Goal: Task Accomplishment & Management: Manage account settings

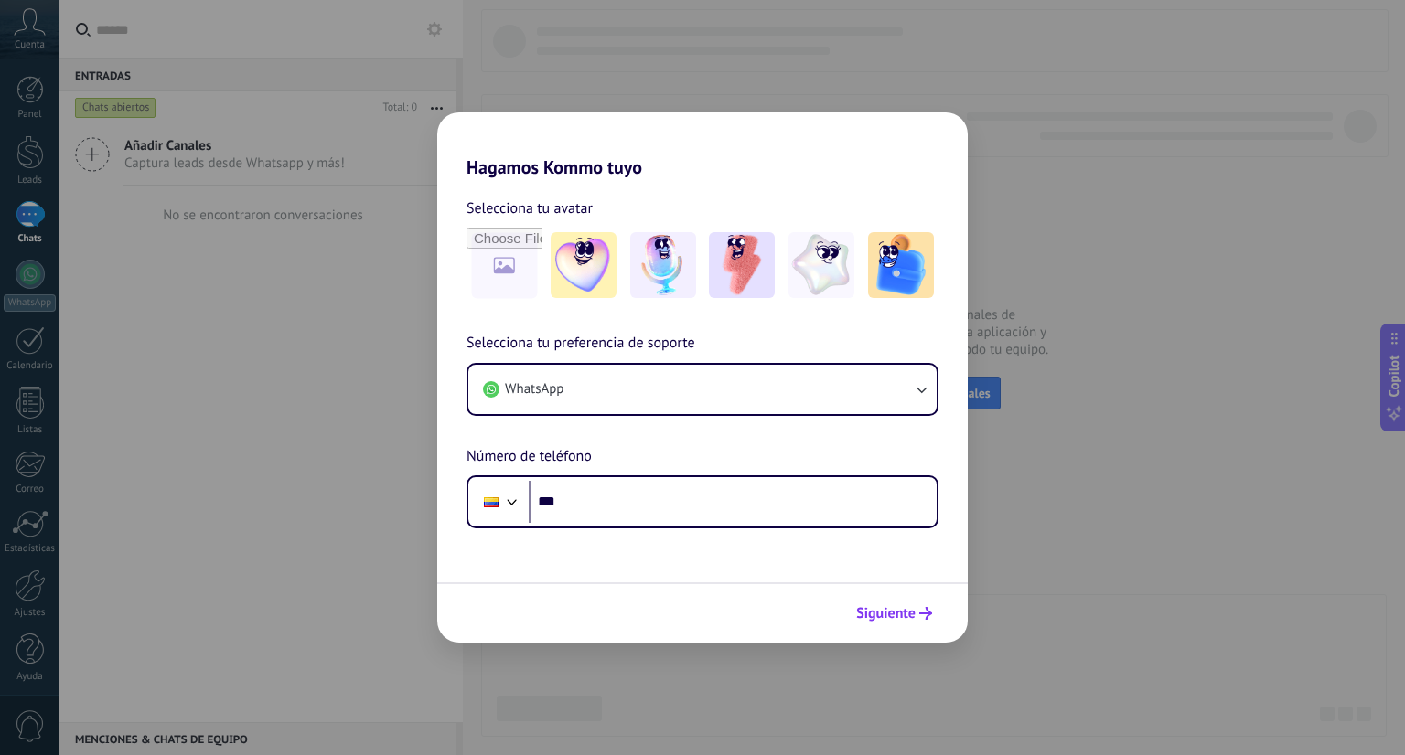
click at [867, 620] on span "Siguiente" at bounding box center [885, 613] width 59 height 13
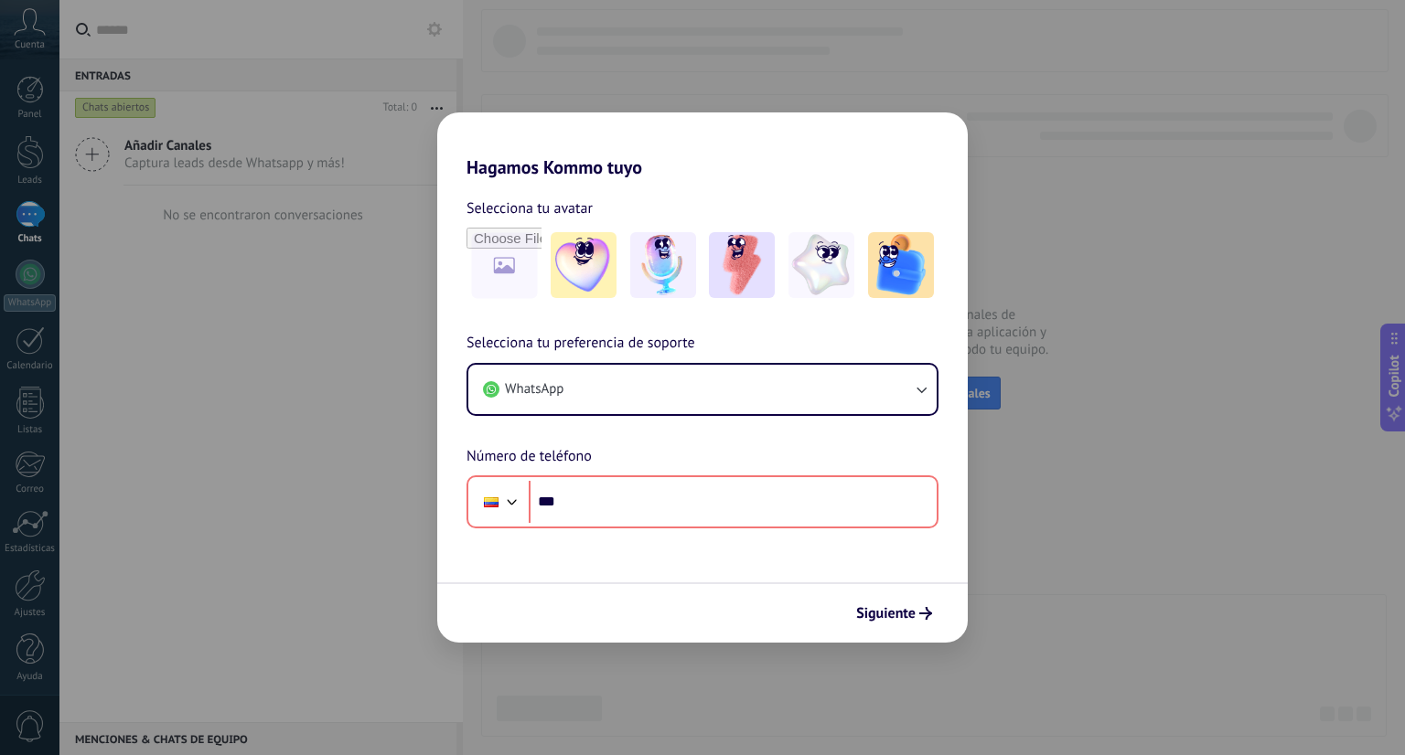
click at [784, 75] on div "Hagamos Kommo tuyo Selecciona tu avatar Selecciona tu preferencia de soporte Wh…" at bounding box center [702, 377] width 1405 height 755
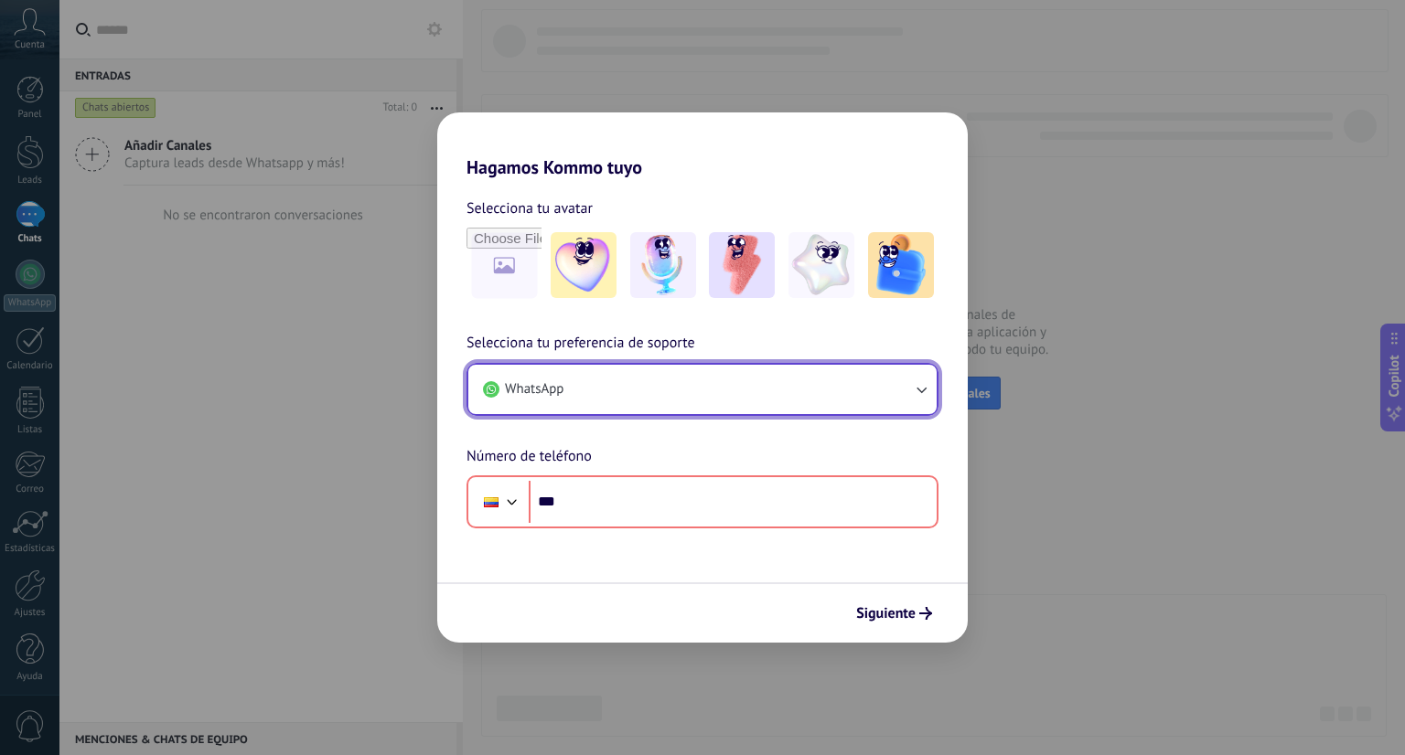
click at [666, 381] on button "WhatsApp" at bounding box center [702, 389] width 468 height 49
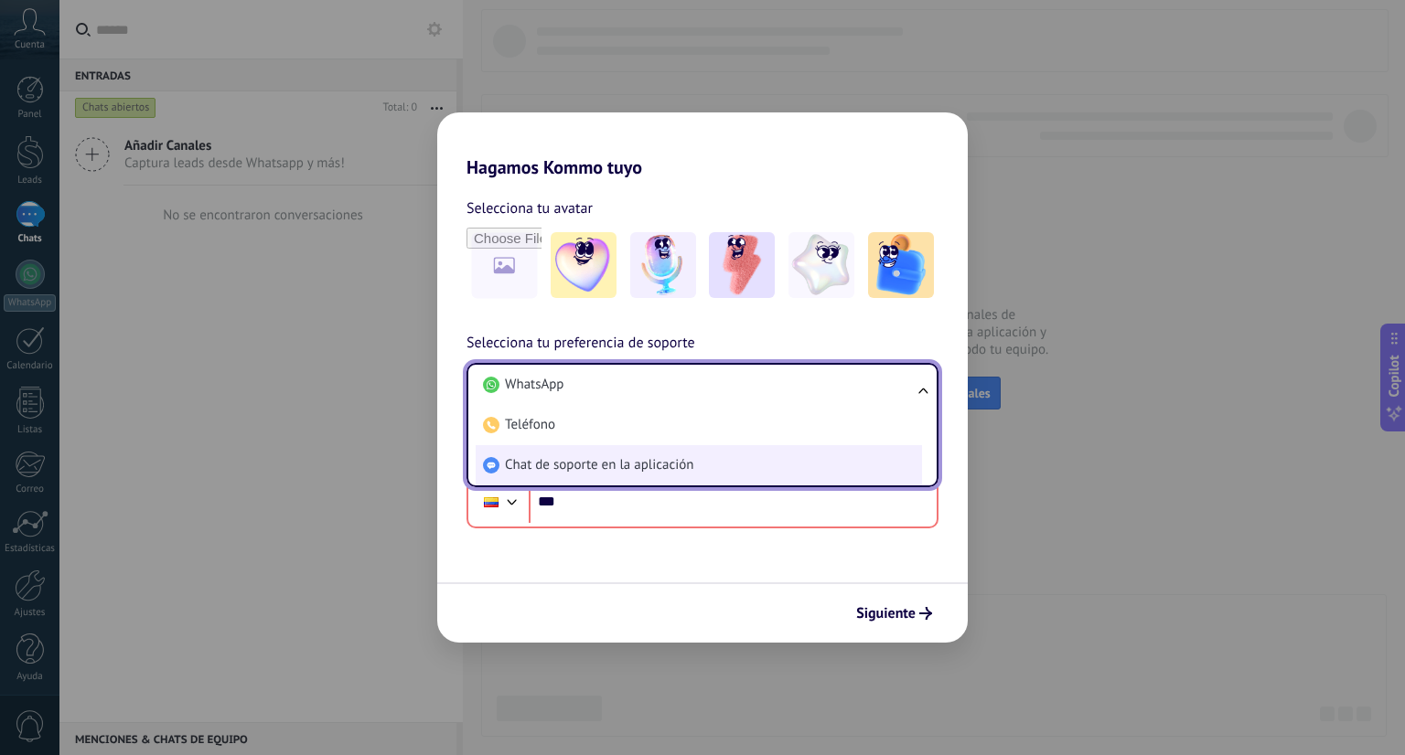
click at [647, 459] on span "Chat de soporte en la aplicación" at bounding box center [599, 465] width 188 height 18
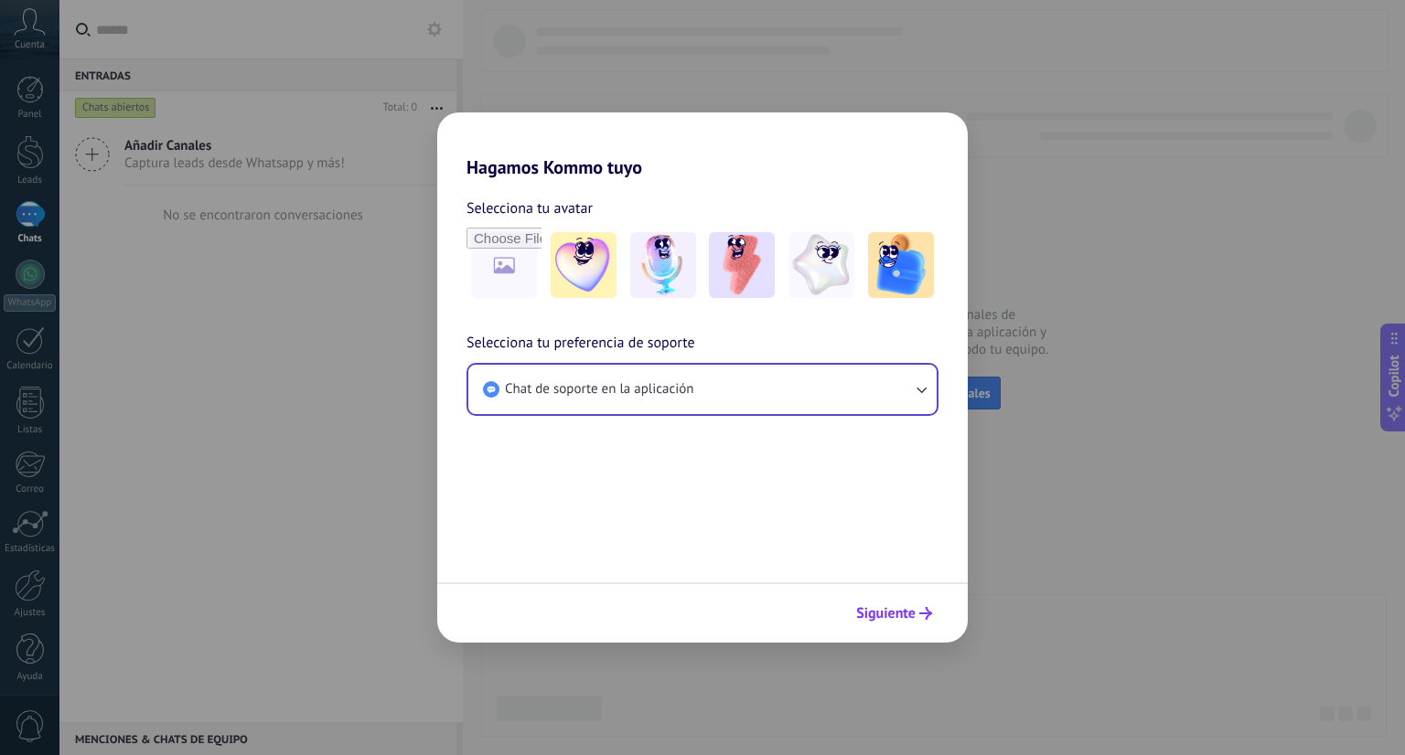
click at [894, 620] on span "Siguiente" at bounding box center [885, 613] width 59 height 13
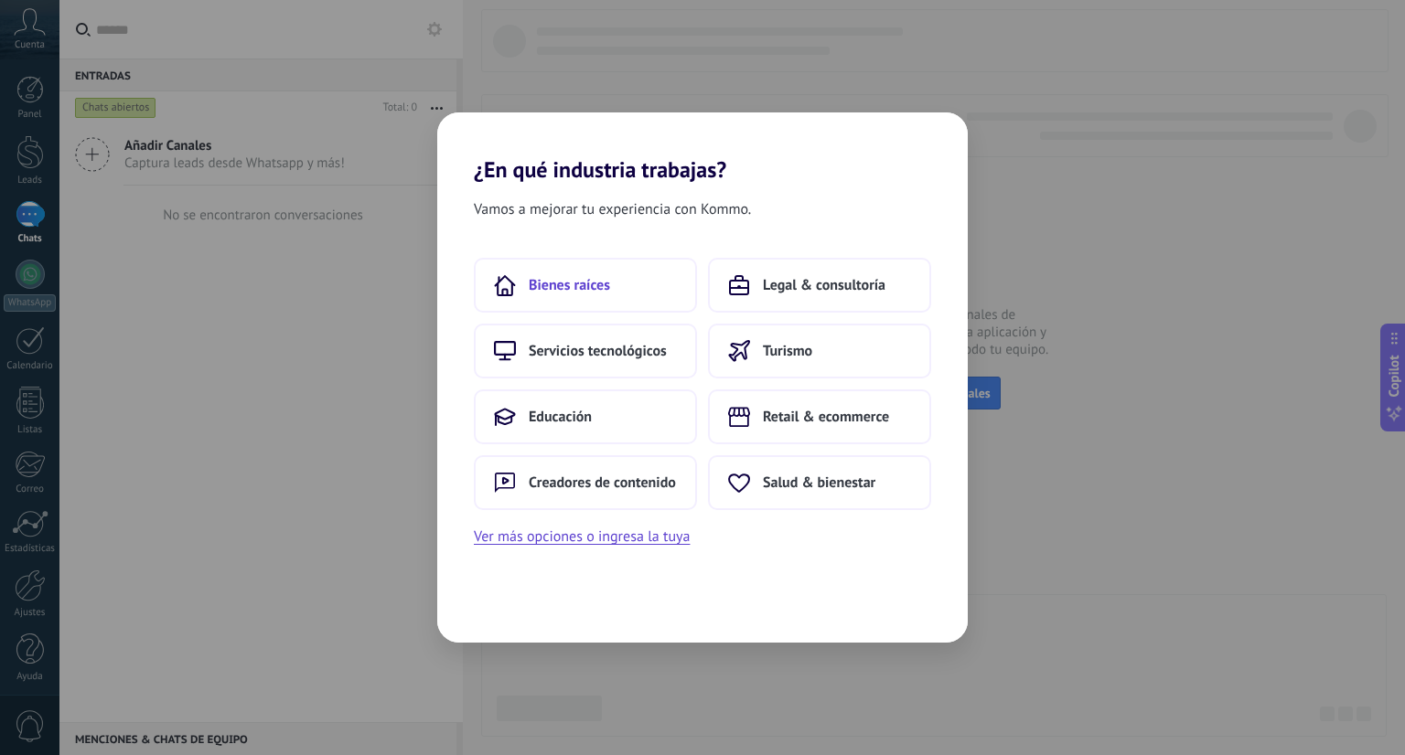
click at [545, 291] on span "Bienes raíces" at bounding box center [569, 285] width 81 height 18
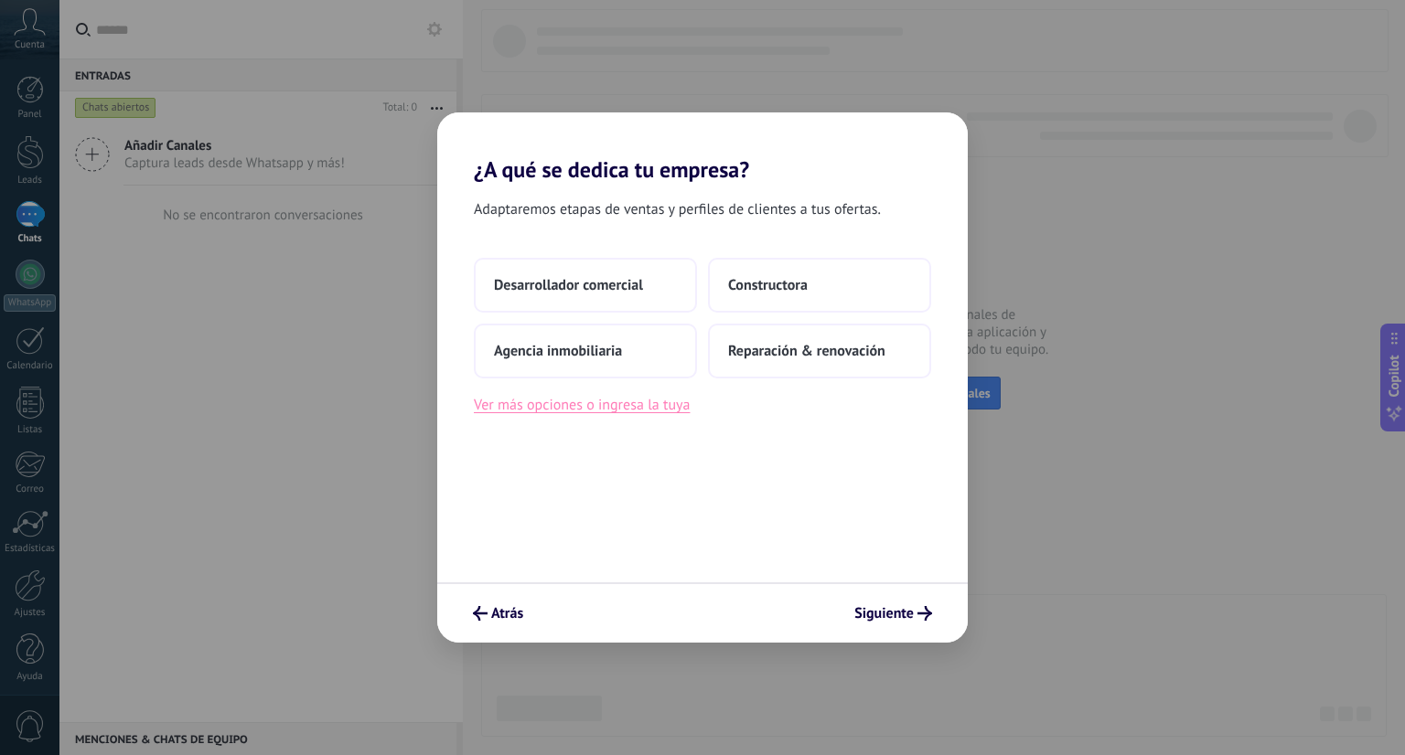
click at [637, 414] on button "Ver más opciones o ingresa la tuya" at bounding box center [582, 405] width 216 height 24
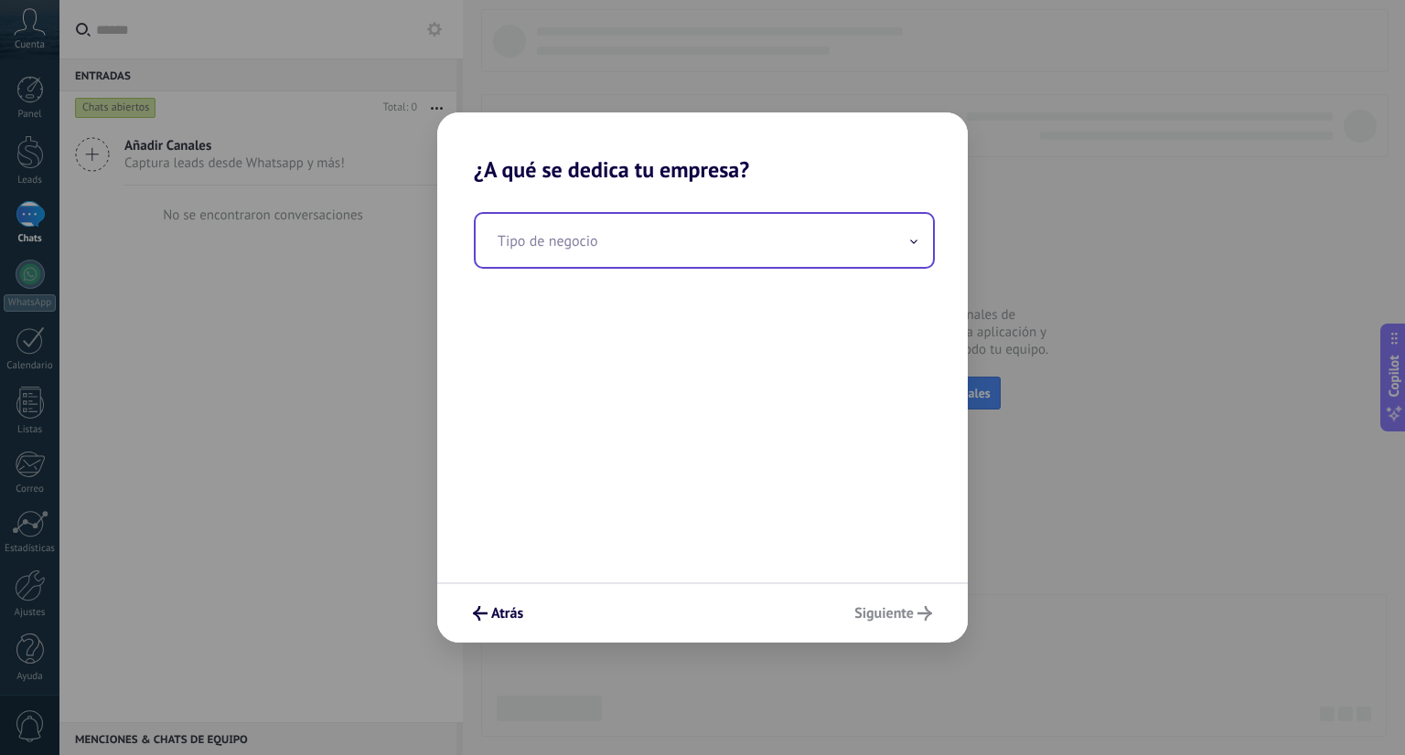
click at [604, 245] on input "text" at bounding box center [704, 240] width 457 height 53
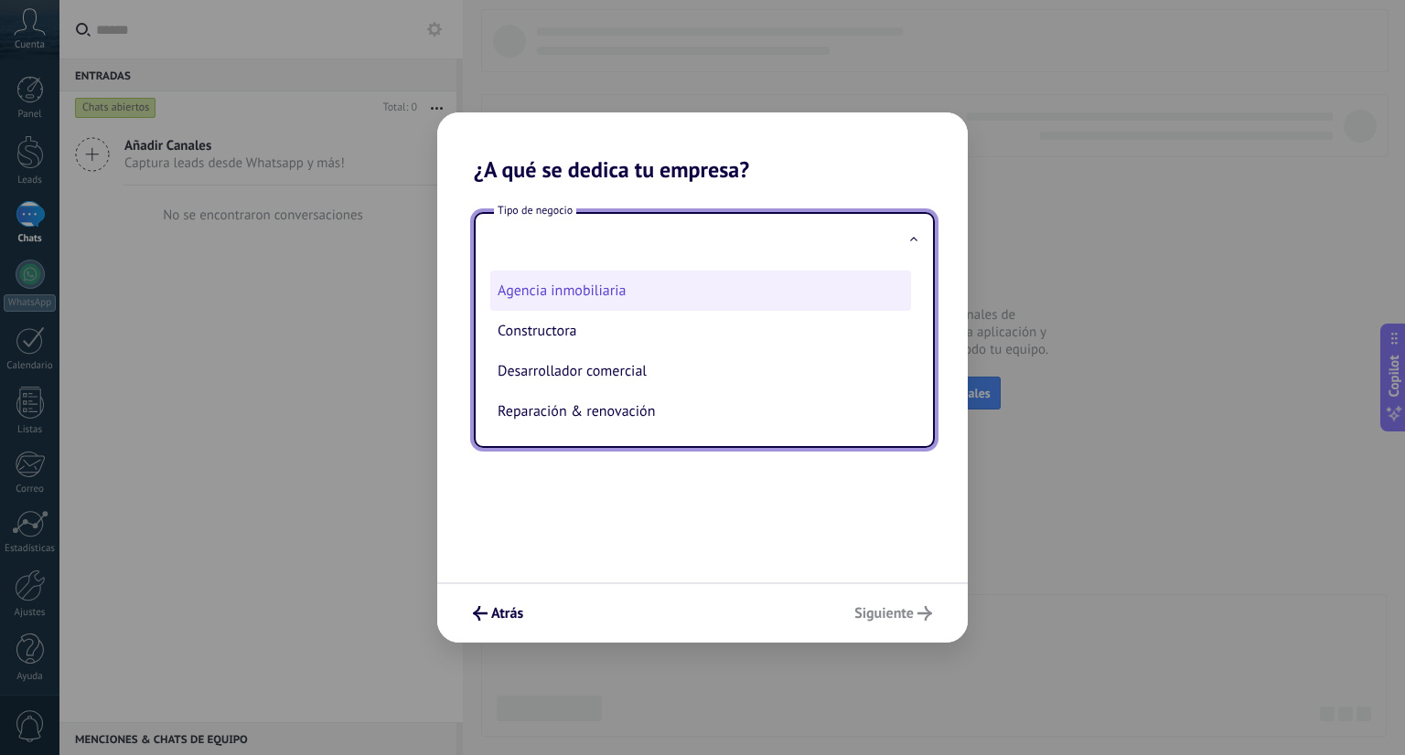
click at [563, 289] on li "Agencia inmobiliaria" at bounding box center [700, 291] width 421 height 40
type input "**********"
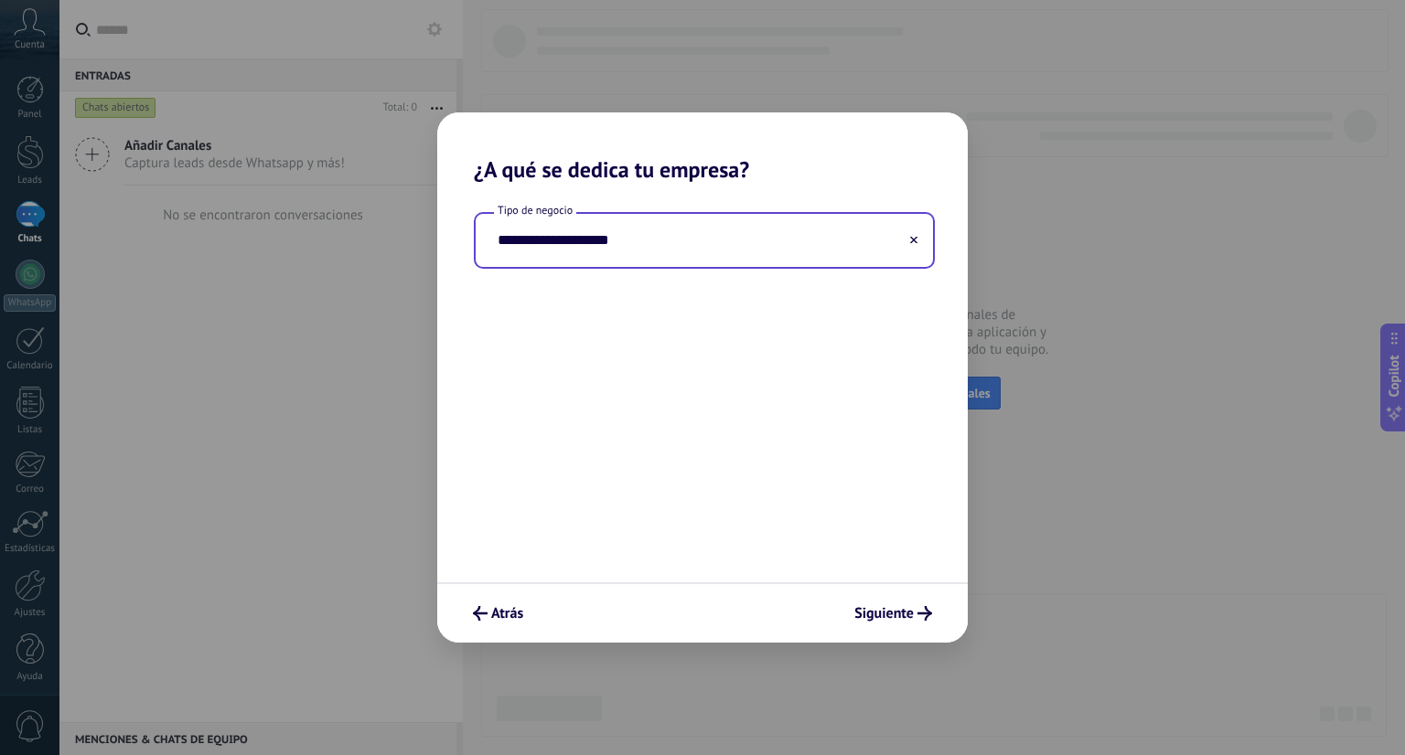
click at [556, 253] on input "**********" at bounding box center [704, 240] width 457 height 53
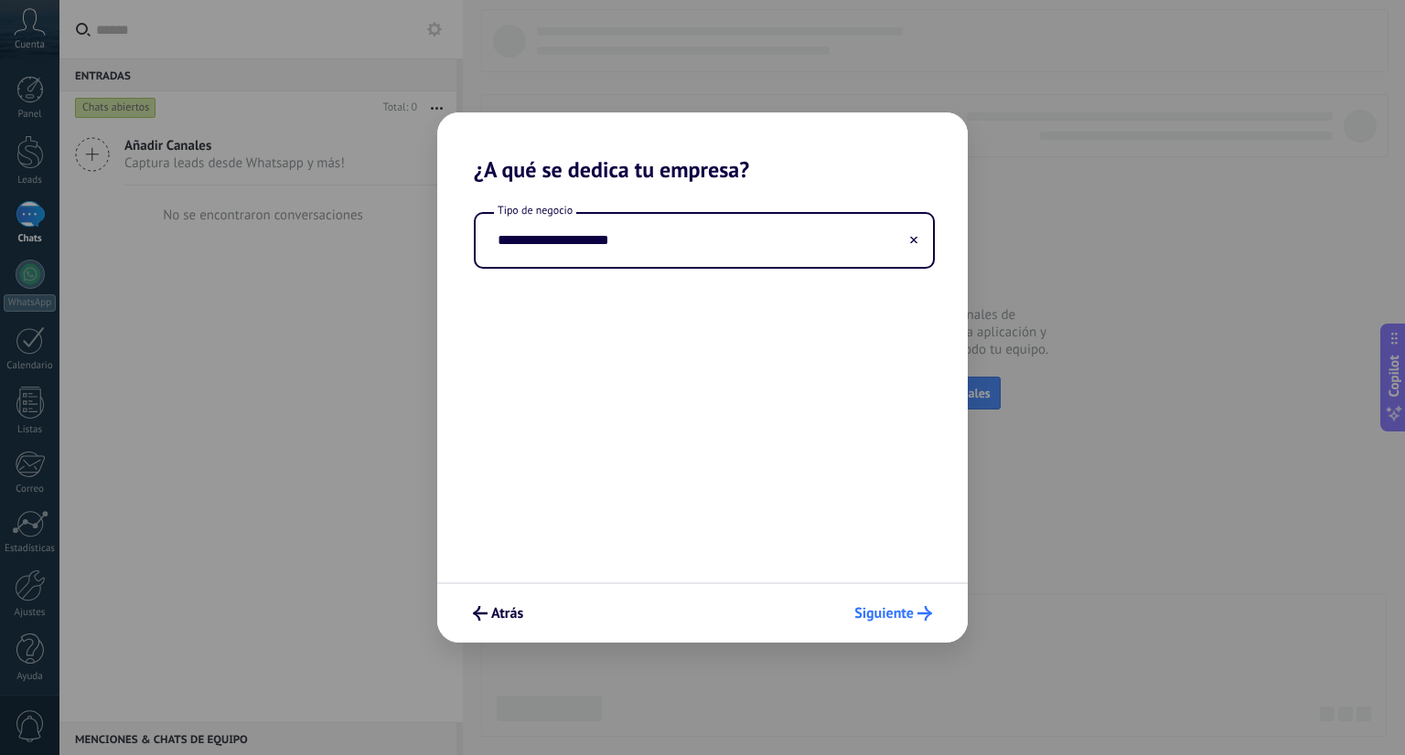
click at [915, 605] on button "Siguiente" at bounding box center [893, 613] width 94 height 31
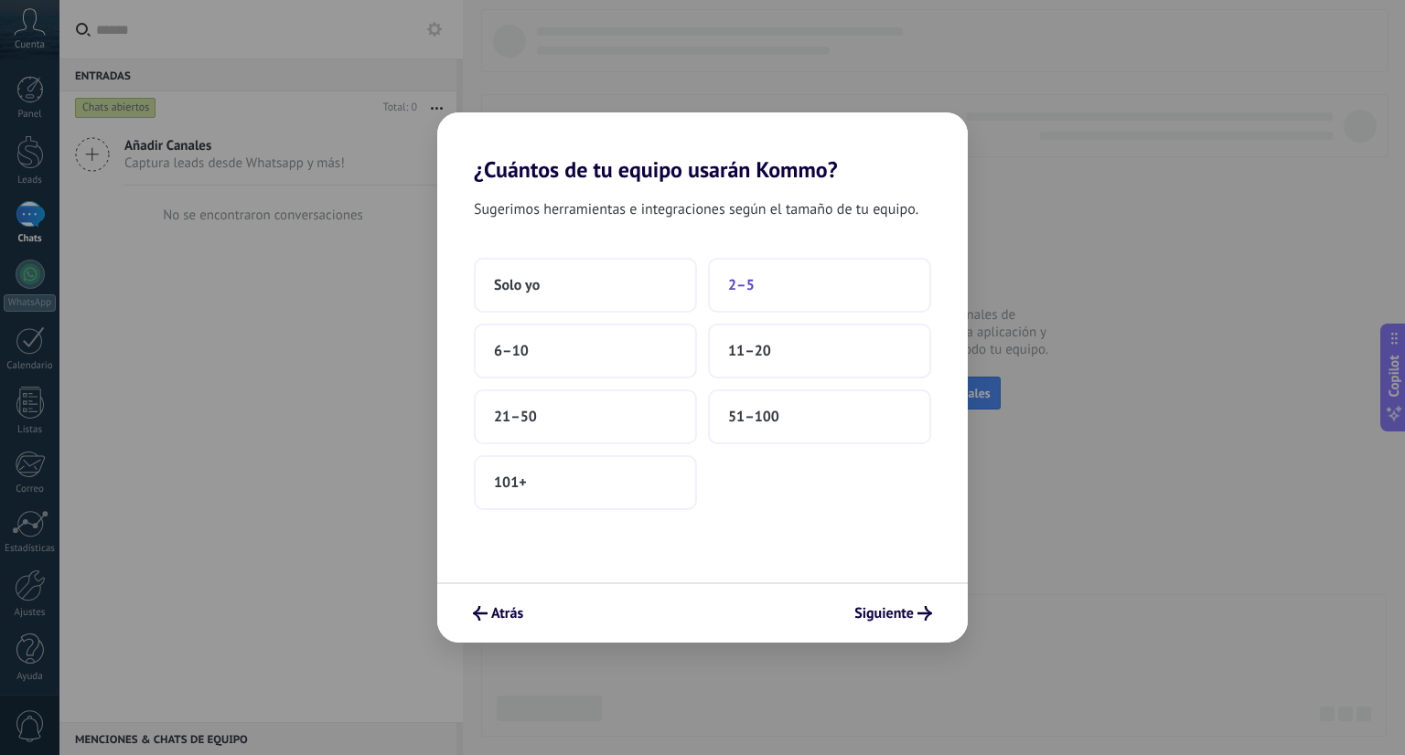
click at [776, 284] on button "2–5" at bounding box center [819, 285] width 223 height 55
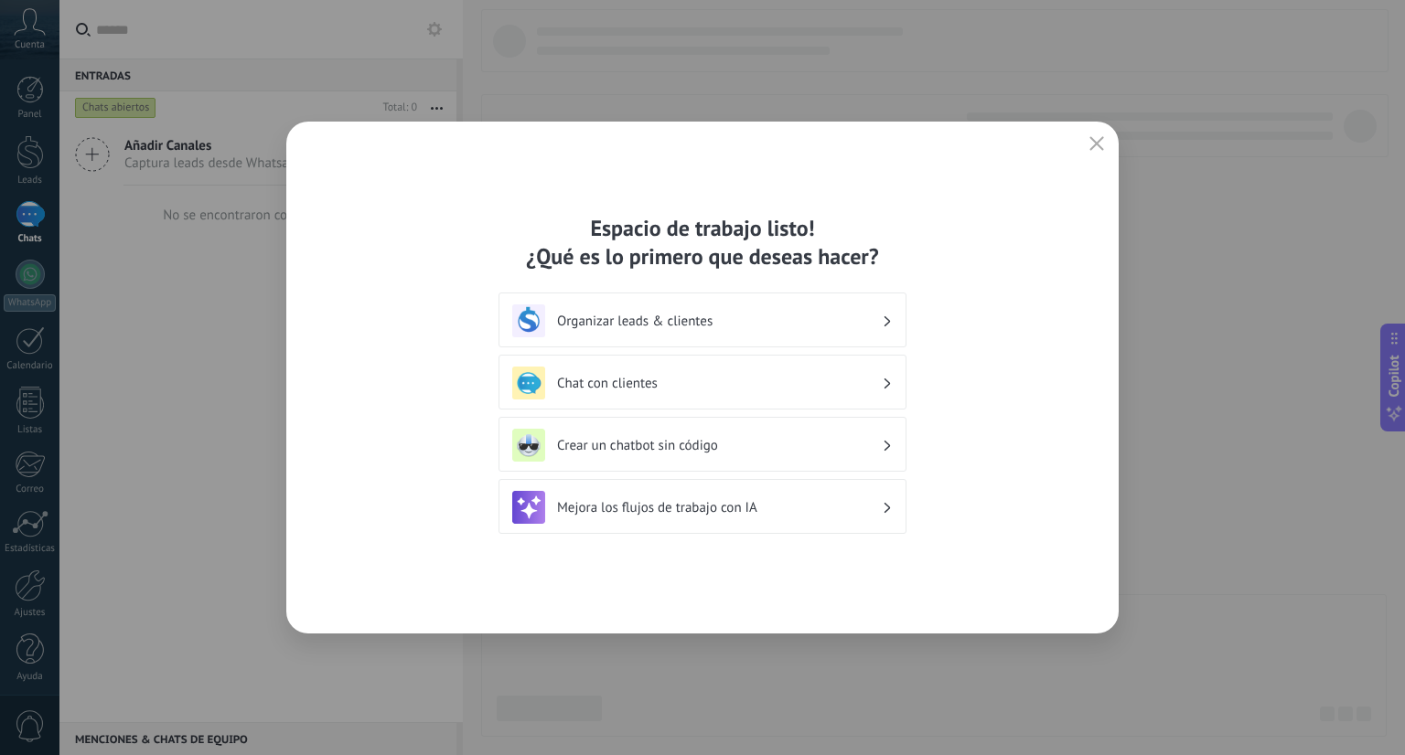
click at [683, 313] on h3 "Organizar leads & clientes" at bounding box center [719, 321] width 325 height 17
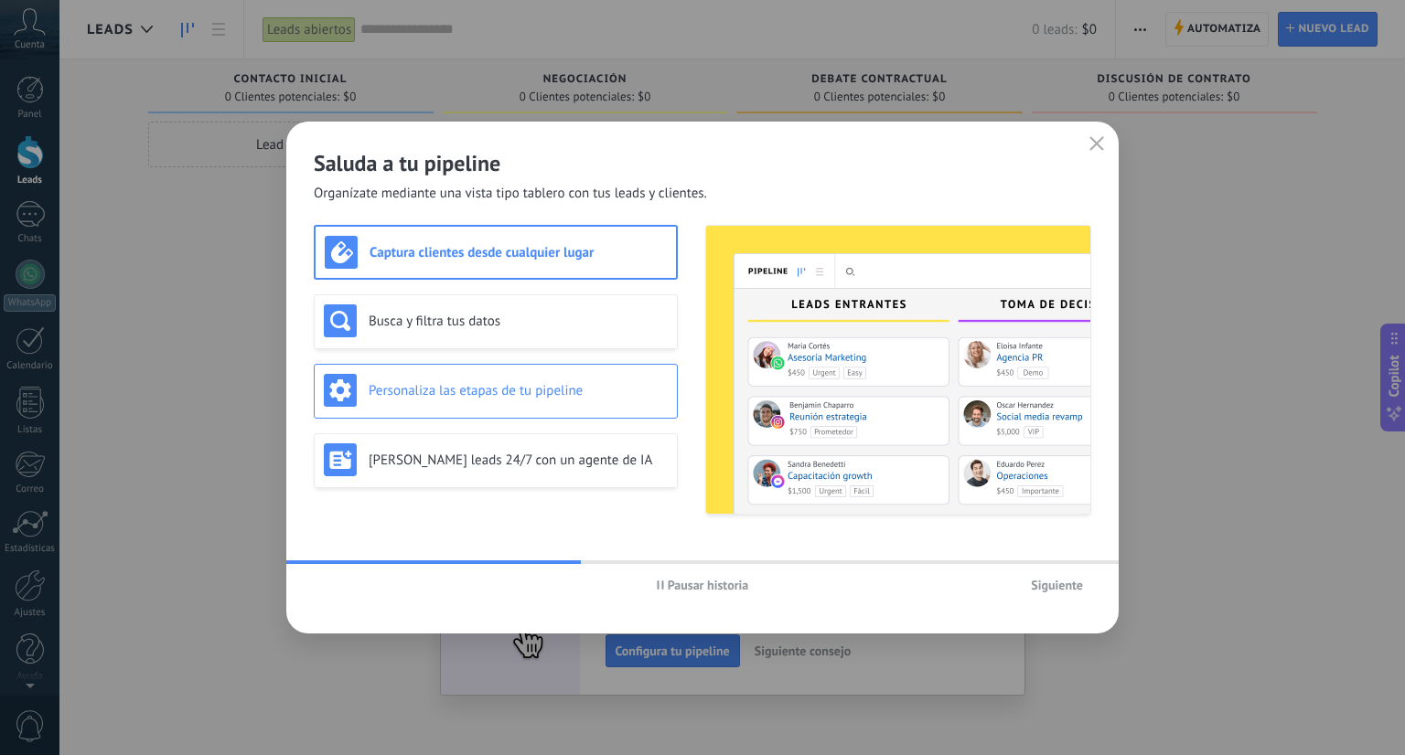
click at [593, 386] on h3 "Personaliza las etapas de tu pipeline" at bounding box center [518, 390] width 299 height 17
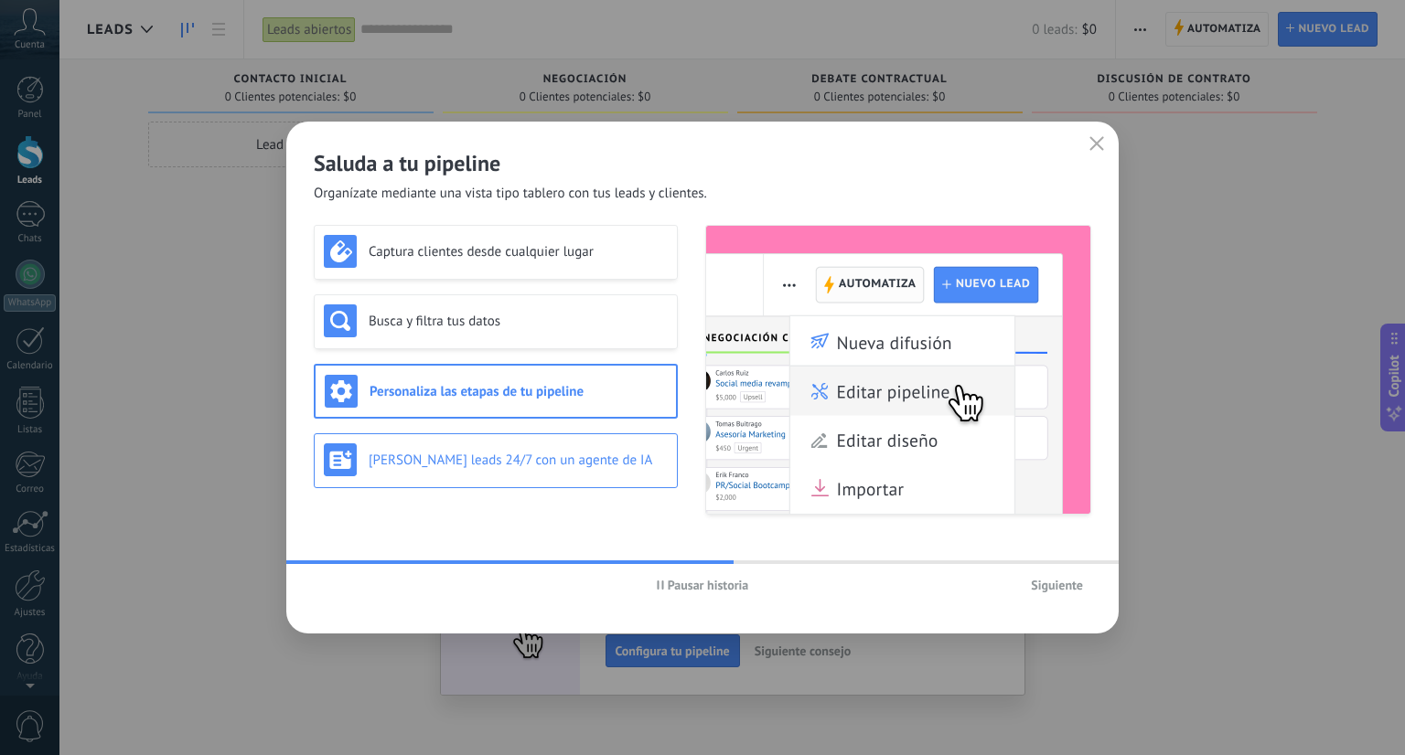
click at [580, 459] on h3 "[PERSON_NAME] leads 24/7 con un agente de IA" at bounding box center [518, 460] width 299 height 17
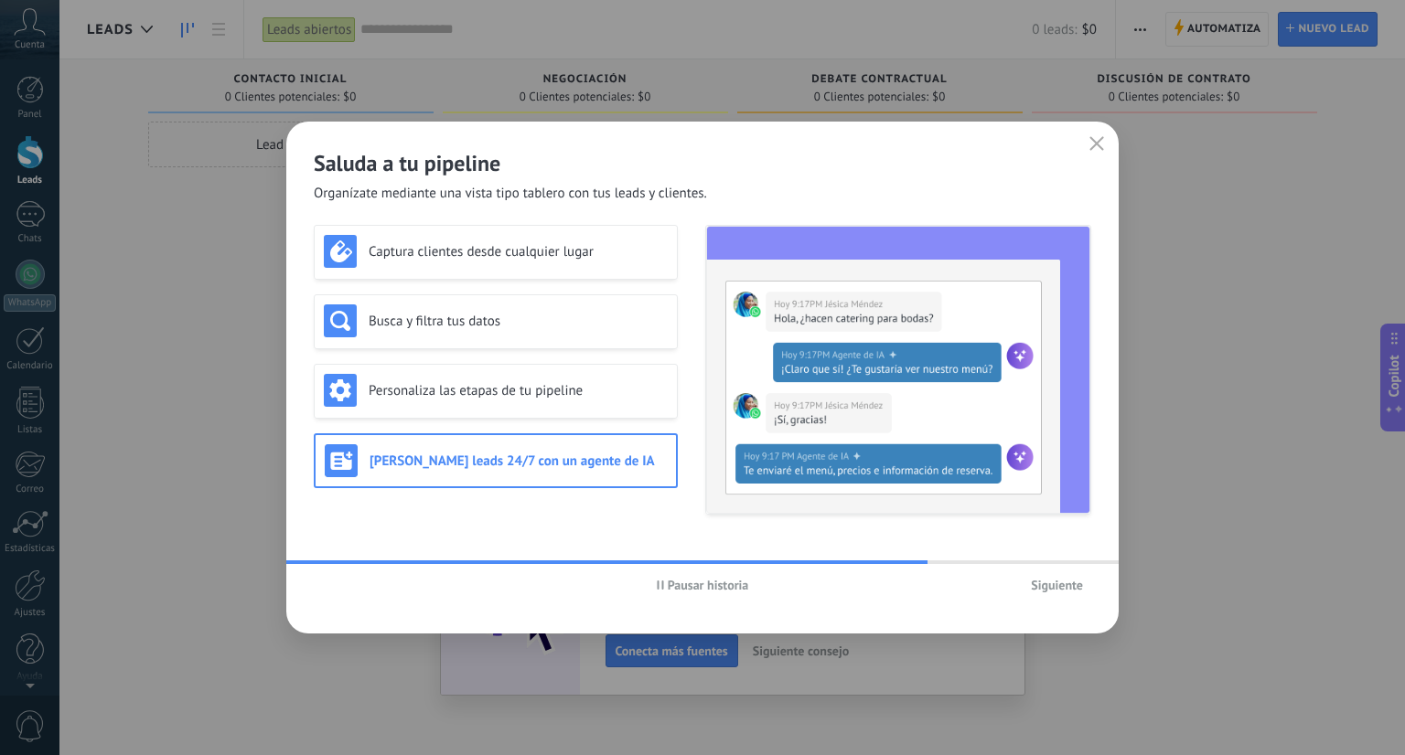
click at [1040, 589] on span "Siguiente" at bounding box center [1057, 585] width 52 height 13
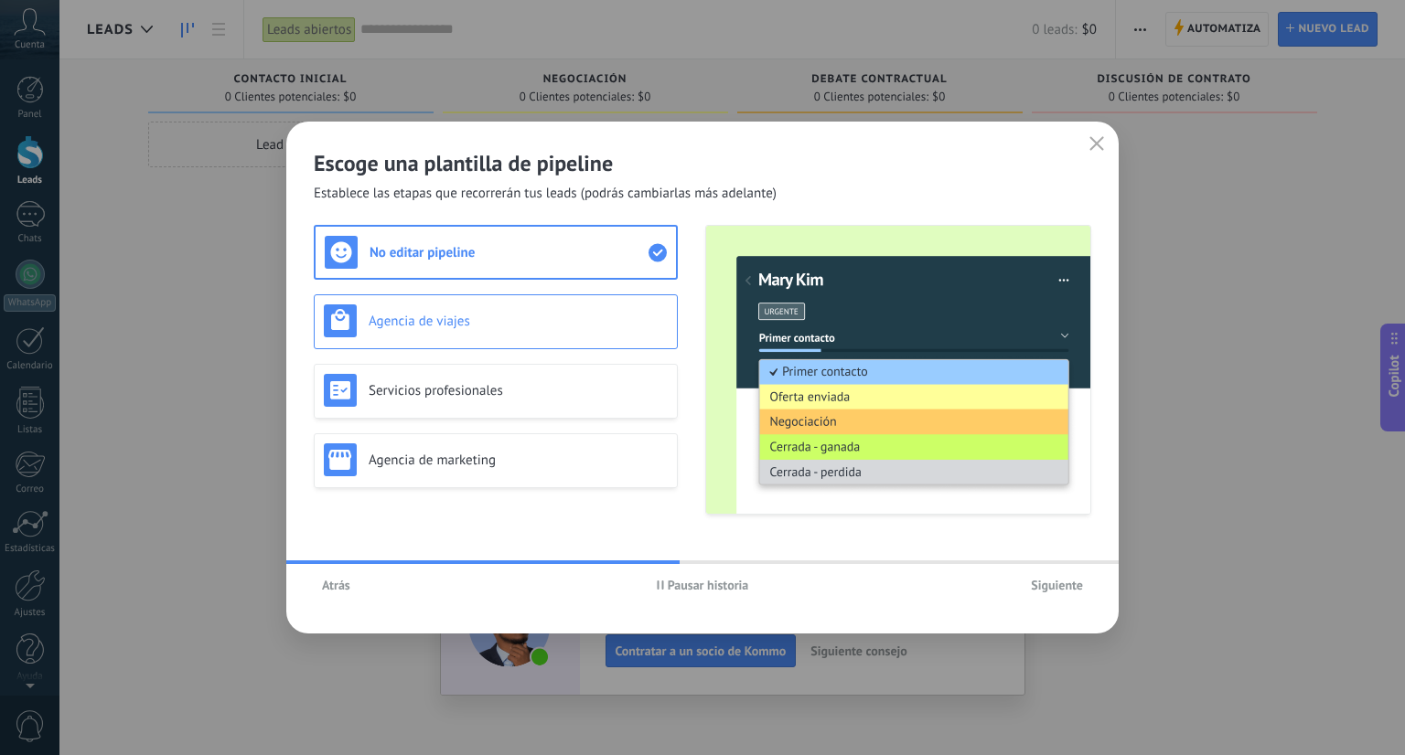
click at [582, 300] on div "Agencia de viajes" at bounding box center [496, 321] width 364 height 55
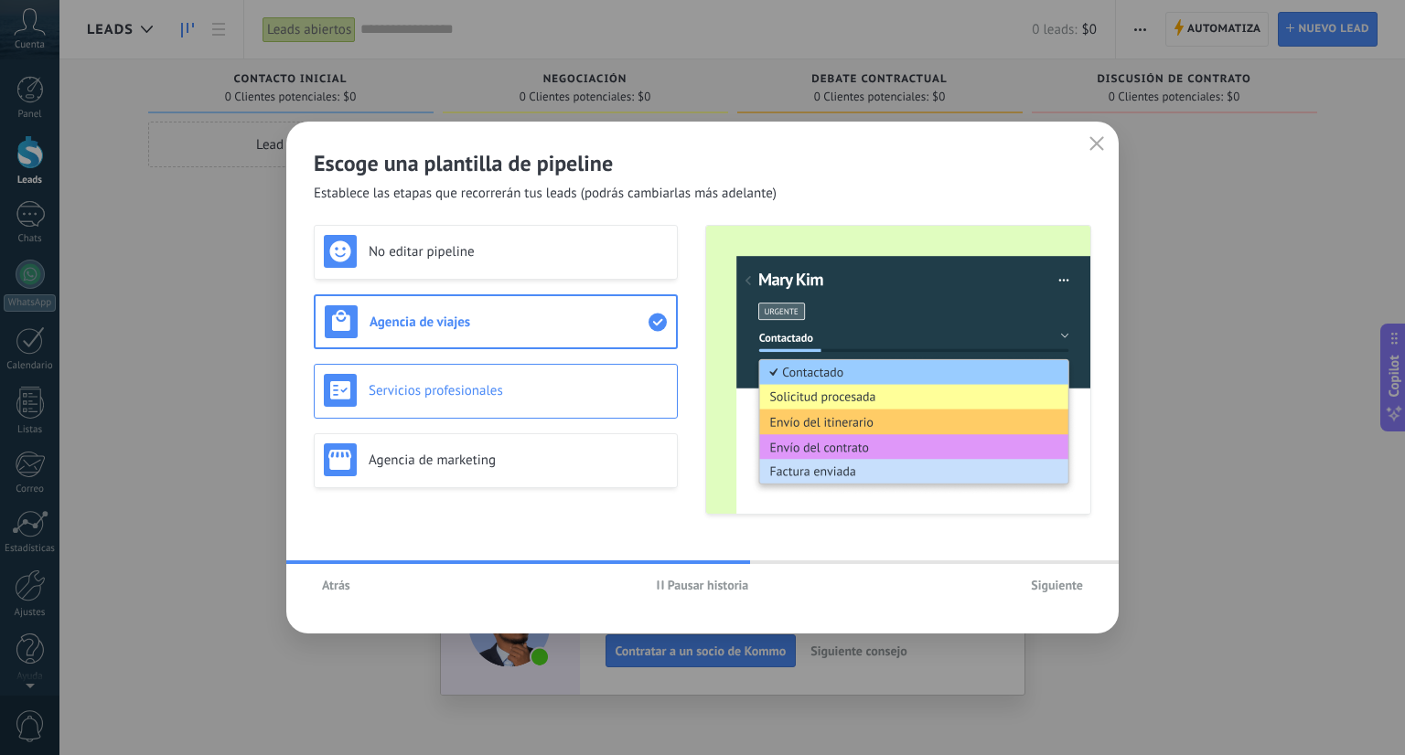
click at [581, 380] on div "Servicios profesionales" at bounding box center [496, 390] width 344 height 33
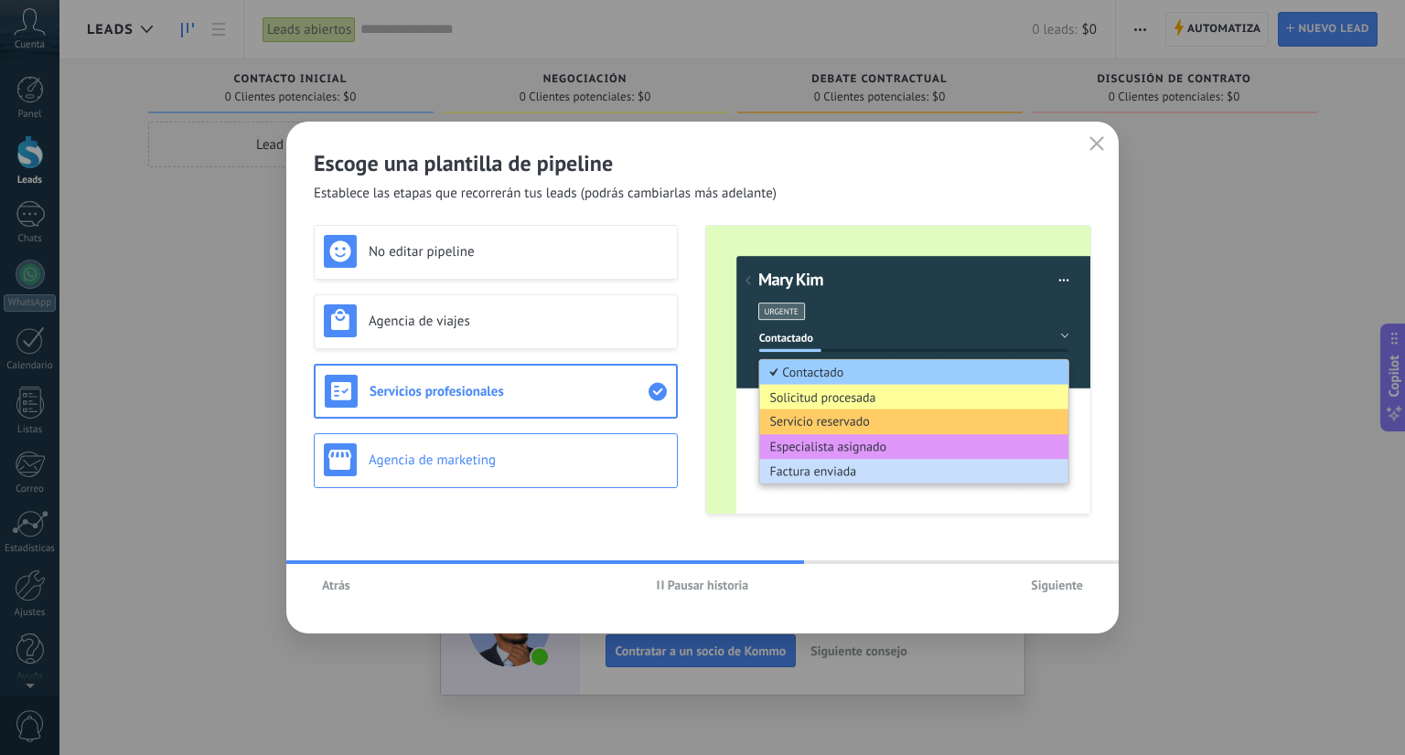
click at [581, 464] on h3 "Agencia de marketing" at bounding box center [518, 460] width 299 height 17
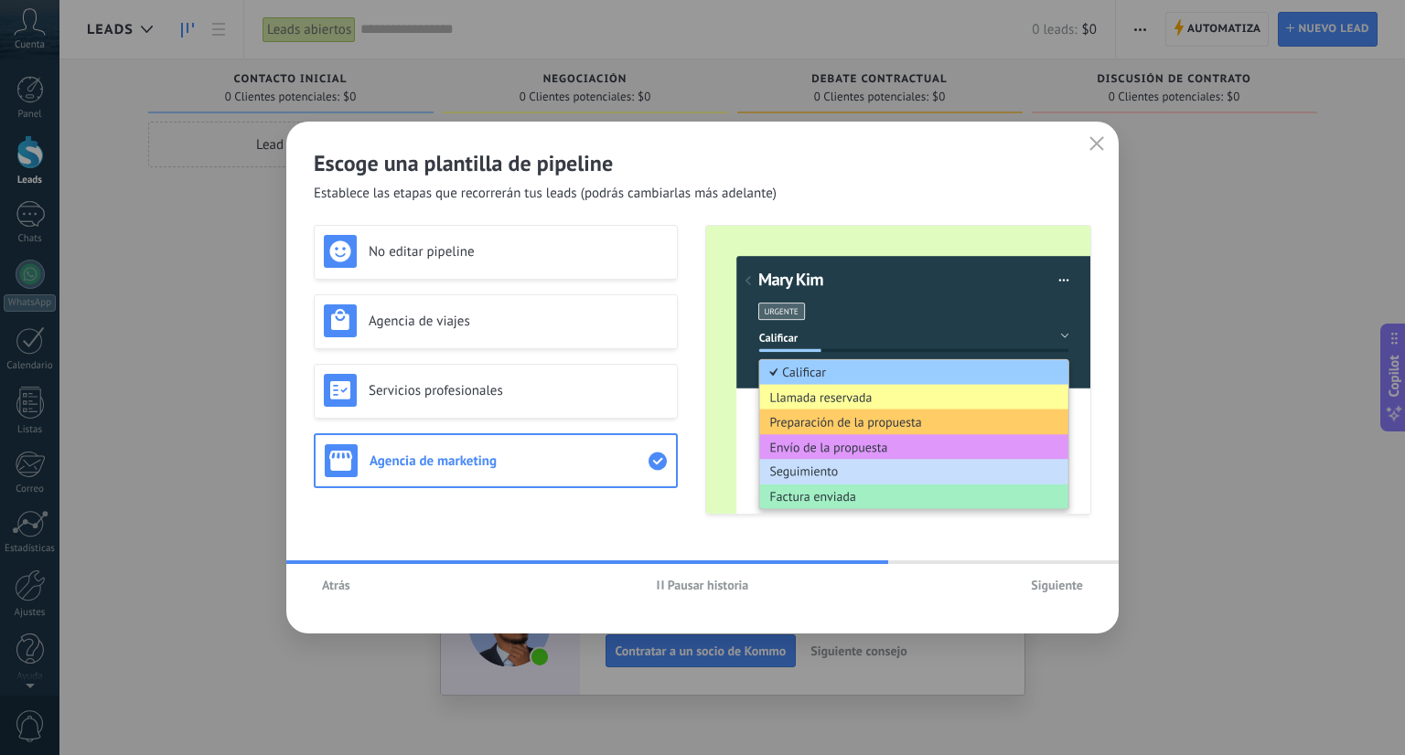
click at [1022, 588] on button "Siguiente" at bounding box center [1056, 585] width 69 height 27
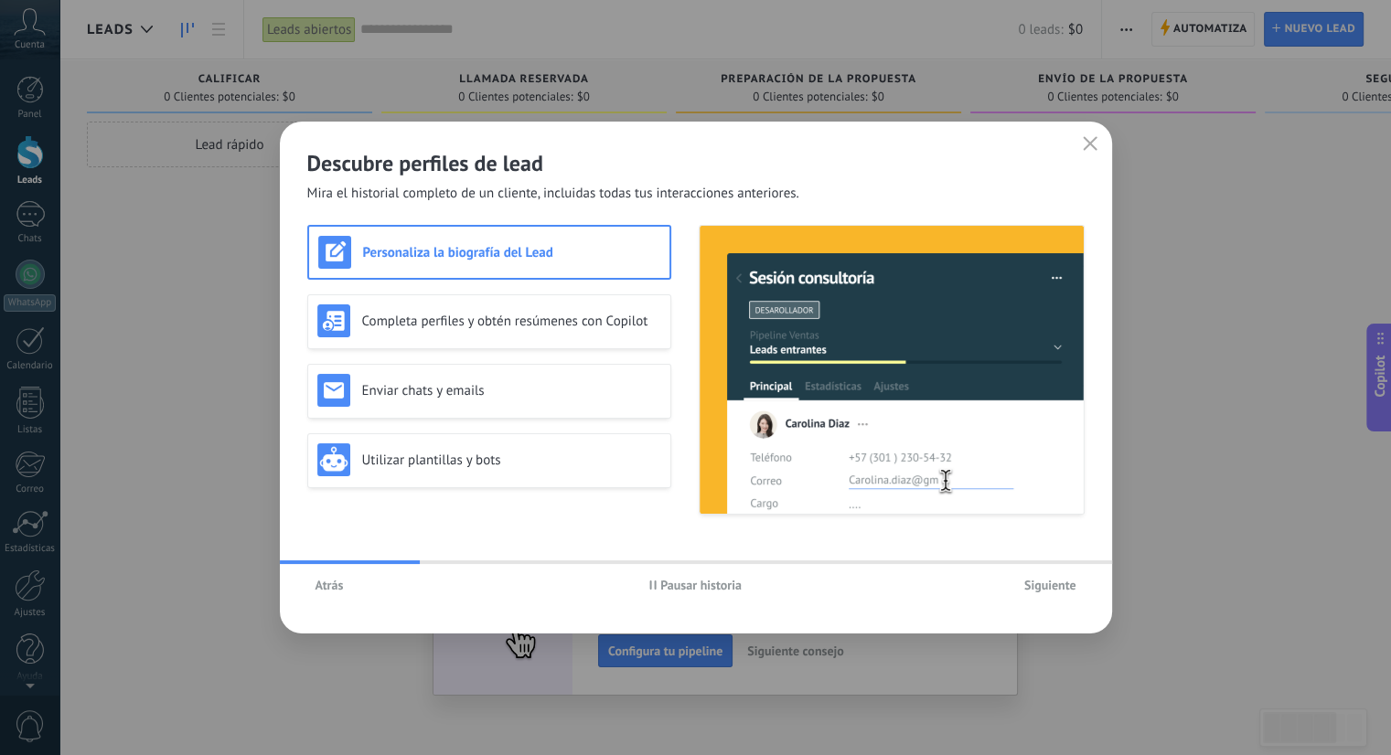
click at [1054, 579] on span "Siguiente" at bounding box center [1050, 585] width 52 height 13
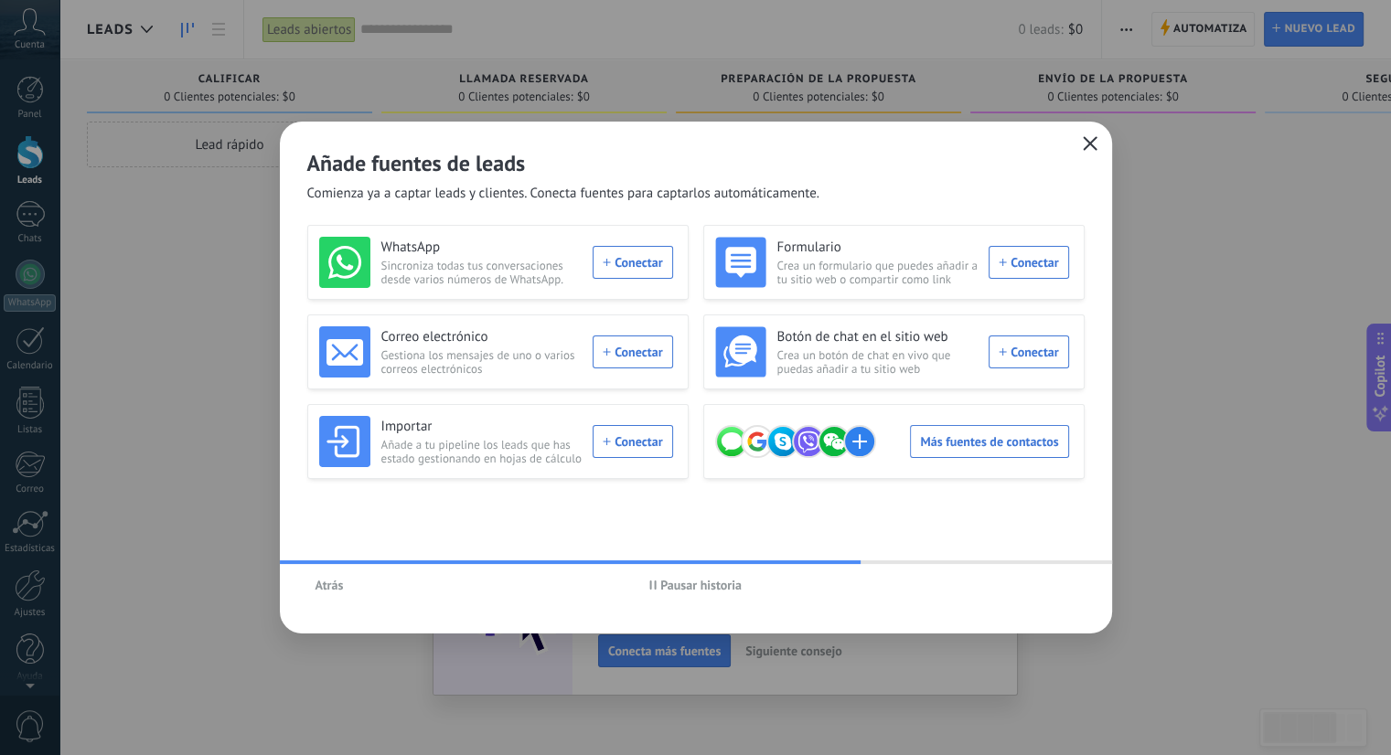
click at [1090, 136] on icon "button" at bounding box center [1090, 143] width 15 height 15
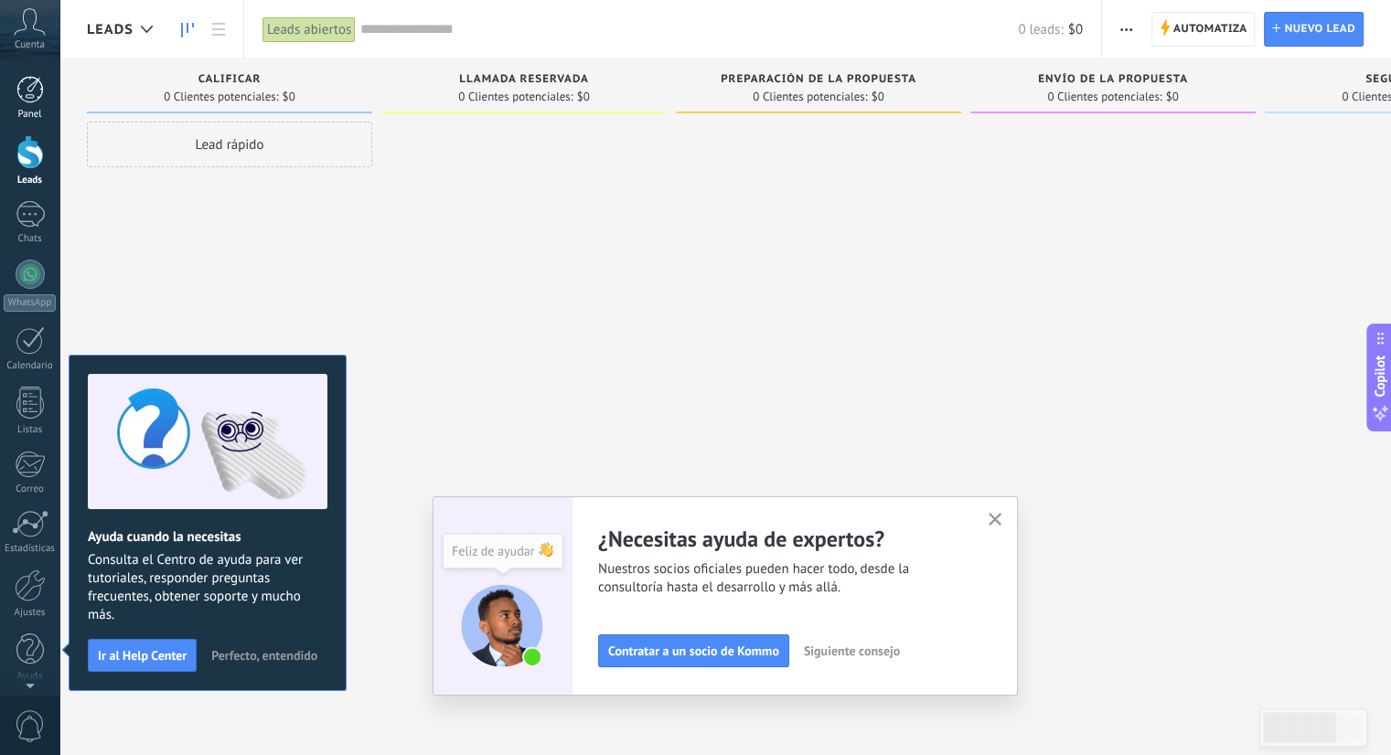
click at [30, 98] on div at bounding box center [29, 89] width 27 height 27
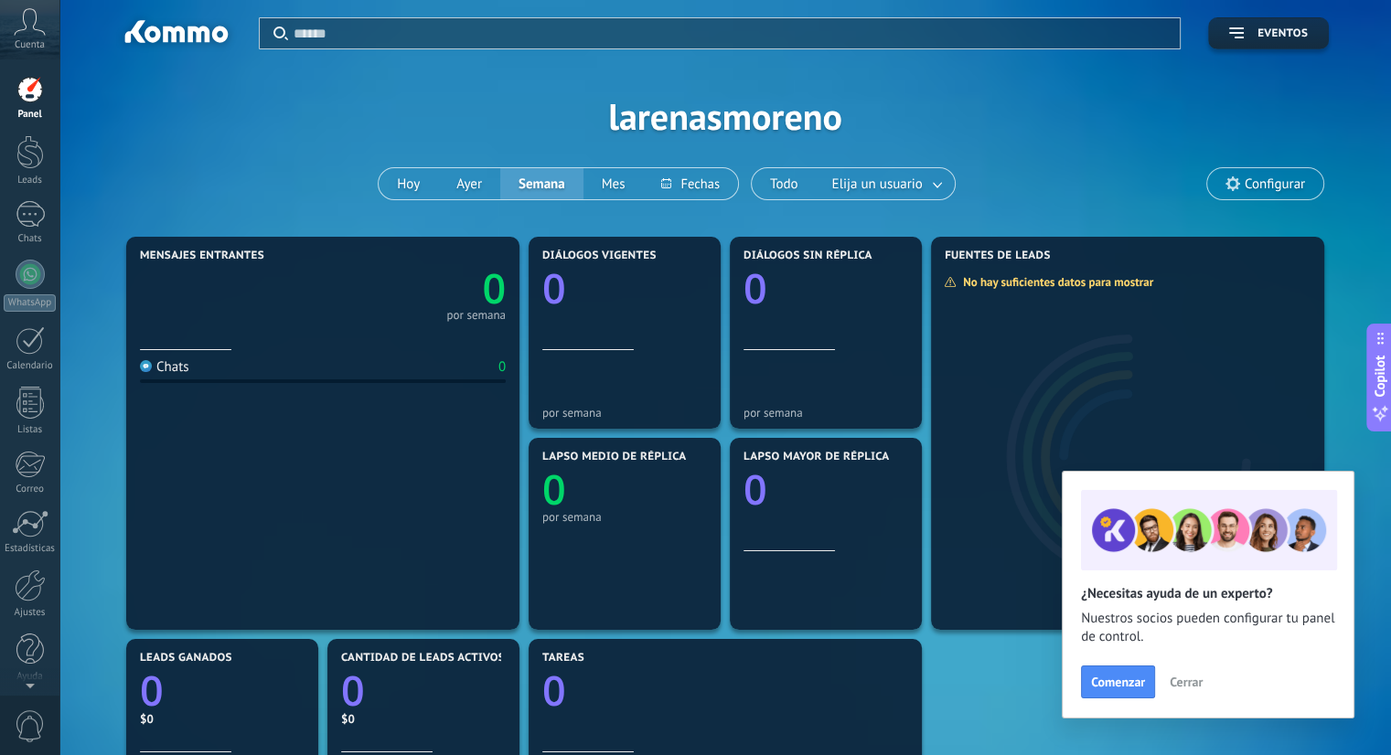
click at [1354, 314] on div "Mensajes entrantes 0 por semana Chats 0 Diálogos vigentes 0 por semana Diálogos…" at bounding box center [725, 735] width 1277 height 1006
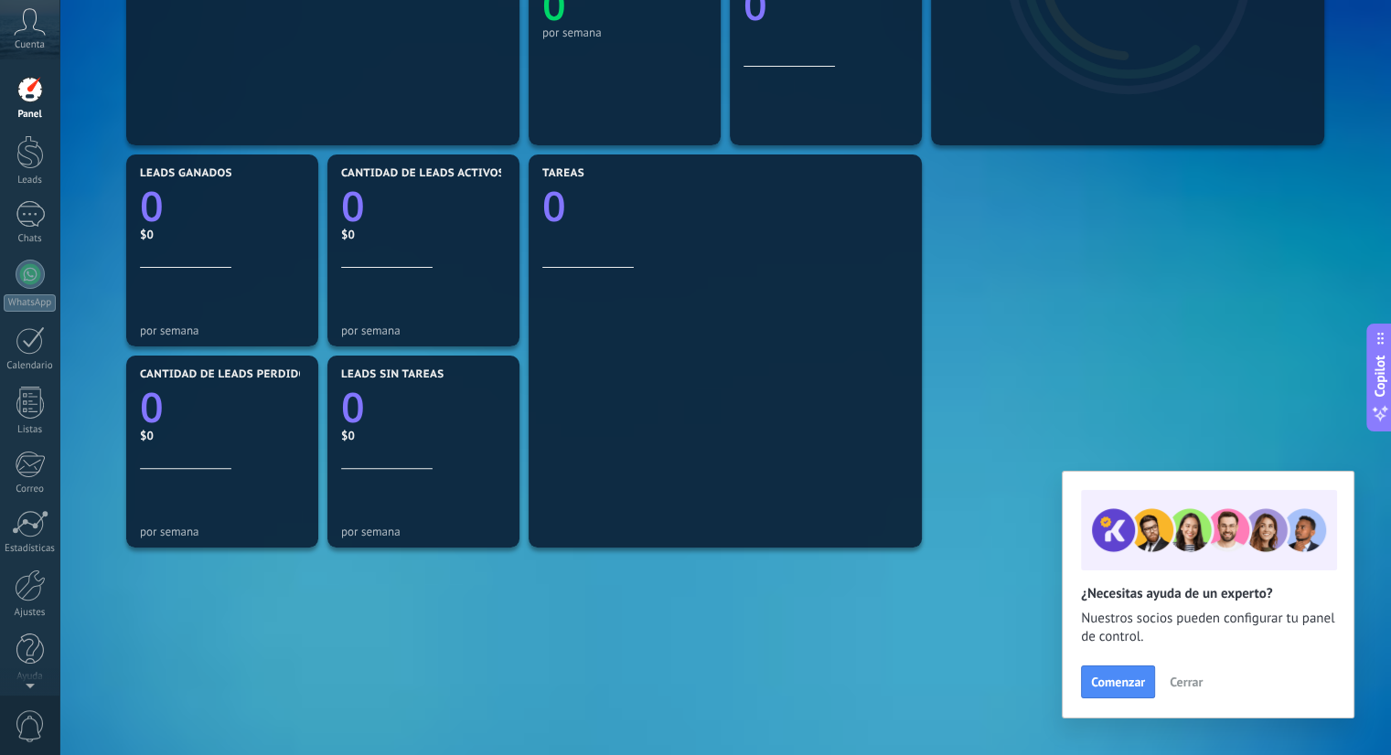
scroll to position [476, 0]
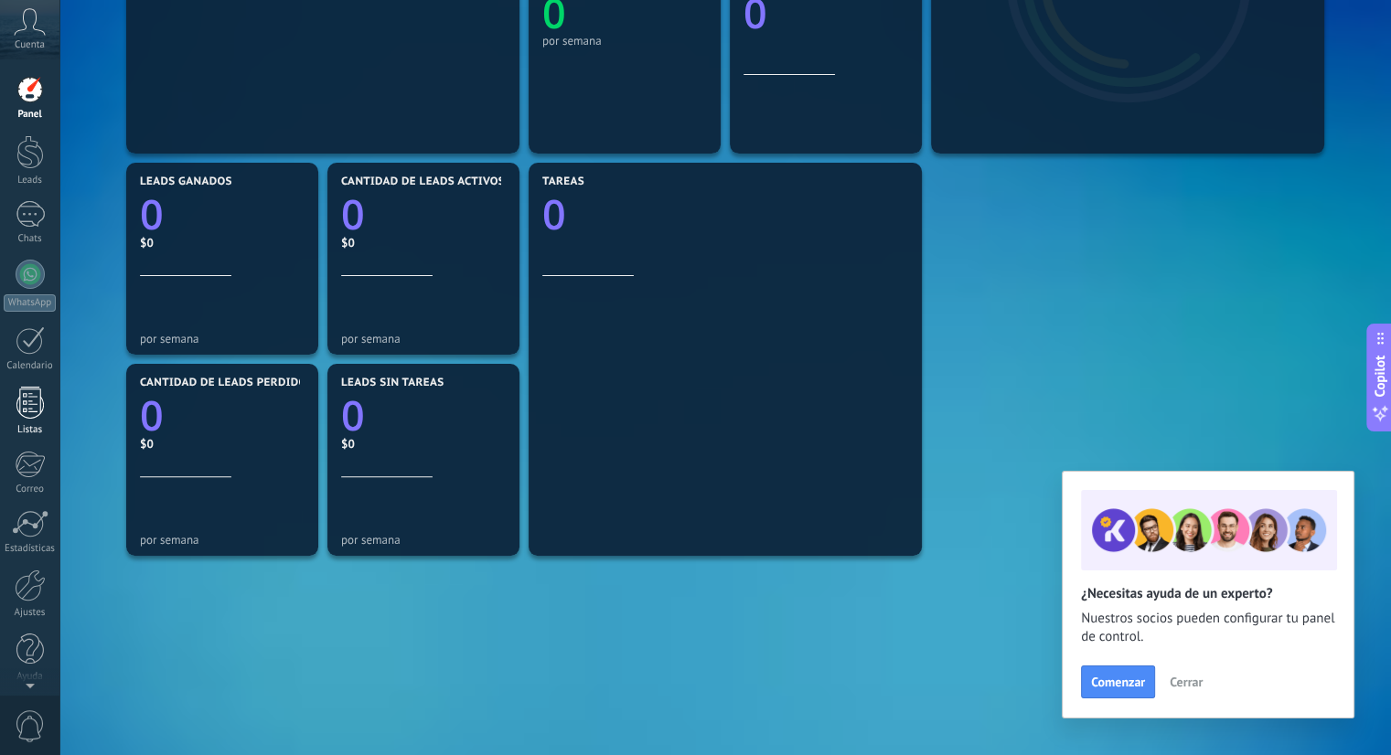
click at [7, 411] on link "Listas" at bounding box center [29, 411] width 59 height 49
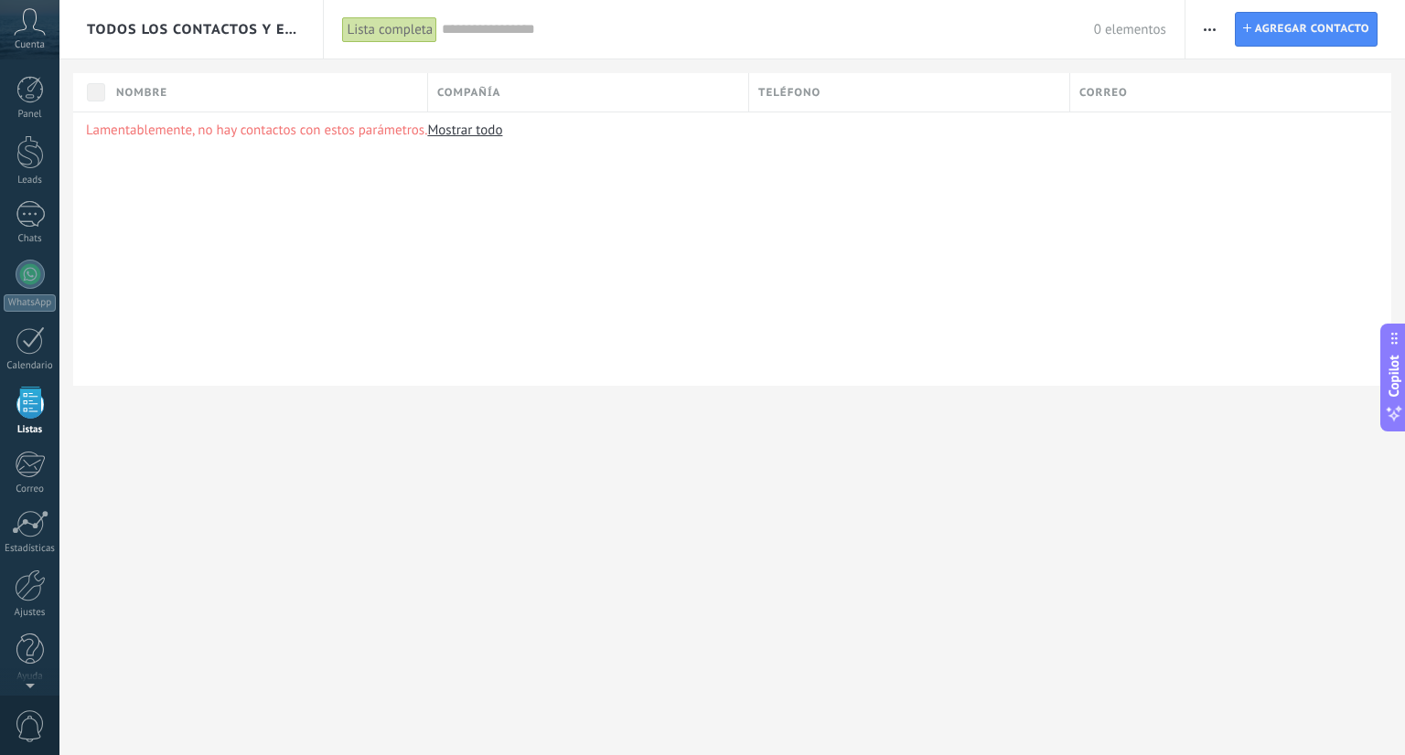
click at [38, 46] on span "Cuenta" at bounding box center [30, 45] width 30 height 12
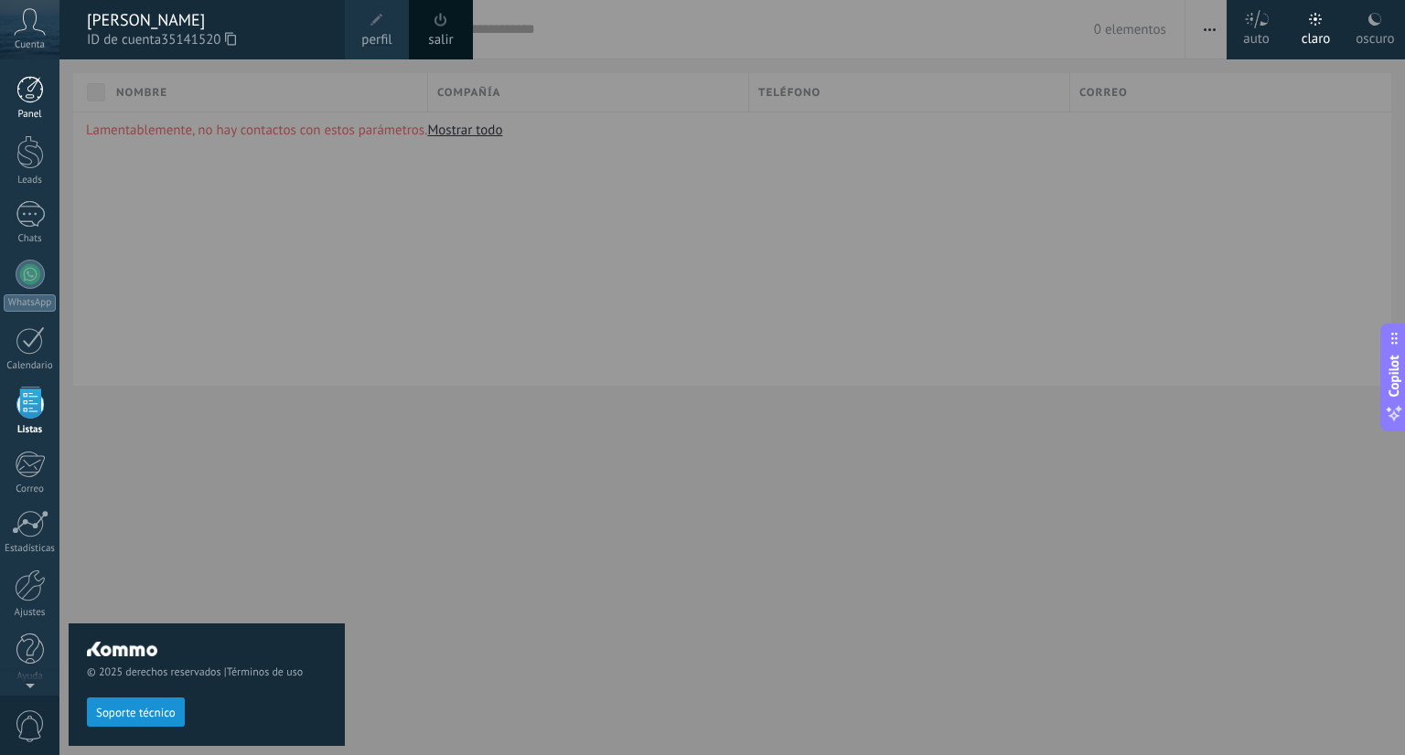
click at [30, 114] on div "Panel" at bounding box center [30, 115] width 53 height 12
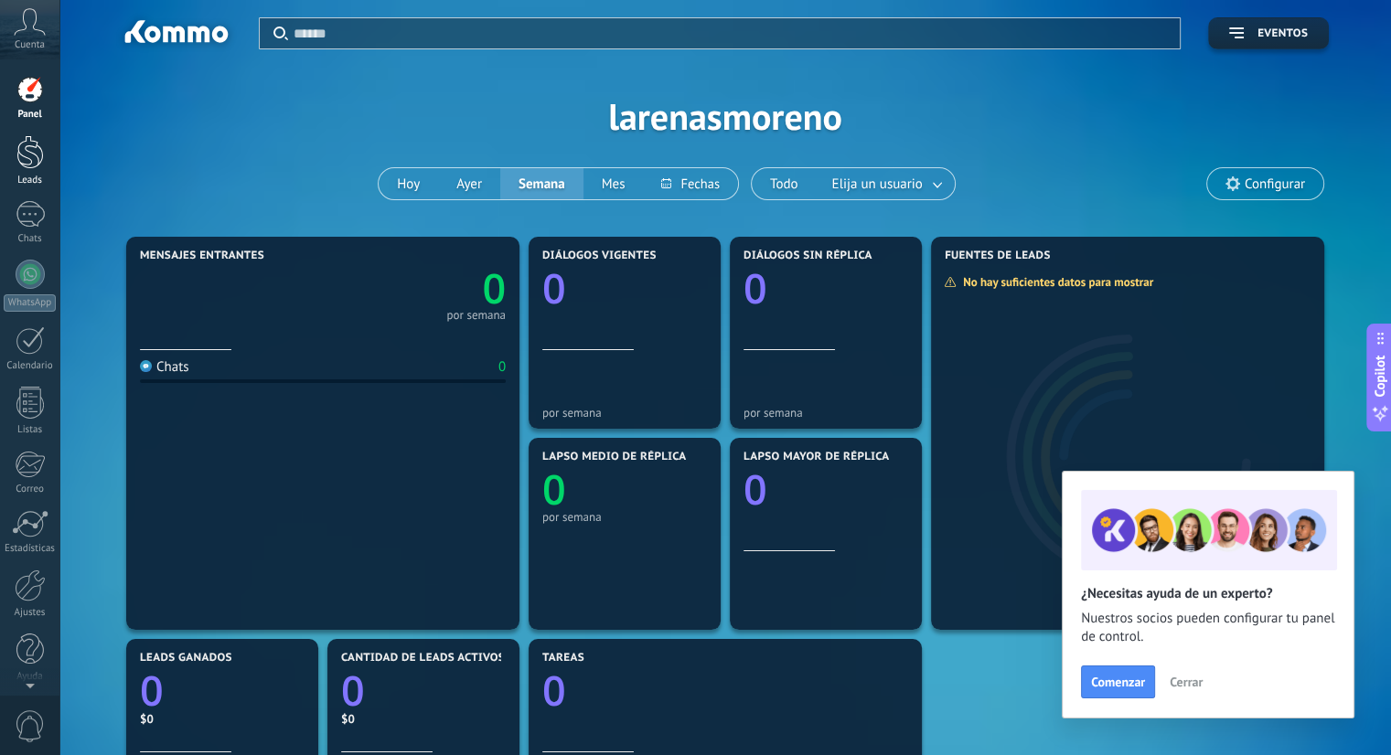
click at [47, 162] on link "Leads" at bounding box center [29, 160] width 59 height 51
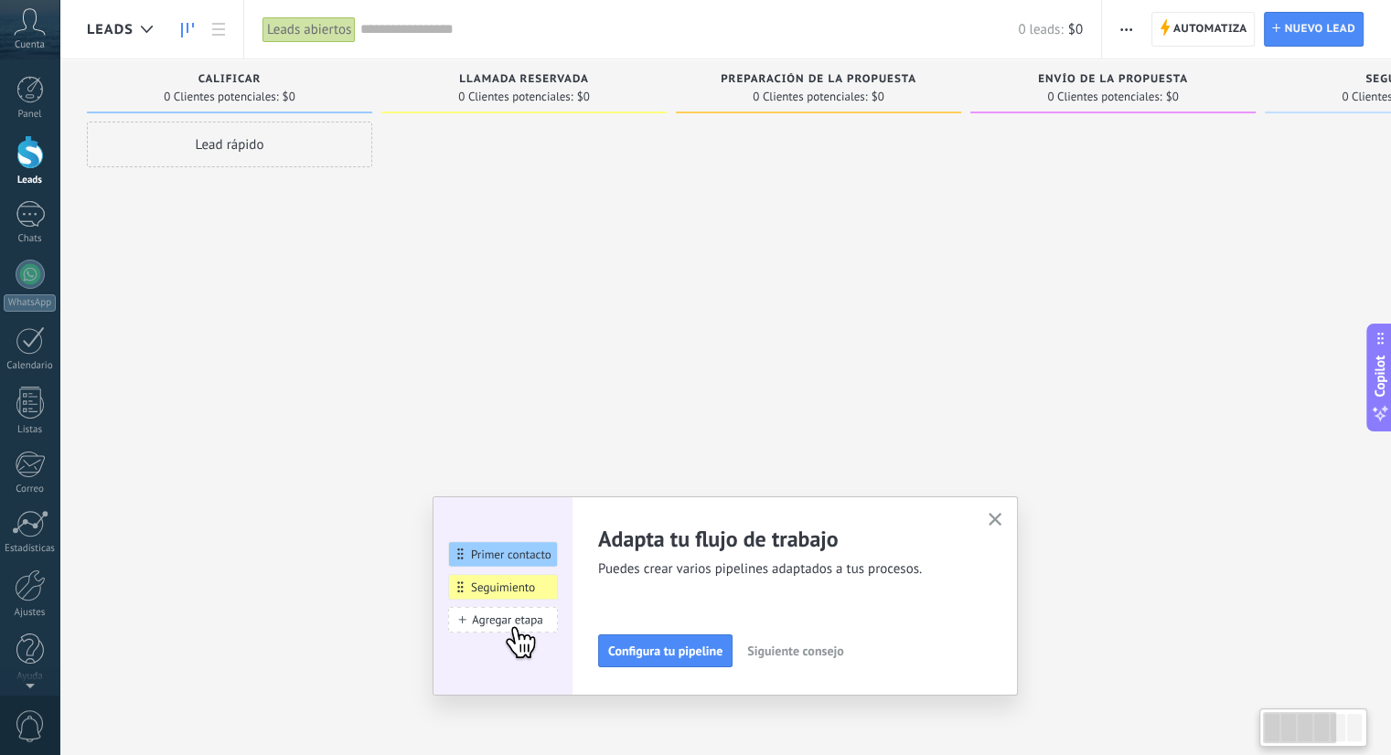
click at [344, 162] on div "Lead rápido" at bounding box center [229, 145] width 285 height 46
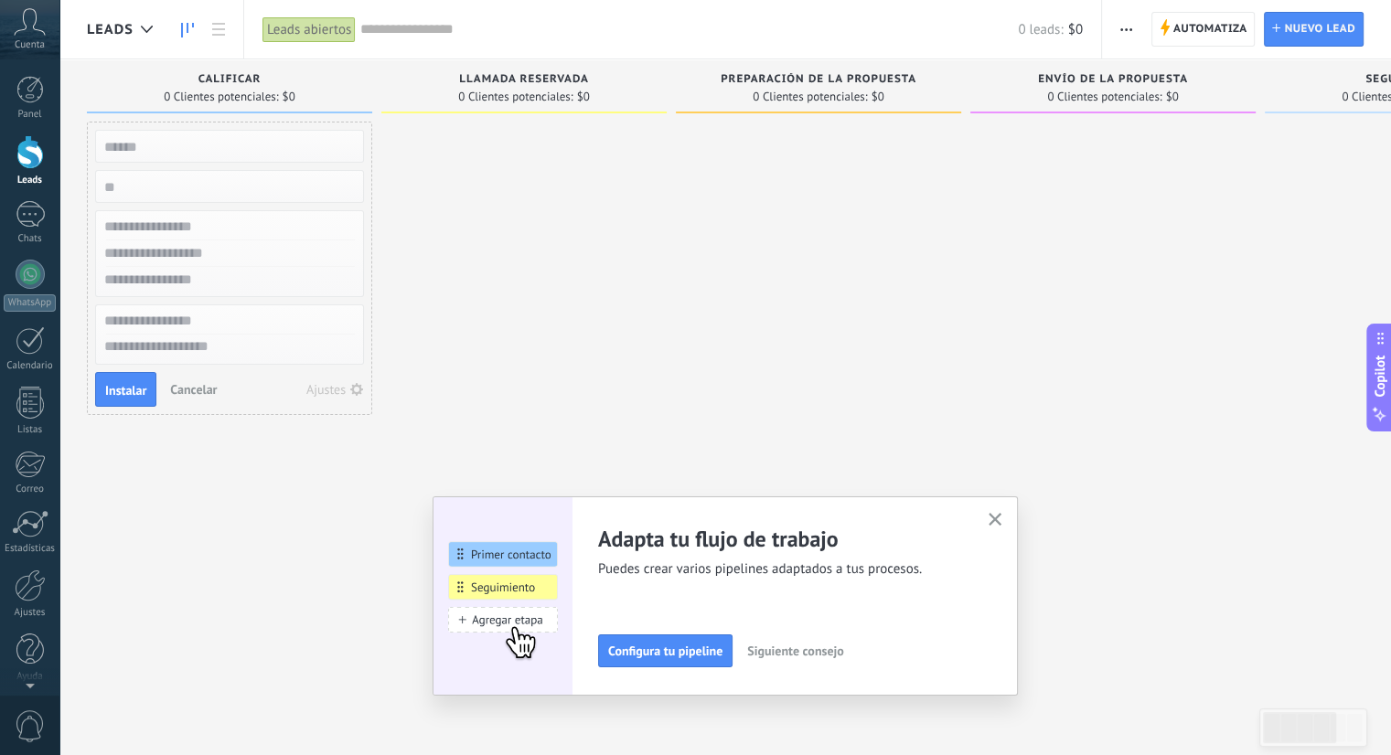
click at [454, 162] on div at bounding box center [523, 380] width 285 height 517
click at [528, 74] on span "Llamada reservada" at bounding box center [524, 79] width 130 height 13
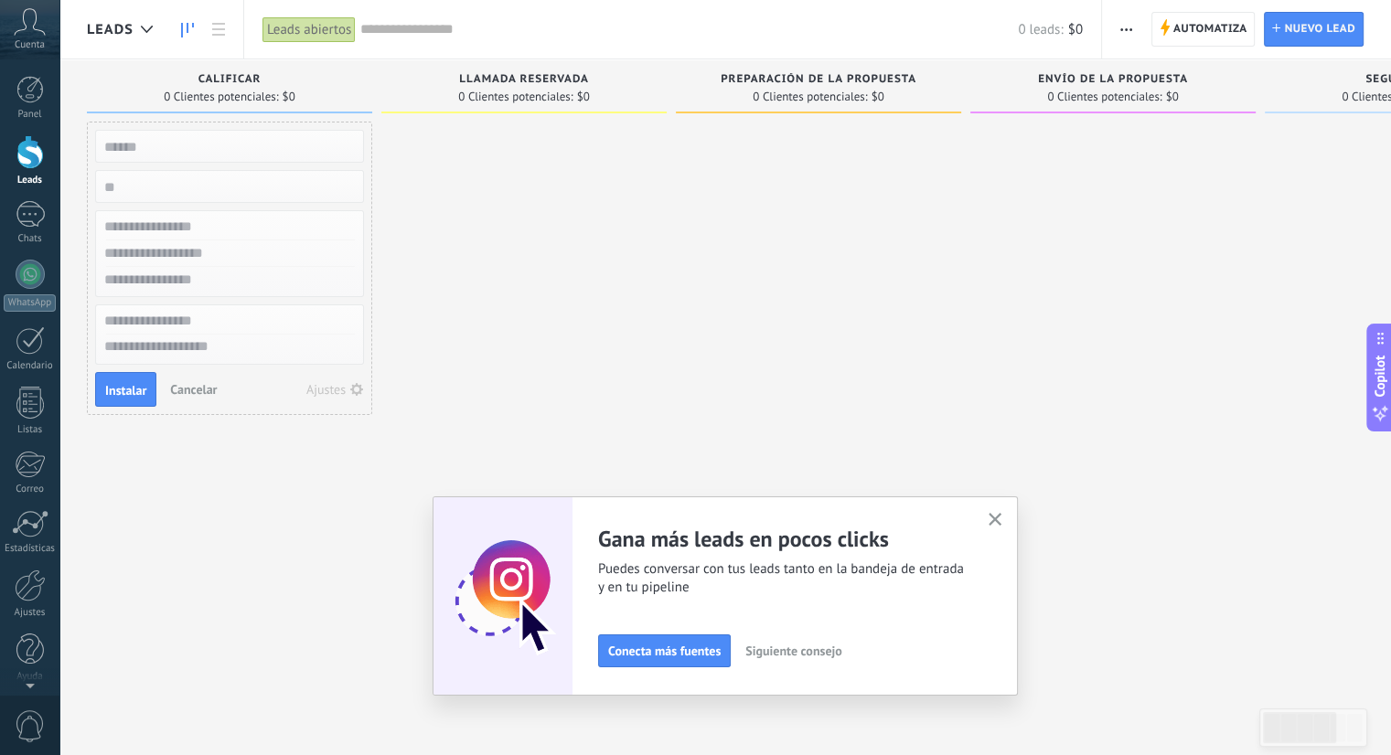
click at [209, 73] on span "Calificar" at bounding box center [229, 79] width 63 height 13
click at [37, 164] on div at bounding box center [29, 152] width 27 height 34
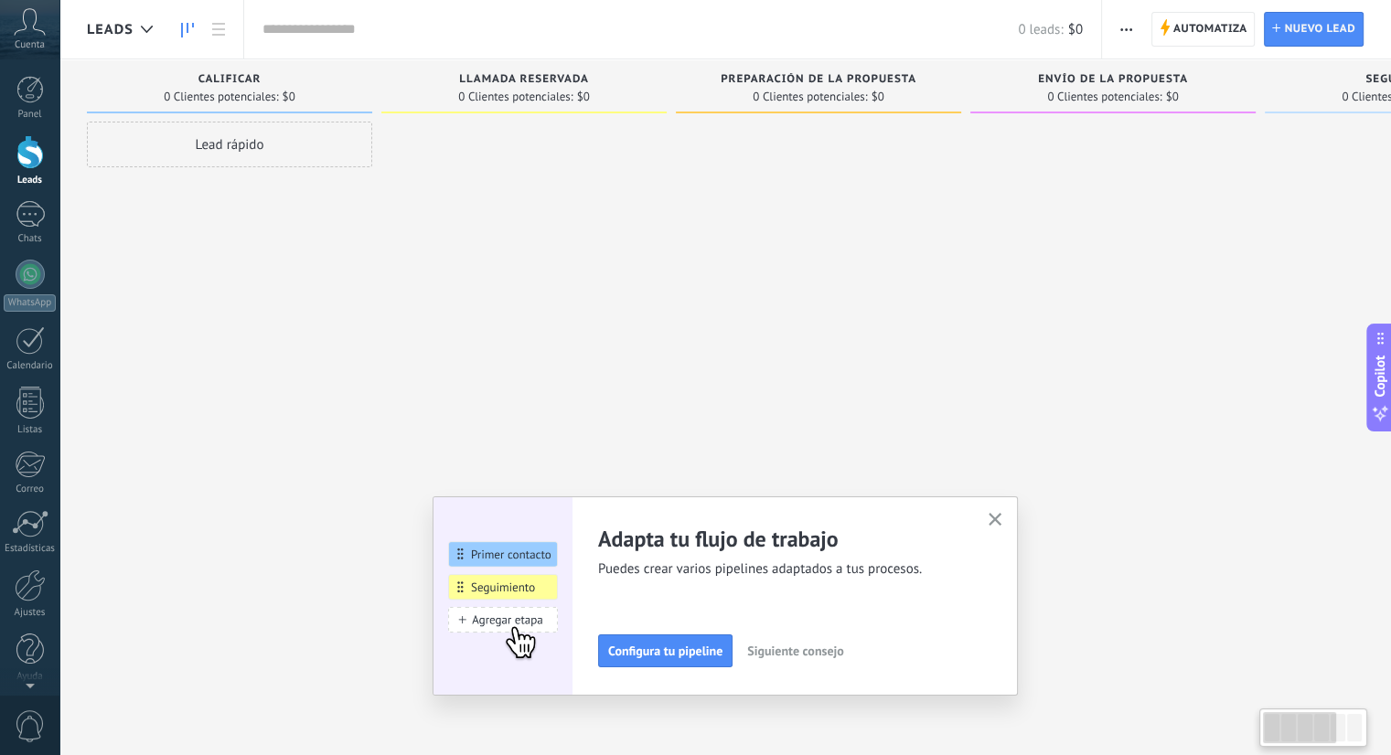
click at [37, 164] on div at bounding box center [29, 152] width 27 height 34
click at [37, 214] on div at bounding box center [30, 214] width 29 height 27
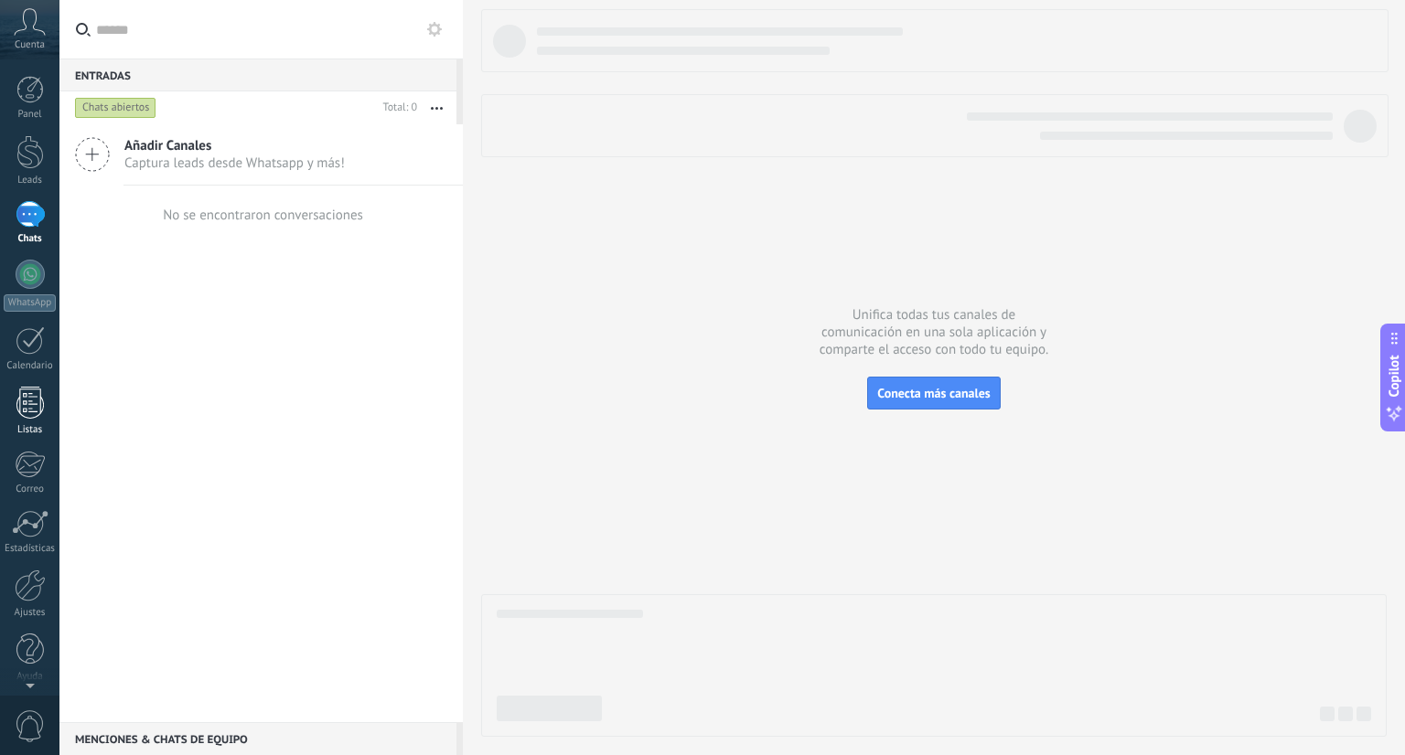
click at [38, 403] on div at bounding box center [29, 403] width 27 height 32
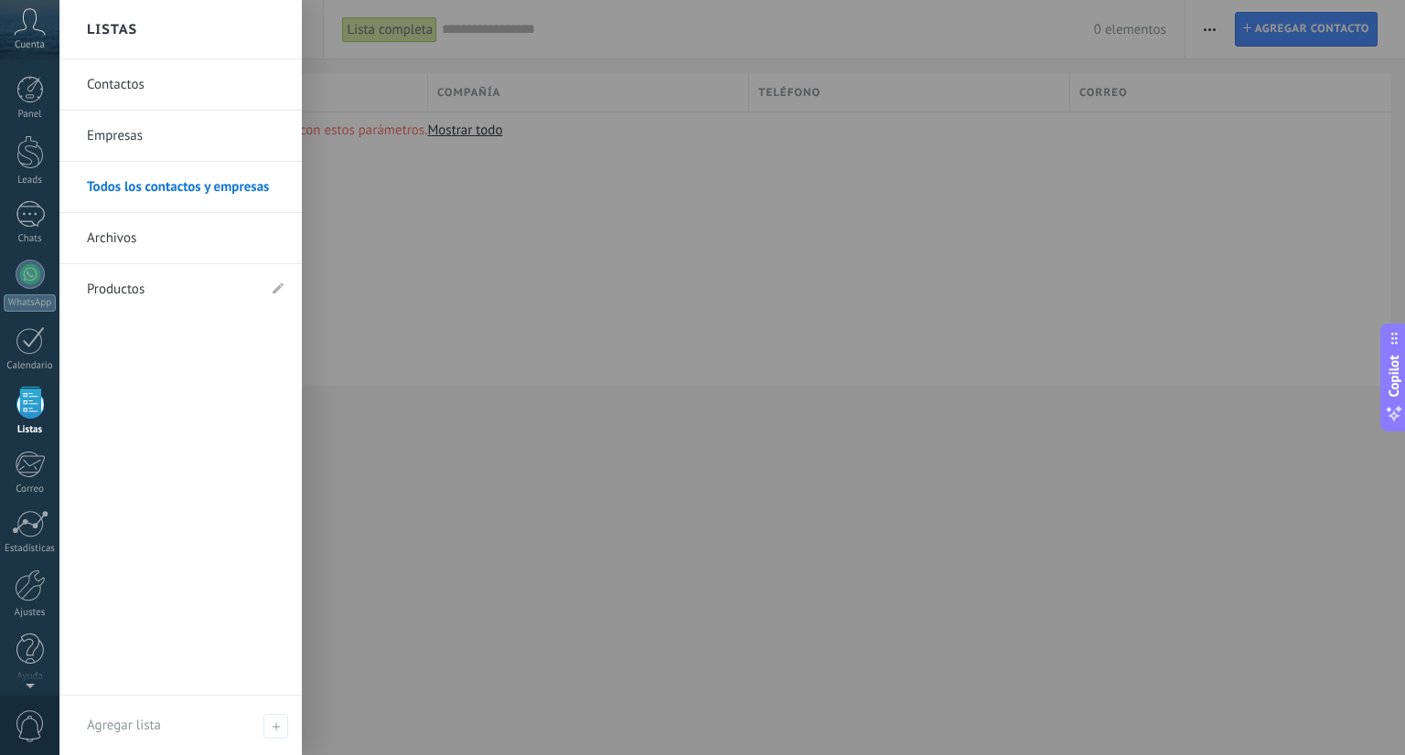
click at [160, 294] on link "Productos" at bounding box center [171, 289] width 169 height 51
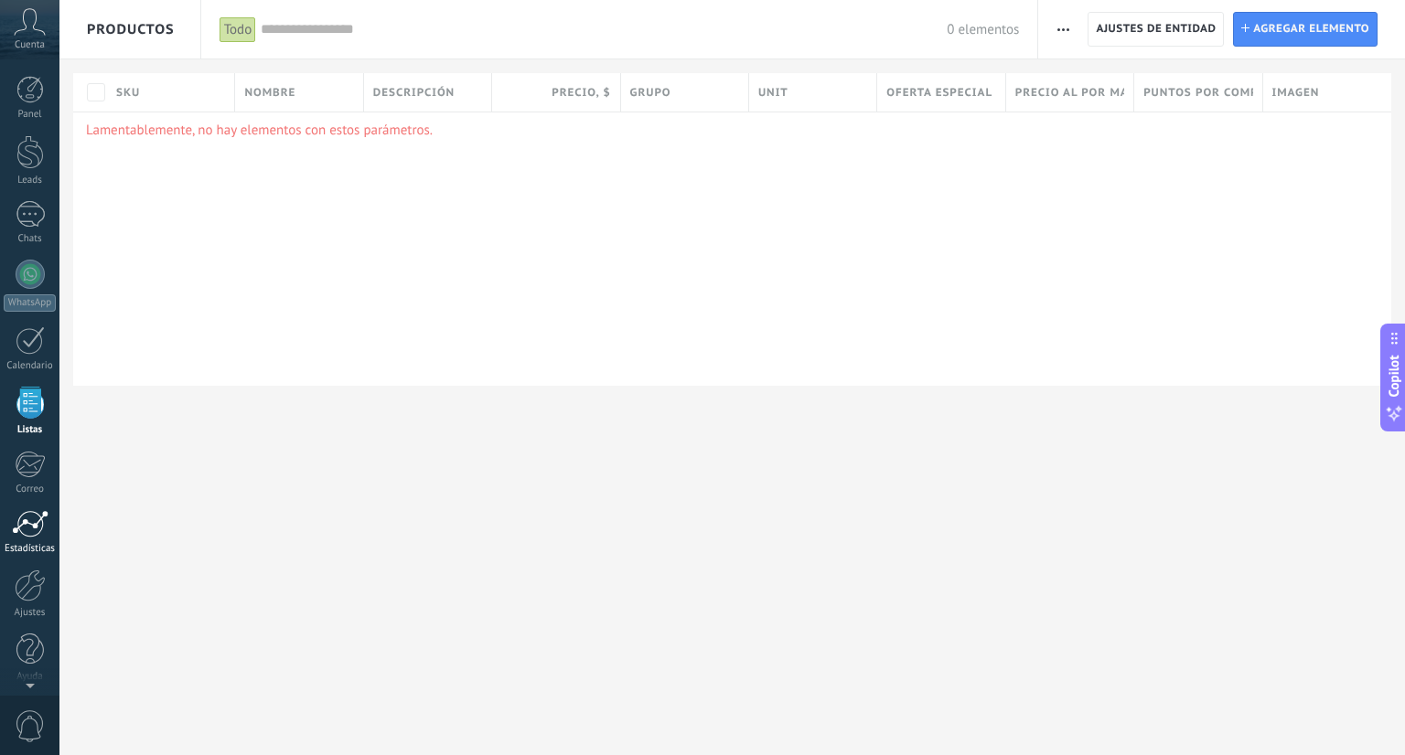
click at [37, 528] on div at bounding box center [30, 523] width 37 height 27
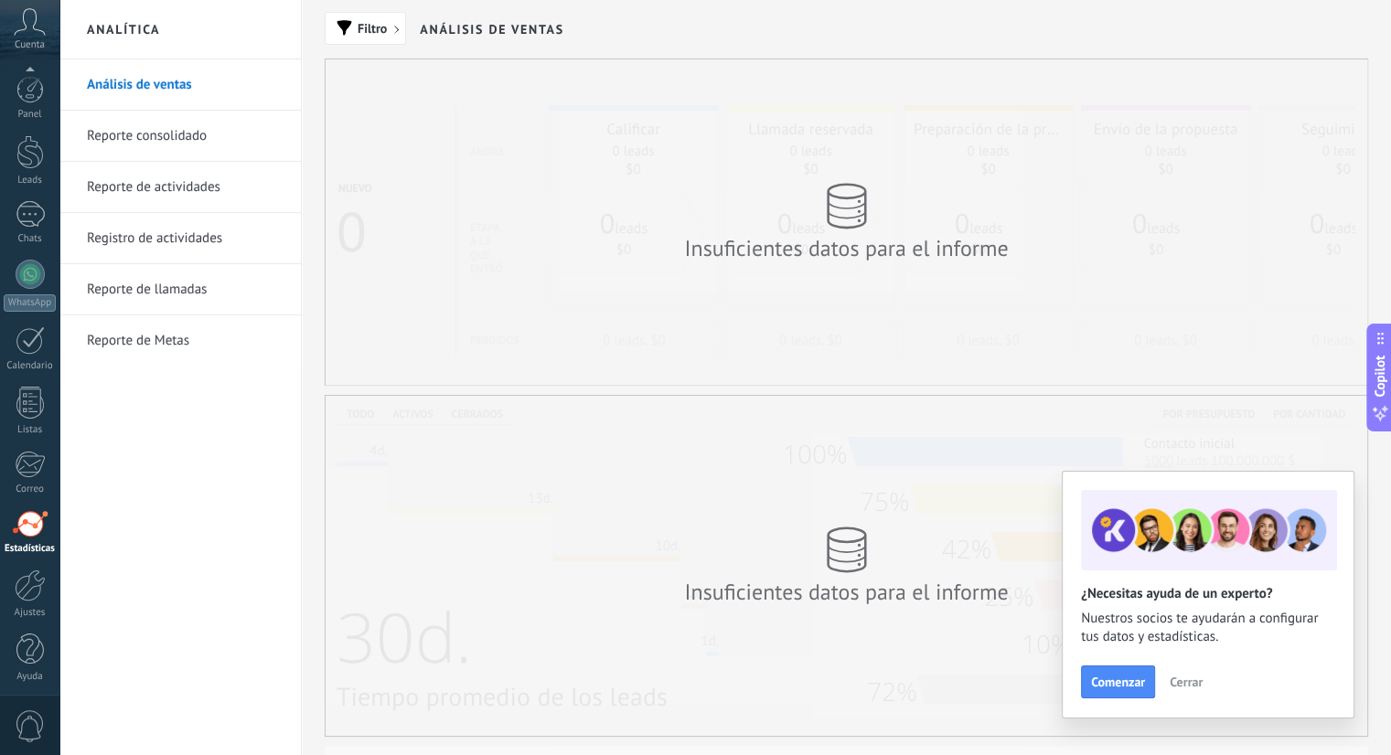
scroll to position [5, 0]
click at [32, 597] on link "Ajustes" at bounding box center [29, 589] width 59 height 49
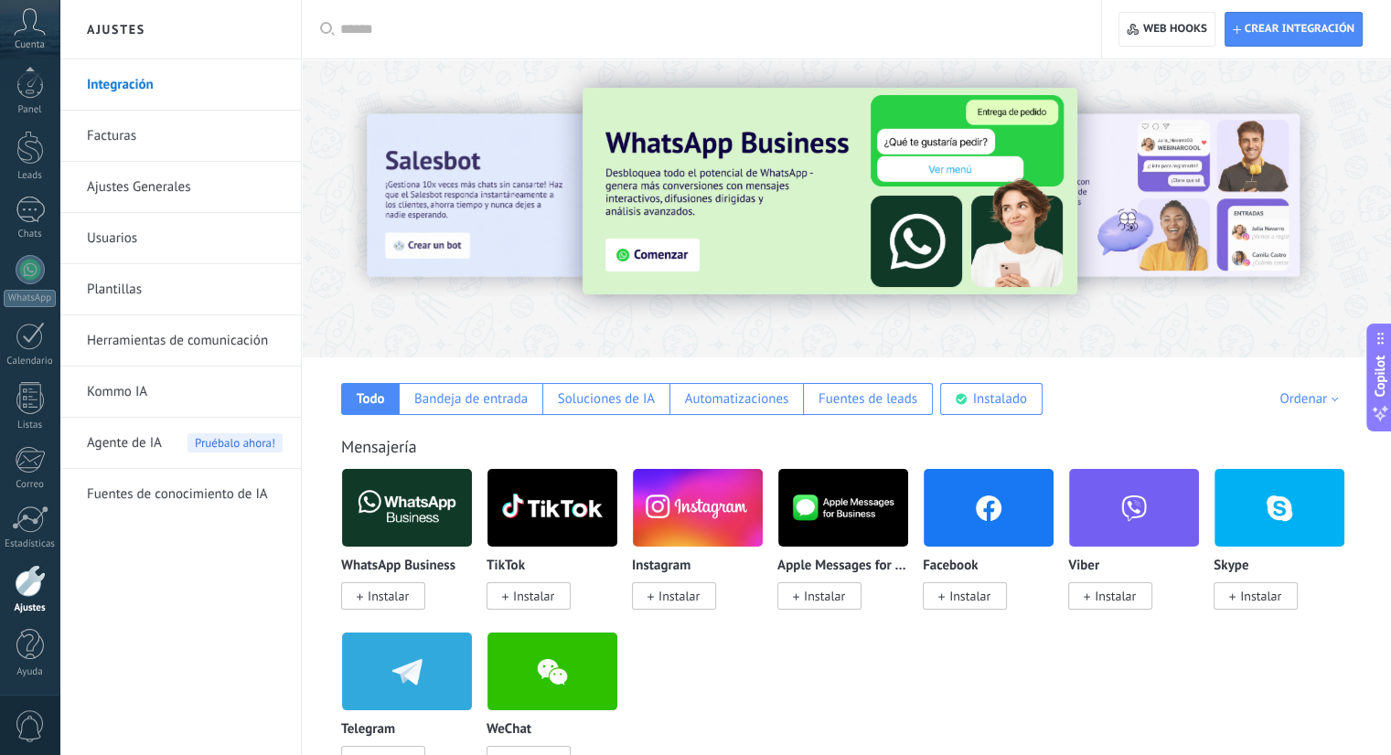
click at [107, 301] on link "Plantillas" at bounding box center [185, 289] width 196 height 51
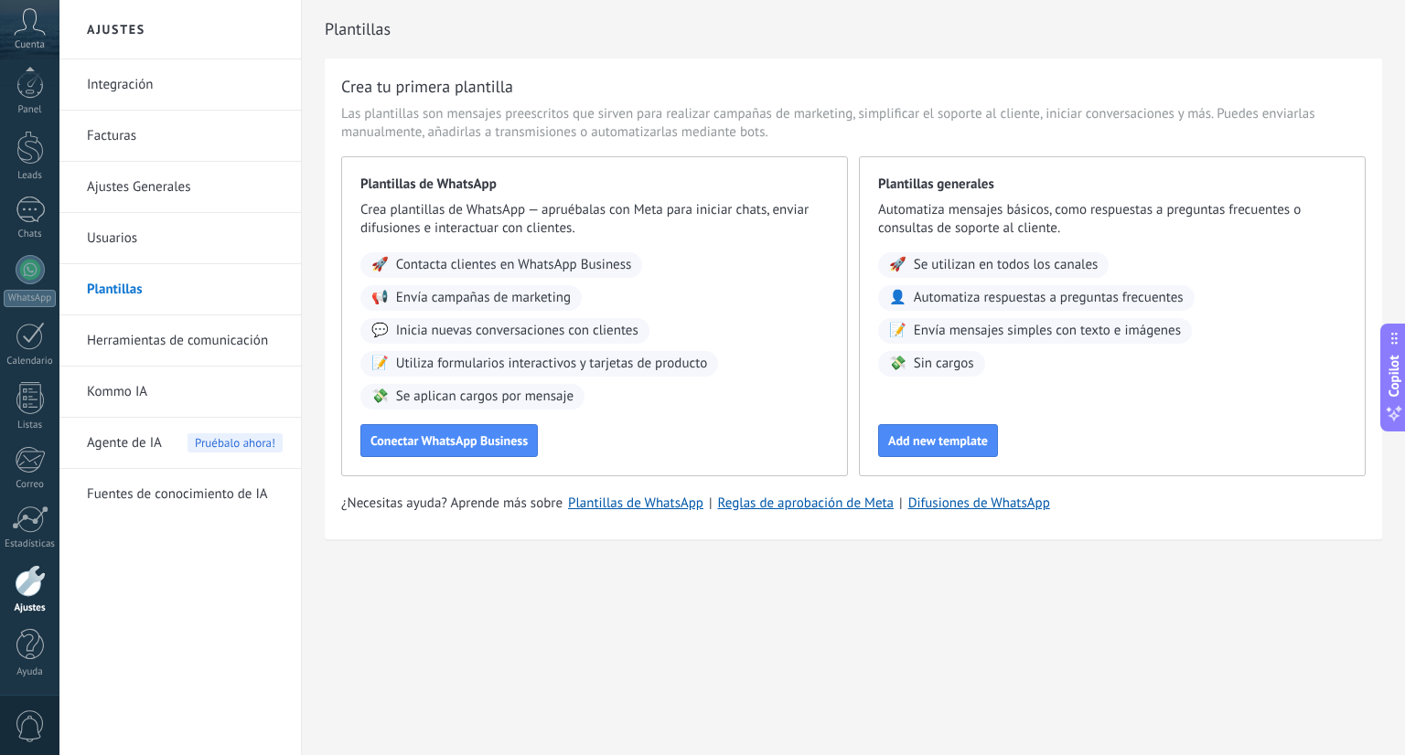
click at [124, 85] on link "Integración" at bounding box center [185, 84] width 196 height 51
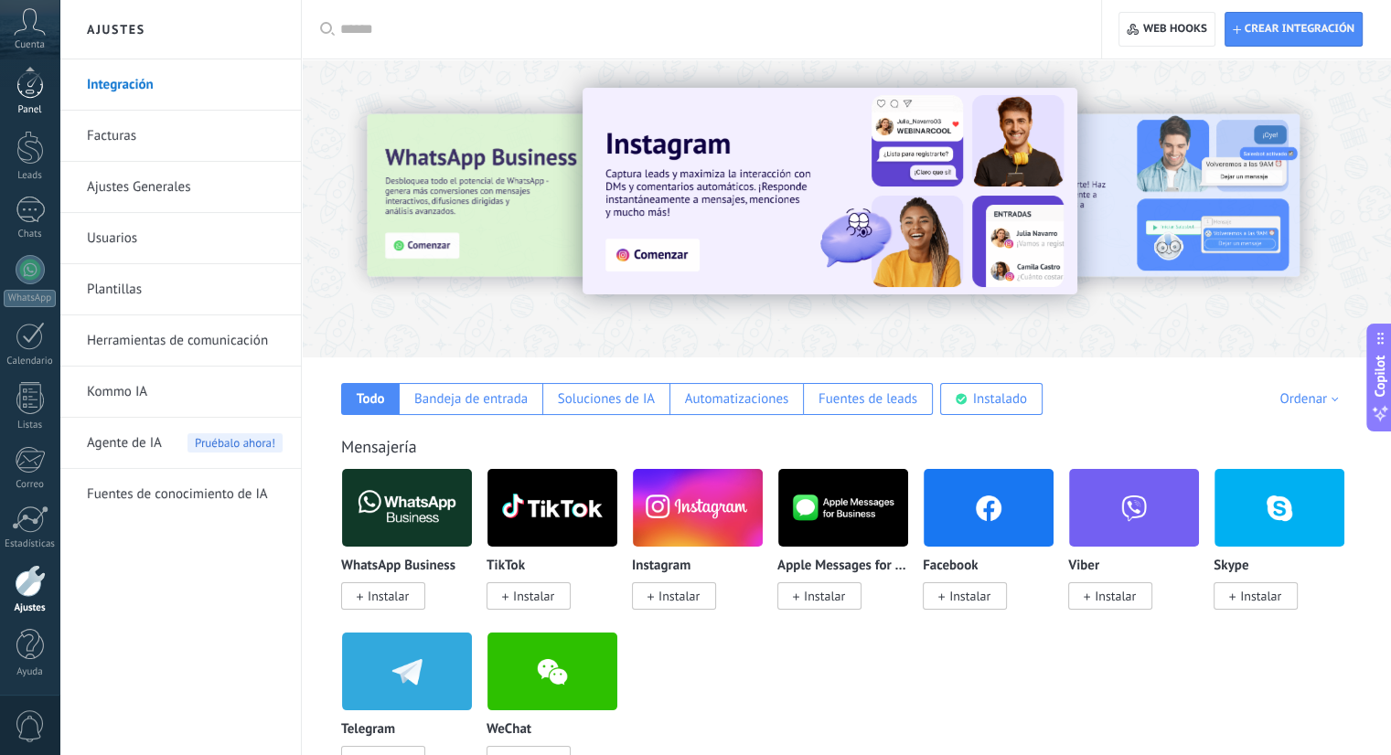
click at [22, 99] on link "Panel" at bounding box center [29, 93] width 59 height 45
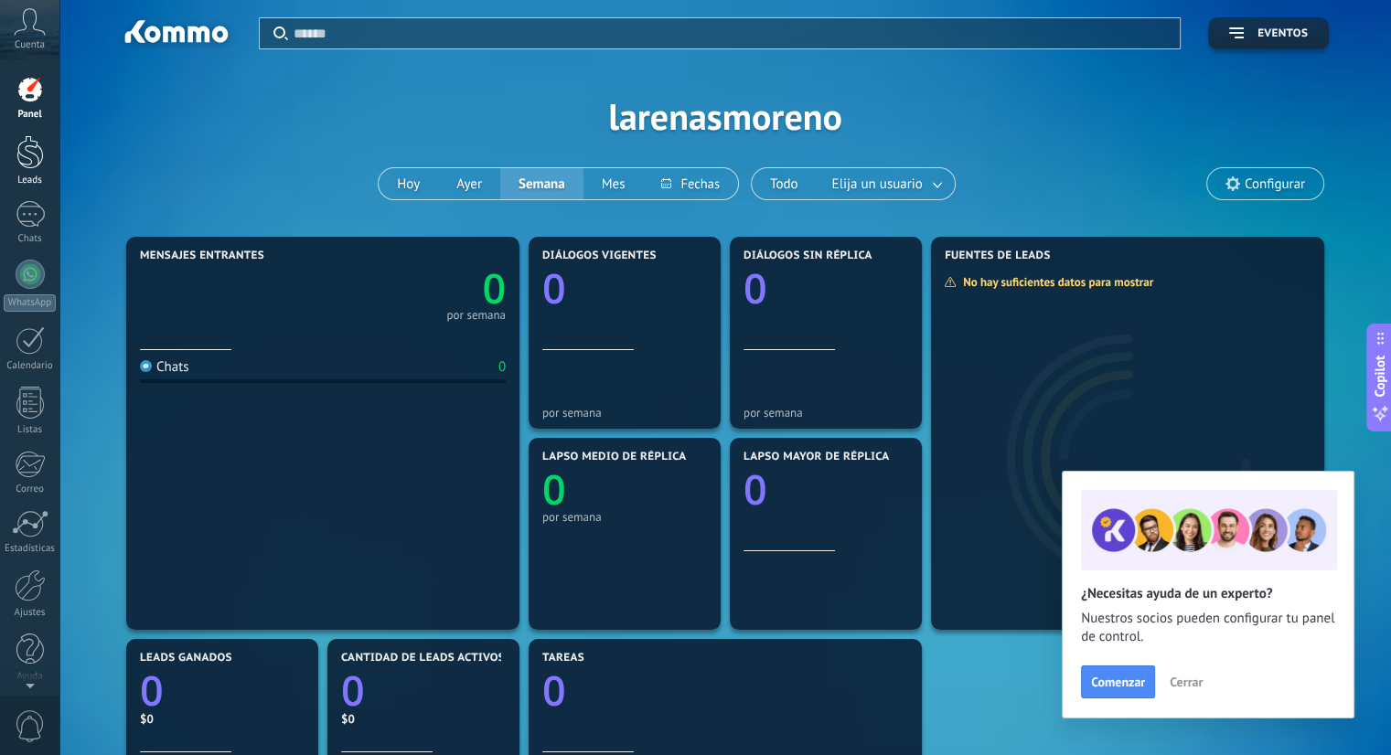
click at [29, 157] on div at bounding box center [29, 152] width 27 height 34
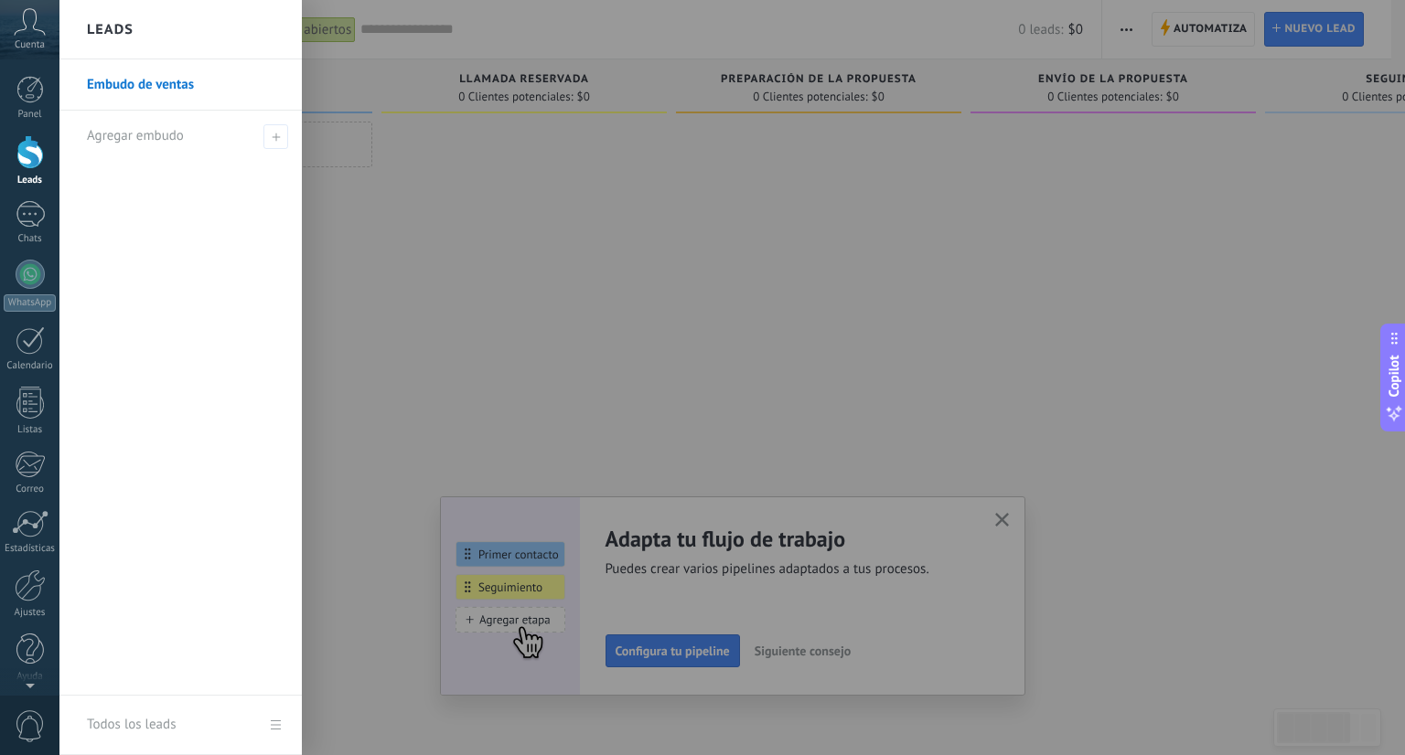
click at [188, 87] on link "Embudo de ventas" at bounding box center [185, 84] width 197 height 51
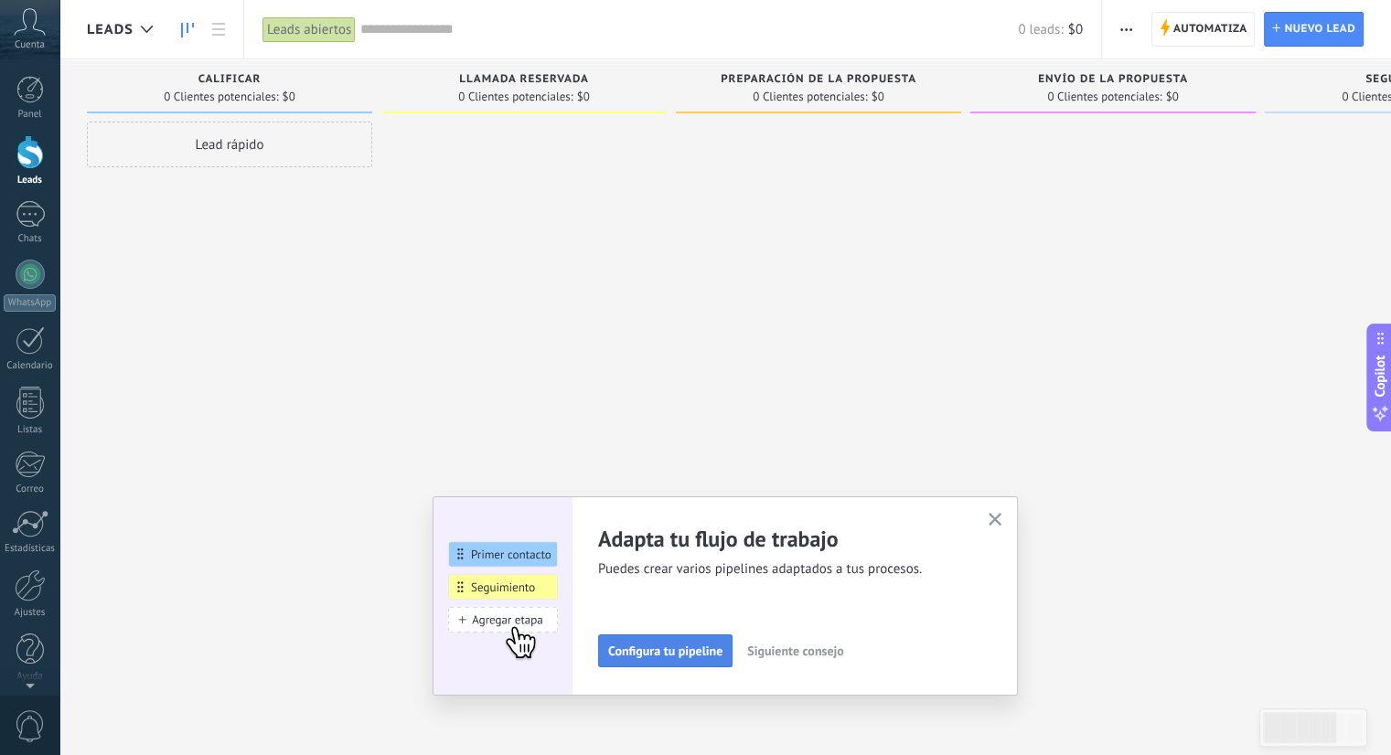
click at [689, 645] on span "Configura tu pipeline" at bounding box center [665, 651] width 114 height 13
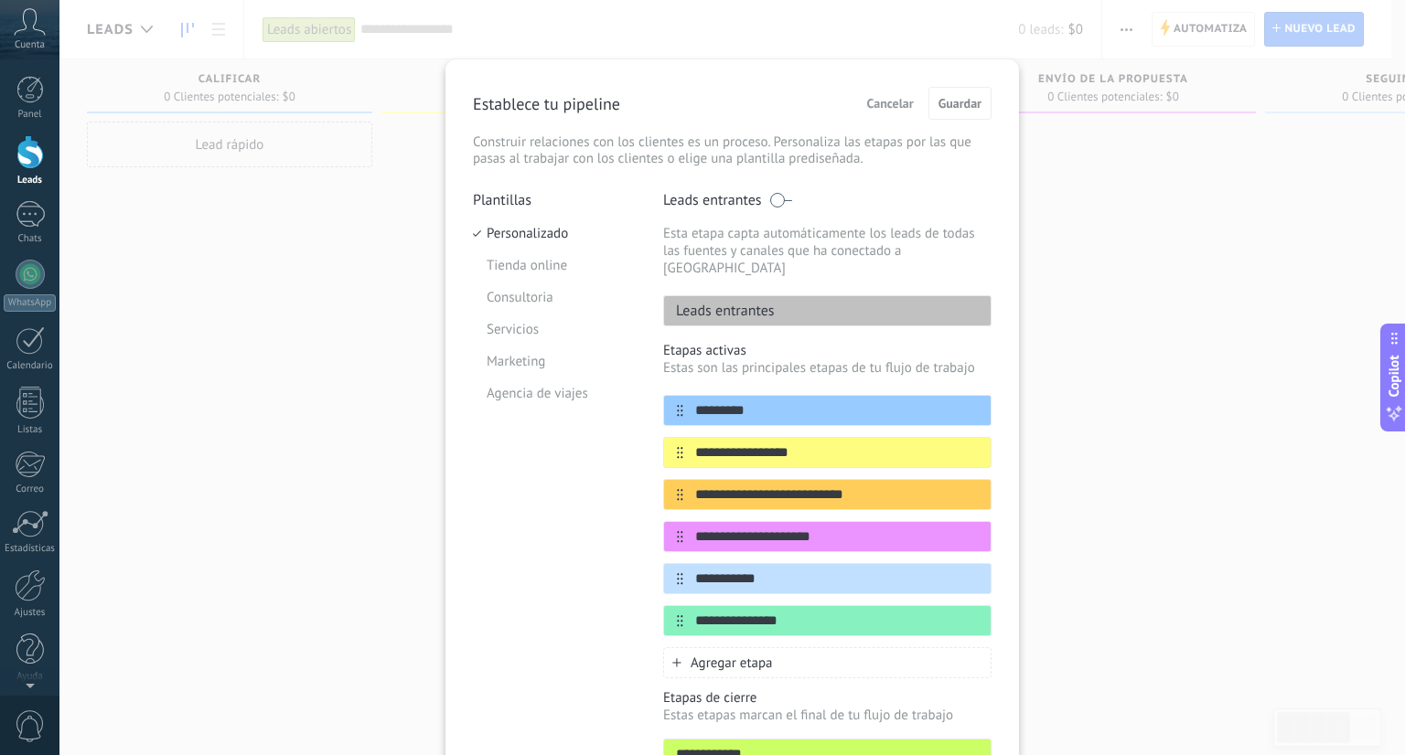
click at [767, 302] on p "Leads entrantes" at bounding box center [719, 311] width 111 height 18
click at [768, 302] on p "Leads entrantes" at bounding box center [719, 311] width 111 height 18
drag, startPoint x: 764, startPoint y: 386, endPoint x: 962, endPoint y: 121, distance: 331.2
click at [962, 121] on div "**********" at bounding box center [732, 455] width 519 height 736
click at [783, 196] on span at bounding box center [780, 200] width 23 height 15
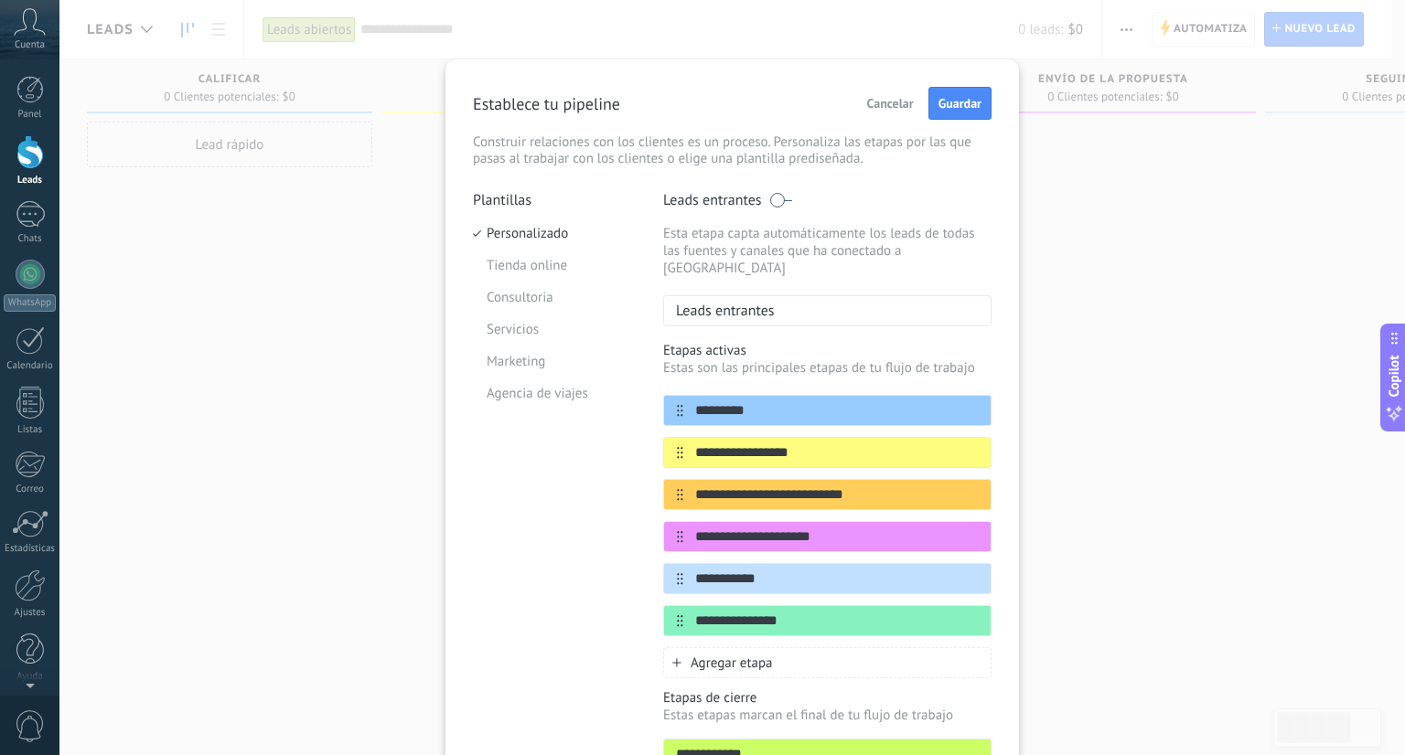
click at [776, 196] on span at bounding box center [780, 200] width 23 height 15
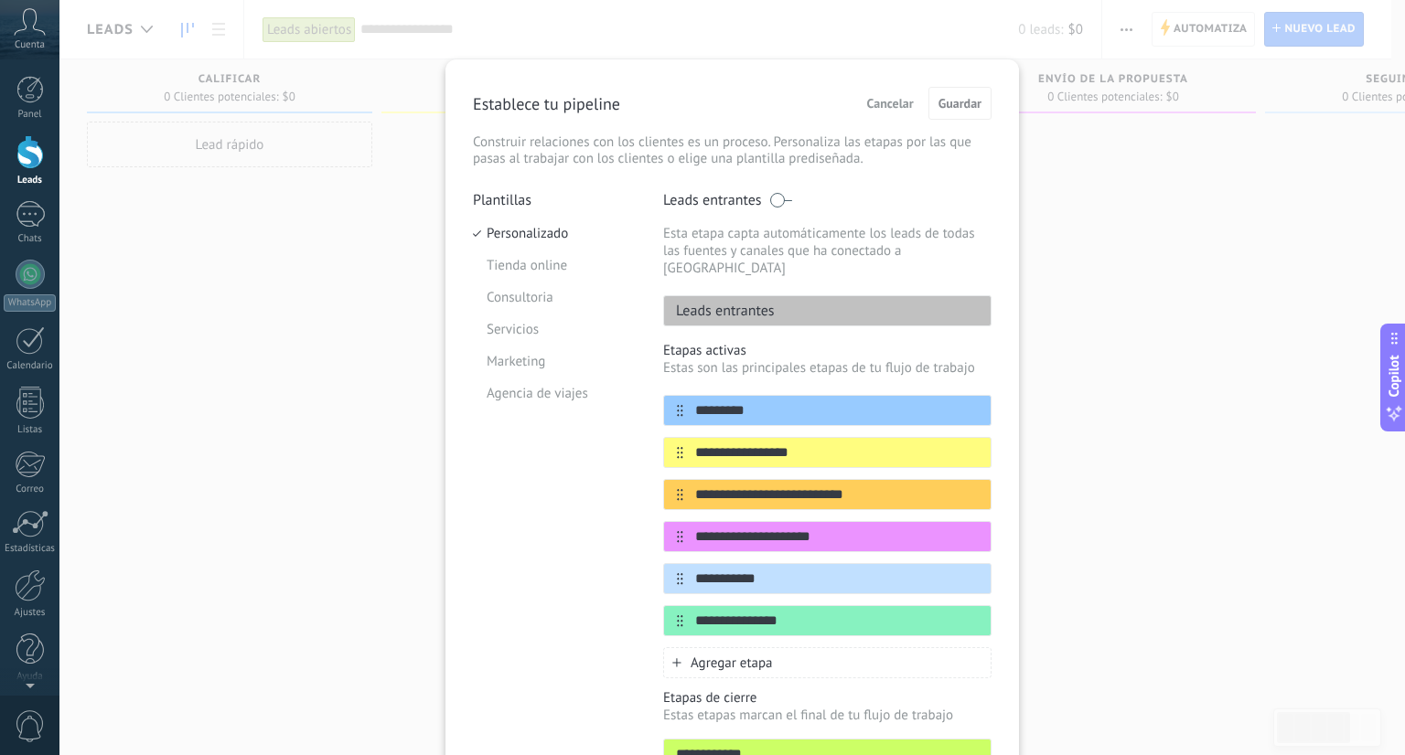
click at [786, 306] on div "Leads entrantes" at bounding box center [827, 310] width 328 height 31
click at [774, 295] on div "Leads entrantes" at bounding box center [827, 310] width 328 height 31
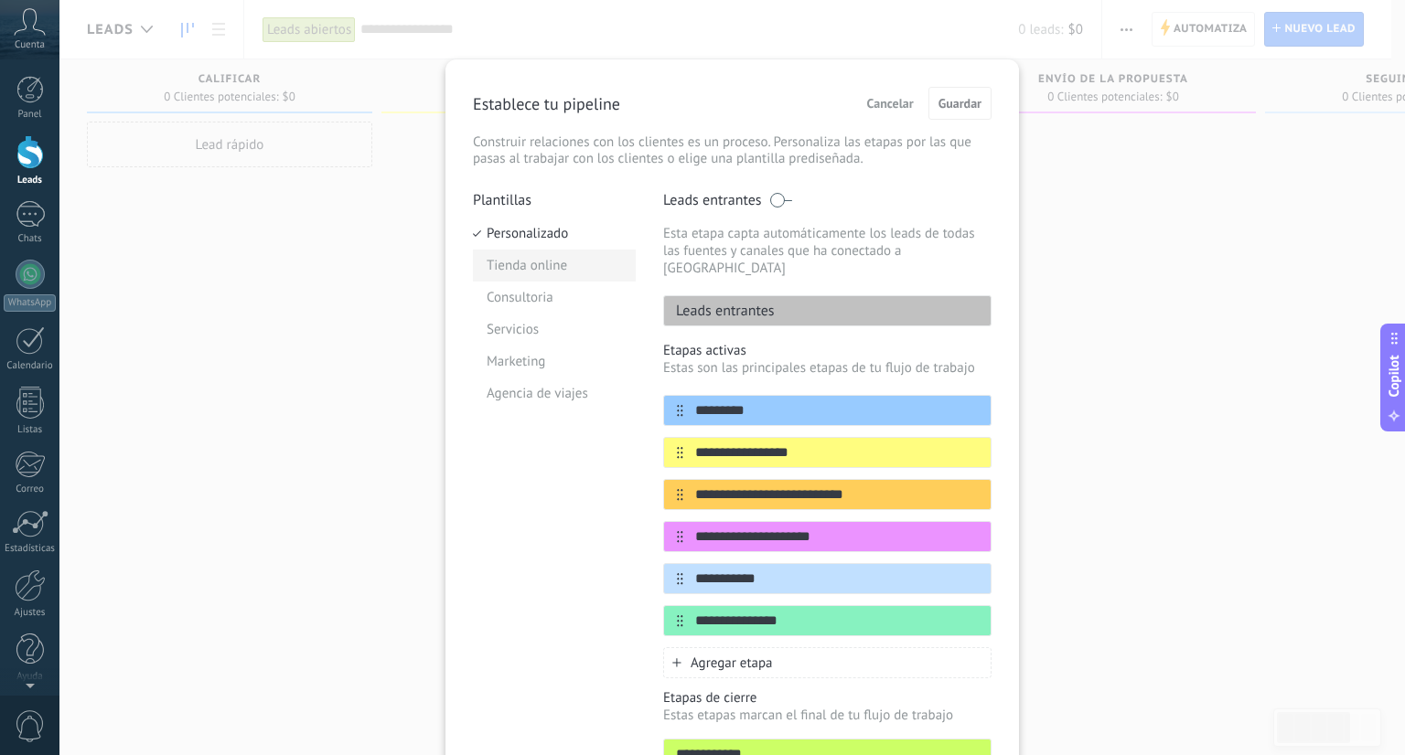
click at [549, 270] on li "Tienda online" at bounding box center [554, 266] width 163 height 32
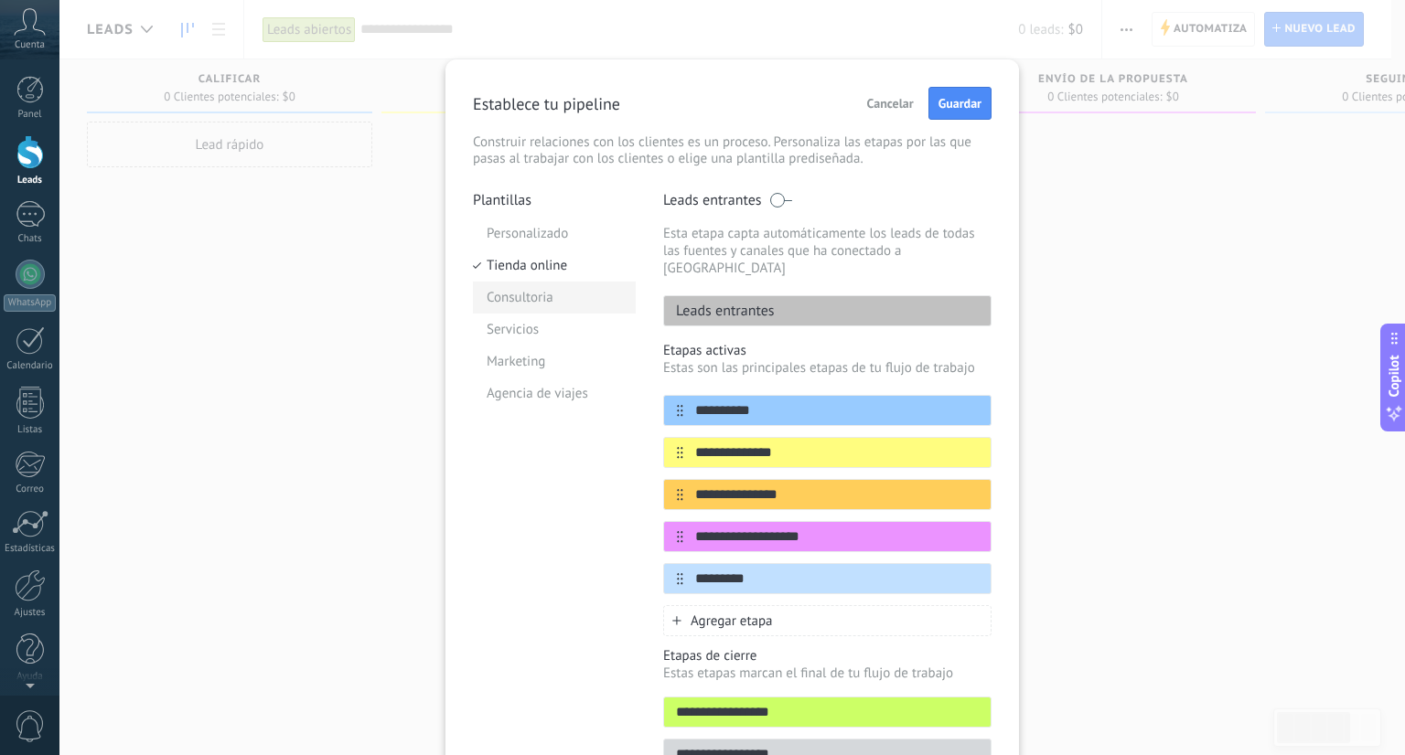
click at [554, 301] on li "Consultoria" at bounding box center [554, 298] width 163 height 32
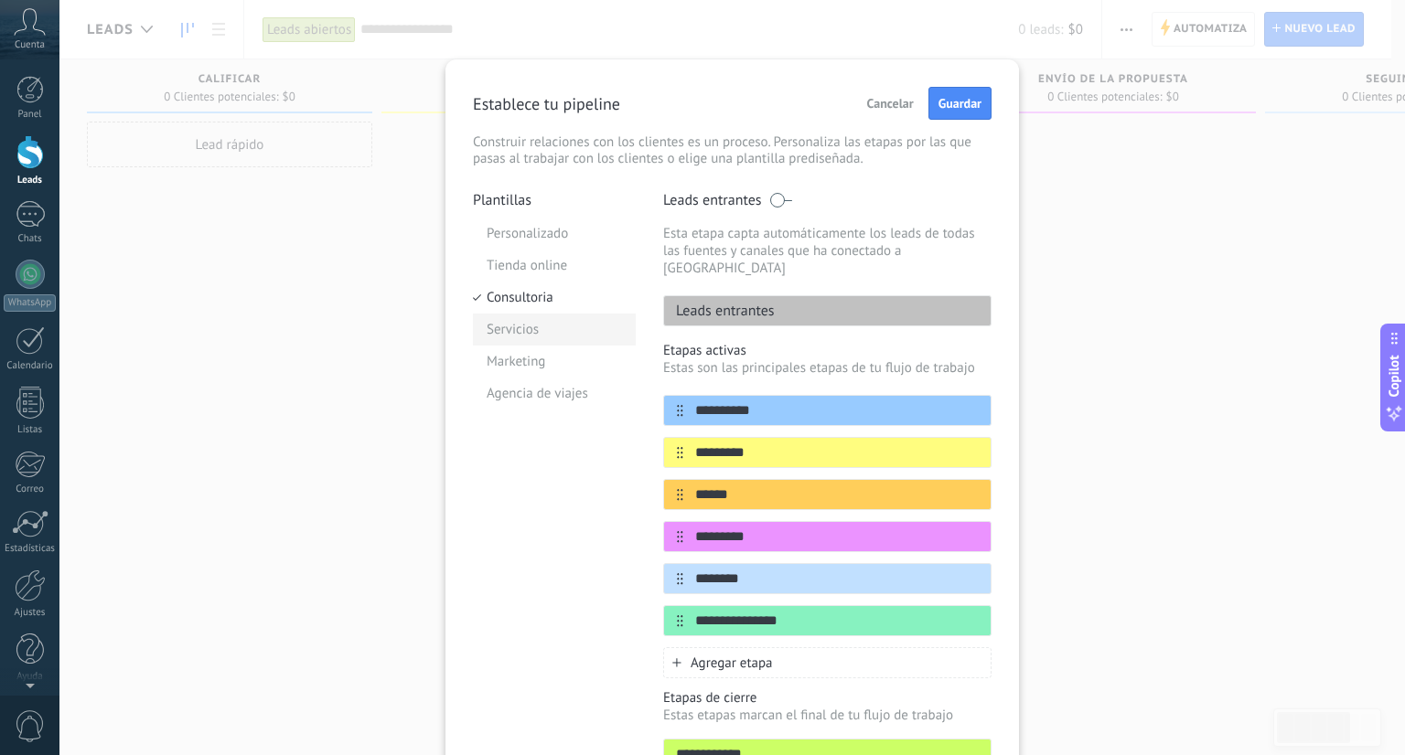
click at [554, 336] on li "Servicios" at bounding box center [554, 330] width 163 height 32
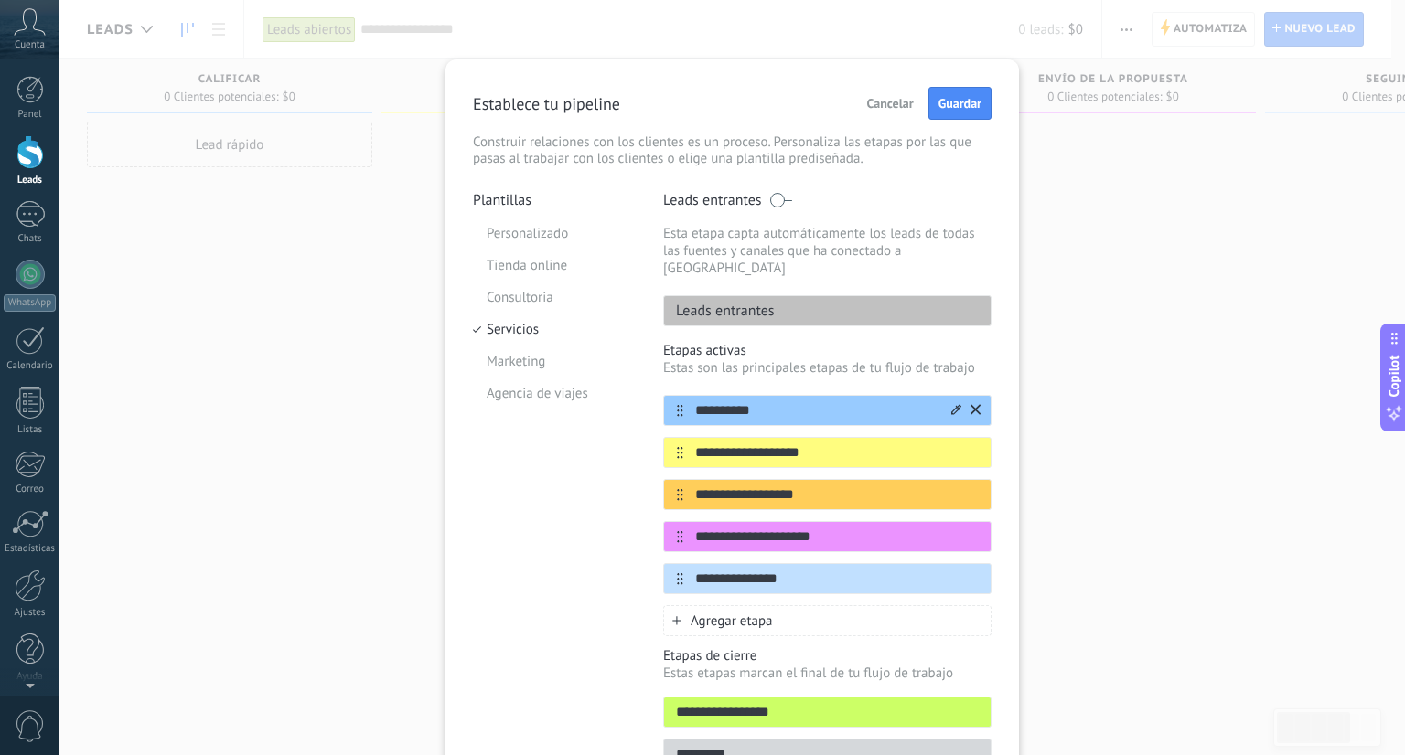
click at [744, 401] on input "**********" at bounding box center [815, 410] width 265 height 19
click at [781, 401] on input "**********" at bounding box center [815, 410] width 265 height 19
drag, startPoint x: 781, startPoint y: 392, endPoint x: 680, endPoint y: 385, distance: 100.9
click at [683, 401] on input "**********" at bounding box center [815, 410] width 265 height 19
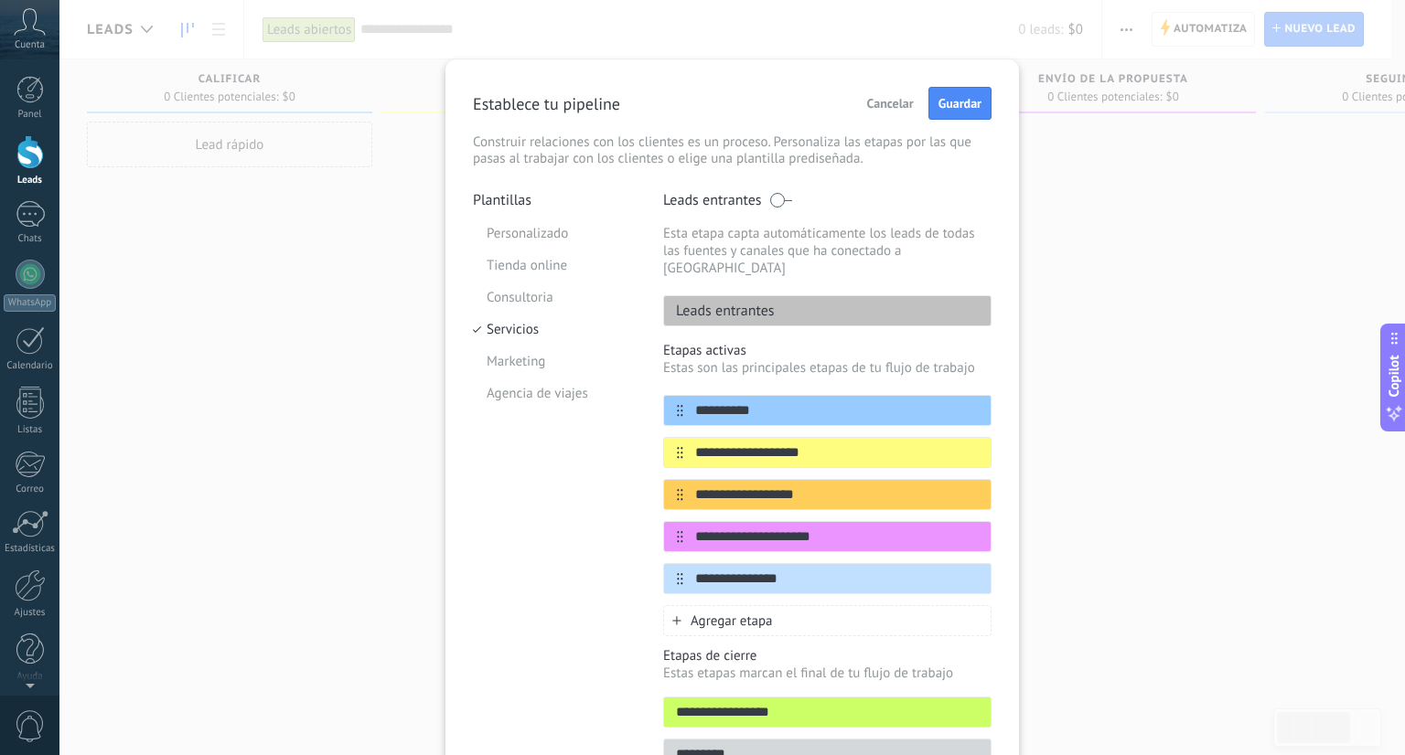
click at [521, 205] on p "Plantillas" at bounding box center [554, 200] width 163 height 18
click at [544, 254] on li "Tienda online" at bounding box center [554, 266] width 163 height 32
click at [564, 234] on li "Personalizado" at bounding box center [554, 234] width 163 height 32
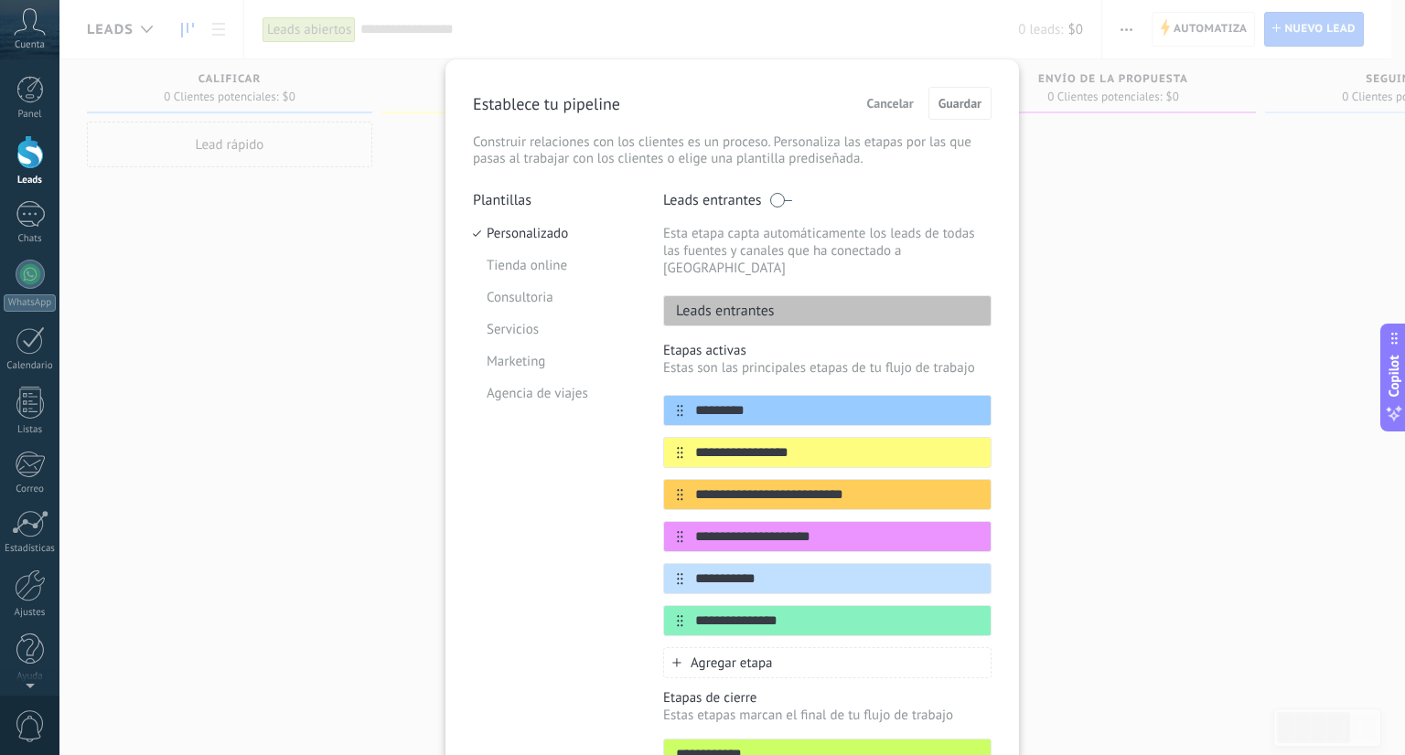
click at [773, 295] on div "Leads entrantes" at bounding box center [827, 310] width 328 height 31
click at [778, 295] on div "Leads entrantes" at bounding box center [827, 310] width 328 height 31
click at [780, 295] on div "Leads entrantes" at bounding box center [827, 310] width 328 height 31
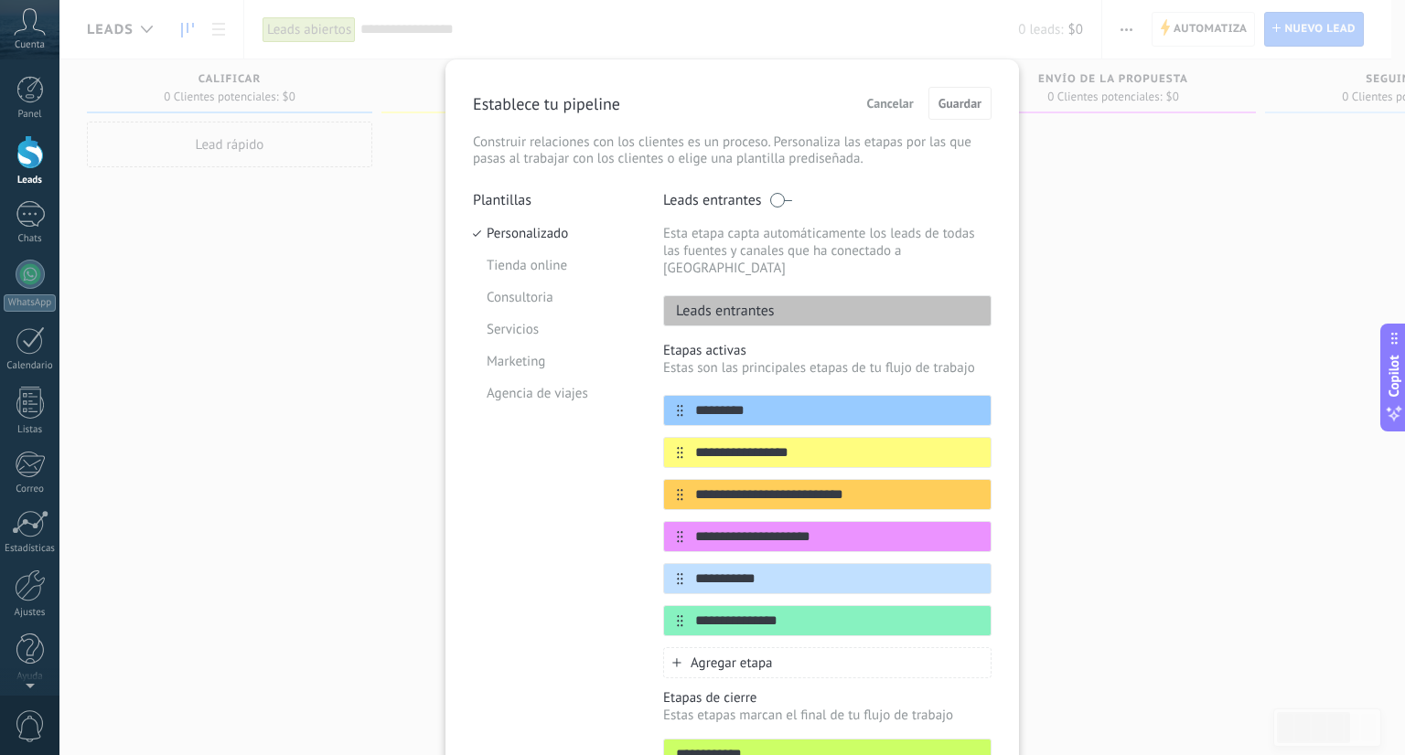
click at [750, 302] on p "Leads entrantes" at bounding box center [719, 311] width 111 height 18
click at [787, 297] on div "Leads entrantes" at bounding box center [827, 310] width 328 height 31
click at [512, 322] on li "Servicios" at bounding box center [554, 330] width 163 height 32
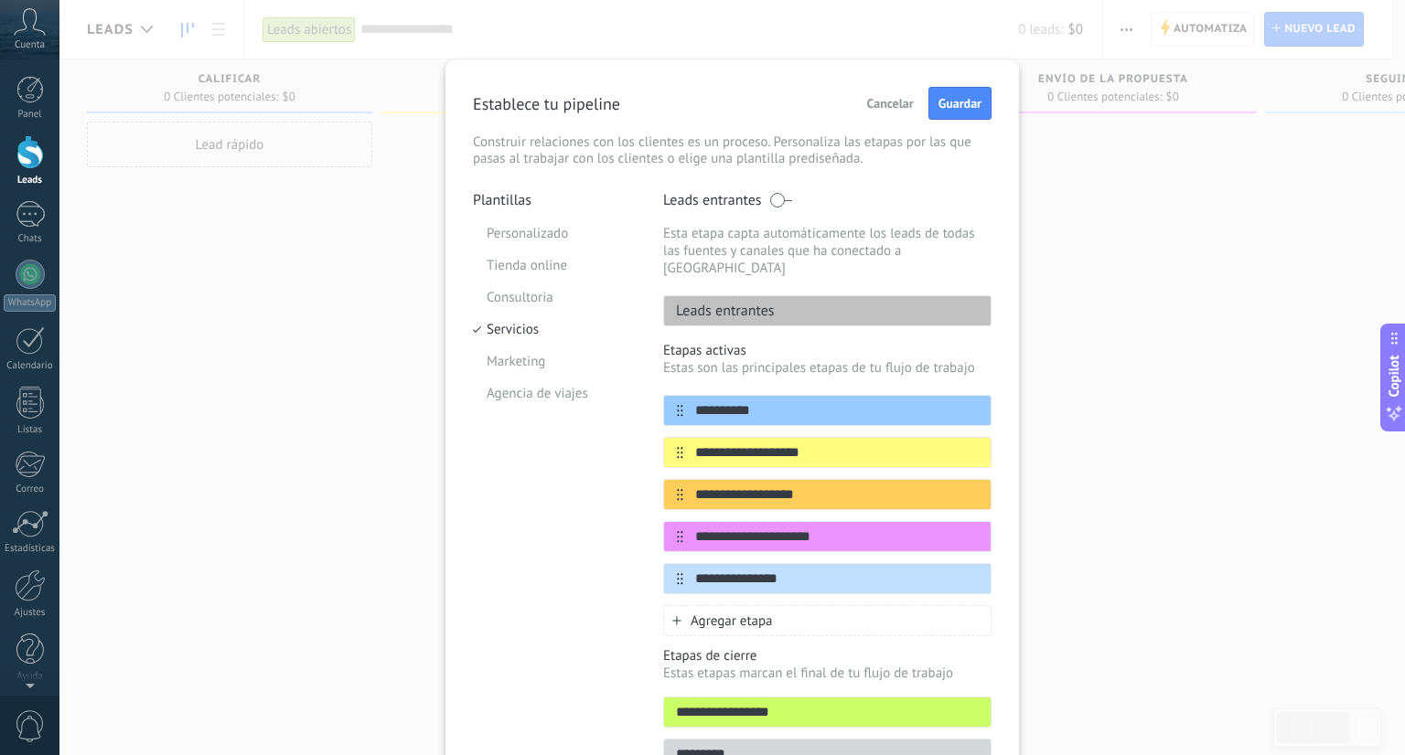
click at [953, 130] on div "Establece tu pipeline Cancelar Guardar Construir relaciones con los clientes es…" at bounding box center [732, 127] width 519 height 80
click at [966, 108] on span "Guardar" at bounding box center [959, 103] width 43 height 13
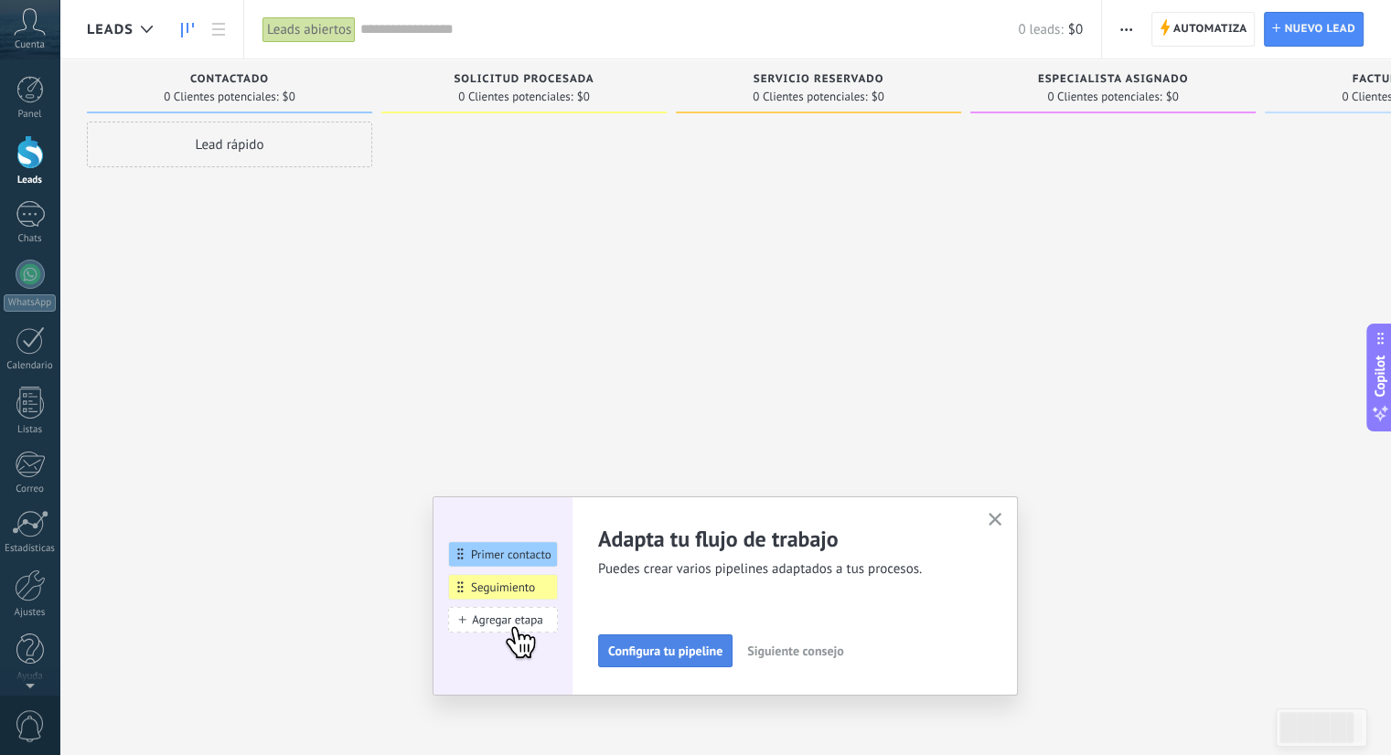
click at [685, 648] on span "Configura tu pipeline" at bounding box center [665, 651] width 114 height 13
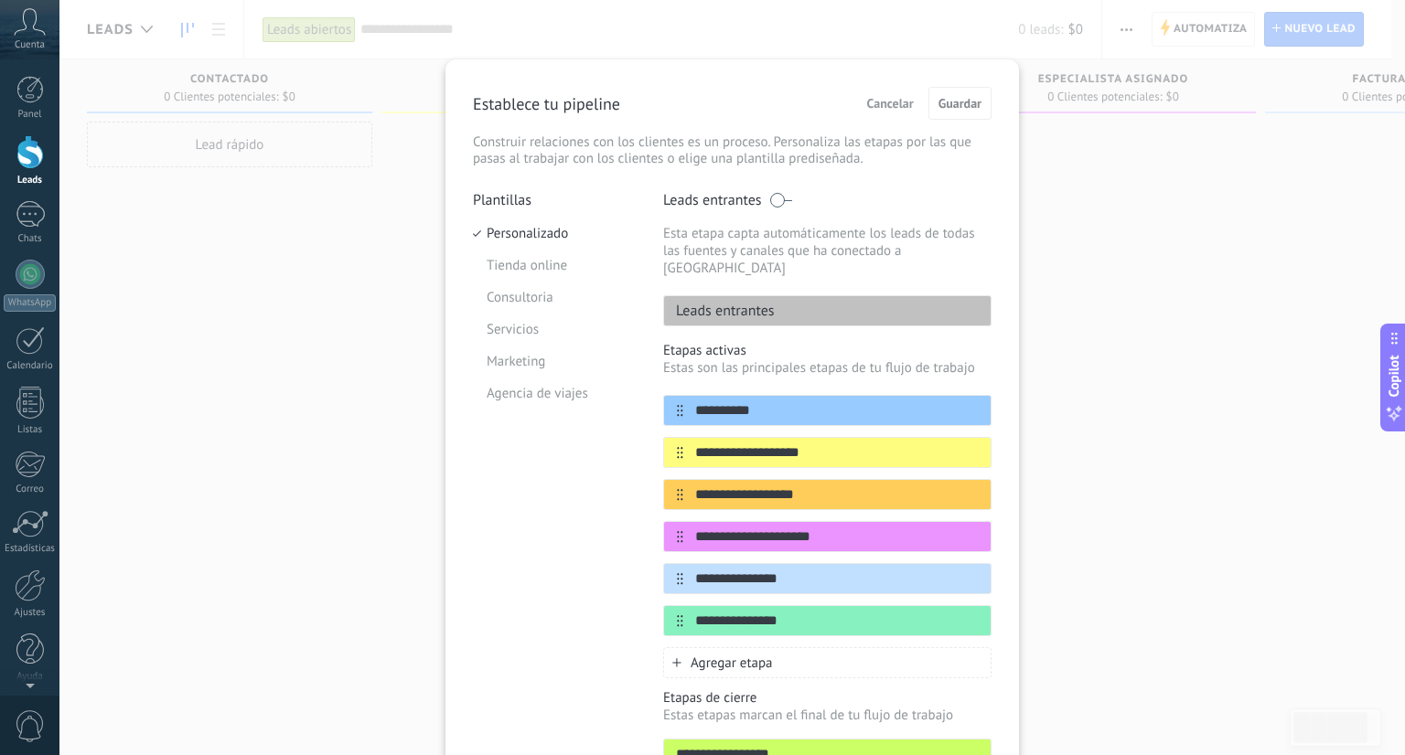
click at [894, 93] on button "Cancelar" at bounding box center [890, 103] width 63 height 27
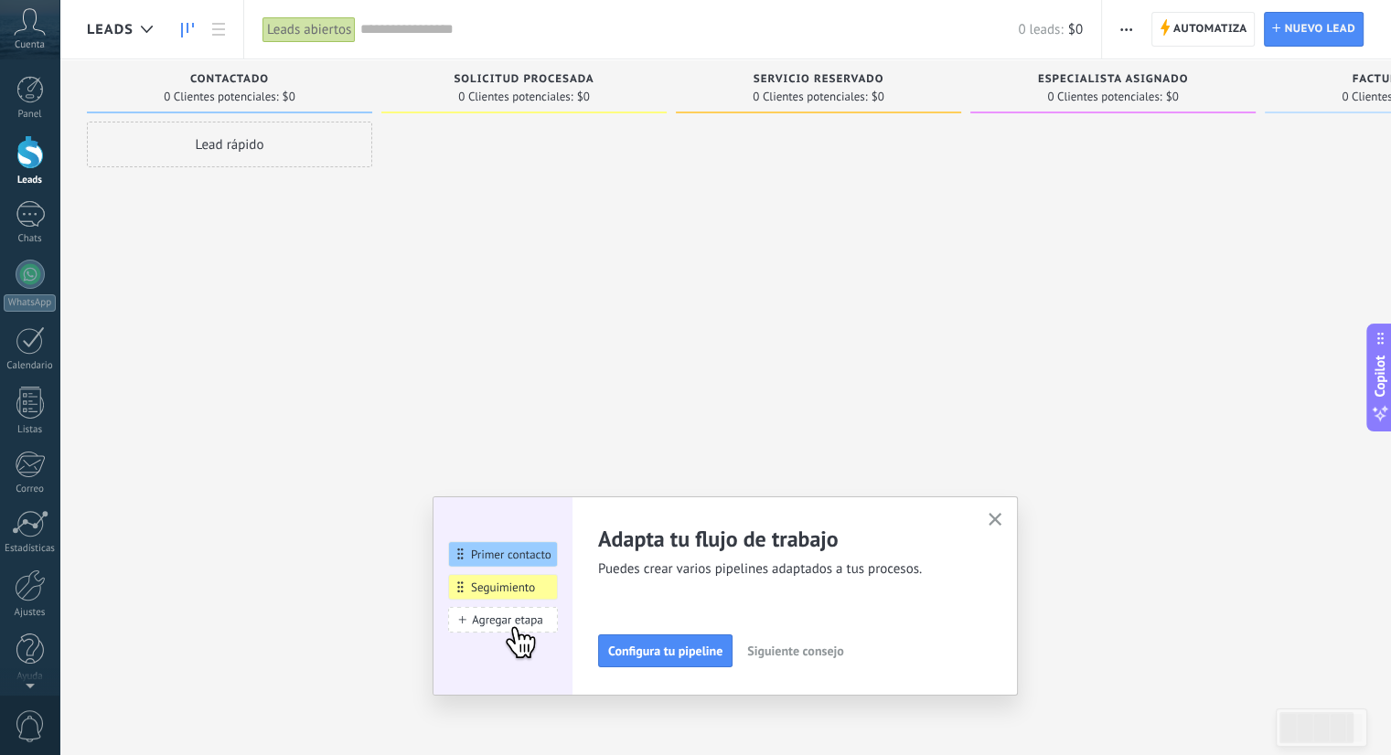
click at [797, 645] on span "Siguiente consejo" at bounding box center [795, 651] width 96 height 13
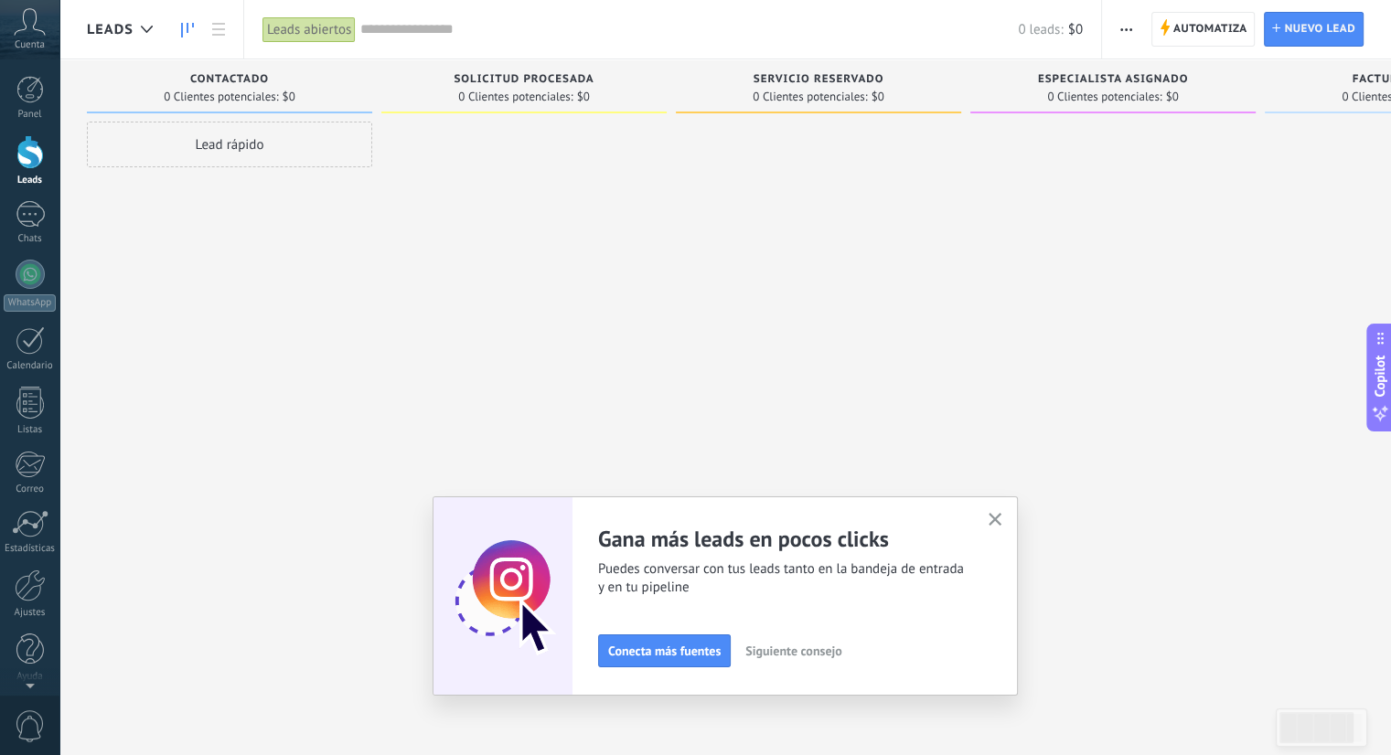
click at [791, 664] on div "Conecta más fuentes Siguiente consejo" at bounding box center [782, 651] width 368 height 33
click at [799, 646] on span "Siguiente consejo" at bounding box center [793, 651] width 96 height 13
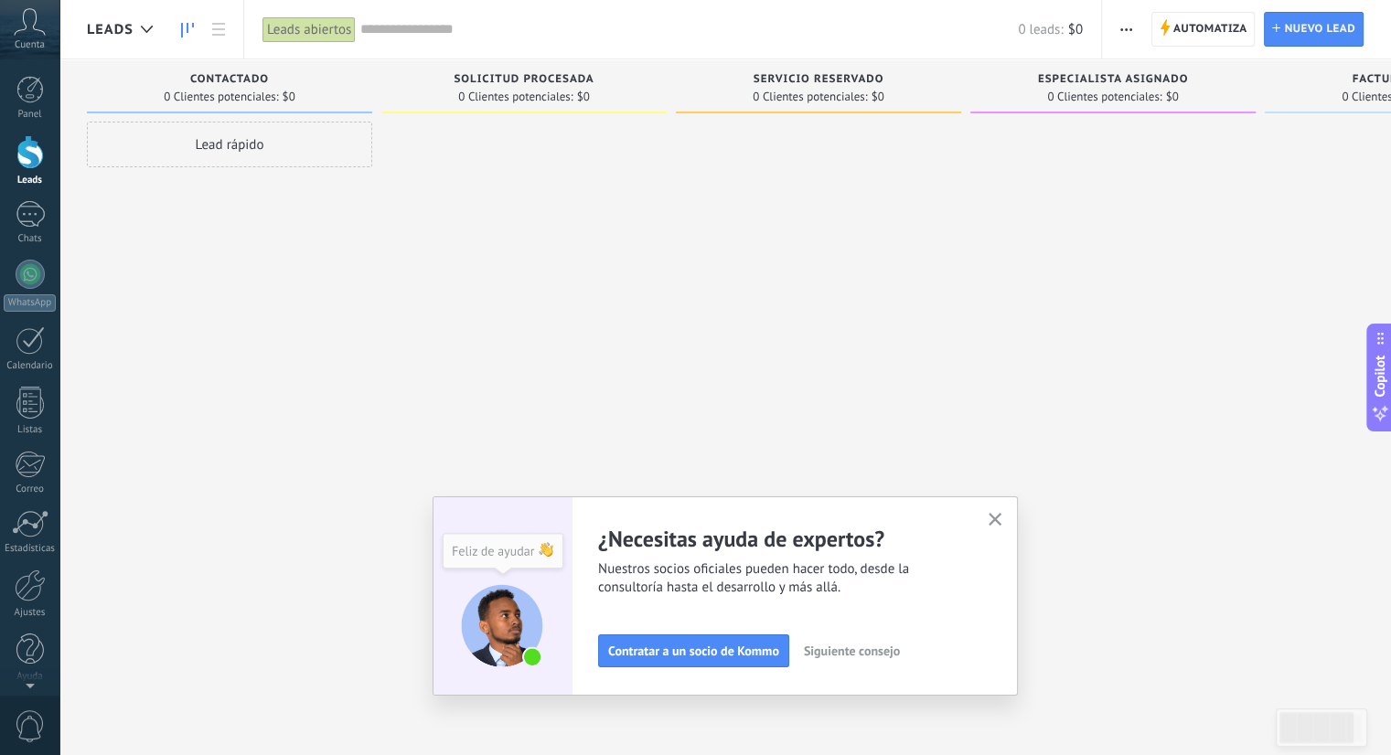
click at [1007, 525] on button "button" at bounding box center [995, 520] width 23 height 25
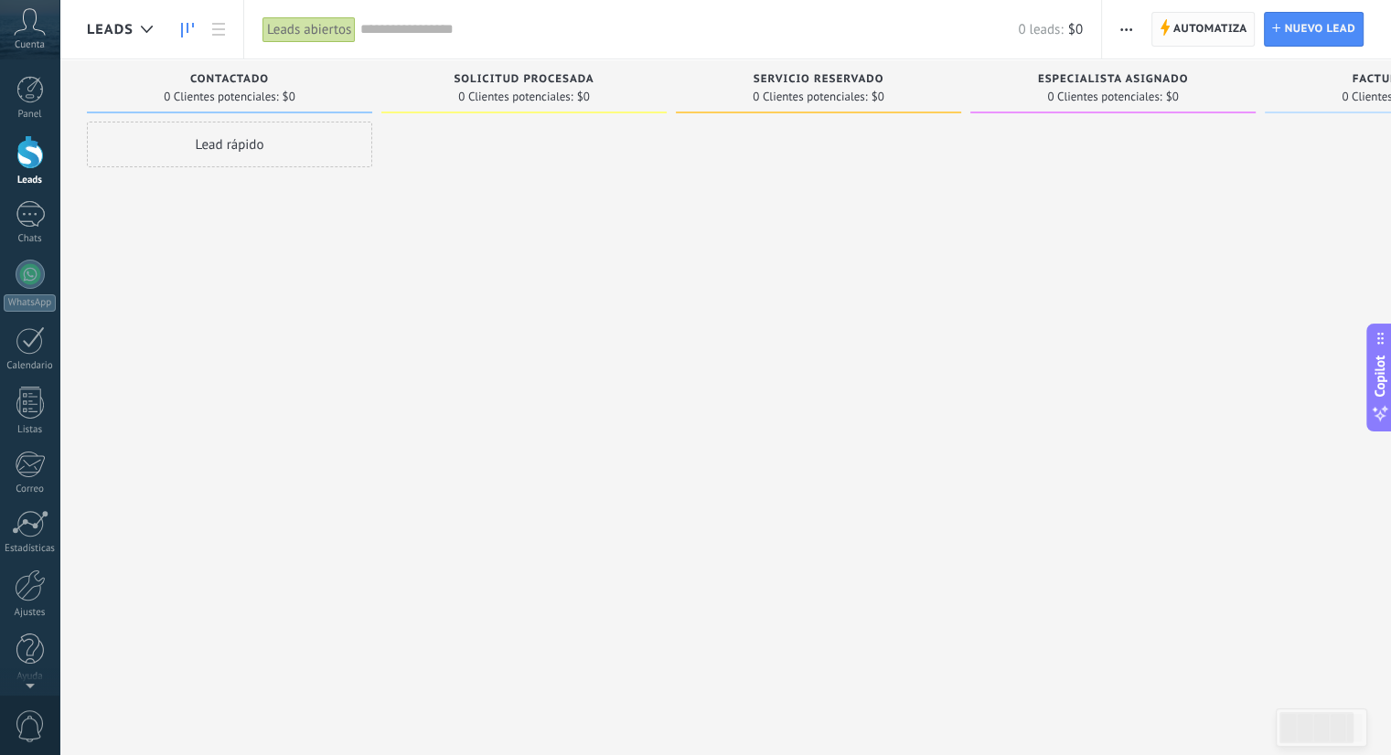
click at [1193, 25] on span "Automatiza" at bounding box center [1210, 29] width 74 height 33
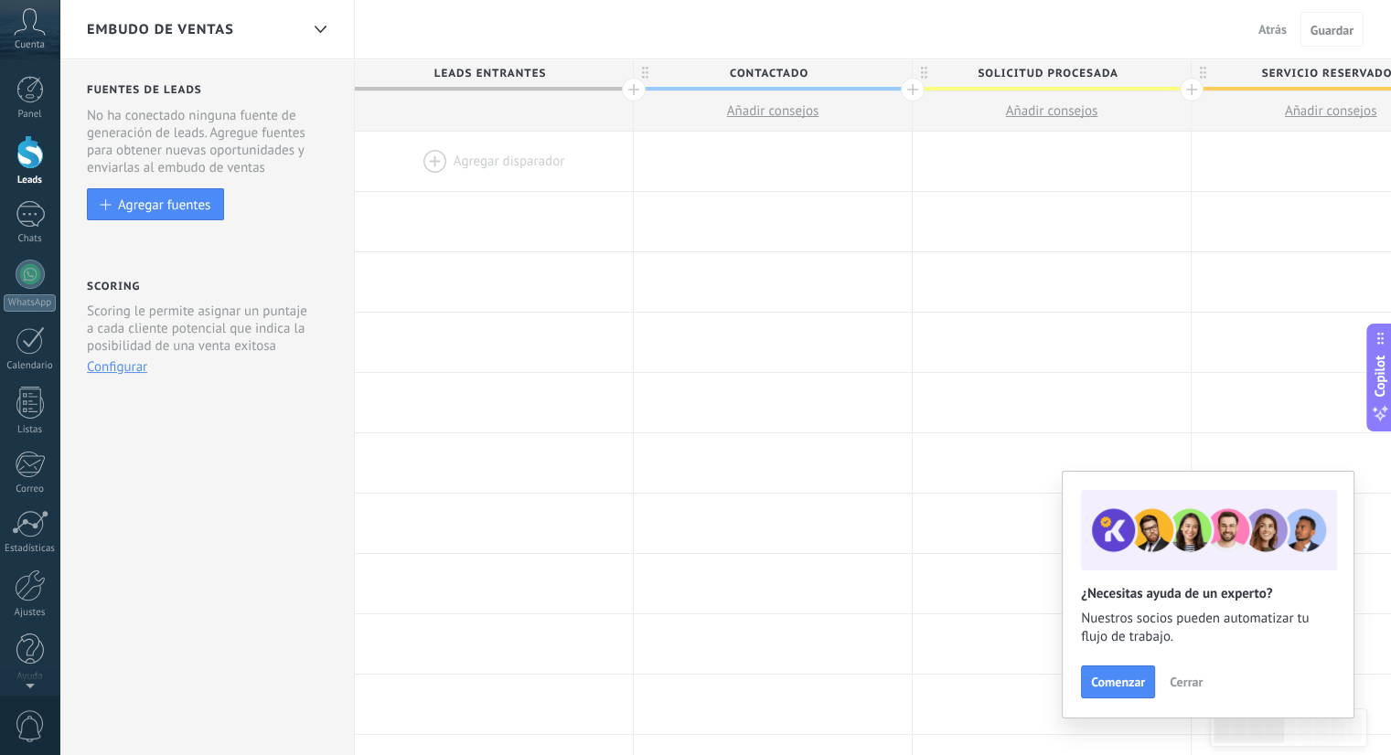
click at [533, 144] on div at bounding box center [494, 161] width 278 height 59
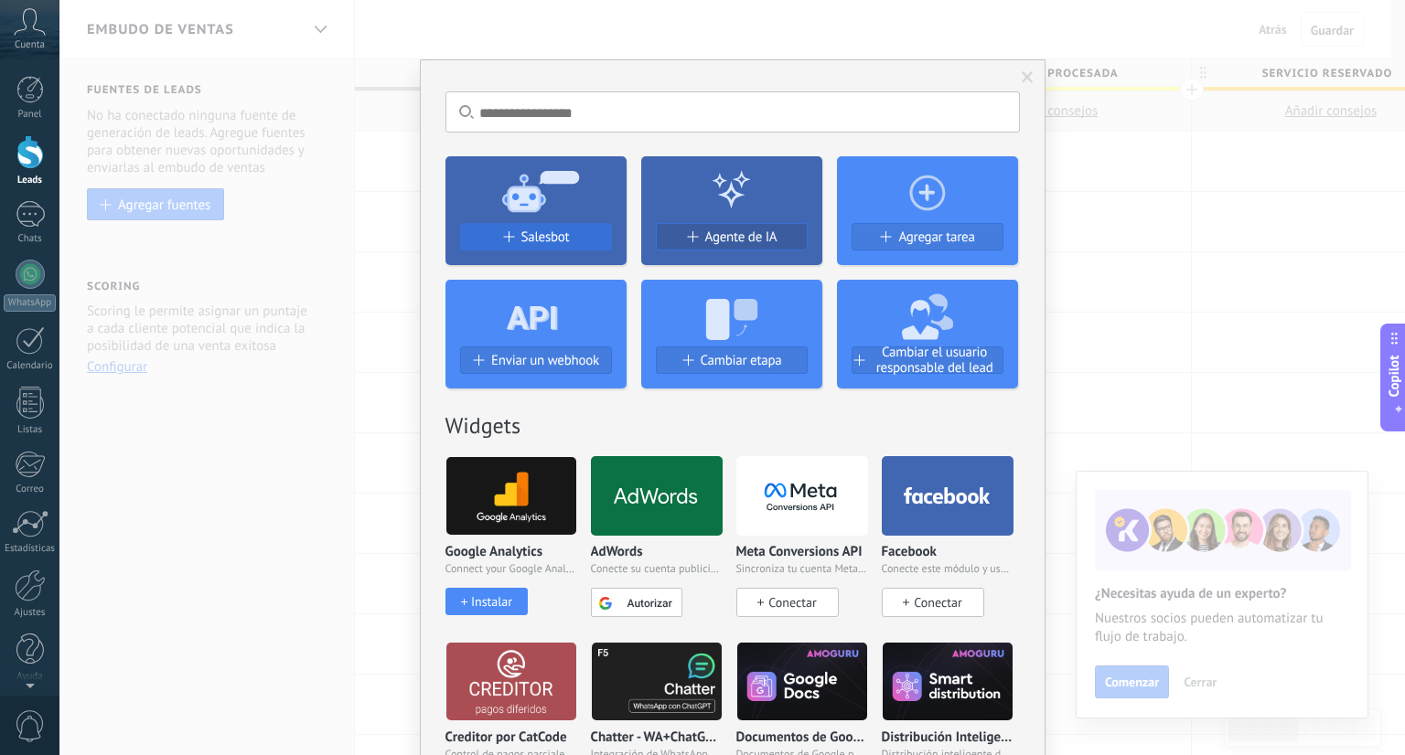
click at [541, 237] on span "Salesbot" at bounding box center [545, 238] width 48 height 16
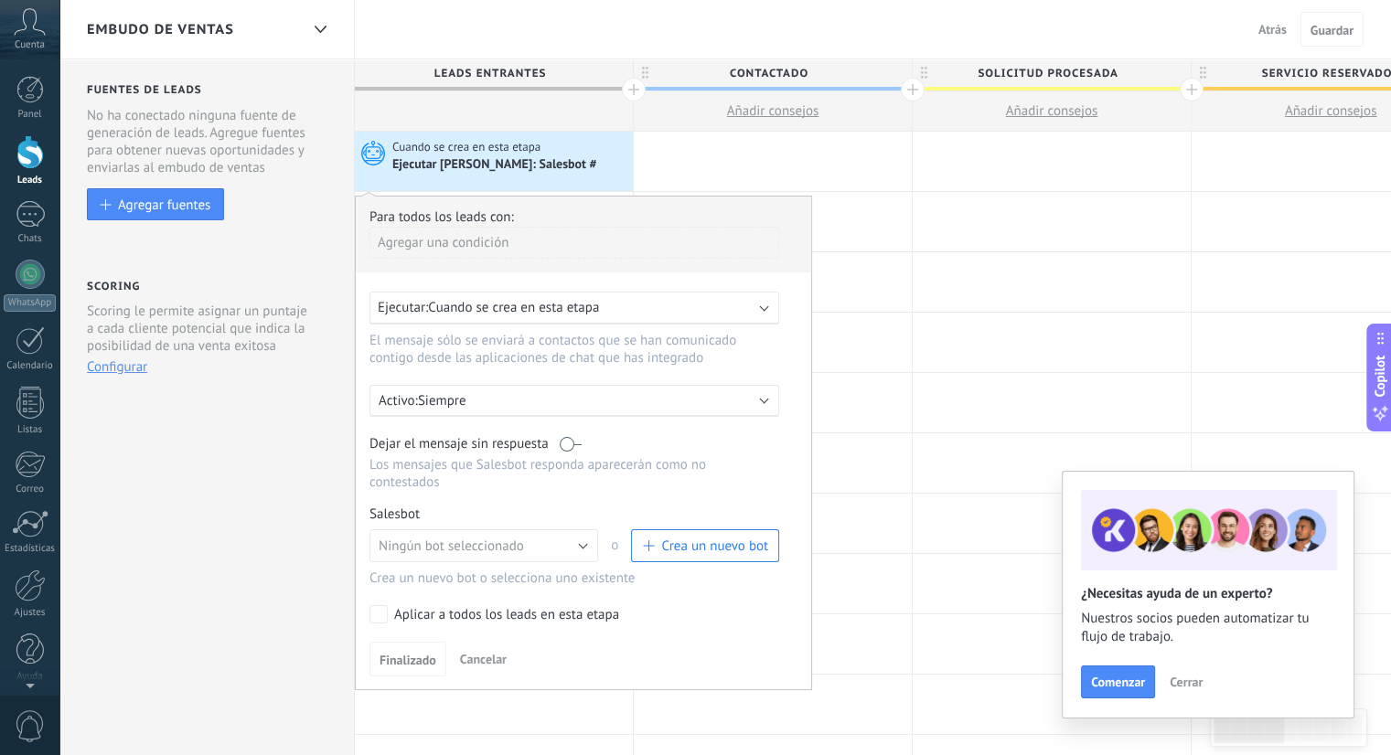
click at [517, 241] on div "Agregar una condición" at bounding box center [574, 243] width 410 height 32
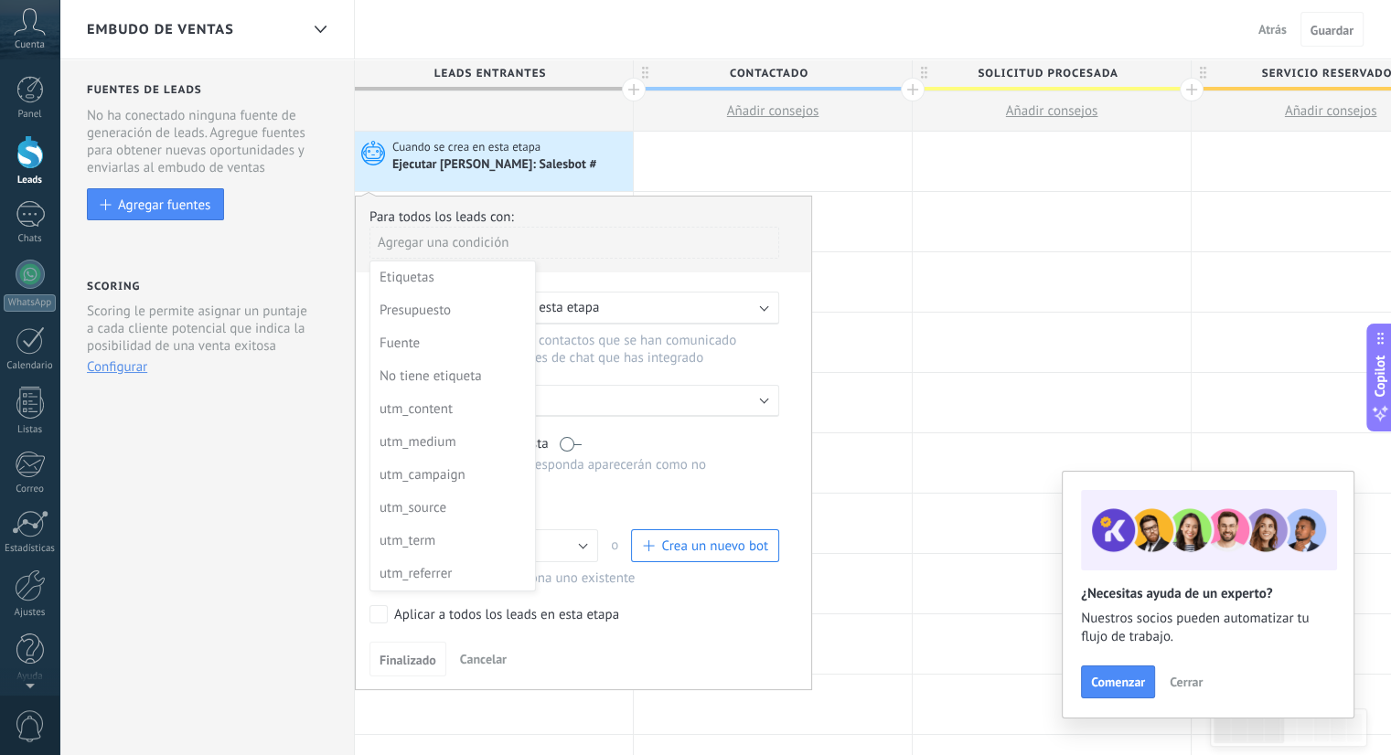
click at [575, 316] on div at bounding box center [583, 435] width 455 height 476
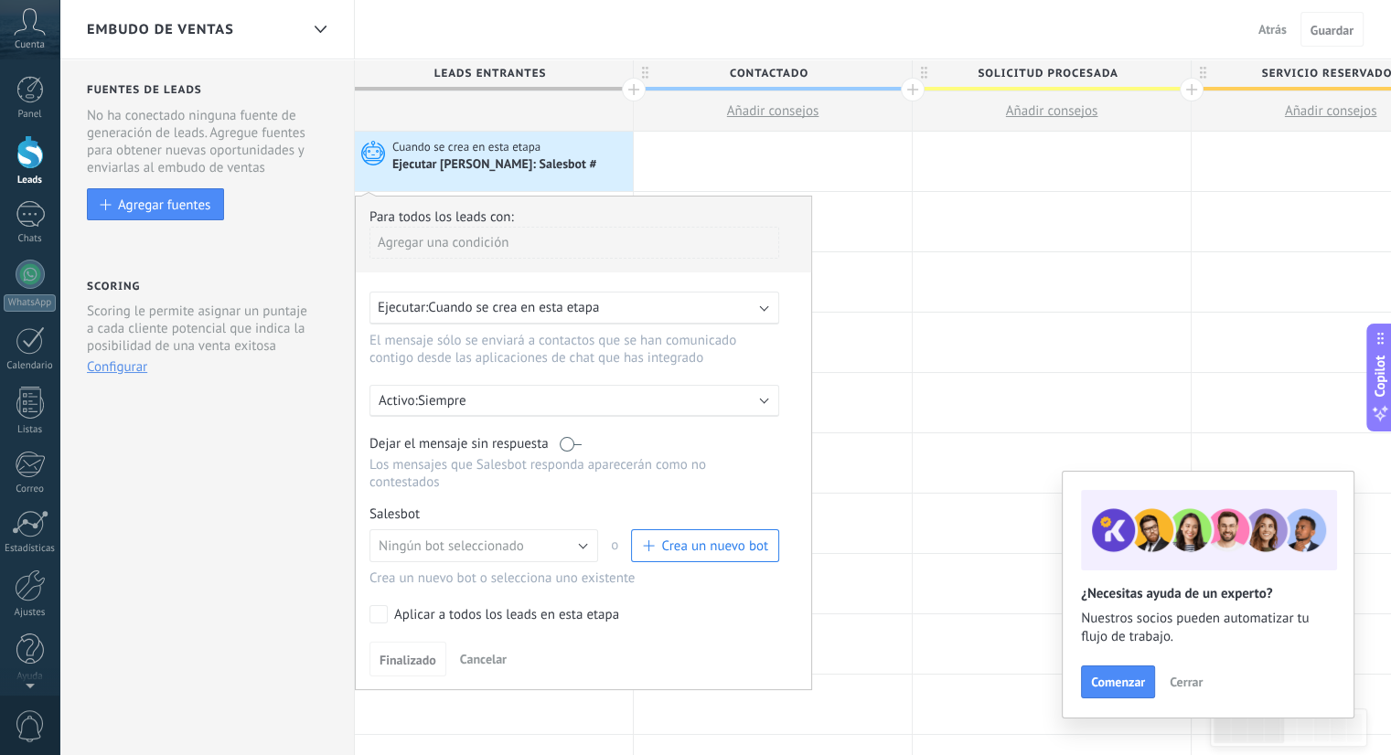
click at [575, 316] on div "Ejecutar: Cuando se crea en esta etapa" at bounding box center [574, 308] width 410 height 33
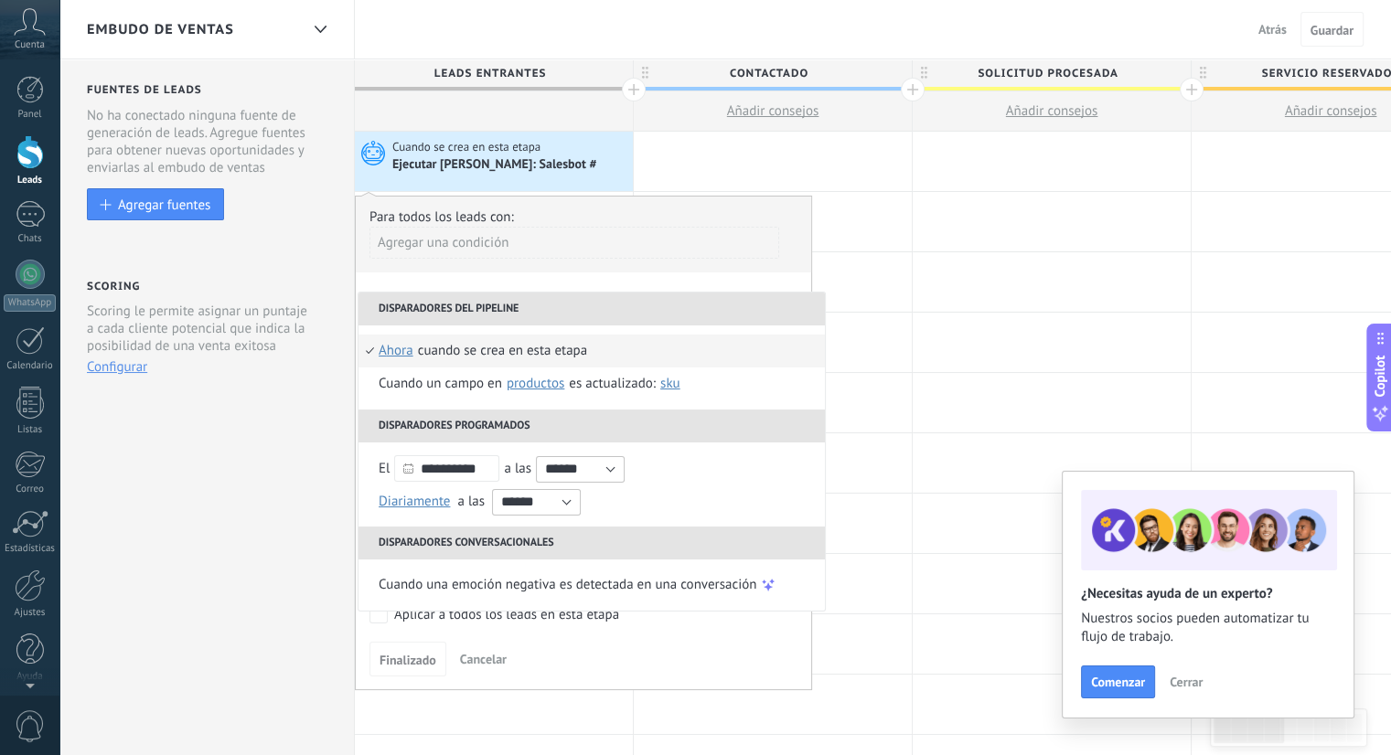
click at [575, 316] on li "Disparadores del pipeline" at bounding box center [592, 309] width 466 height 33
click at [615, 262] on div "Agregar una condición" at bounding box center [574, 250] width 410 height 46
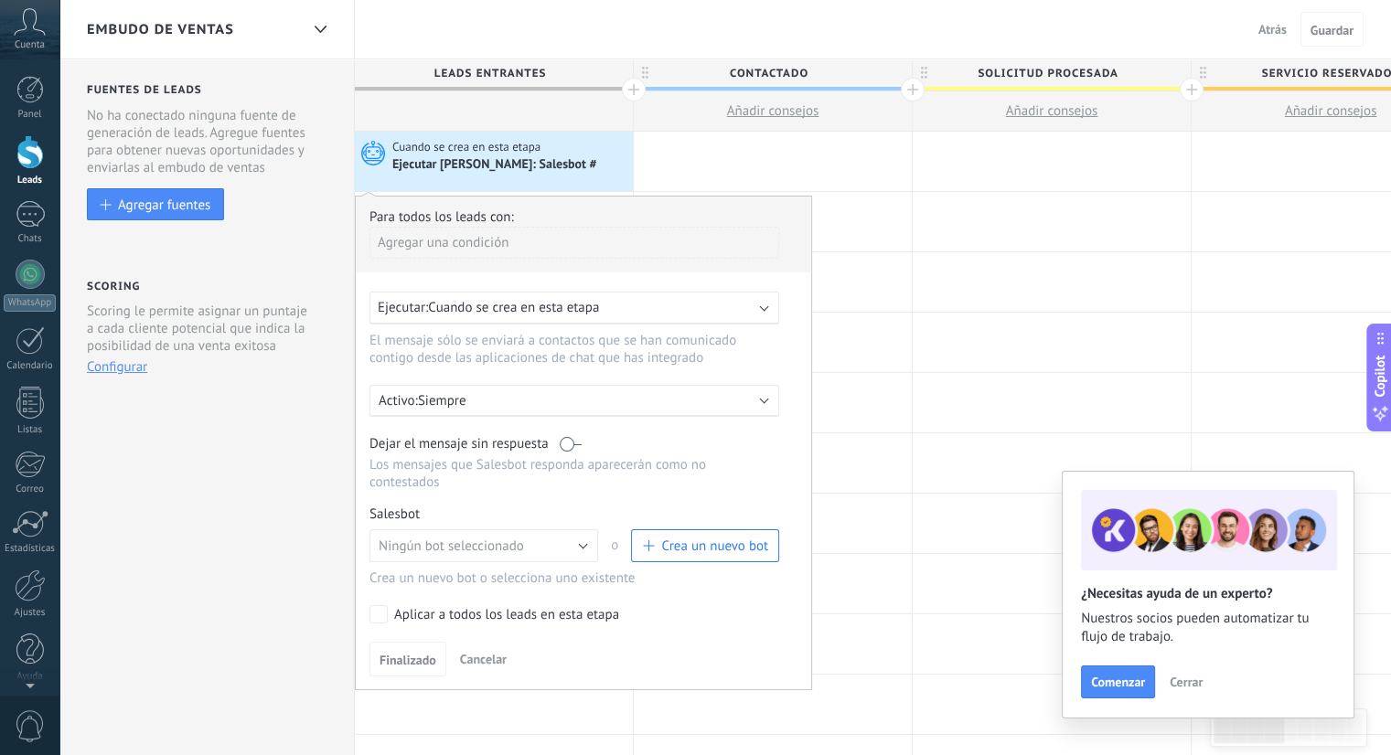
click at [607, 394] on p "Siempre" at bounding box center [578, 400] width 320 height 17
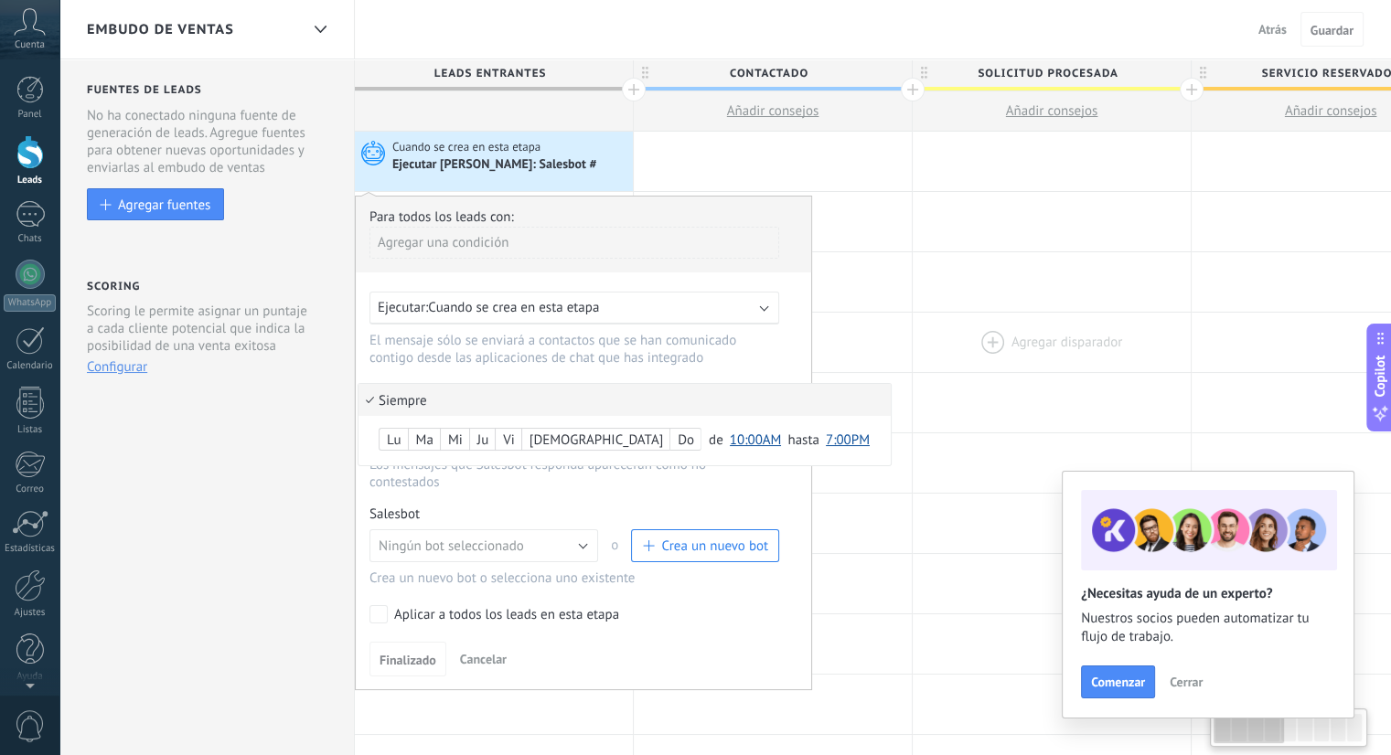
click at [937, 323] on div at bounding box center [1052, 342] width 278 height 59
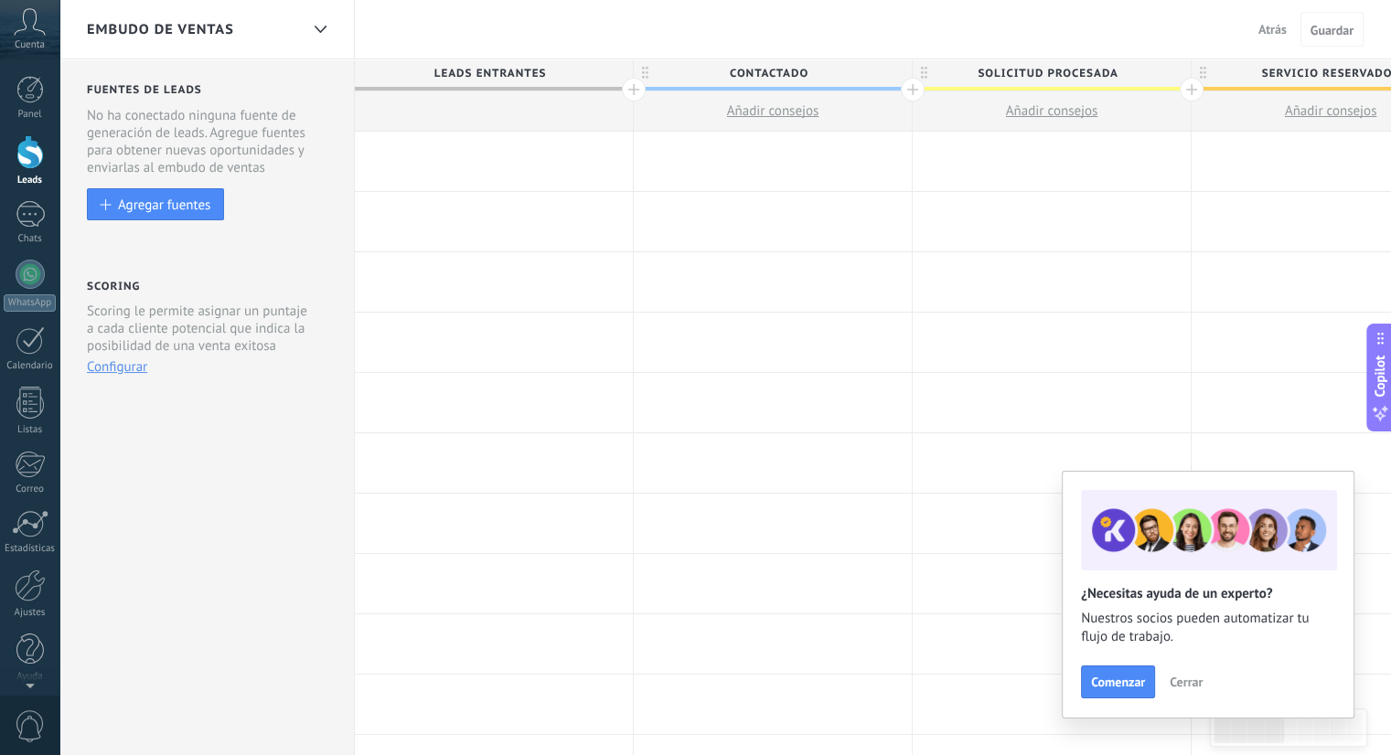
click at [547, 165] on div at bounding box center [494, 161] width 278 height 59
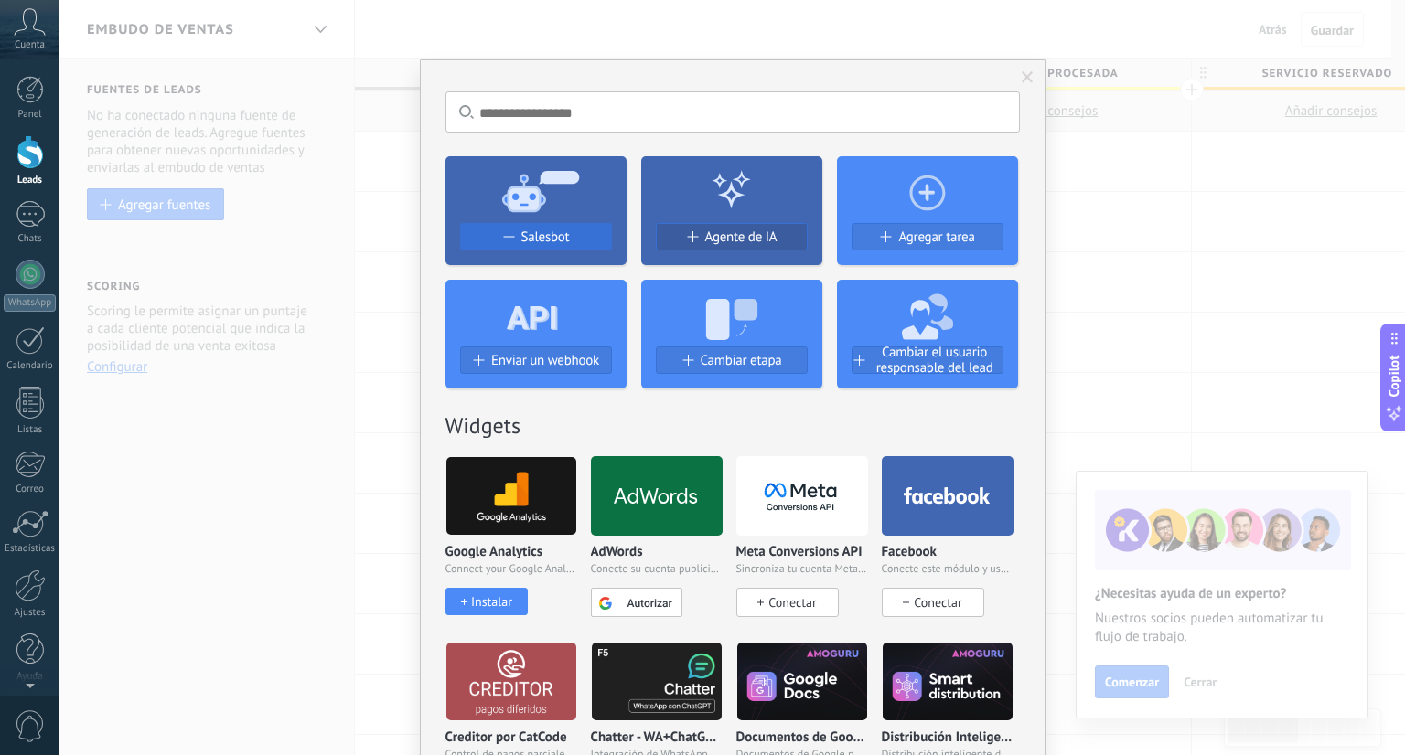
click at [541, 242] on span "Salesbot" at bounding box center [545, 238] width 48 height 16
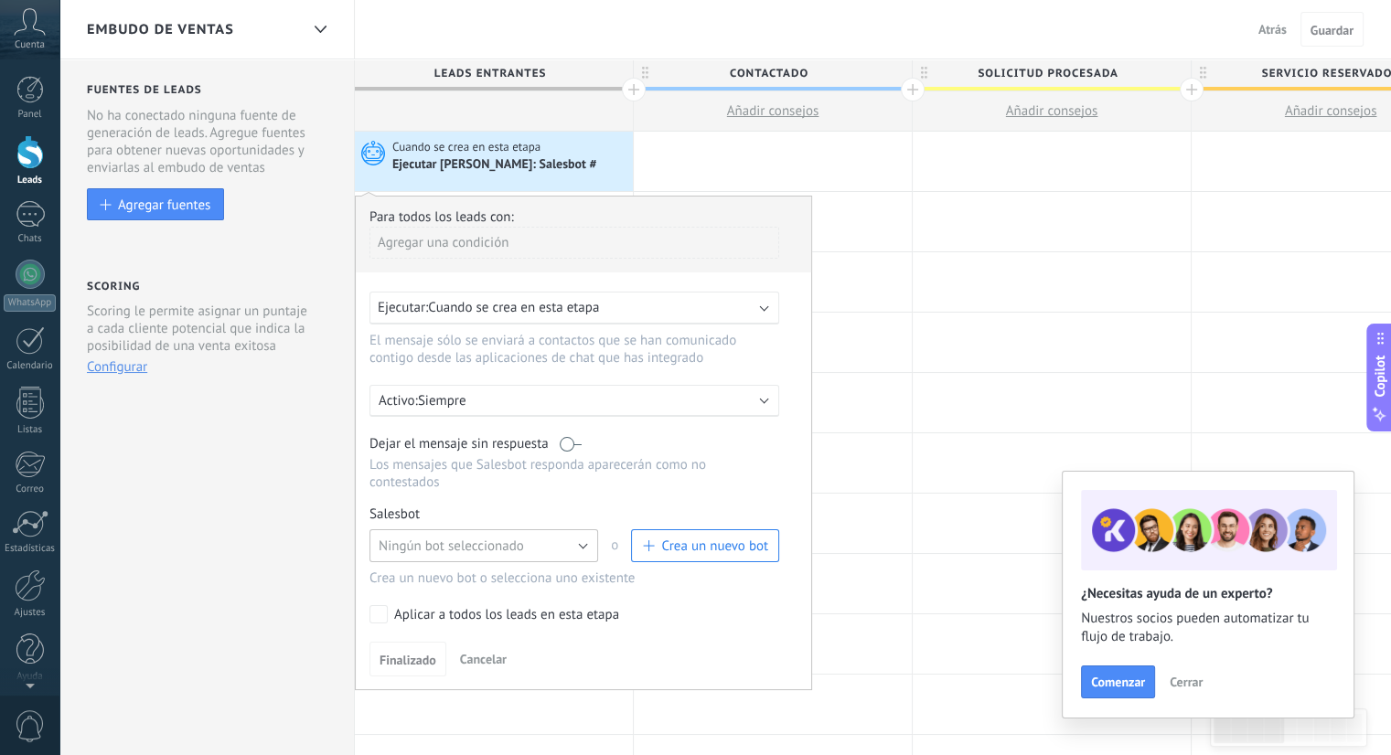
click at [454, 538] on span "Ningún bot seleccionado" at bounding box center [451, 546] width 145 height 17
click at [408, 654] on span "Finalizado" at bounding box center [408, 660] width 57 height 13
click at [568, 435] on label at bounding box center [571, 443] width 22 height 17
click at [646, 307] on div "Ejecutar: Cuando se crea en esta etapa" at bounding box center [567, 307] width 379 height 17
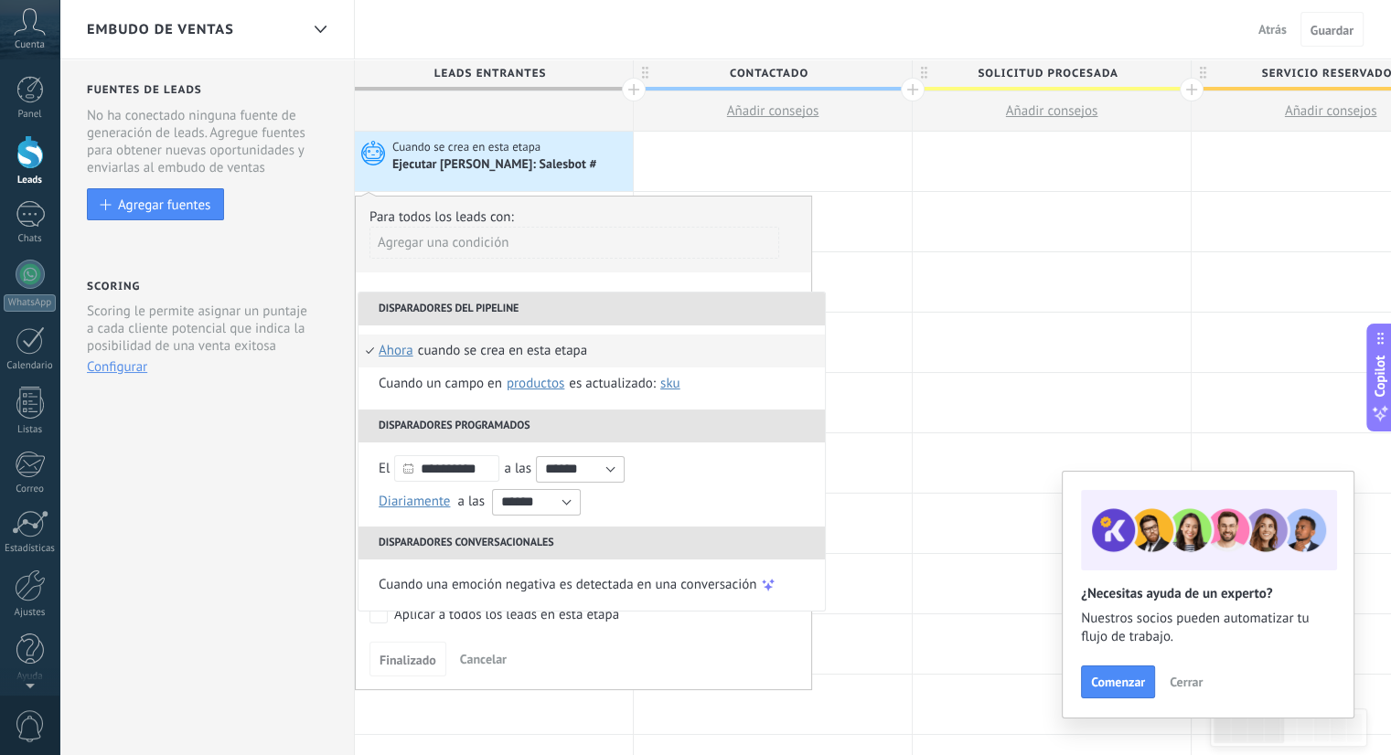
click at [739, 251] on div "Agregar una condición" at bounding box center [574, 243] width 410 height 32
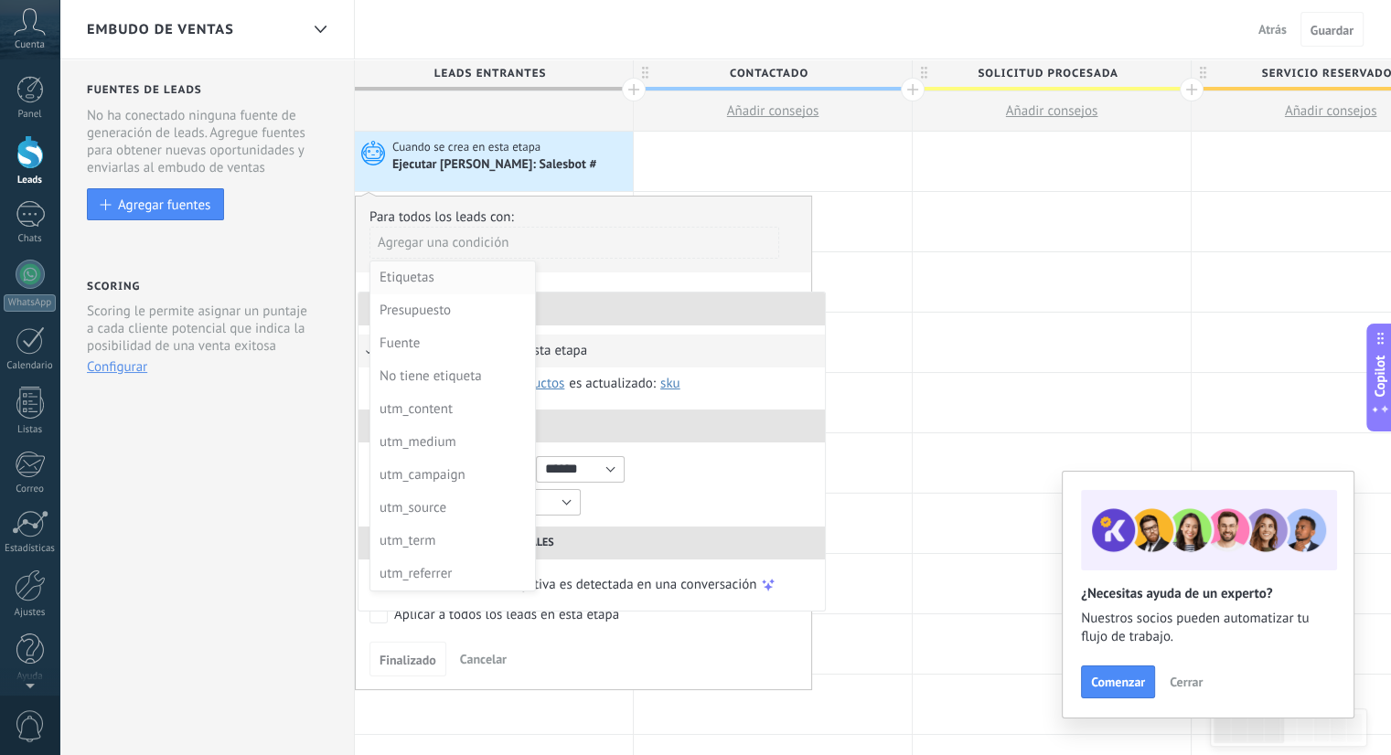
click at [435, 280] on div "Etiquetas" at bounding box center [451, 278] width 143 height 26
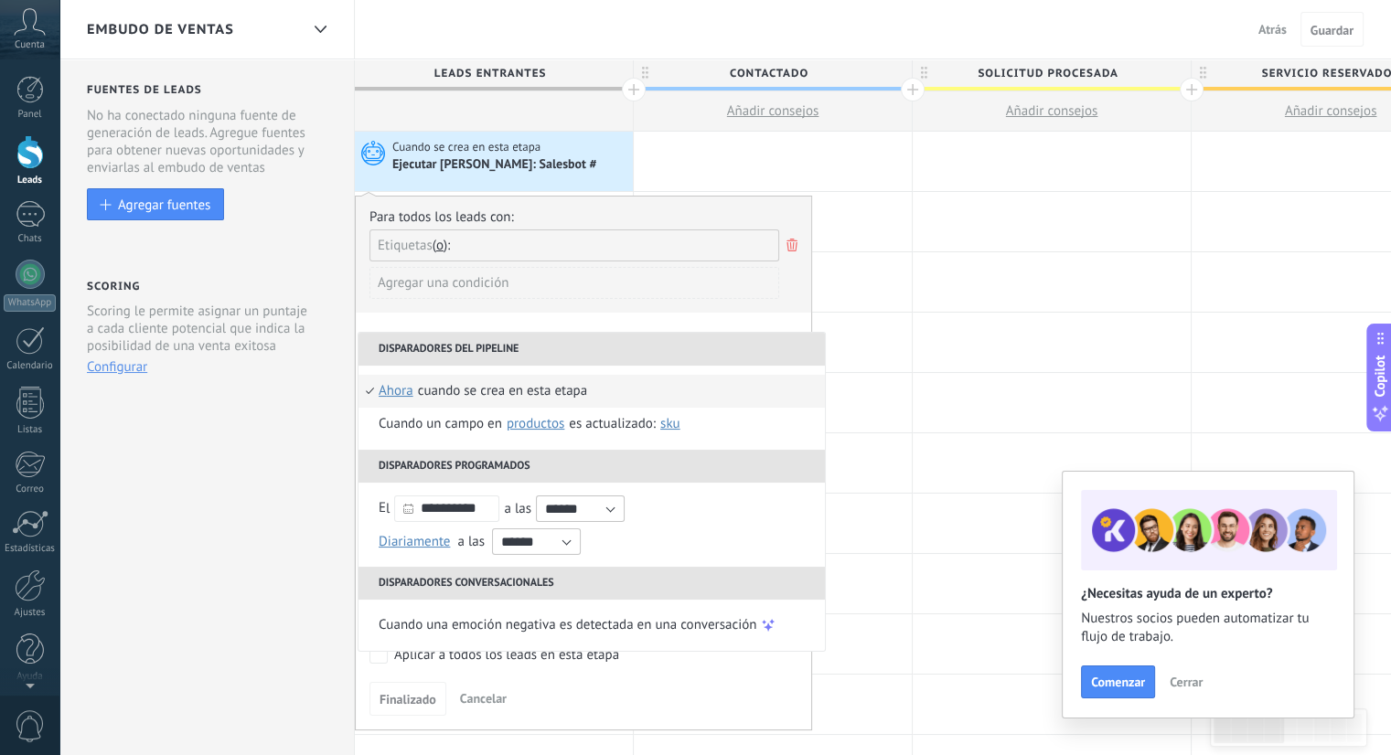
click at [674, 281] on div "Agregar una condición" at bounding box center [574, 283] width 410 height 32
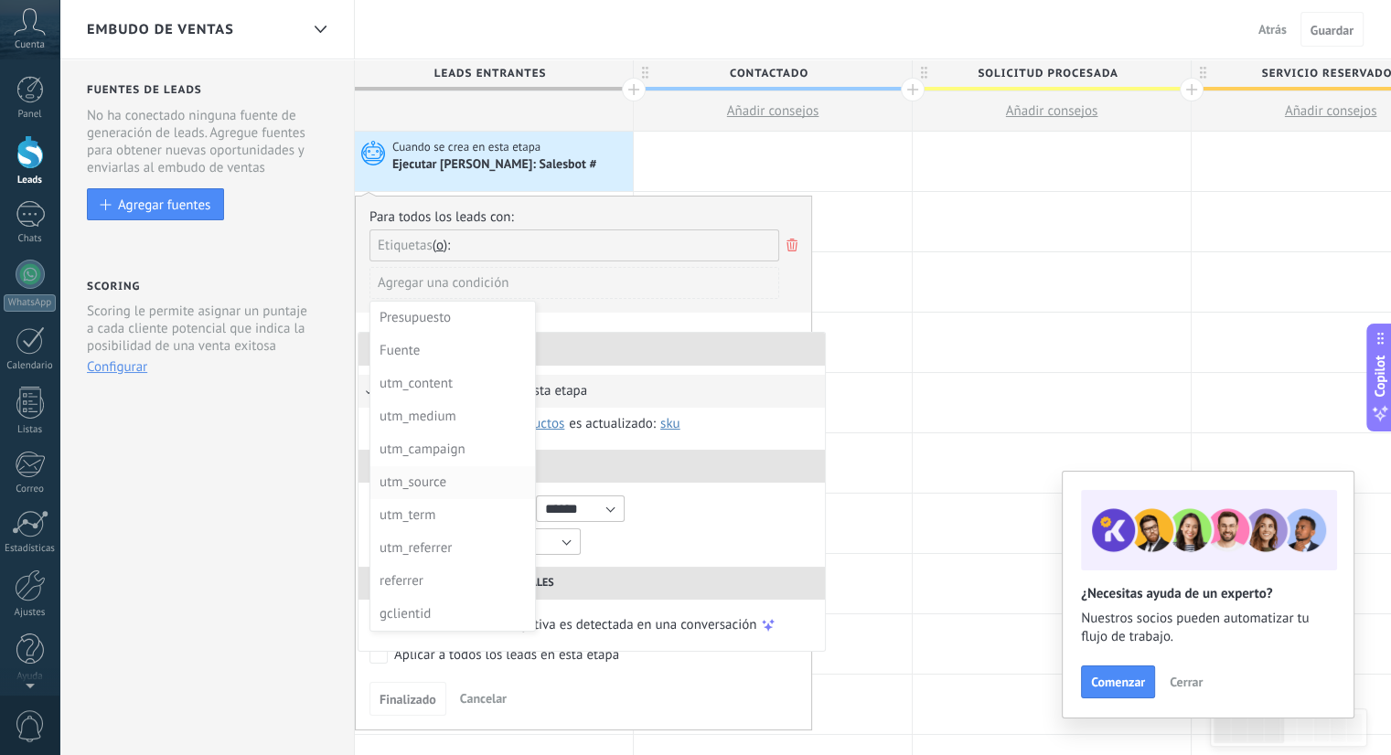
click at [482, 480] on div "utm_source" at bounding box center [451, 483] width 143 height 26
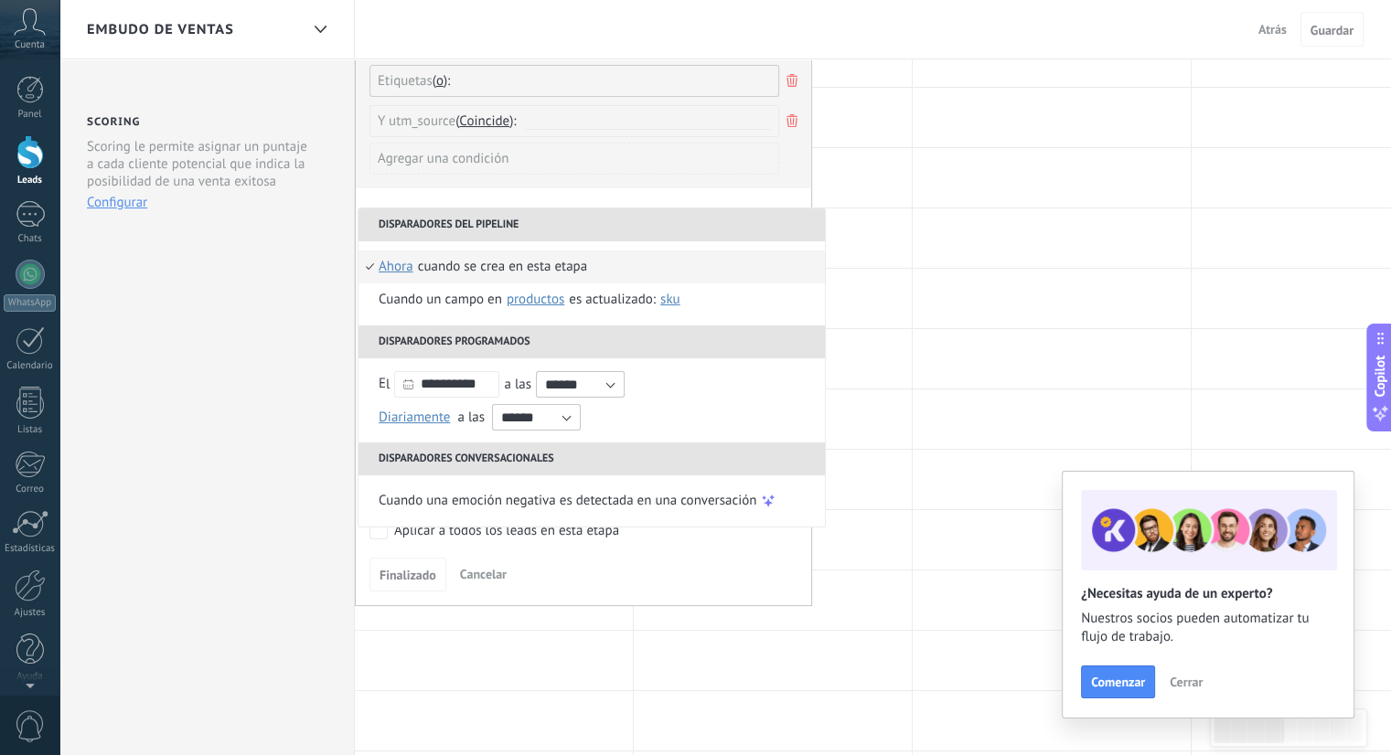
scroll to position [134, 0]
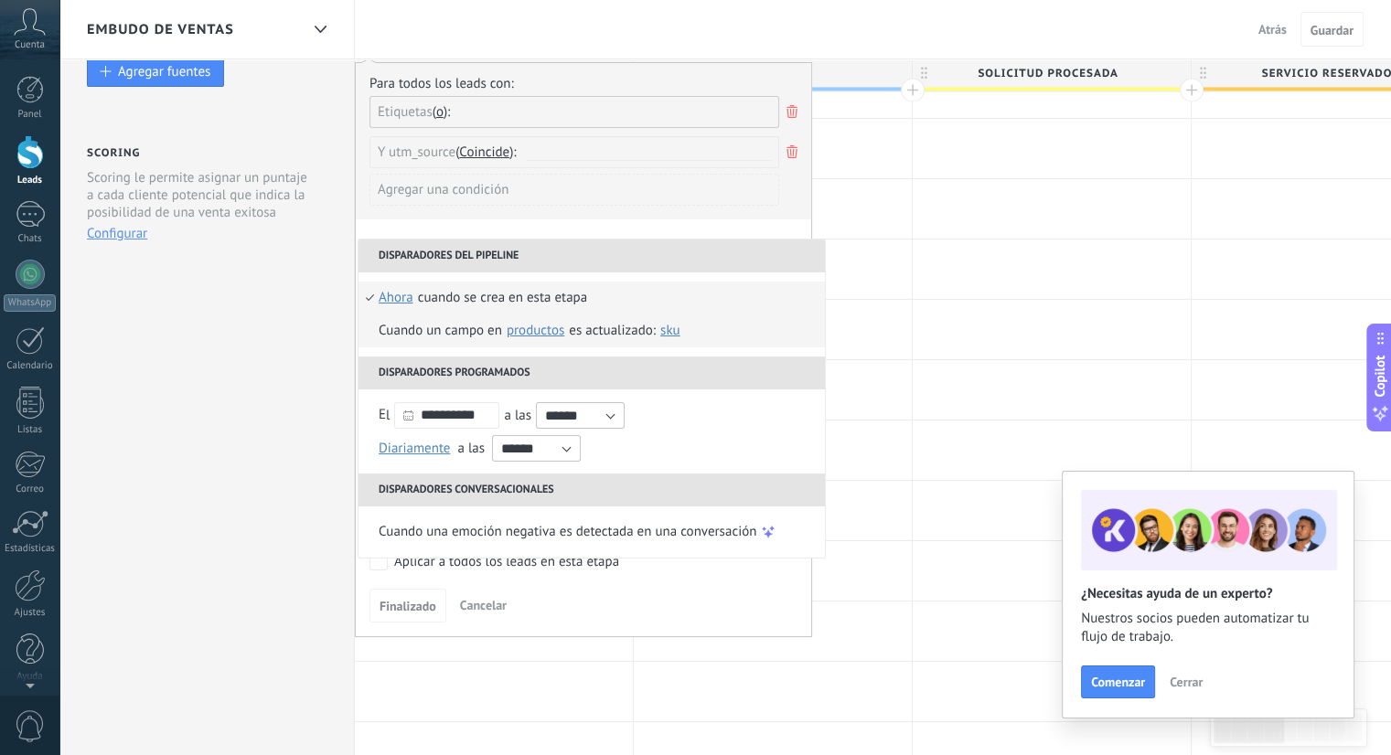
click at [401, 336] on div "Cuando un campo en Productos contacto compañía lead Productos es actualizado: S…" at bounding box center [532, 331] width 306 height 33
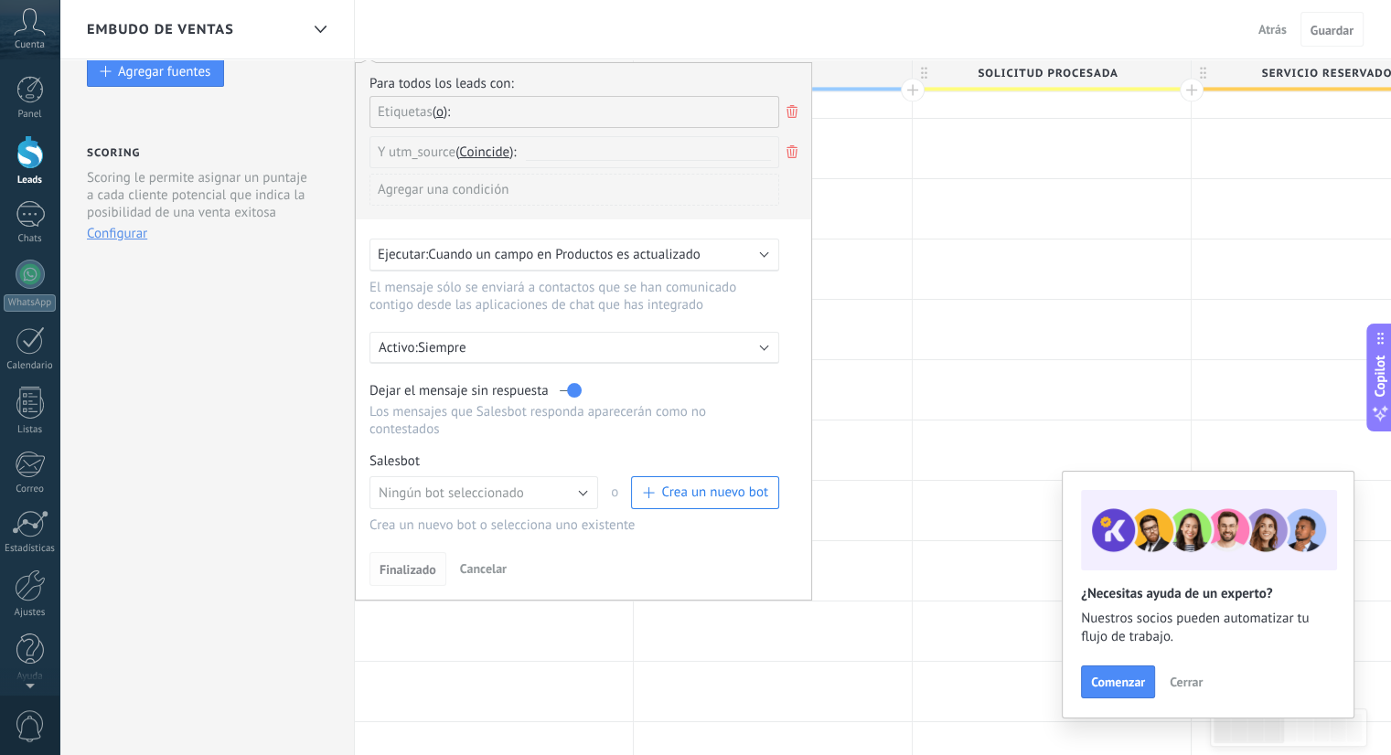
click at [421, 563] on span "Finalizado" at bounding box center [408, 569] width 57 height 13
click at [473, 561] on button "Cancelar" at bounding box center [483, 568] width 61 height 27
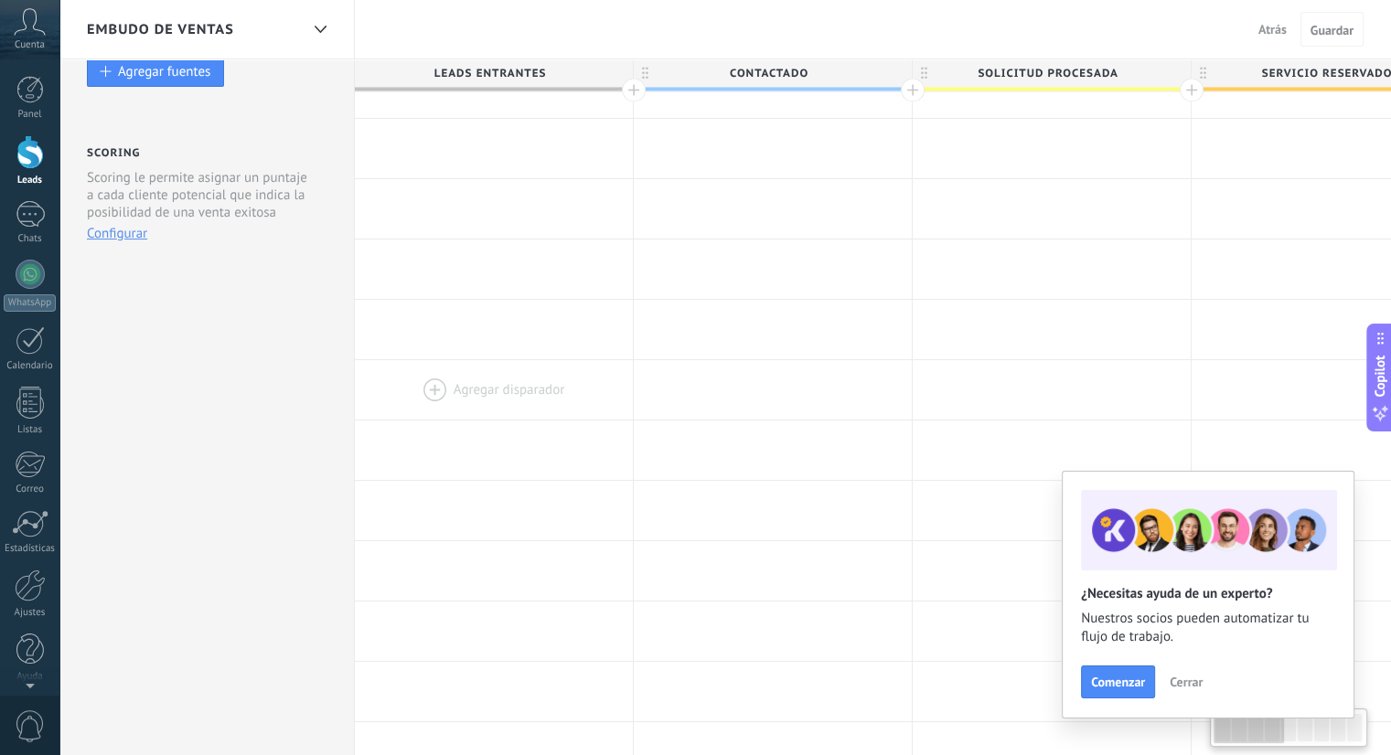
scroll to position [0, 4]
drag, startPoint x: 435, startPoint y: 255, endPoint x: 435, endPoint y: 372, distance: 117.1
click at [462, 377] on div at bounding box center [490, 389] width 278 height 59
click at [462, 382] on div at bounding box center [490, 389] width 278 height 59
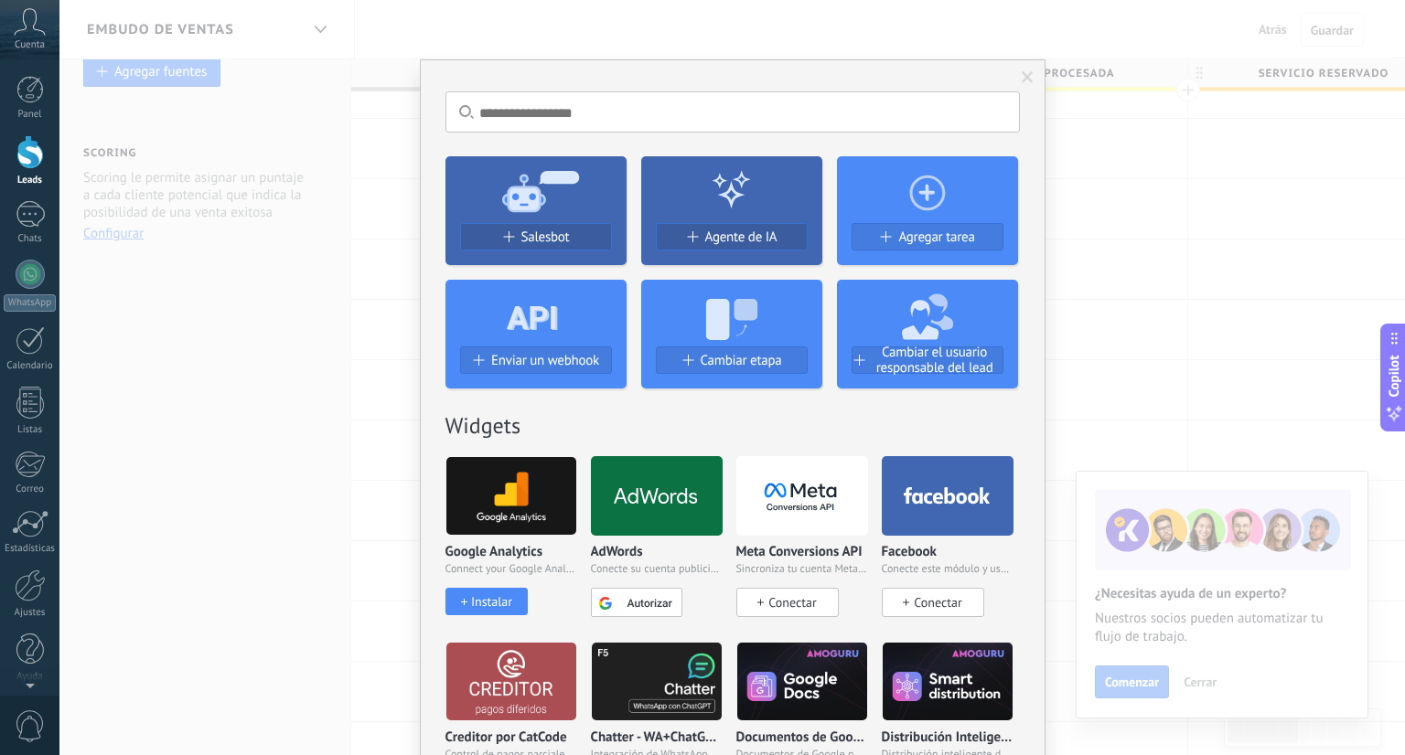
click at [391, 359] on div "No hay resultados Salesbot Agente de IA Agregar tarea Enviar un webhook Cambiar…" at bounding box center [731, 377] width 1345 height 755
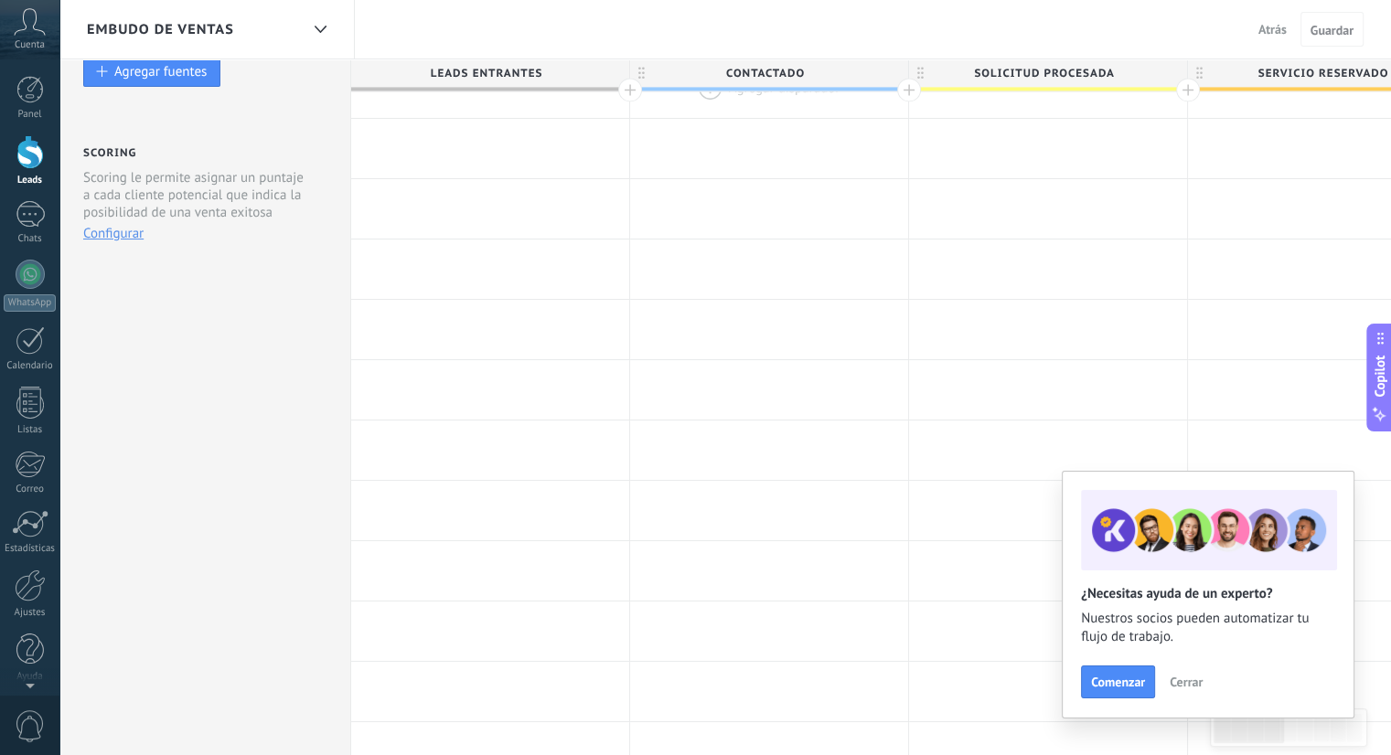
click at [779, 112] on div at bounding box center [769, 88] width 278 height 59
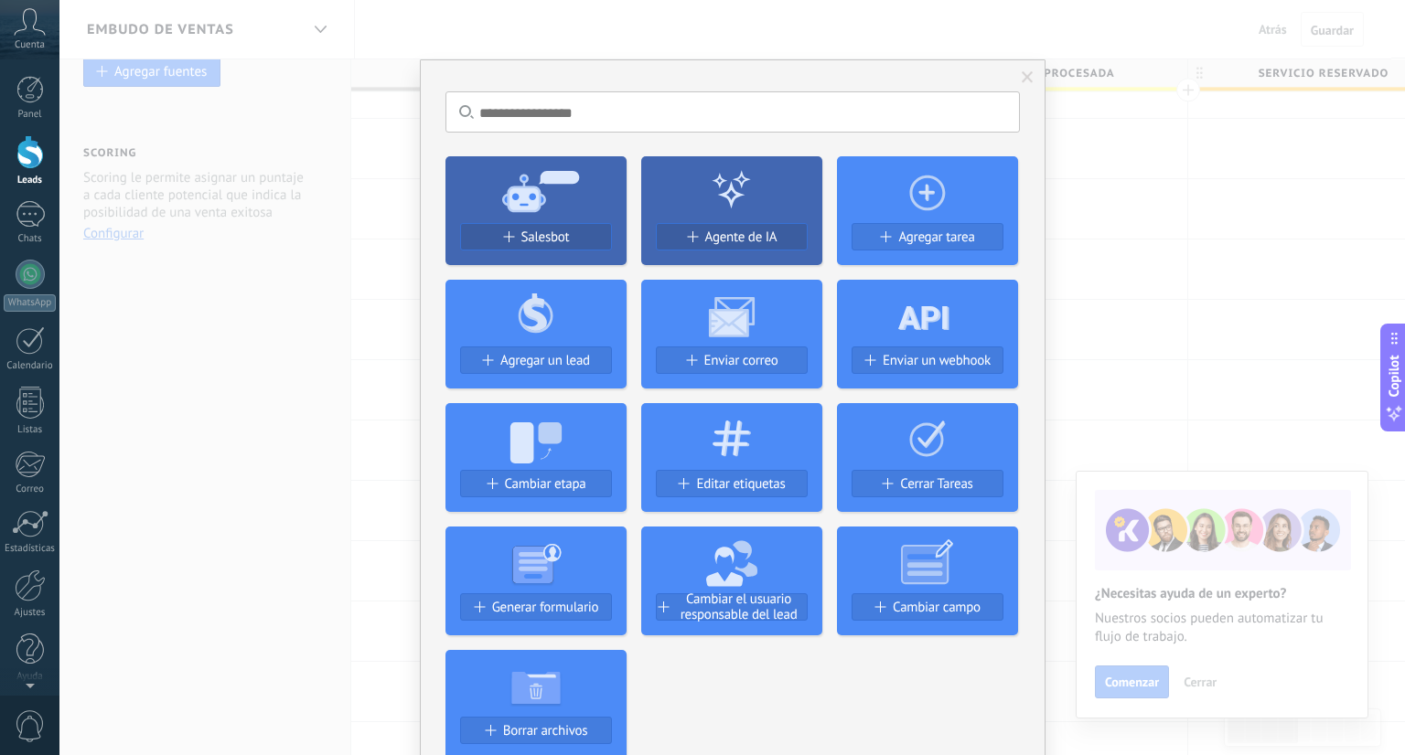
click at [812, 105] on input "text" at bounding box center [732, 111] width 574 height 41
click at [1262, 32] on div "No hay resultados Salesbot Agente de IA Agregar tarea Agregar un lead Enviar co…" at bounding box center [731, 377] width 1345 height 755
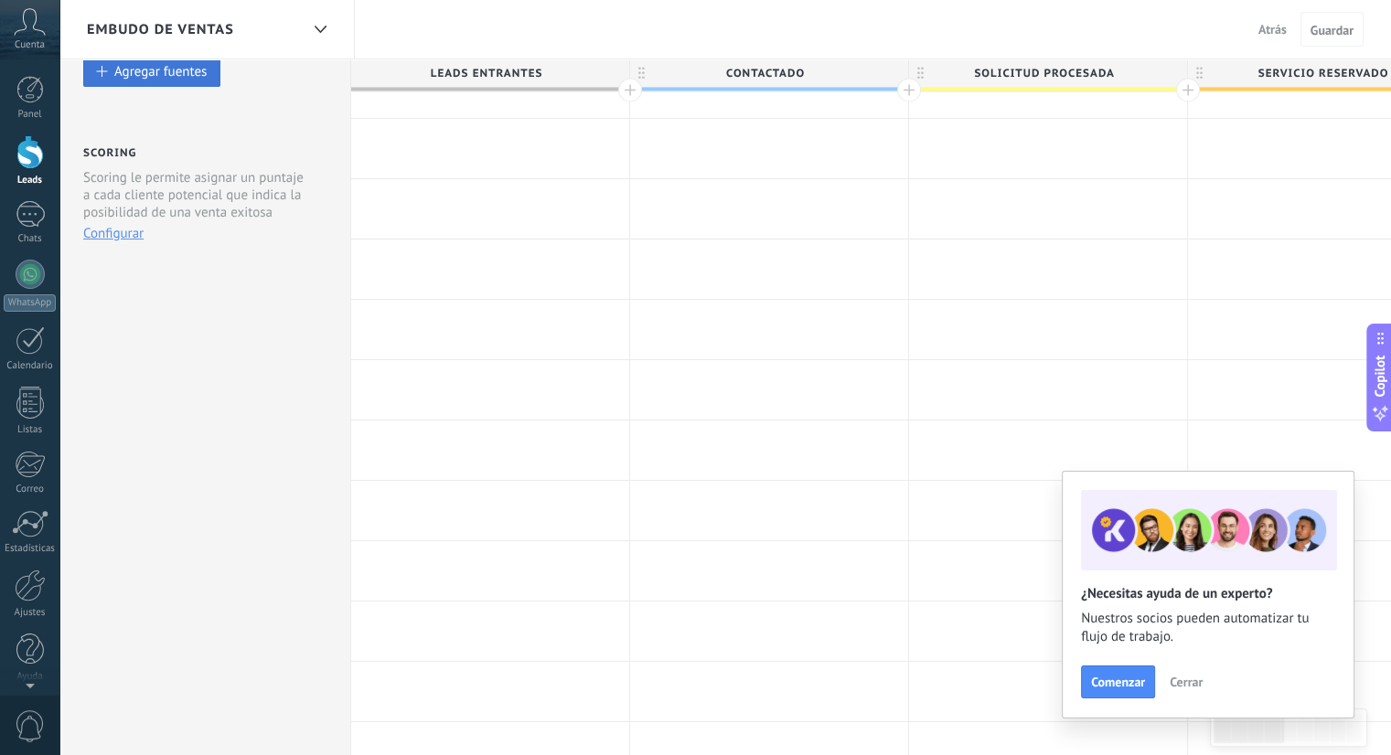
click at [130, 78] on div "Agregar fuentes" at bounding box center [160, 71] width 92 height 16
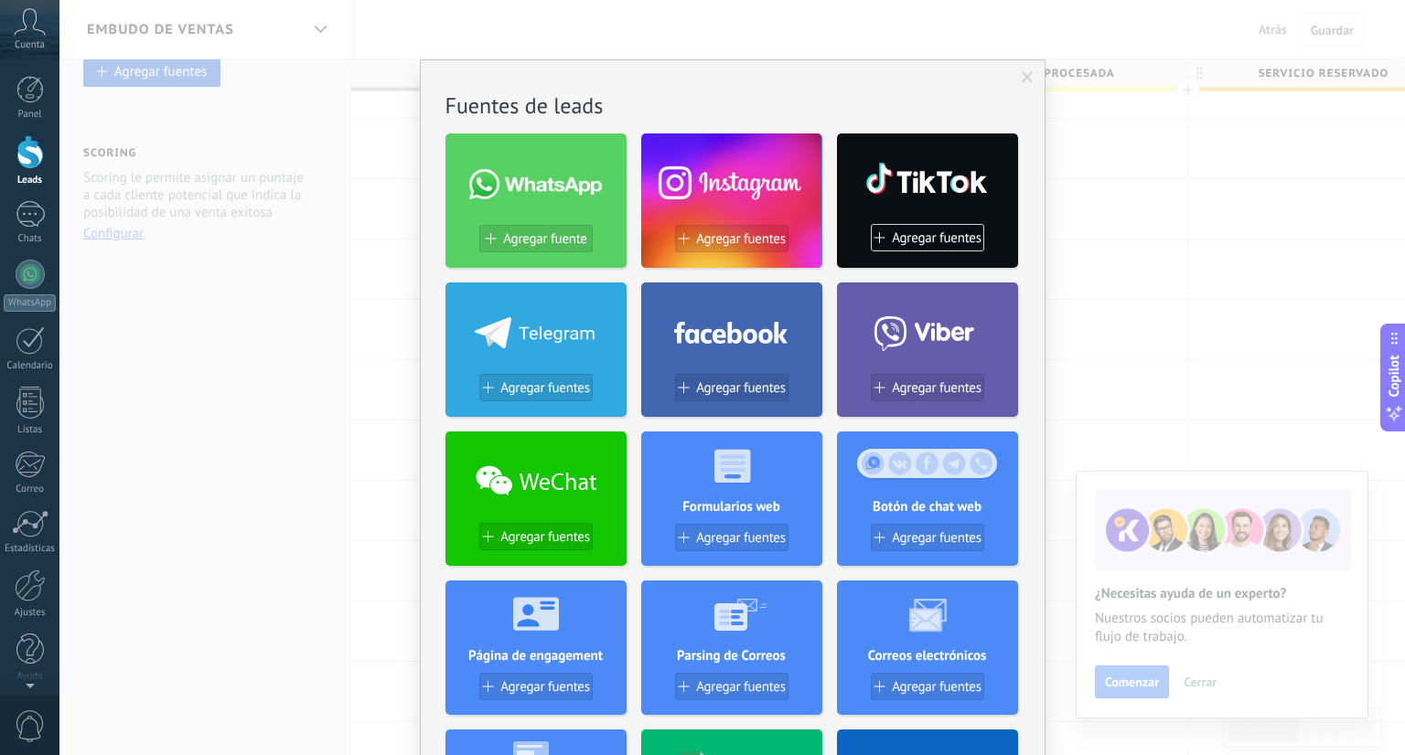
click at [130, 78] on div "No hay resultados Fuentes de leads Agregar fuente Agregar fuentes Agregar fuent…" at bounding box center [731, 377] width 1345 height 755
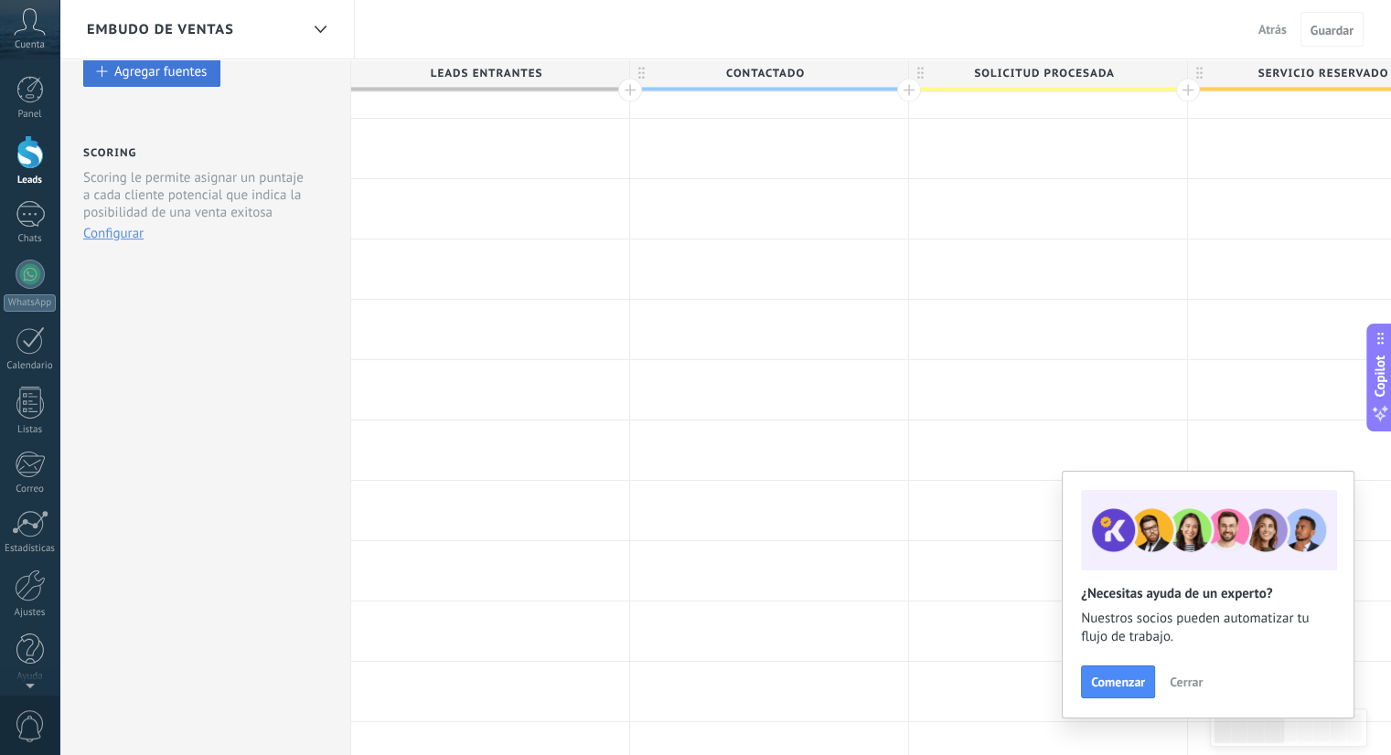
click at [130, 78] on div "Agregar fuentes" at bounding box center [160, 71] width 92 height 16
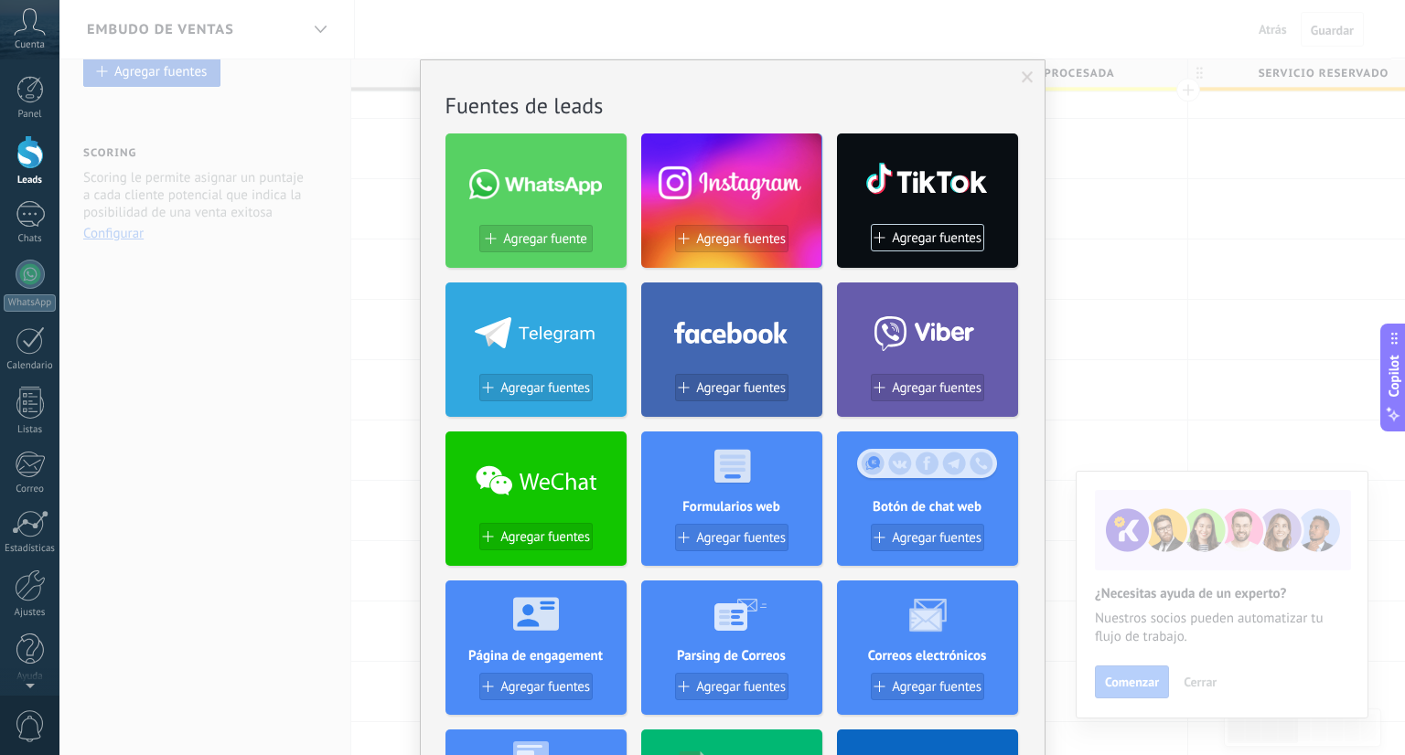
click at [130, 78] on div "No hay resultados Fuentes de leads Agregar fuente Agregar fuentes Agregar fuent…" at bounding box center [731, 377] width 1345 height 755
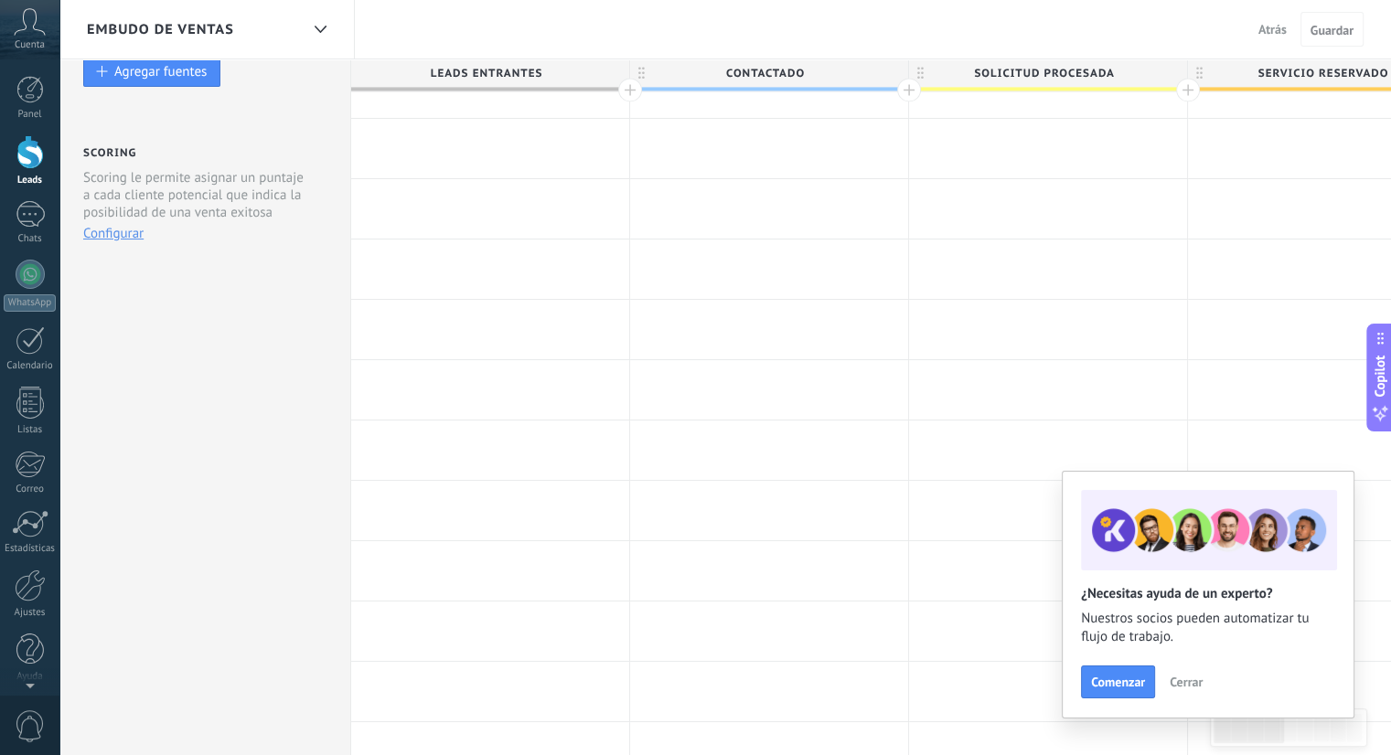
click at [24, 14] on icon at bounding box center [30, 21] width 32 height 27
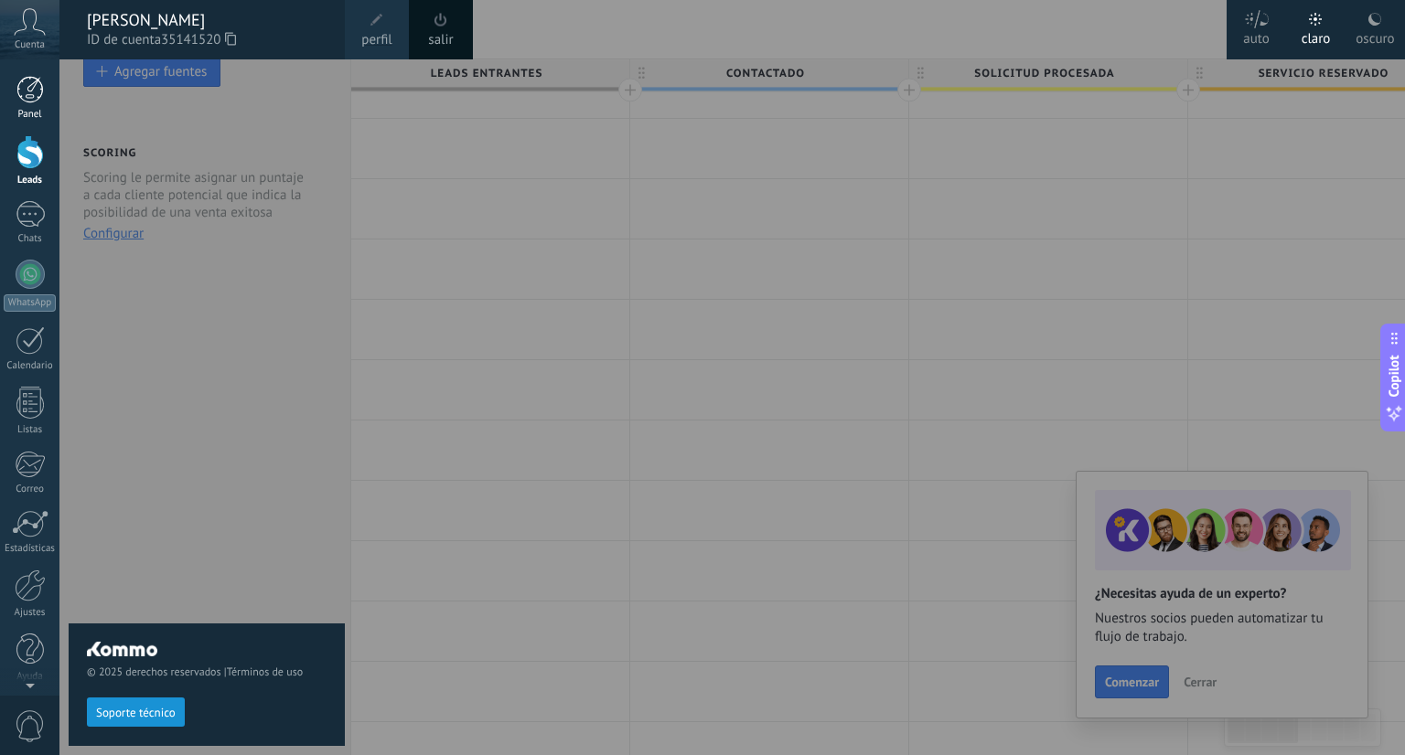
click at [21, 89] on div at bounding box center [29, 89] width 27 height 27
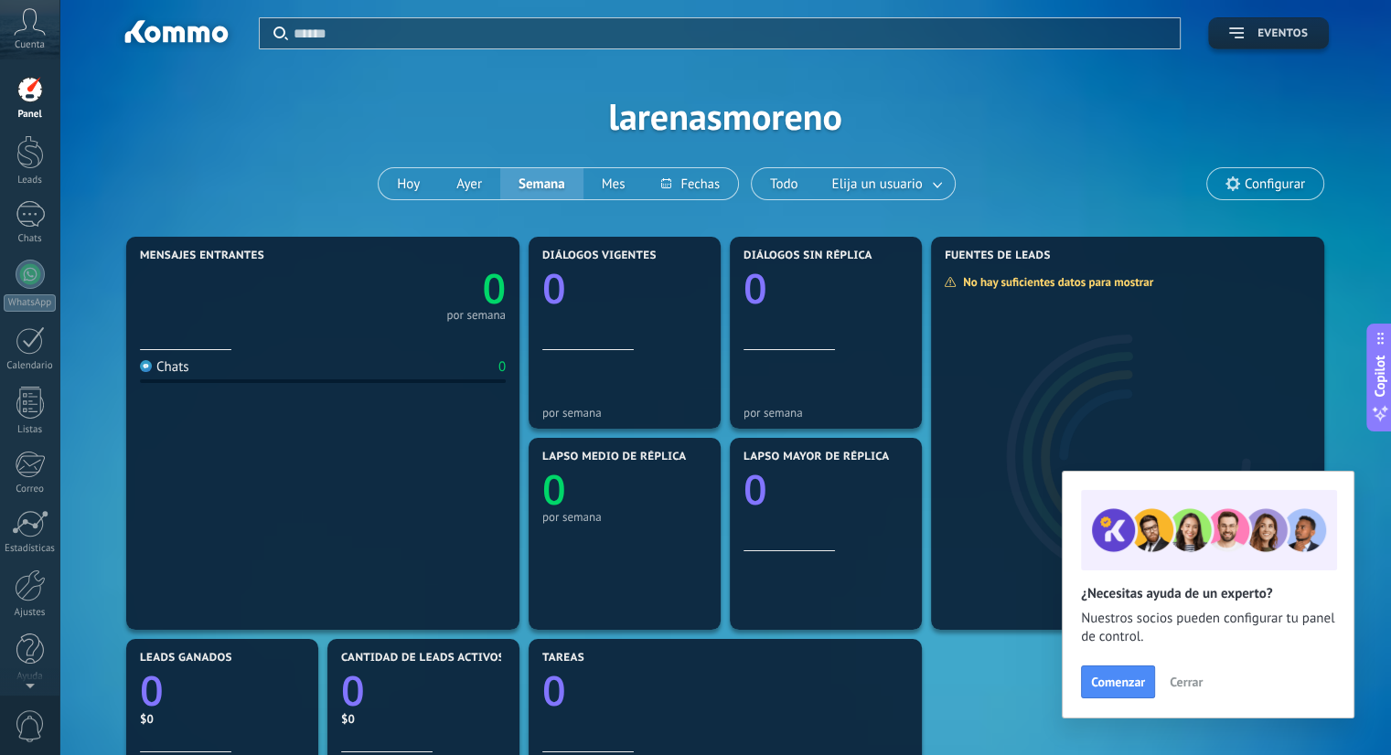
click at [1240, 38] on span "Eventos" at bounding box center [1268, 33] width 79 height 13
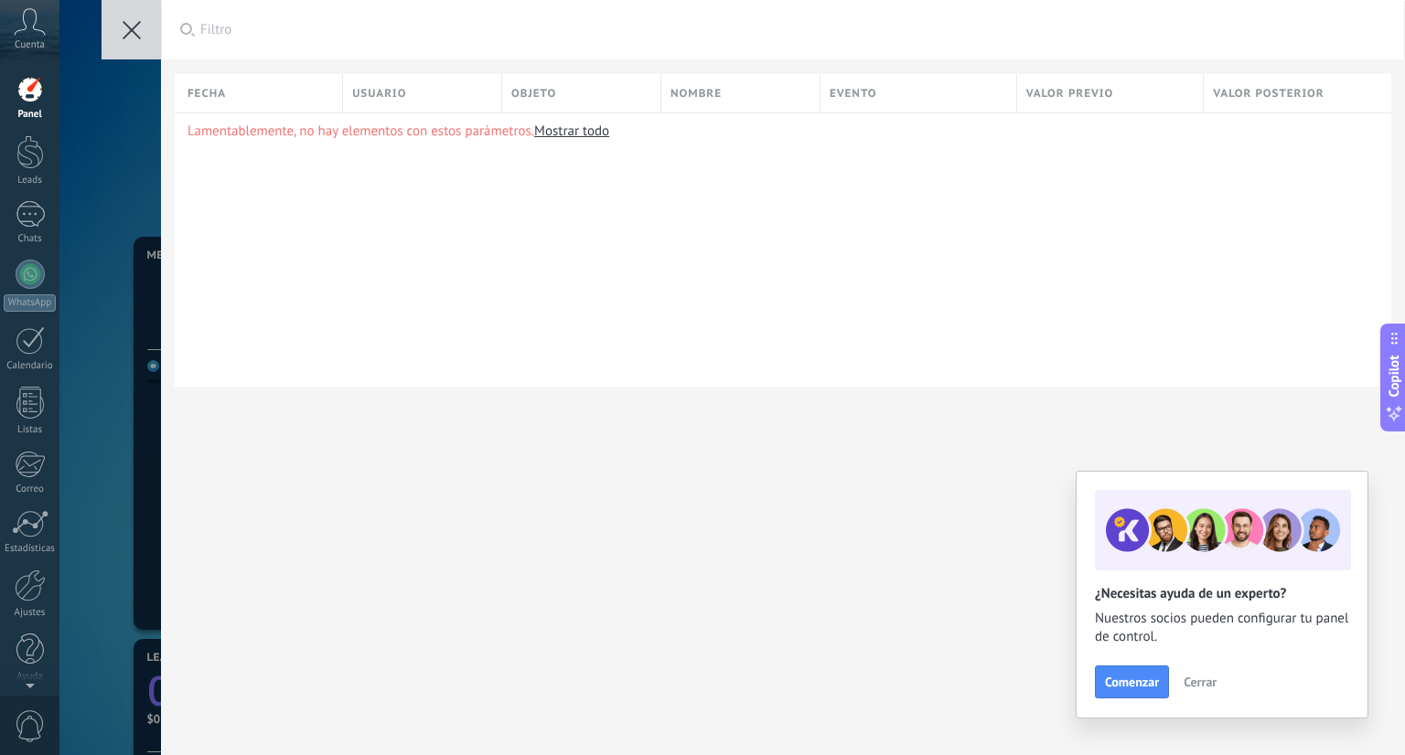
click at [127, 27] on use at bounding box center [132, 30] width 18 height 18
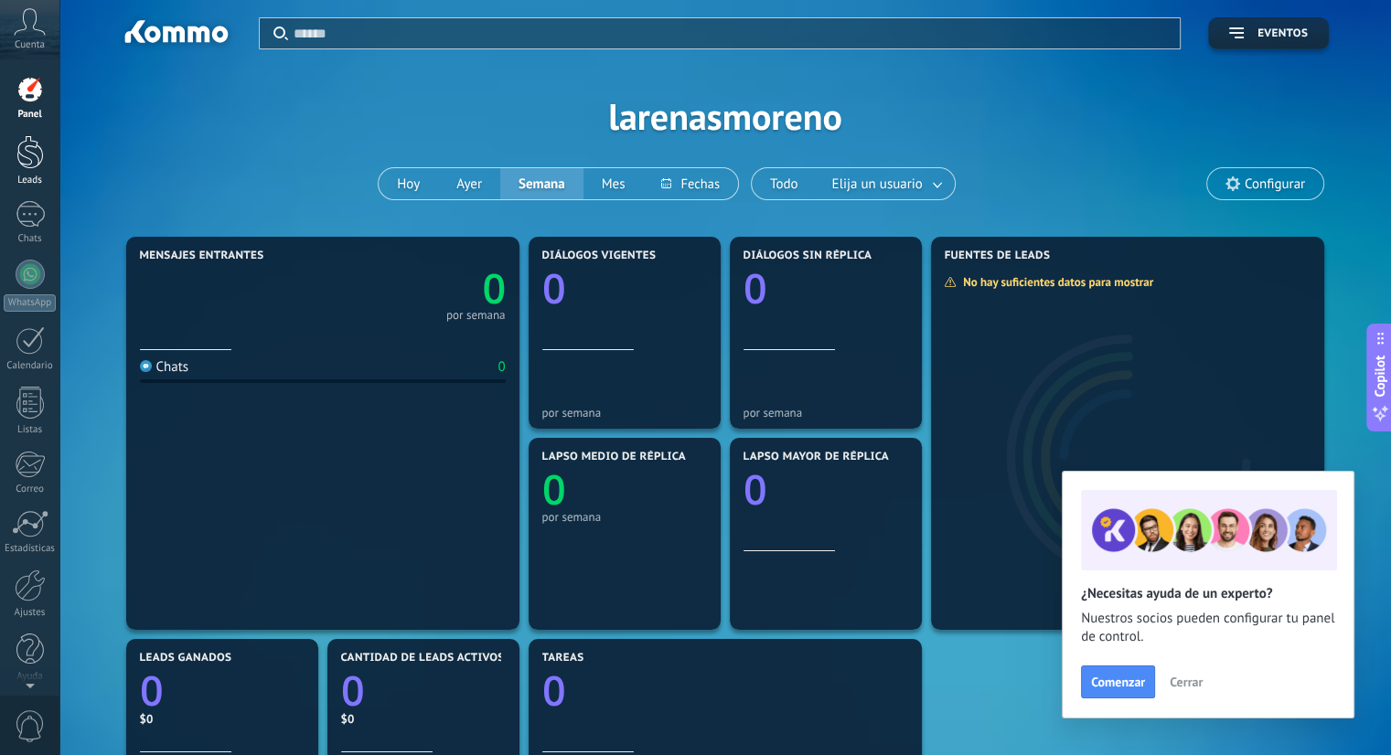
click at [36, 168] on div at bounding box center [29, 152] width 27 height 34
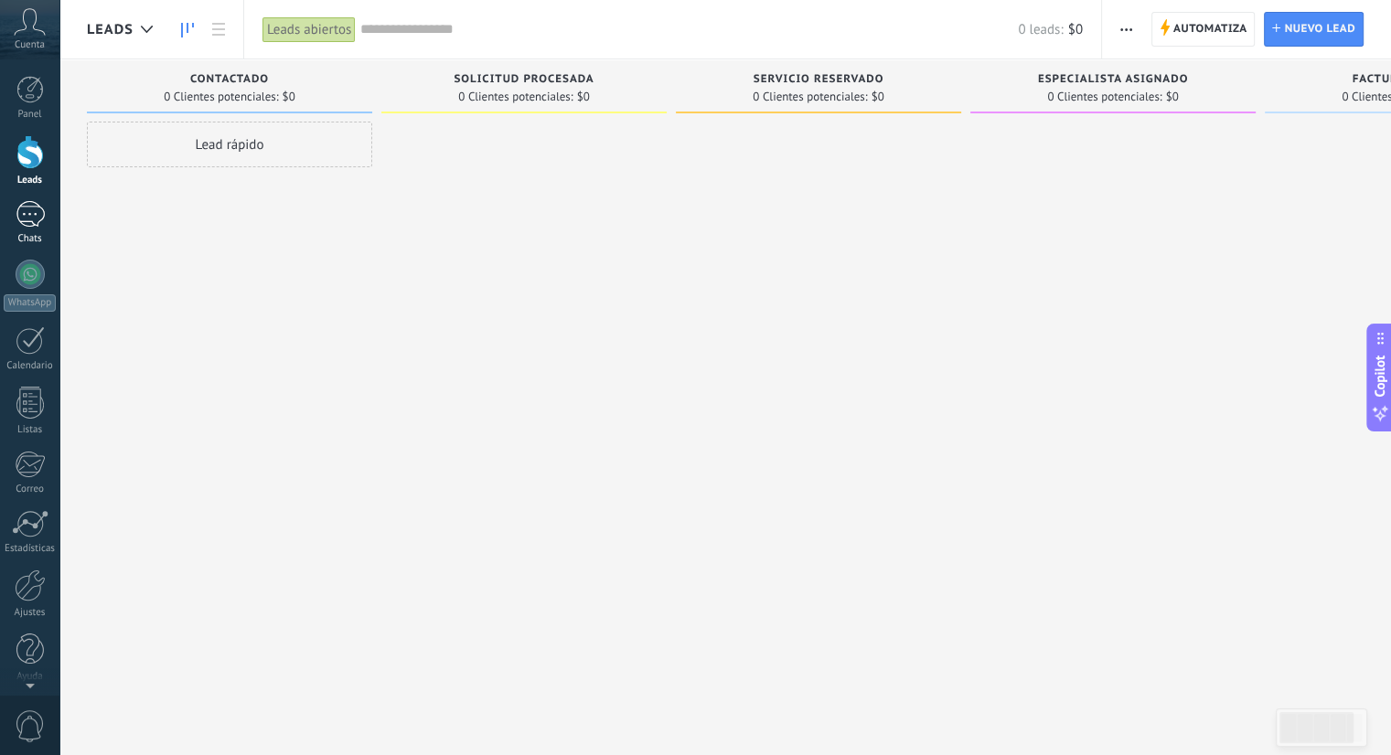
click at [19, 223] on div at bounding box center [30, 214] width 29 height 27
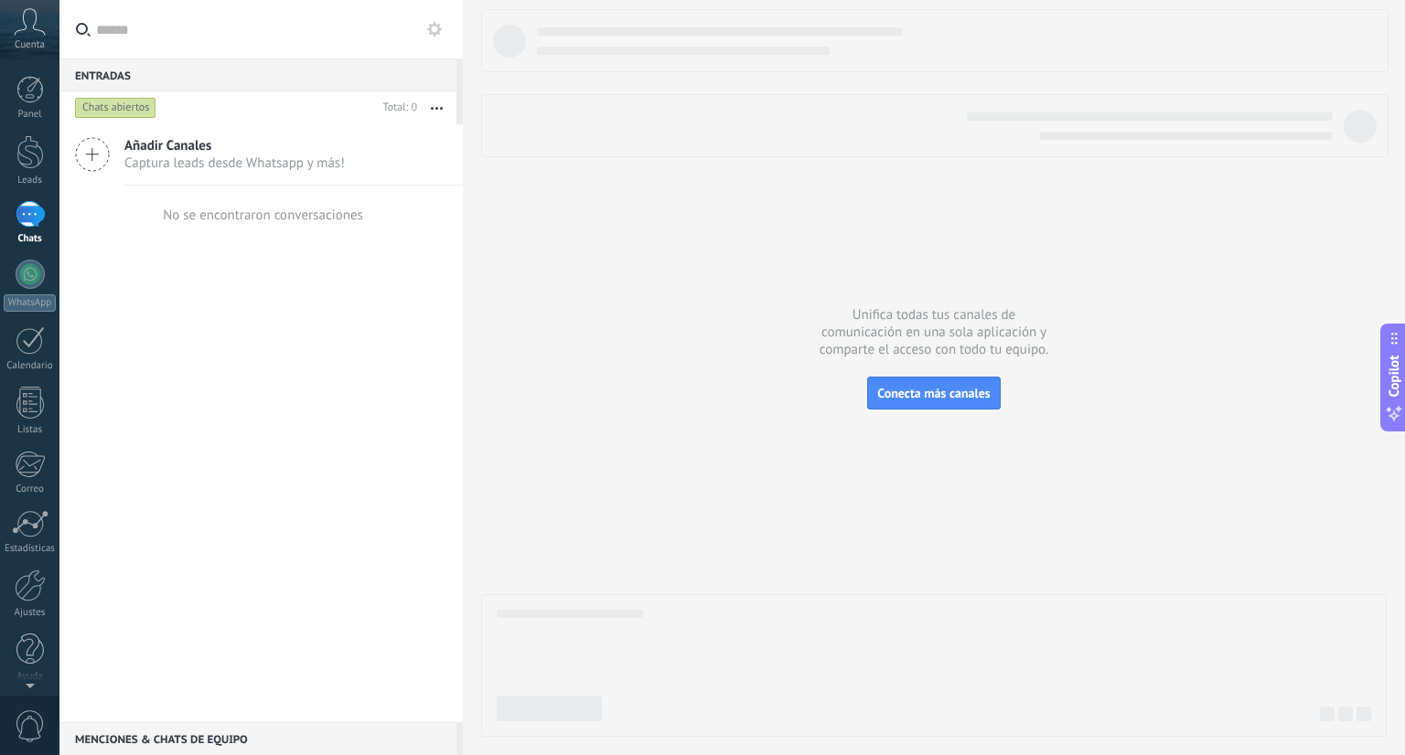
click at [435, 109] on icon "button" at bounding box center [437, 108] width 12 height 3
click at [30, 680] on div "Panel Leads Chats WhatsApp Clientes" at bounding box center [29, 385] width 59 height 626
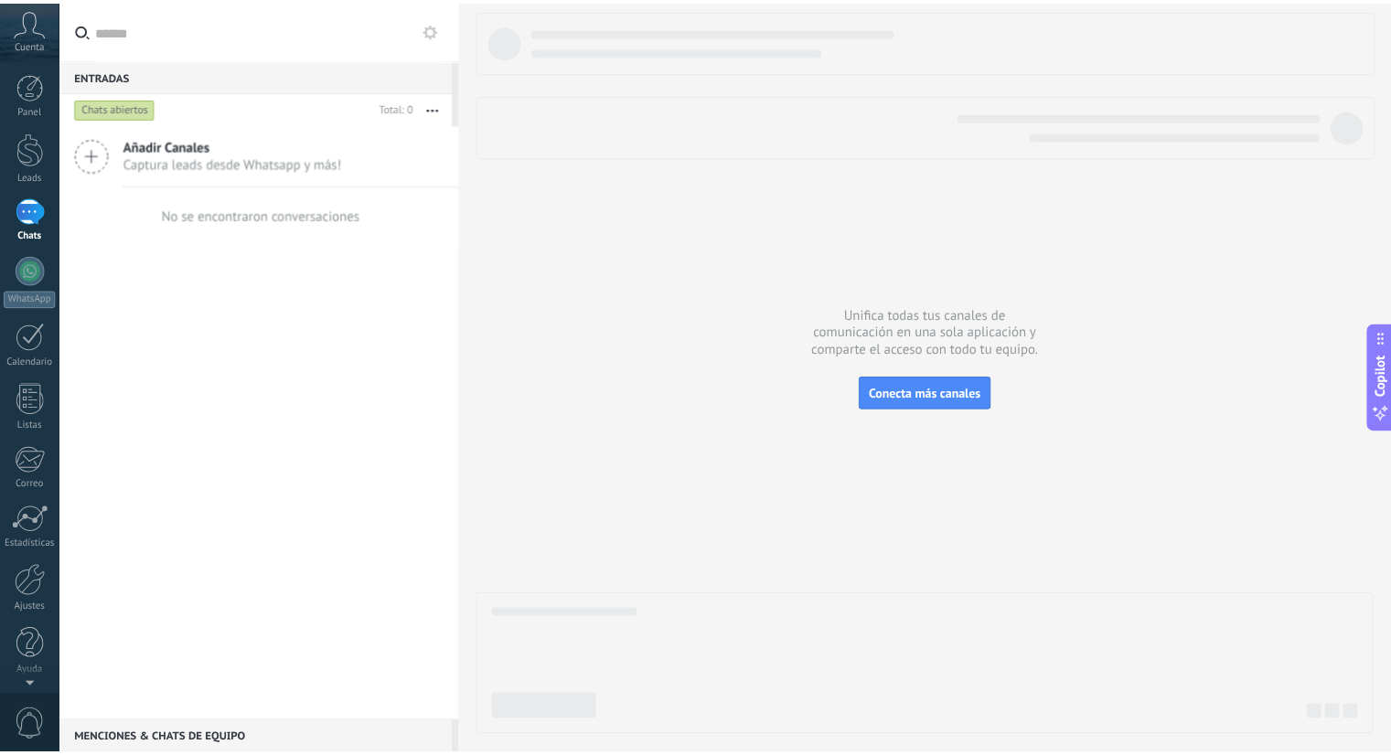
scroll to position [0, 0]
click at [31, 147] on div at bounding box center [29, 152] width 27 height 34
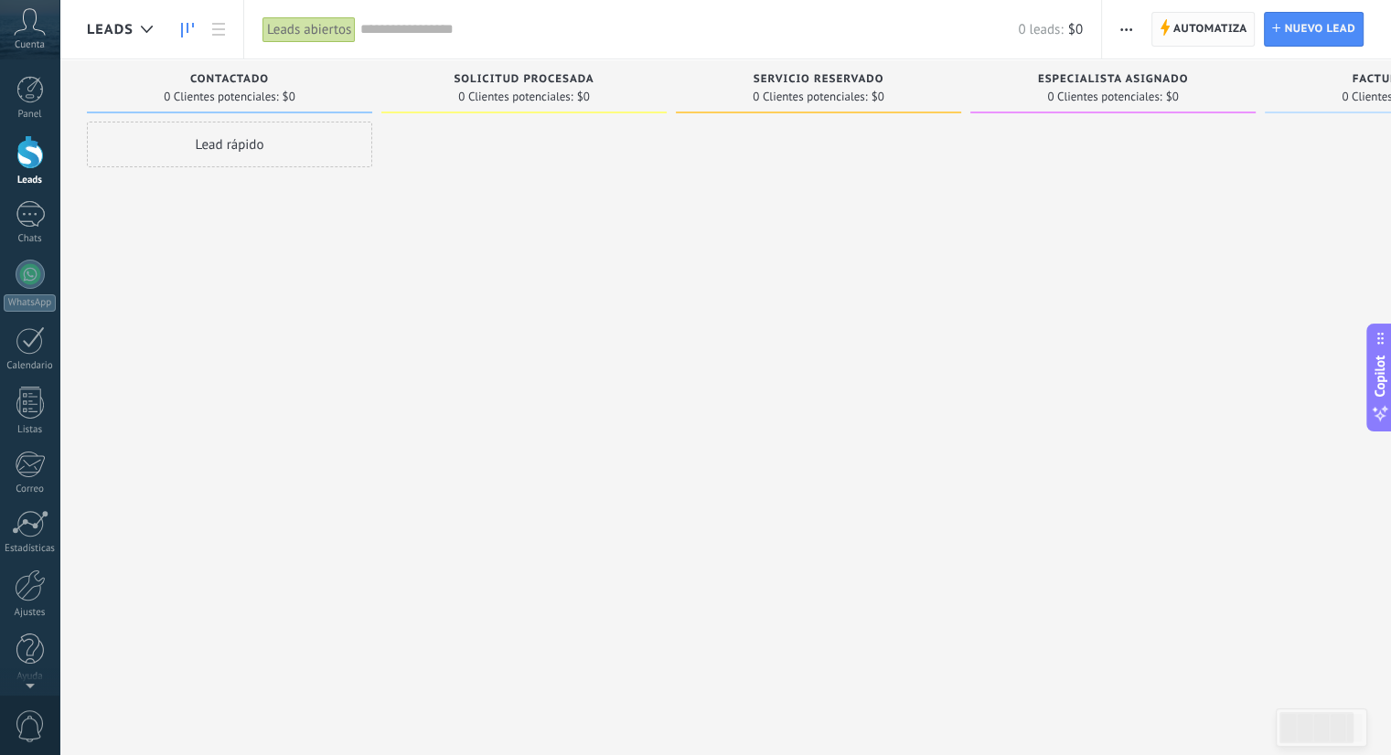
click at [1177, 33] on span "Automatiza" at bounding box center [1210, 29] width 74 height 33
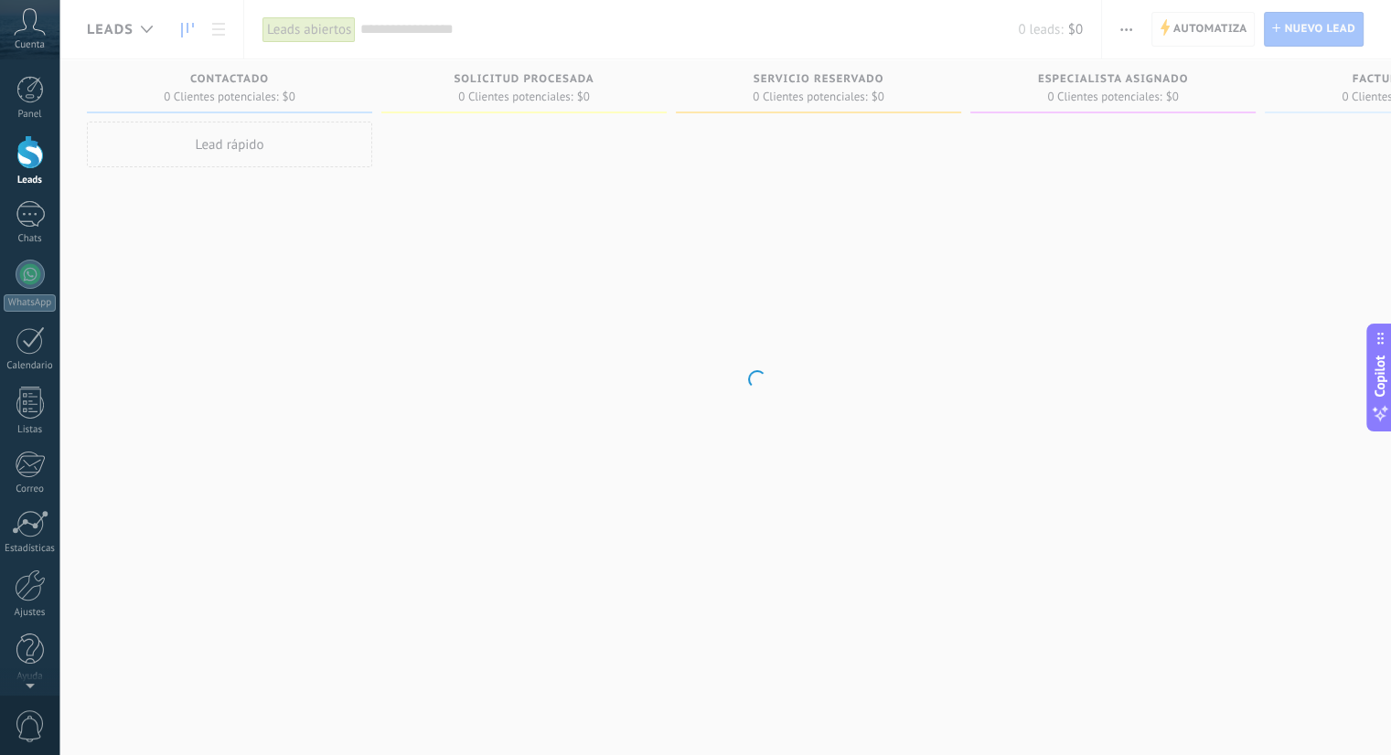
click at [1177, 33] on body ".abccls-1,.abccls-2{fill-rule:evenodd}.abccls-2{fill:#fff} .abfcls-1{fill:none}…" at bounding box center [695, 377] width 1391 height 755
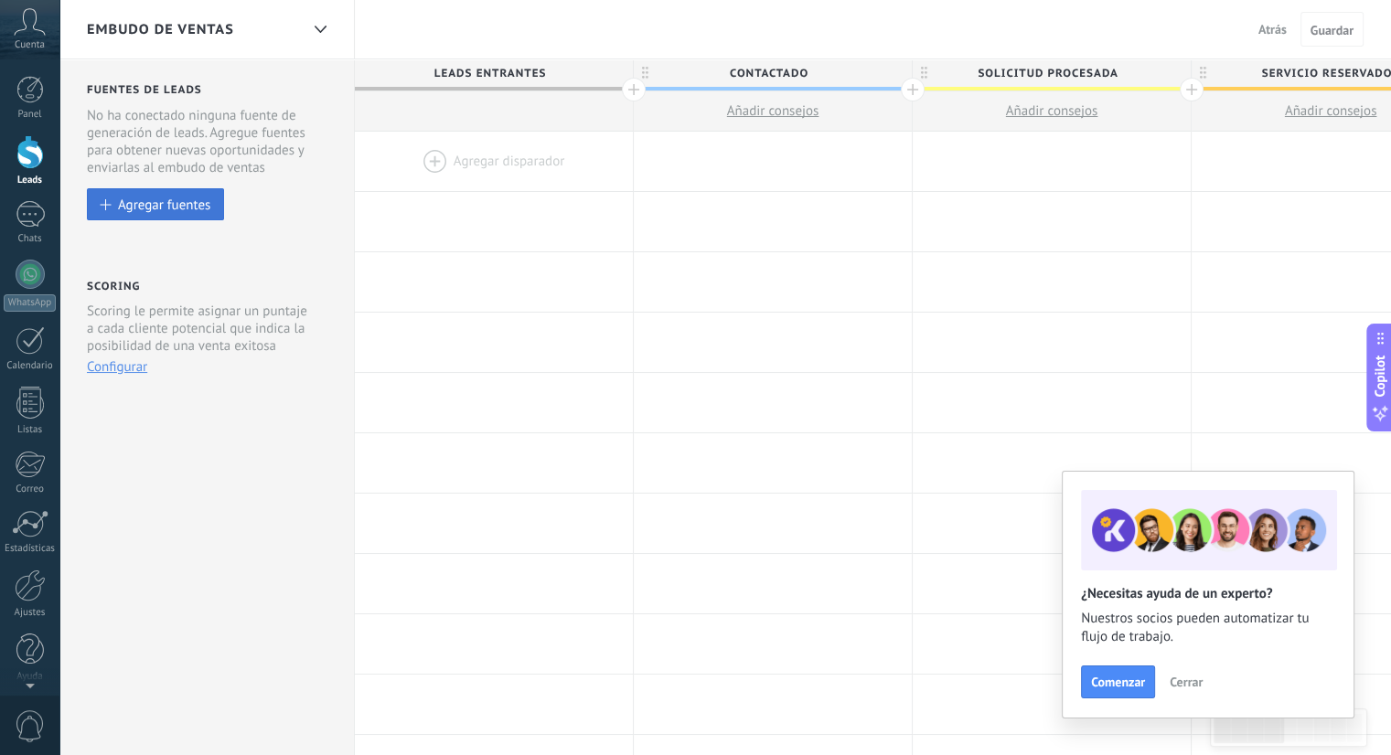
click at [158, 210] on div "Agregar fuentes" at bounding box center [164, 205] width 92 height 16
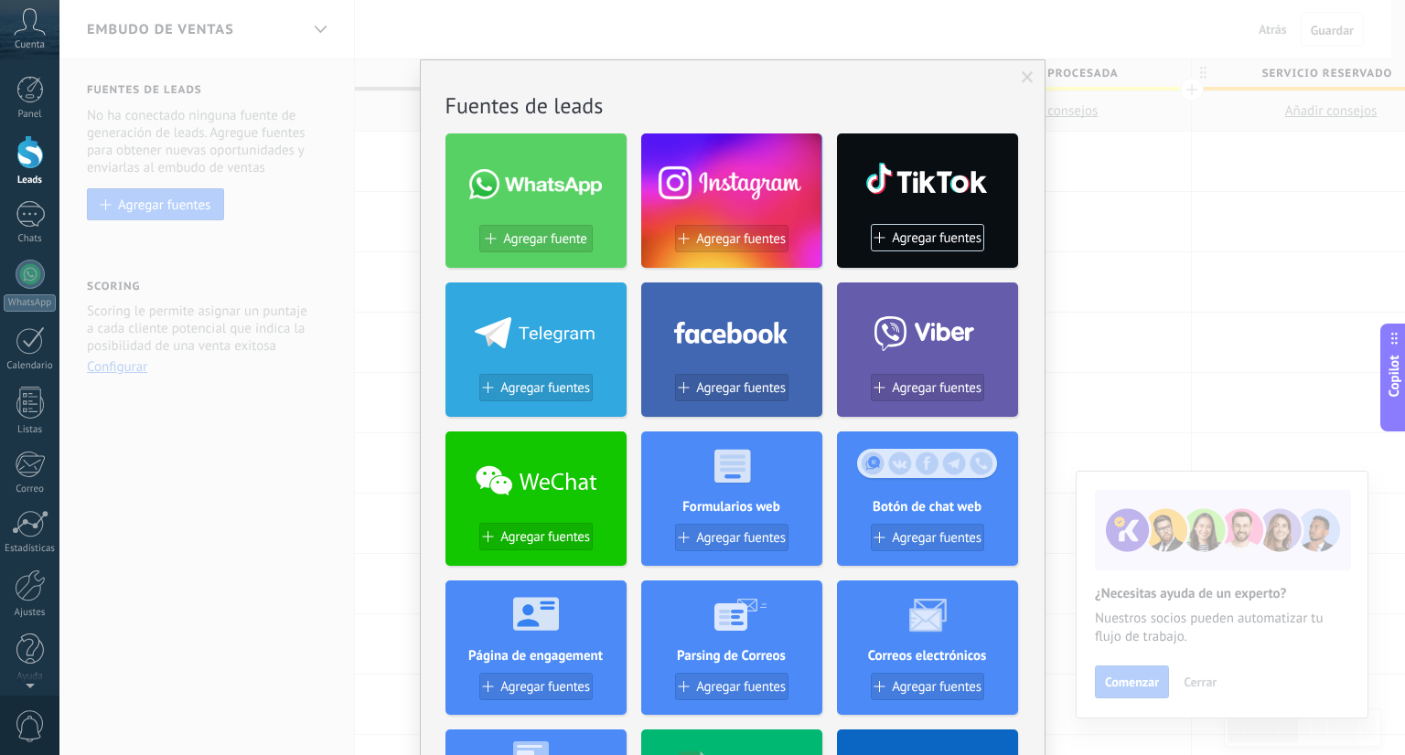
click at [1022, 78] on span at bounding box center [1028, 77] width 12 height 13
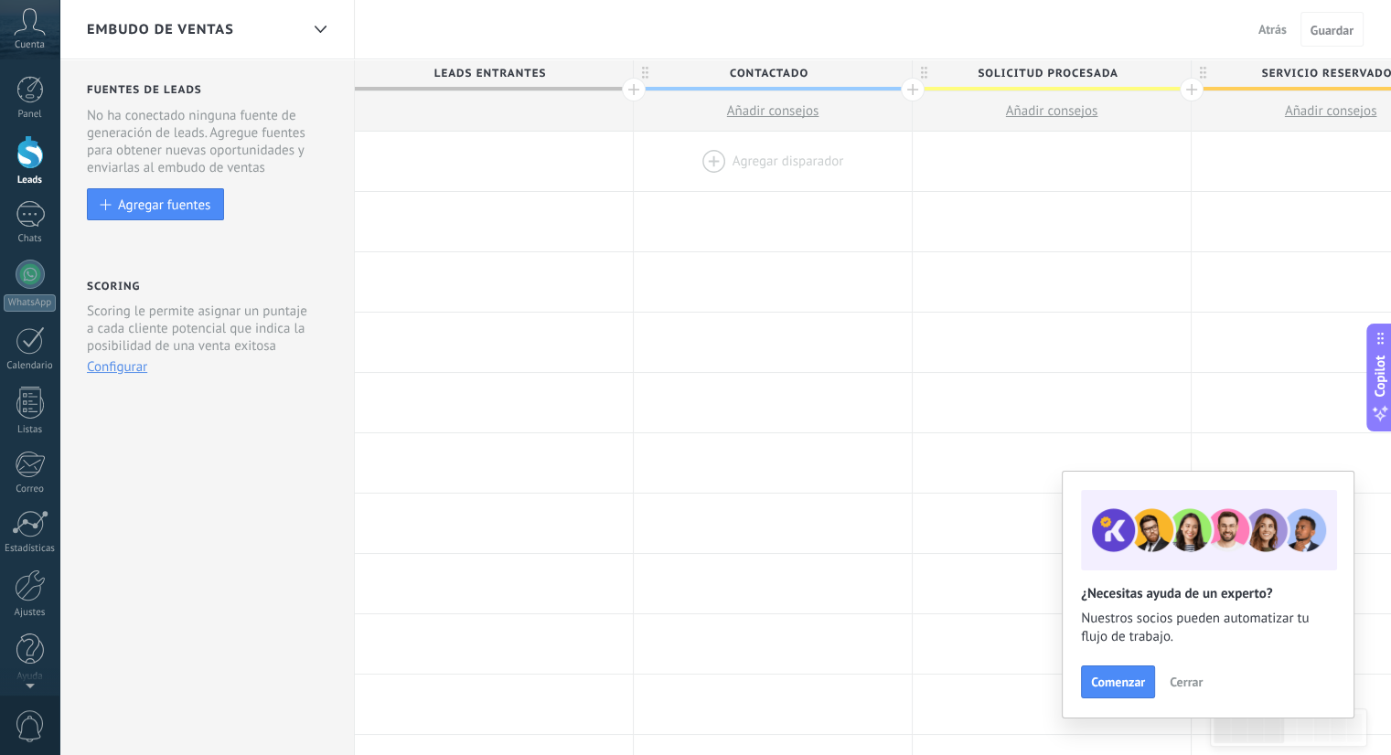
click at [776, 162] on div at bounding box center [773, 161] width 278 height 59
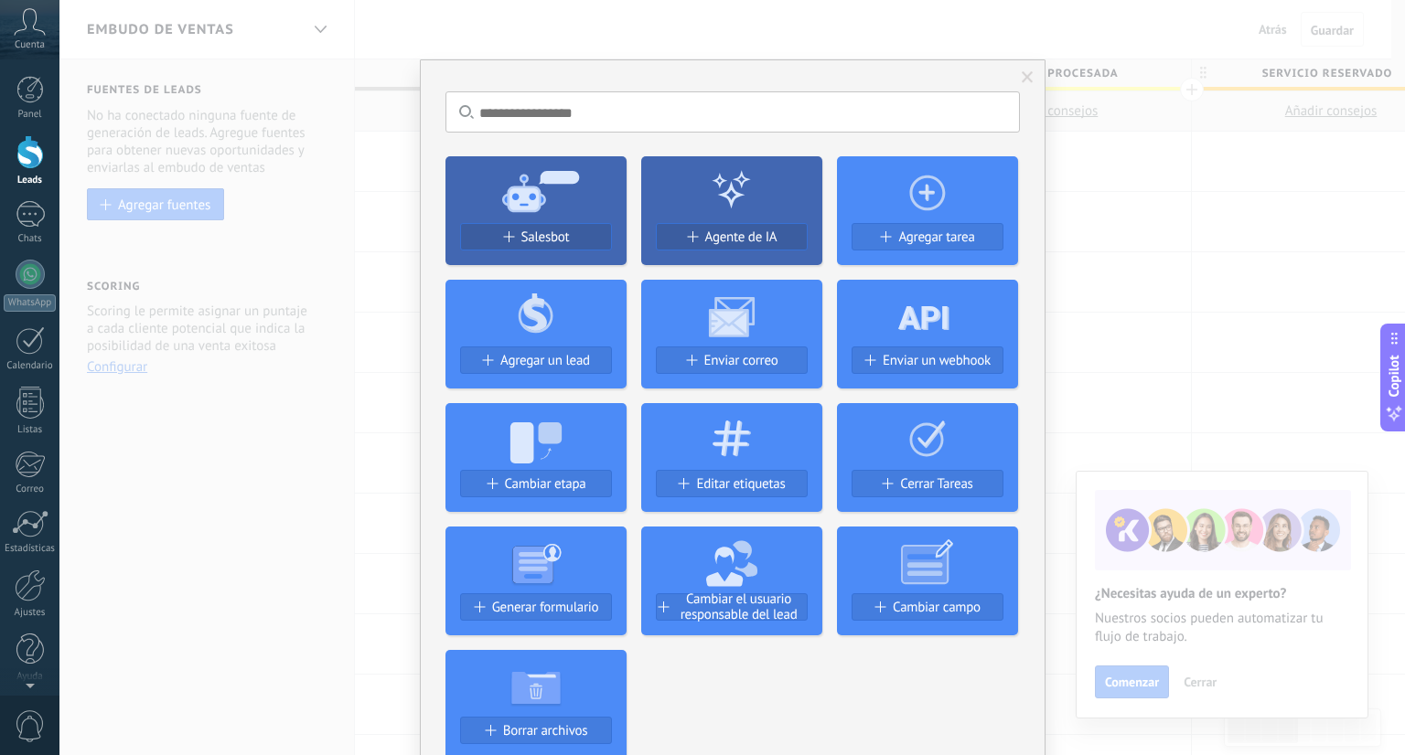
click at [575, 221] on icon at bounding box center [535, 190] width 181 height 66
click at [574, 238] on div "Salesbot" at bounding box center [536, 238] width 150 height 16
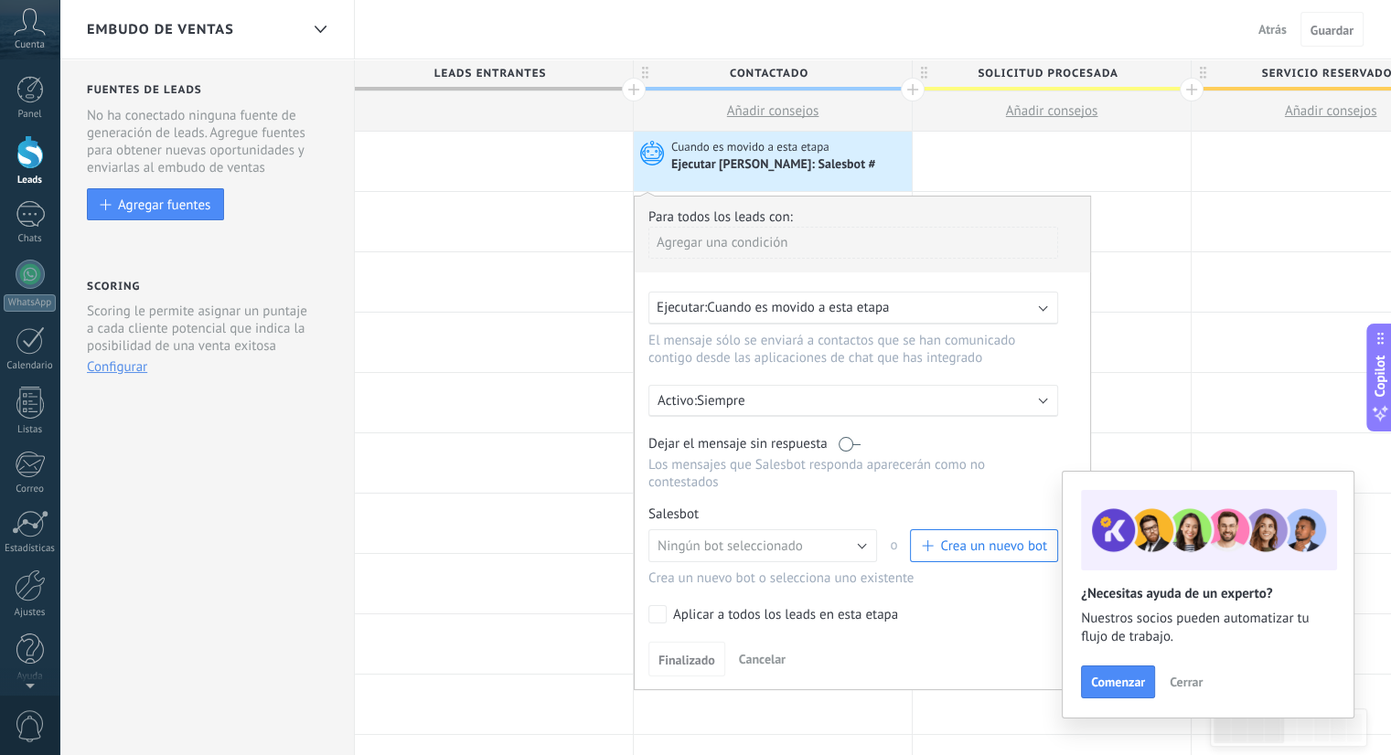
click at [736, 253] on div "Agregar una condición" at bounding box center [853, 243] width 410 height 32
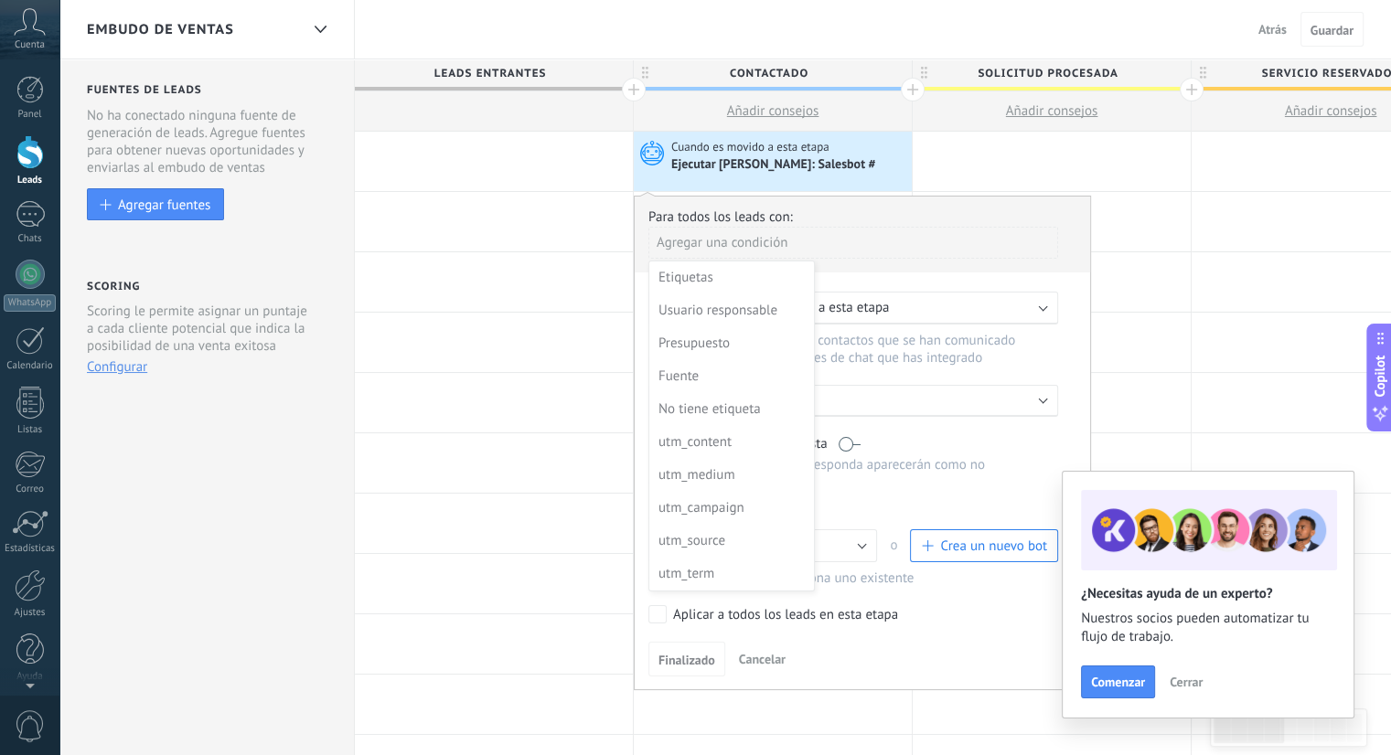
click at [736, 253] on div at bounding box center [862, 435] width 455 height 476
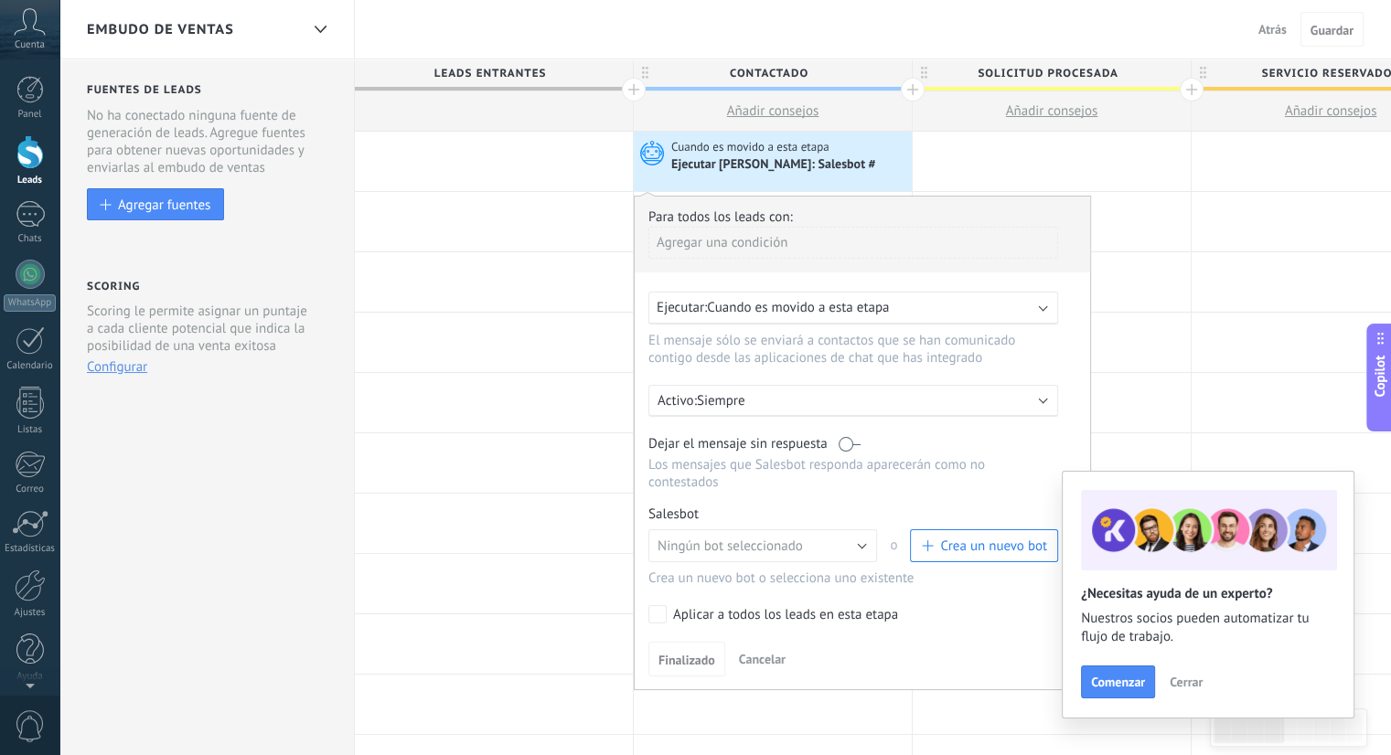
click at [736, 253] on div "Agregar una condición" at bounding box center [853, 243] width 410 height 32
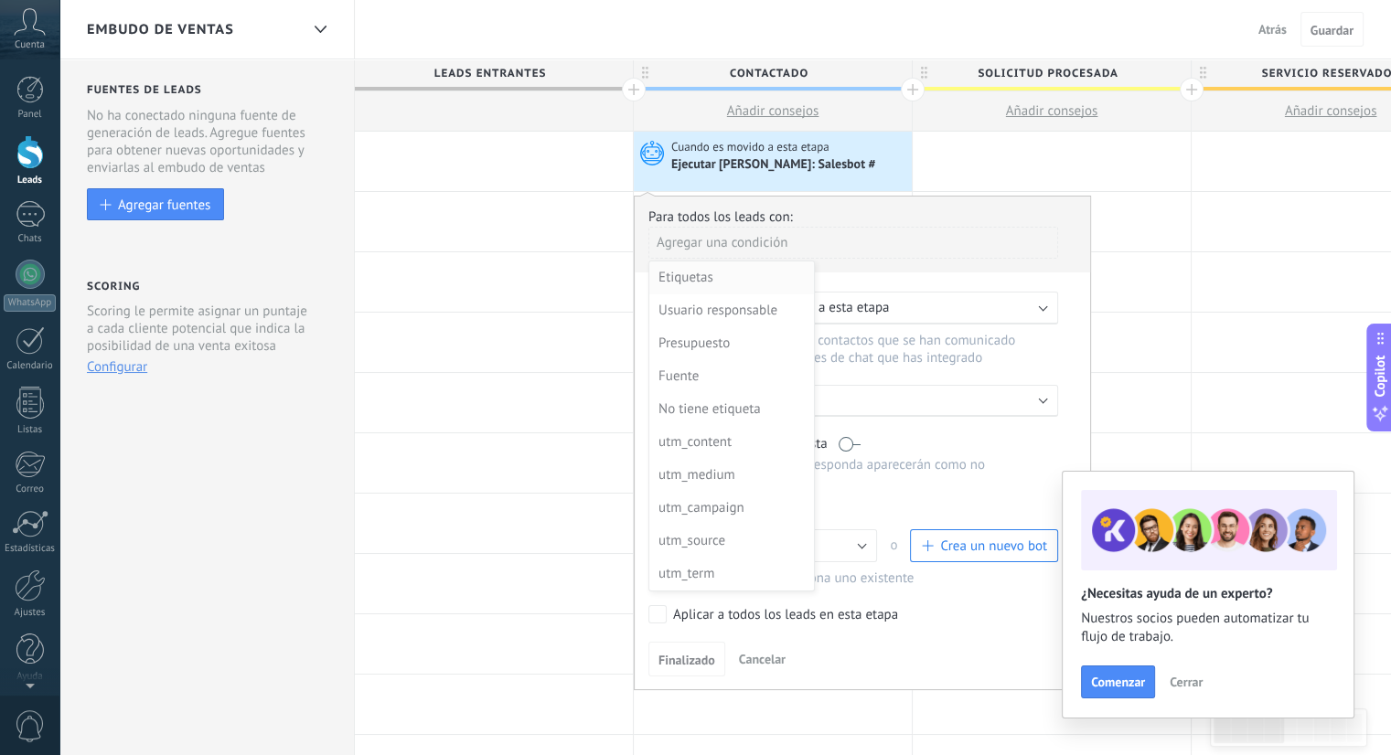
click at [695, 282] on div "Etiquetas" at bounding box center [729, 278] width 143 height 26
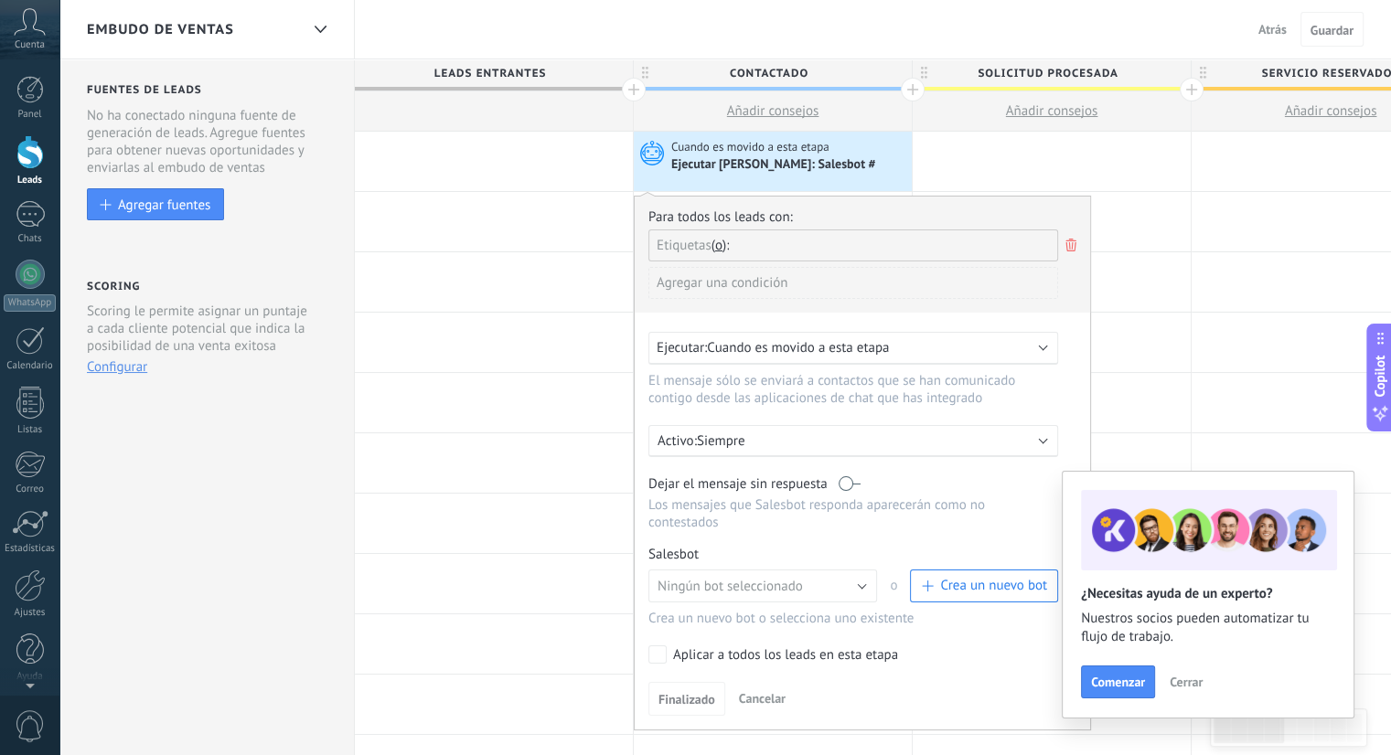
click at [741, 279] on div "Agregar una condición" at bounding box center [853, 283] width 410 height 32
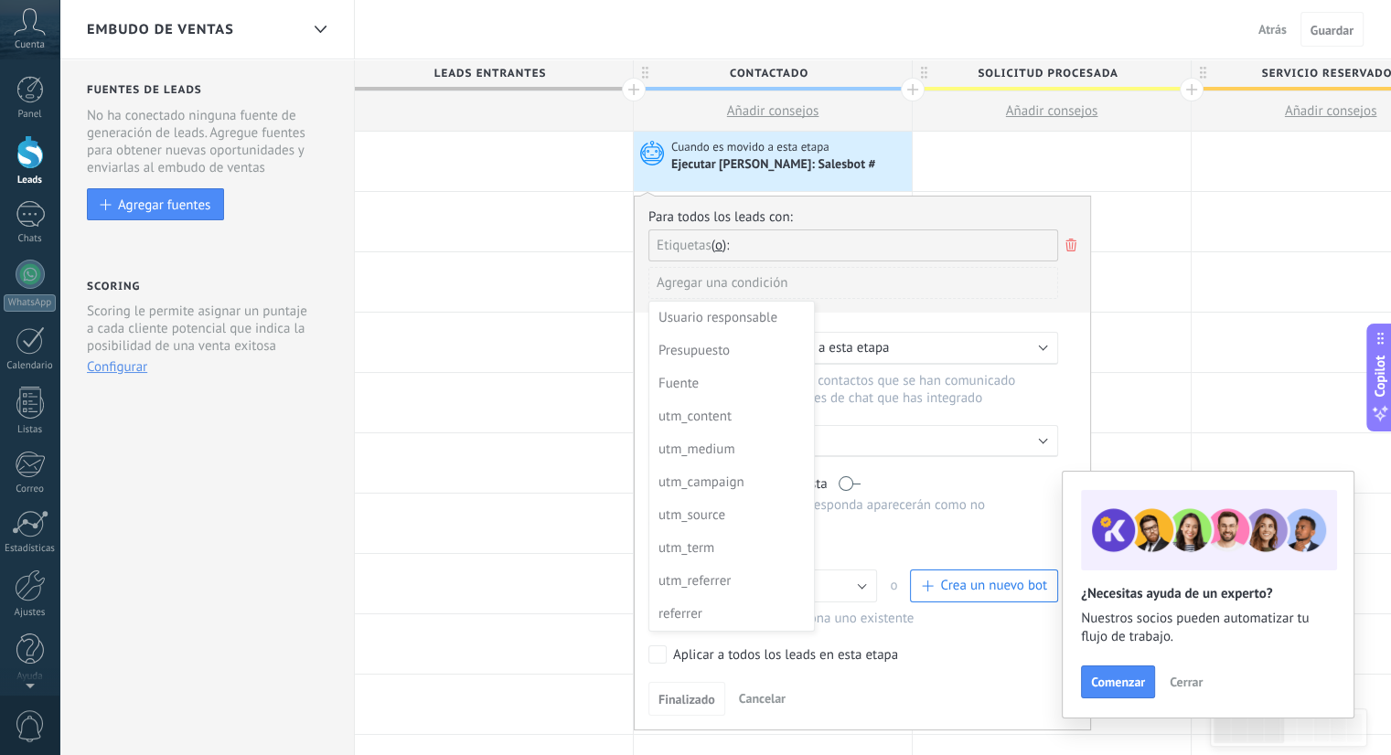
click at [907, 305] on div at bounding box center [862, 454] width 455 height 515
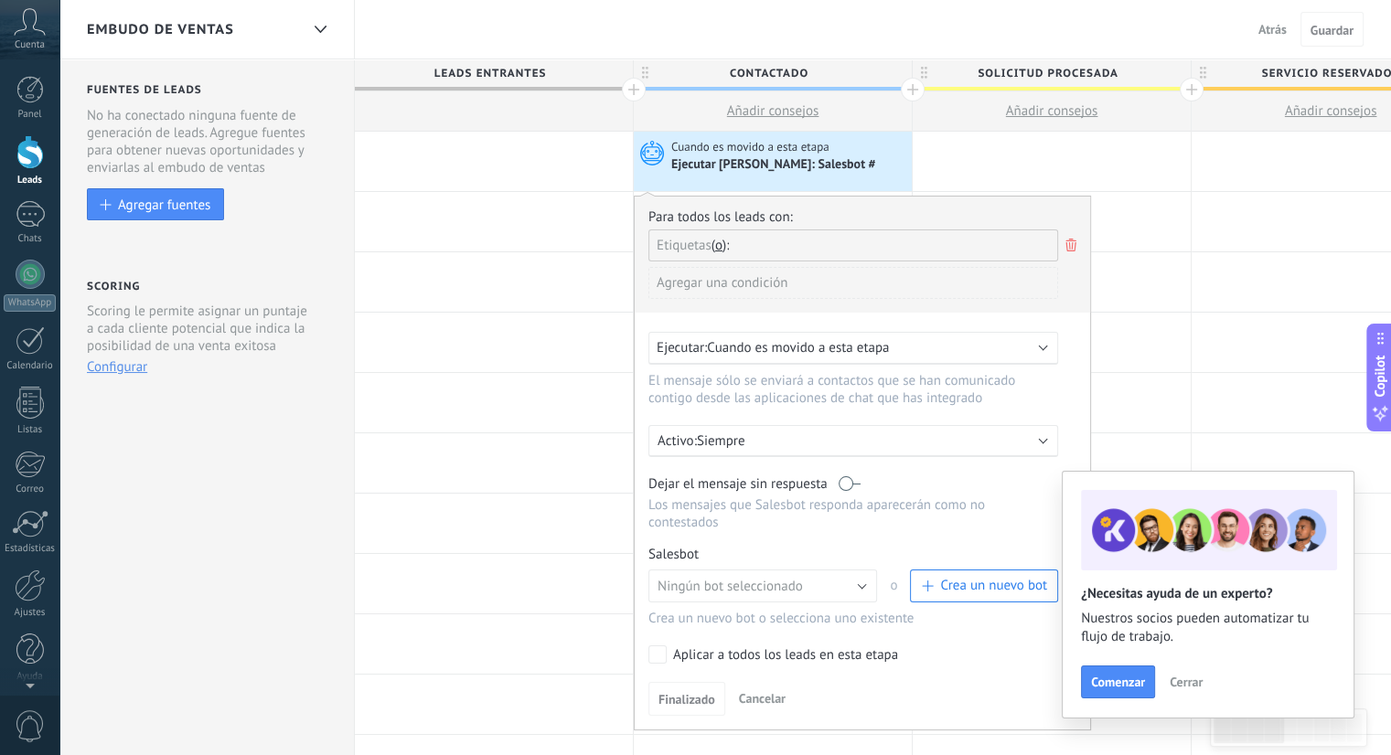
click at [896, 345] on div "Ejecutar: Cuando es movido a esta etapa" at bounding box center [846, 347] width 379 height 17
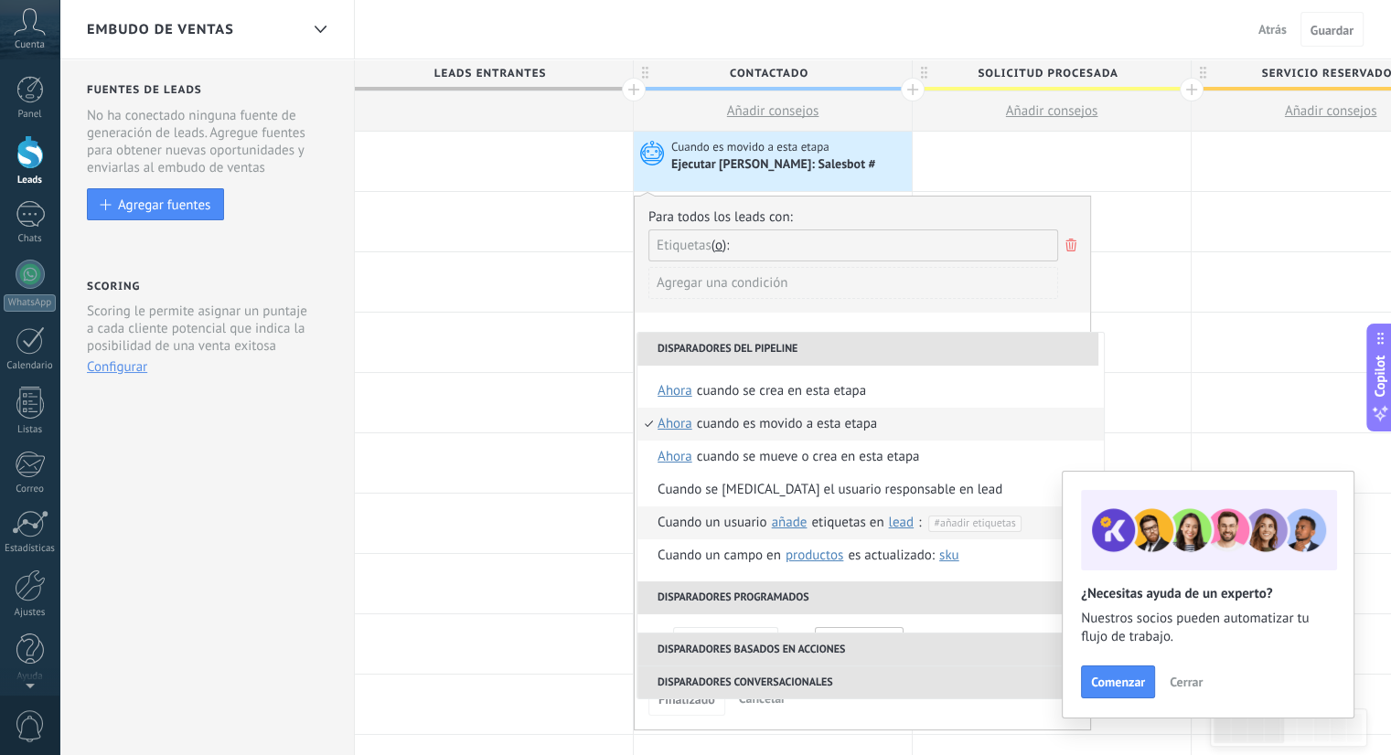
click at [746, 528] on div "Cuando un usuario añade elimina añade etiquetas en lead contacto compañía lead …" at bounding box center [853, 523] width 391 height 33
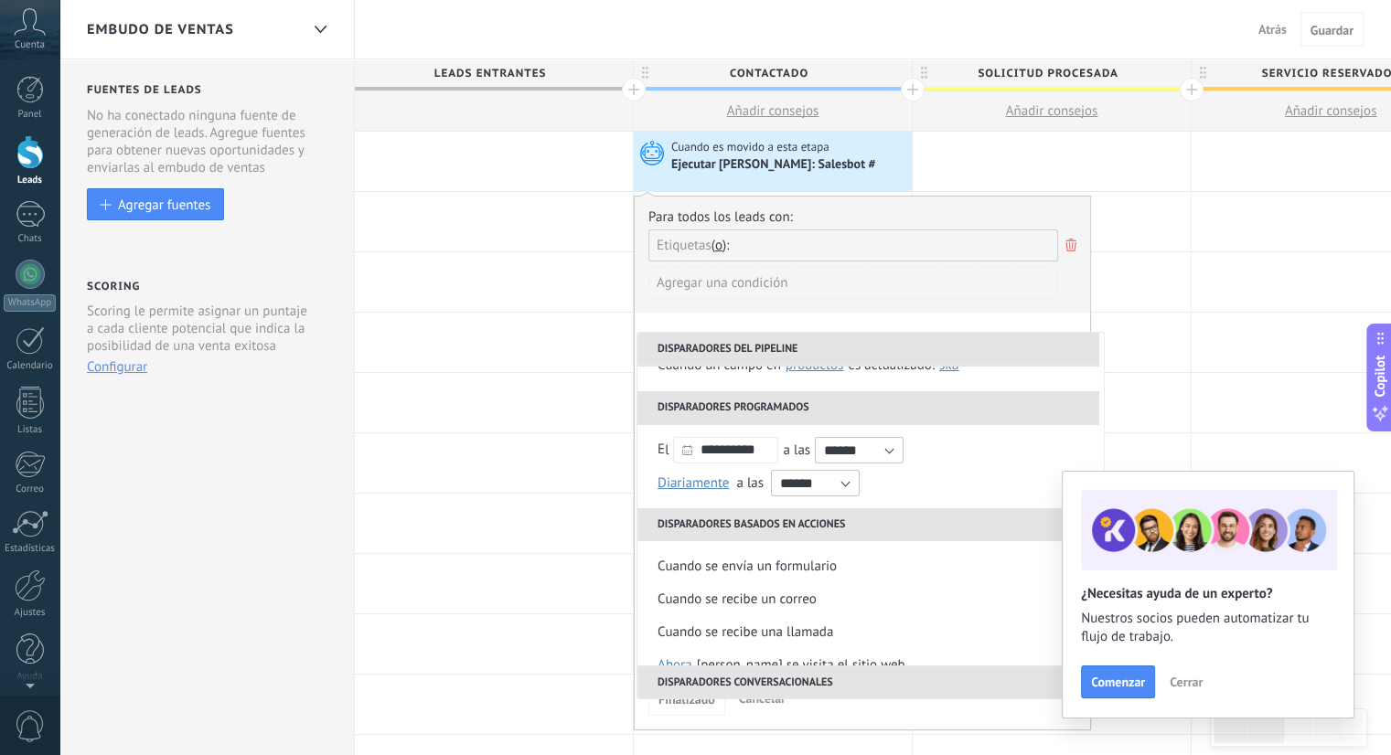
scroll to position [187, 0]
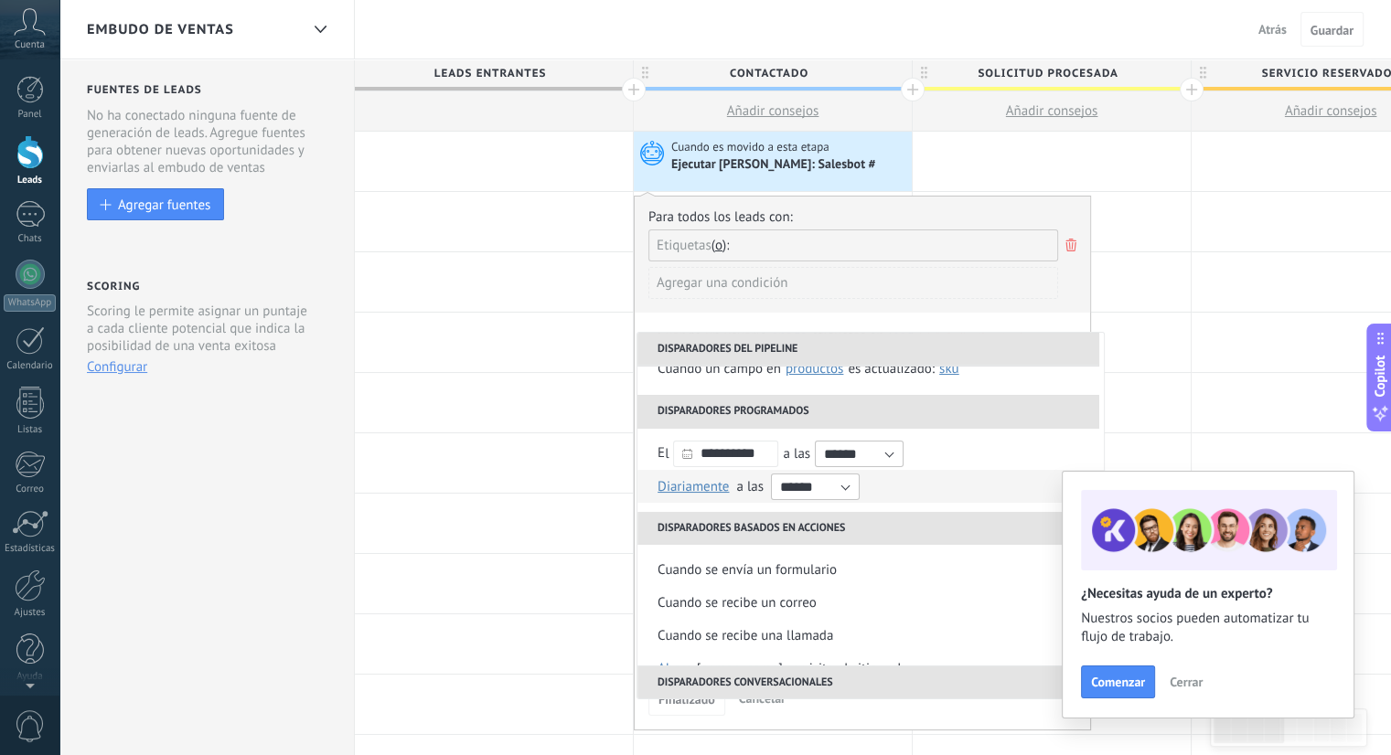
click at [682, 480] on span "Diariamente" at bounding box center [693, 486] width 71 height 17
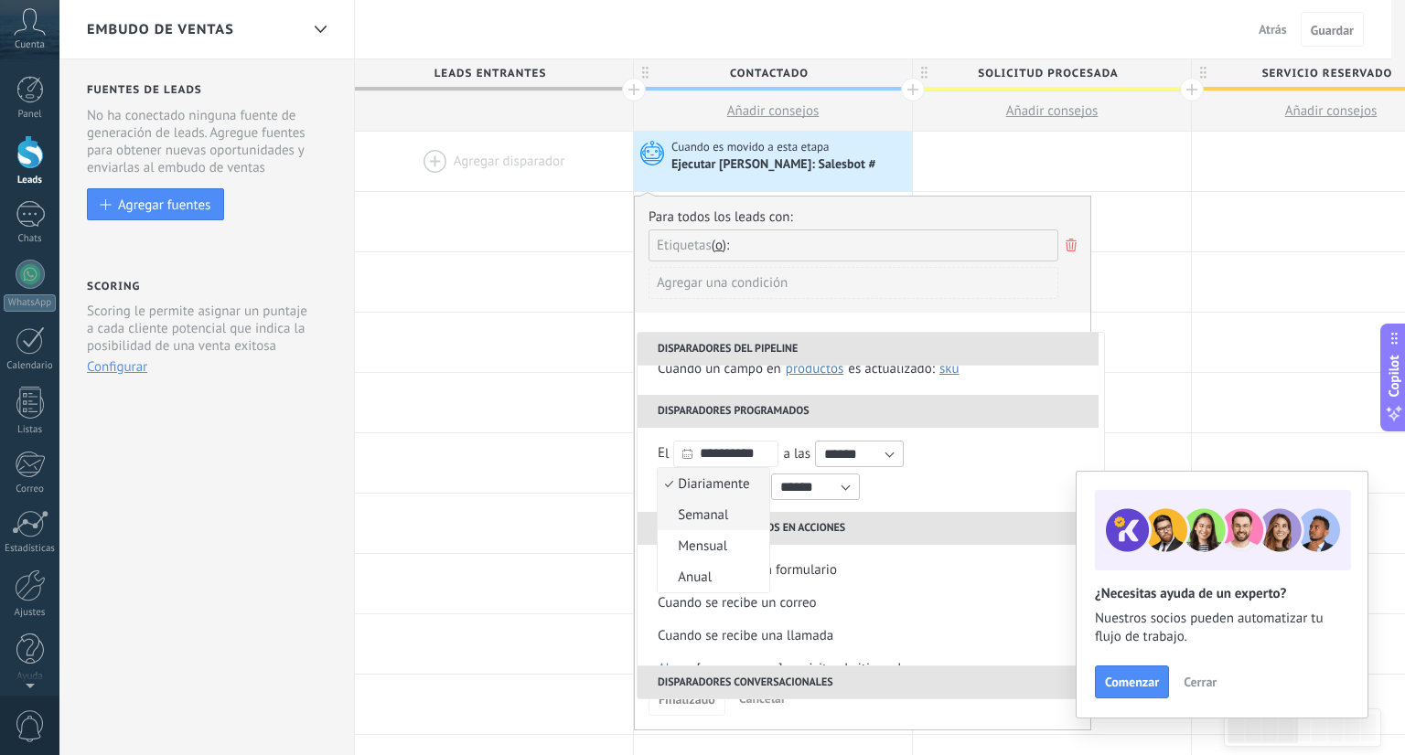
click at [695, 513] on span "Semanal" at bounding box center [703, 515] width 91 height 17
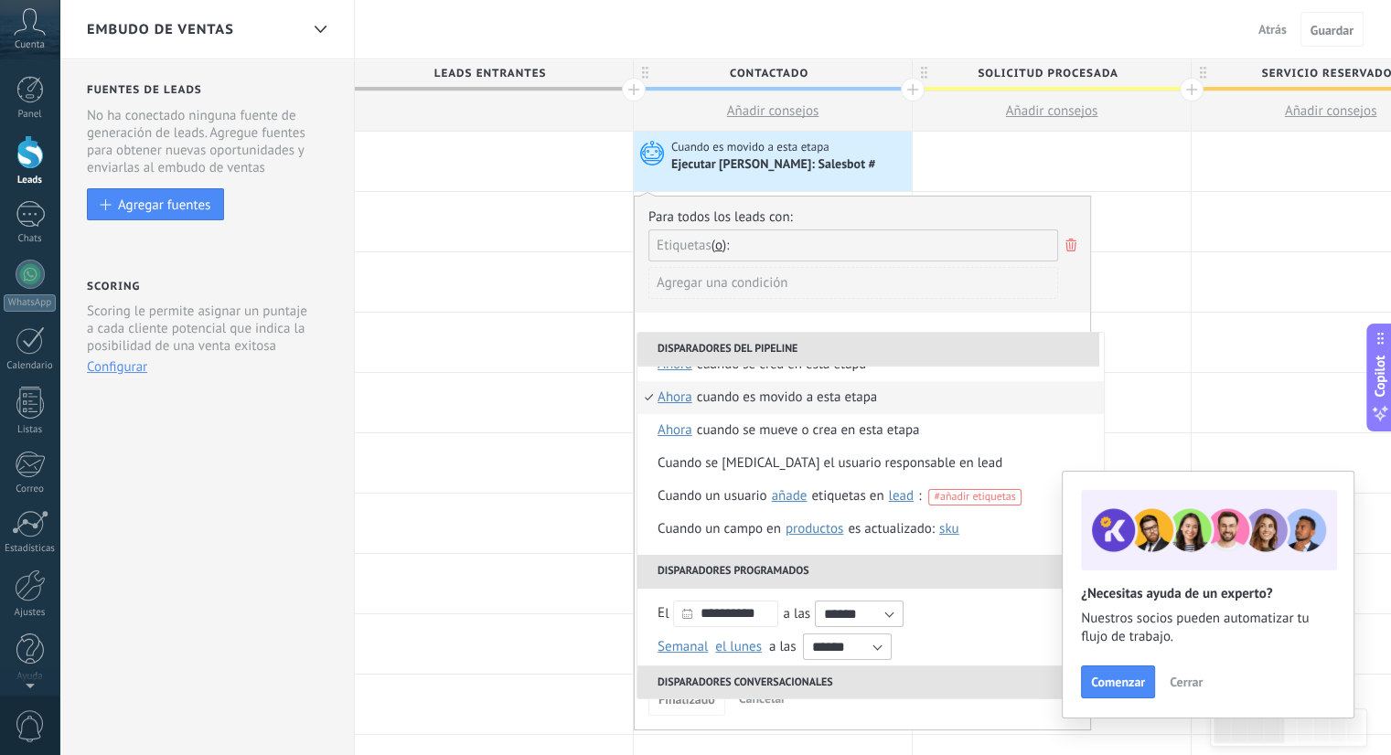
scroll to position [0, 0]
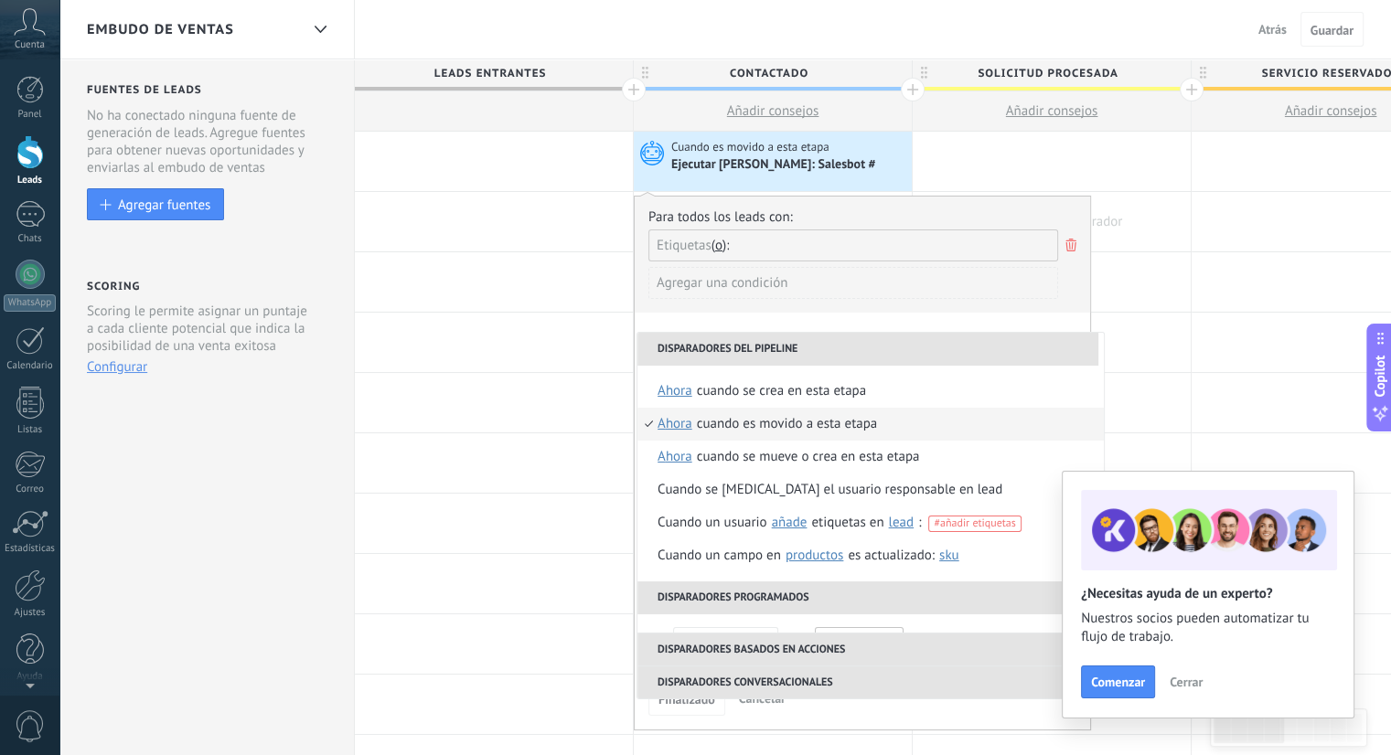
click at [1160, 201] on div at bounding box center [1052, 221] width 278 height 59
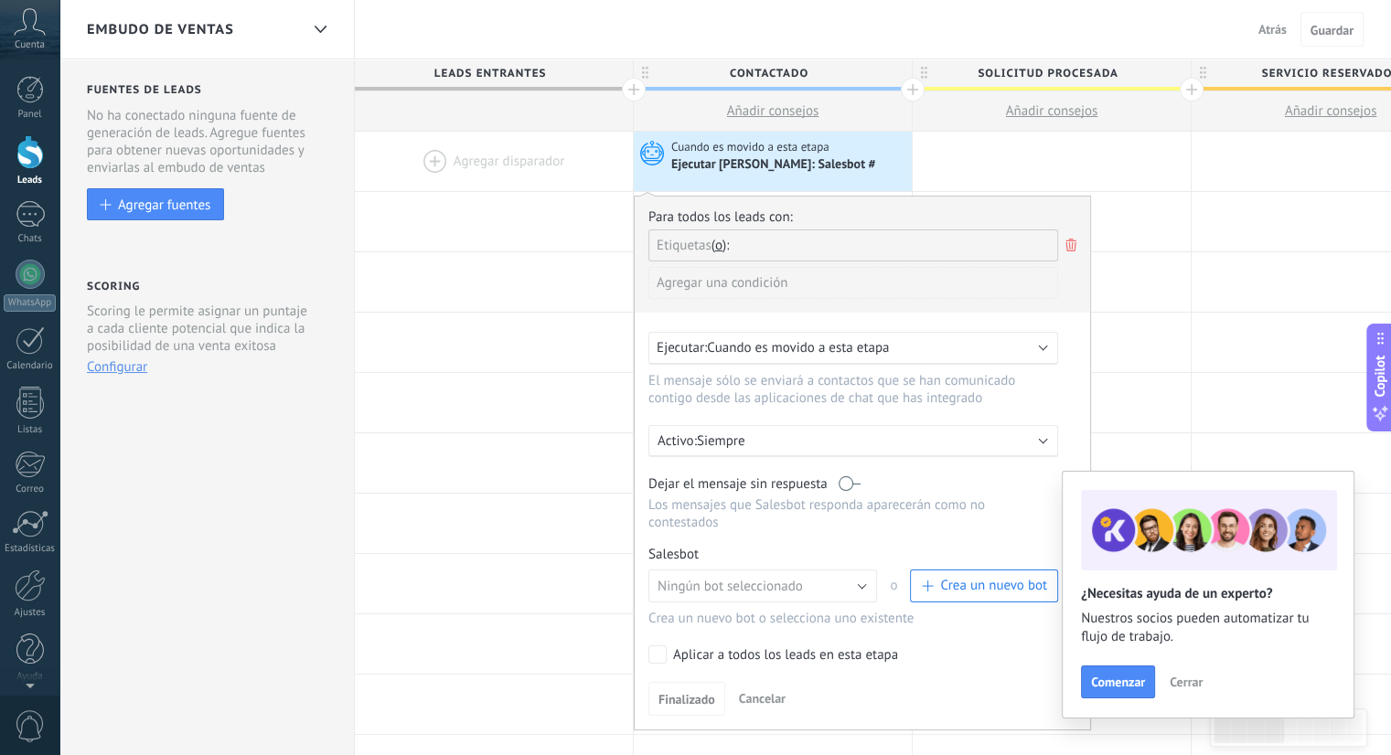
click at [605, 155] on div at bounding box center [494, 161] width 278 height 59
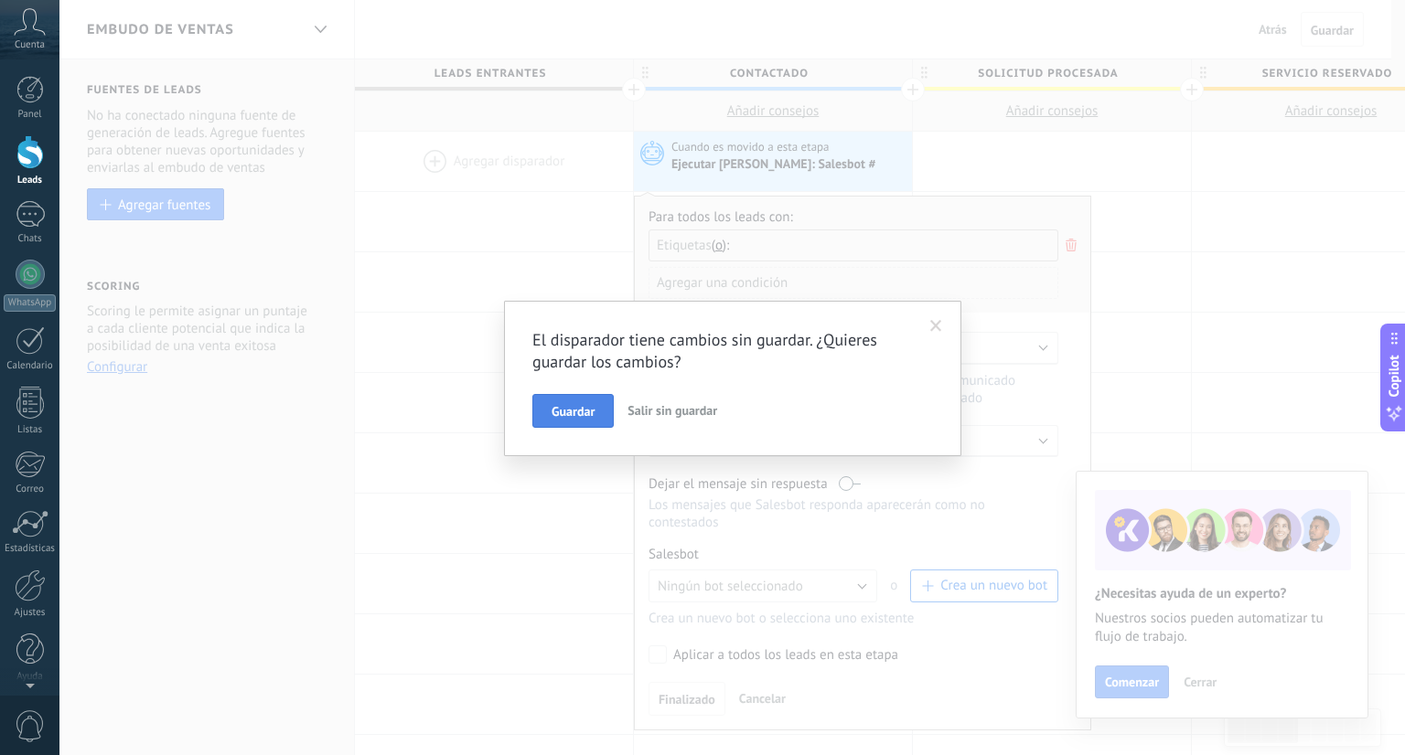
click at [580, 398] on button "Guardar" at bounding box center [572, 411] width 81 height 35
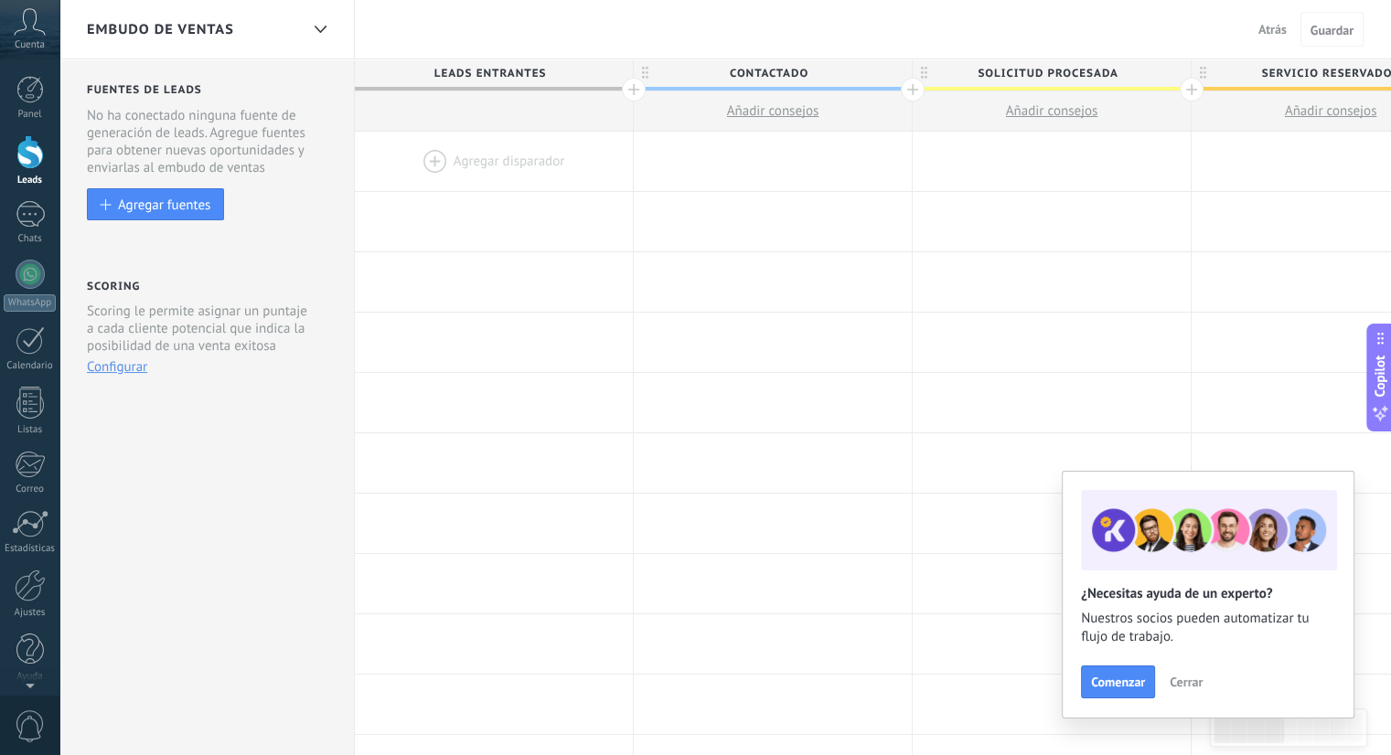
click at [498, 149] on div at bounding box center [494, 161] width 278 height 59
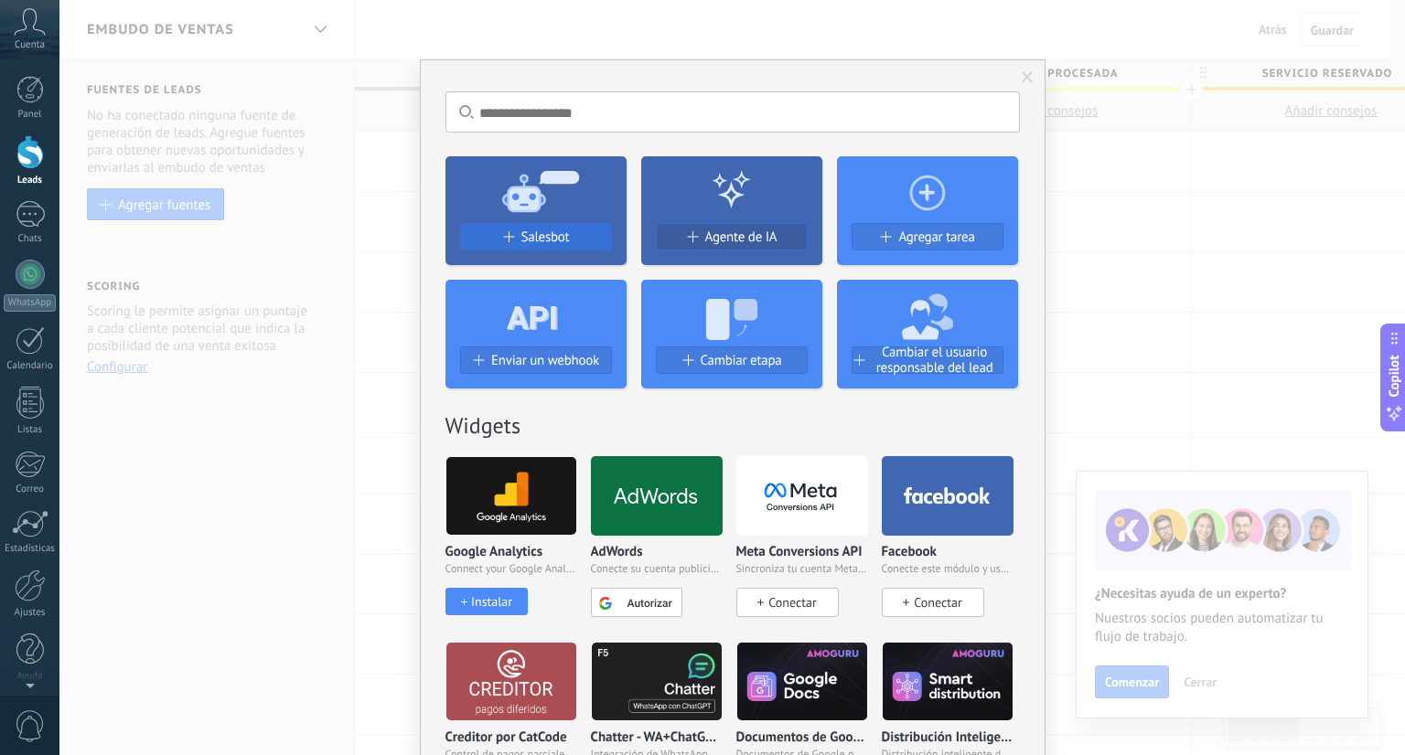
click at [530, 250] on div "Salesbot" at bounding box center [535, 244] width 181 height 42
click at [529, 225] on button "Salesbot" at bounding box center [536, 236] width 152 height 27
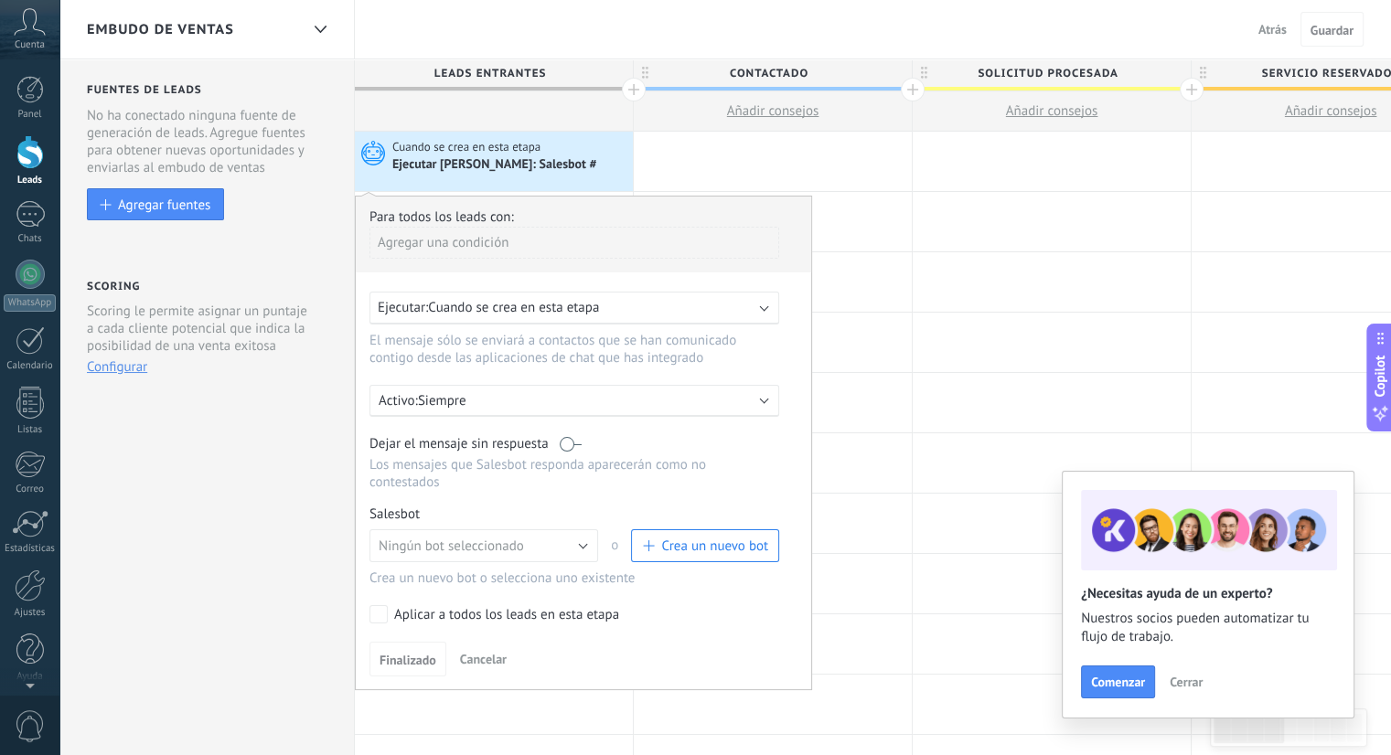
click at [535, 235] on div "Agregar una condición" at bounding box center [574, 243] width 410 height 32
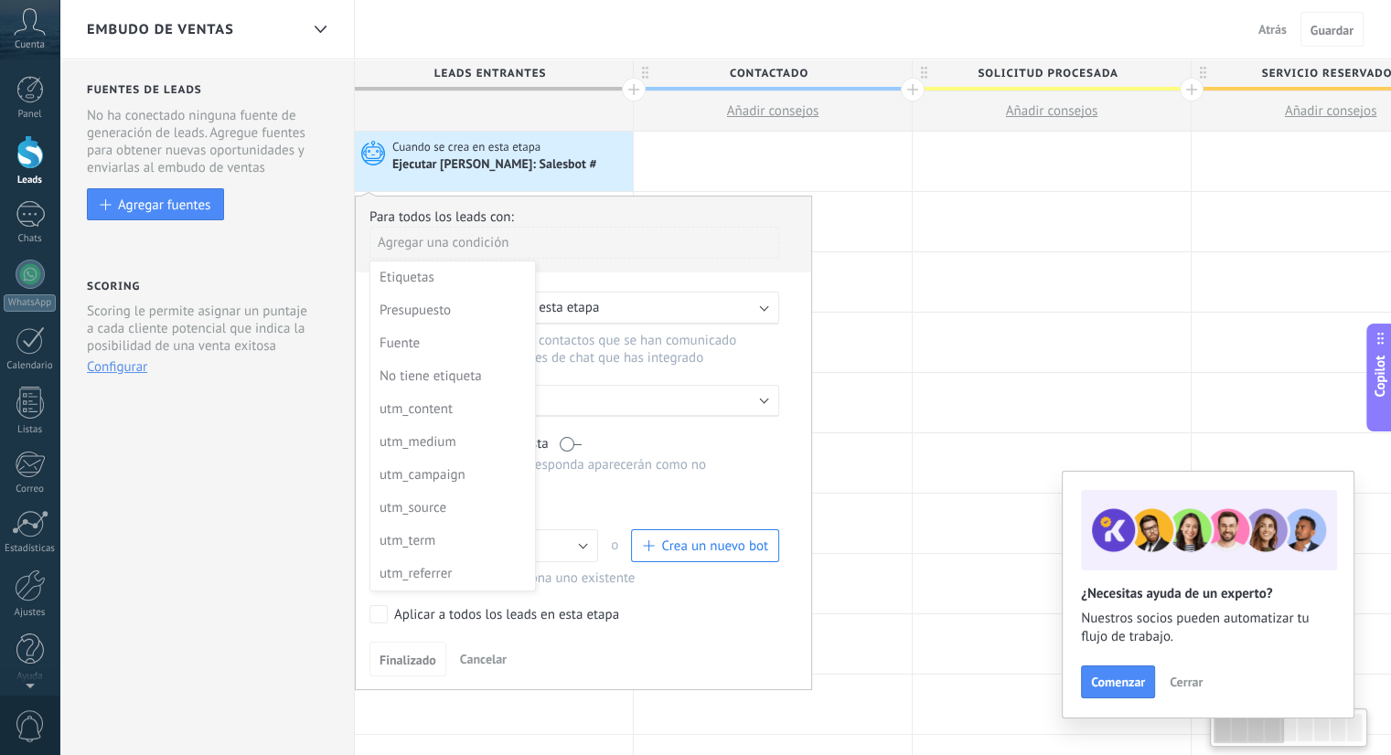
drag, startPoint x: 533, startPoint y: 294, endPoint x: 540, endPoint y: 359, distance: 65.2
click at [535, 359] on ul "Etiquetas Presupuesto Fuente No tiene etiqueta utm_content utm_medium utm_campa…" at bounding box center [452, 426] width 165 height 329
click at [502, 372] on div "No tiene etiqueta" at bounding box center [451, 377] width 143 height 26
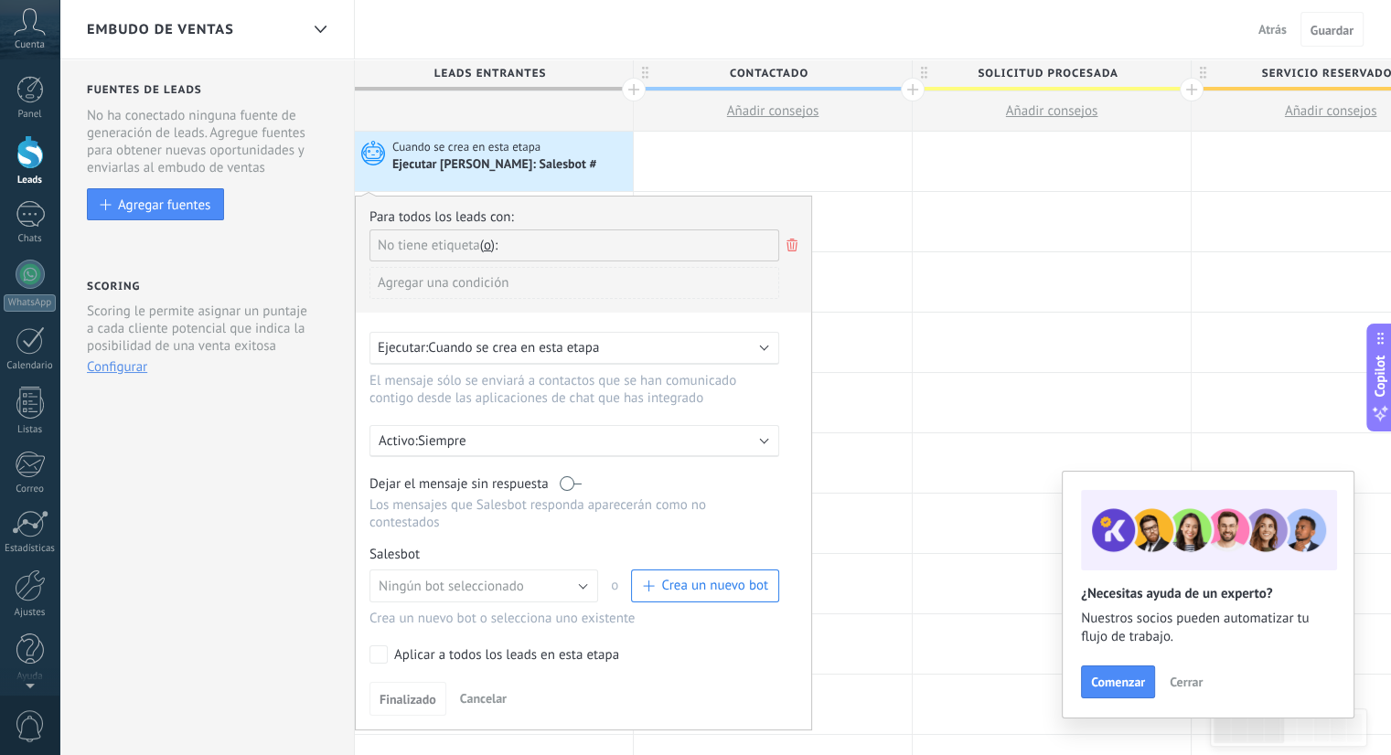
click at [526, 341] on span "Cuando se crea en esta etapa" at bounding box center [513, 347] width 171 height 17
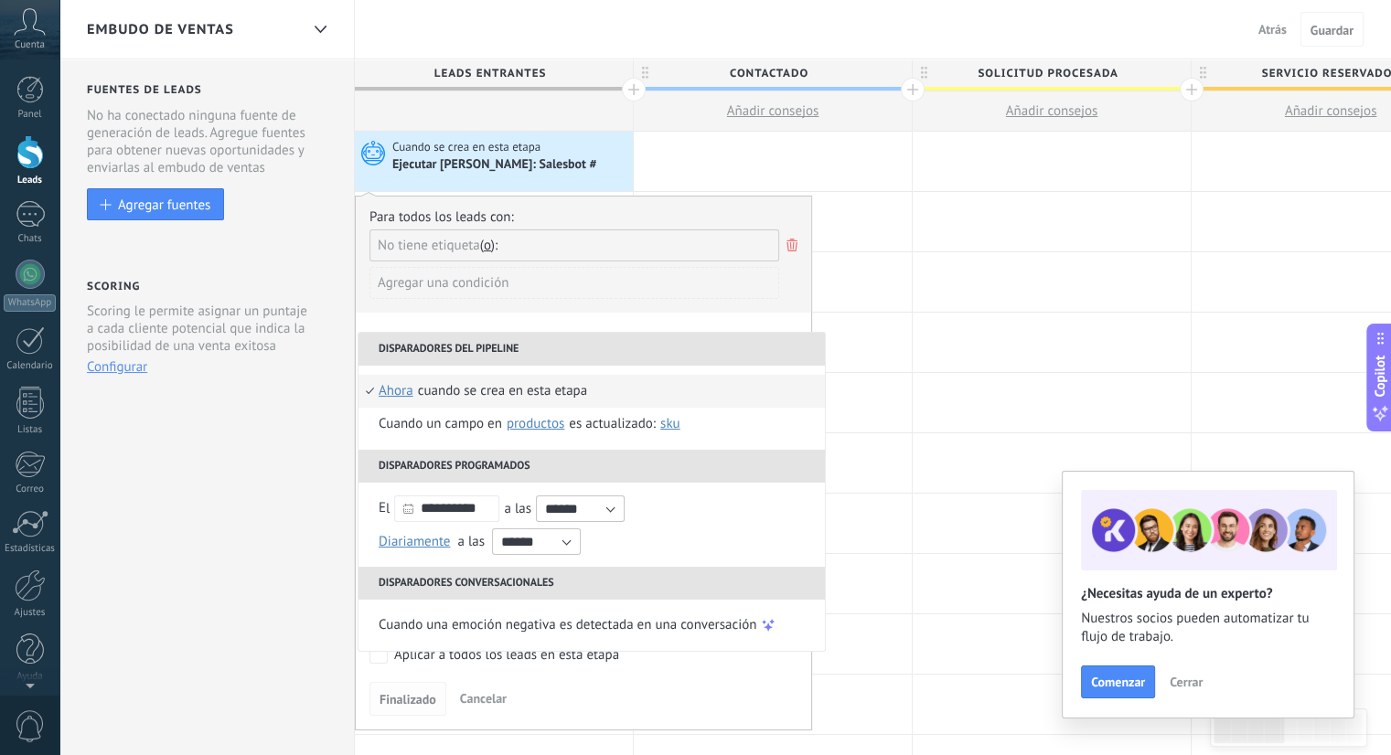
click at [417, 682] on button "Finalizado" at bounding box center [407, 699] width 77 height 35
drag, startPoint x: 592, startPoint y: 153, endPoint x: 651, endPoint y: 113, distance: 71.3
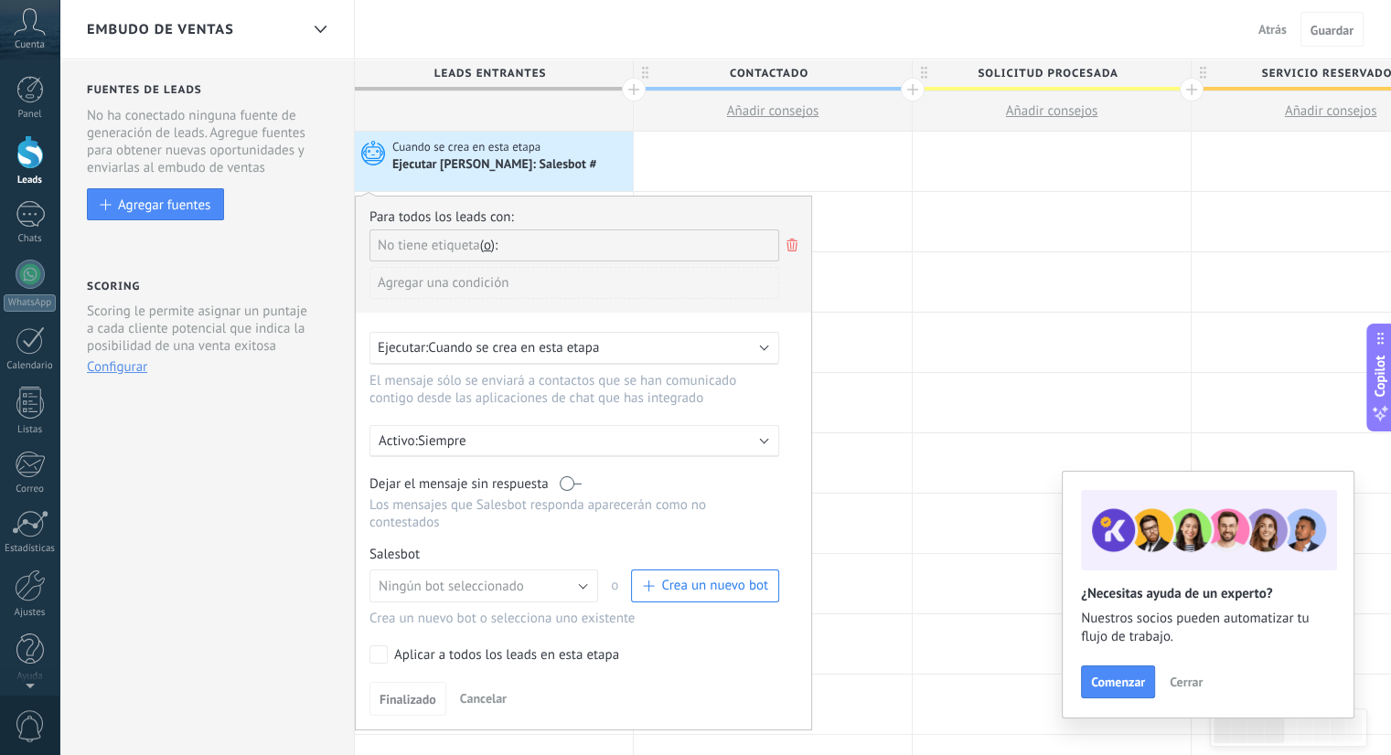
click at [637, 87] on span "Contactado" at bounding box center [768, 73] width 269 height 28
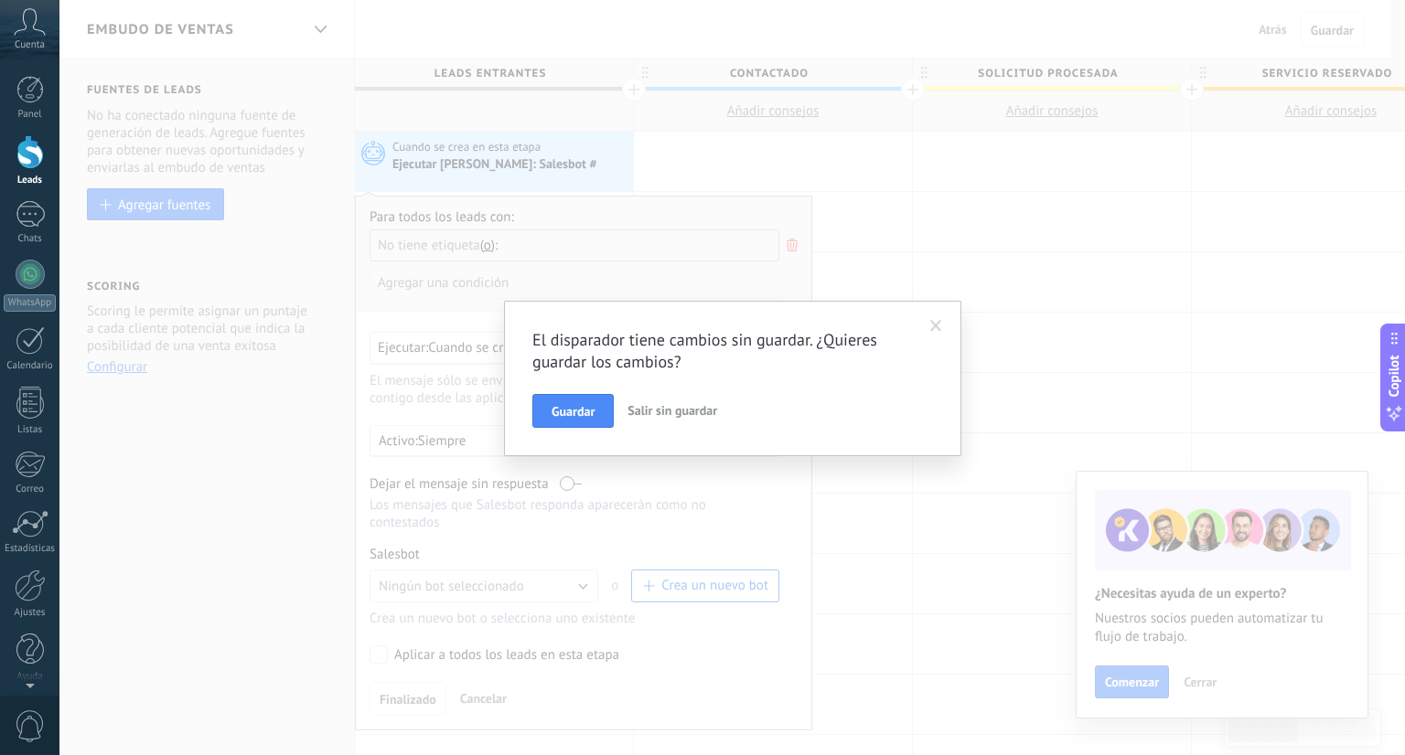
click at [567, 429] on div "El disparador tiene cambios sin guardar. ¿Quieres guardar los cambios? Guardar …" at bounding box center [732, 379] width 457 height 156
click at [567, 413] on span "Guardar" at bounding box center [572, 411] width 43 height 13
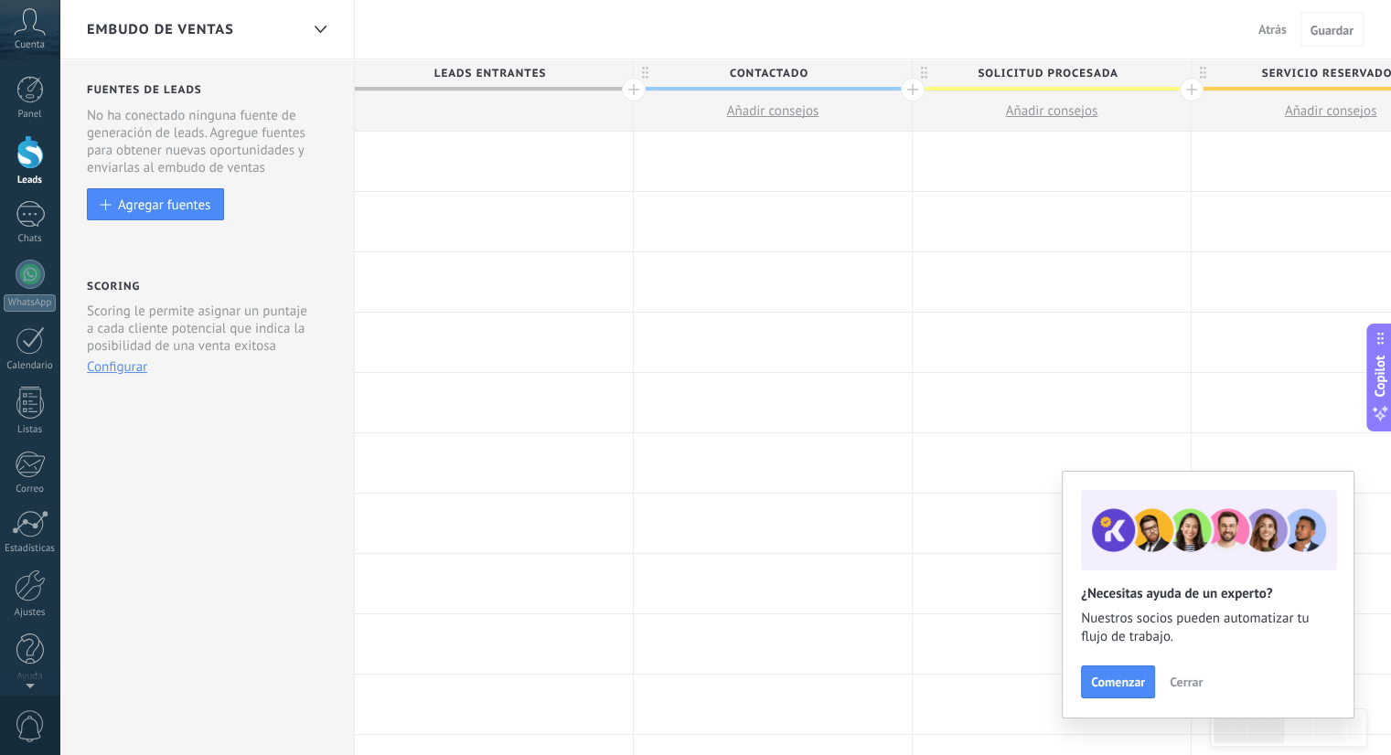
click at [535, 152] on div at bounding box center [494, 161] width 278 height 59
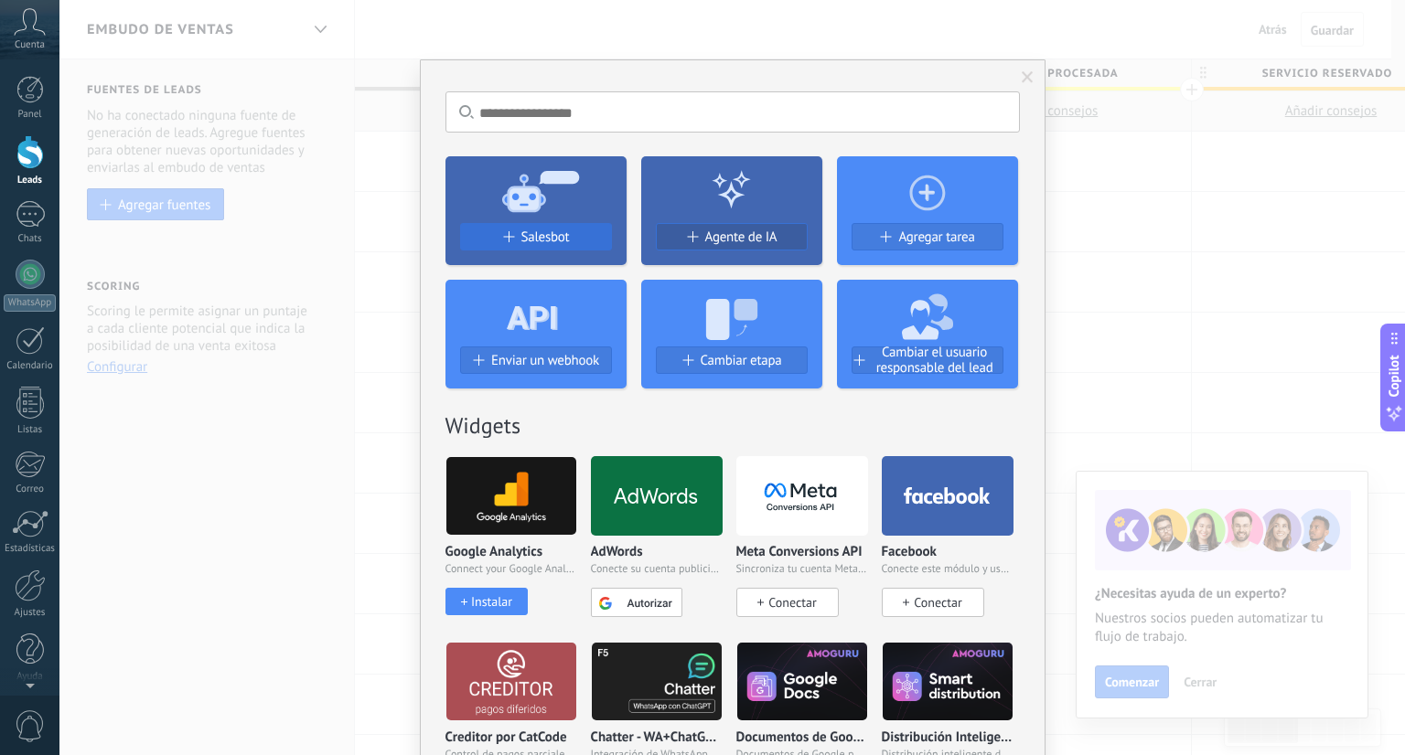
click at [551, 224] on button "Salesbot" at bounding box center [536, 236] width 152 height 27
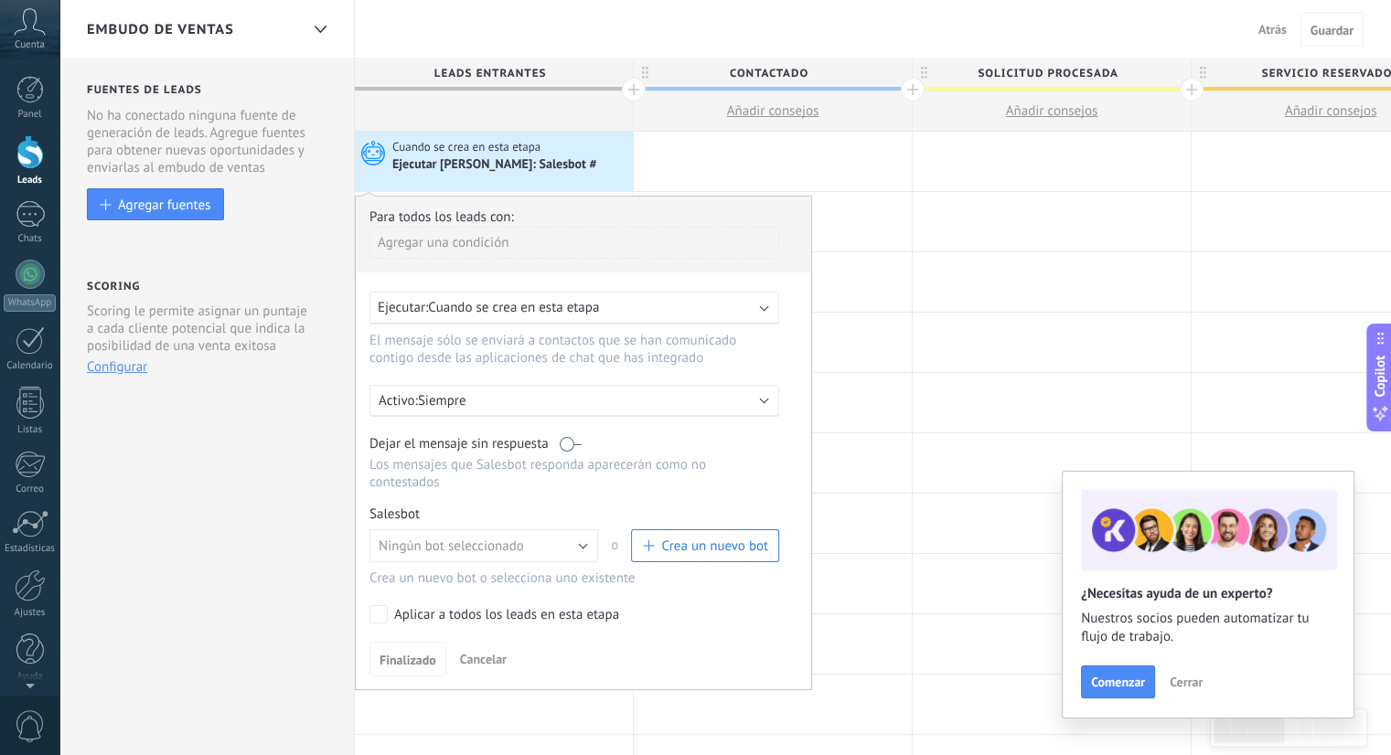
click at [529, 300] on span "Cuando se crea en esta etapa" at bounding box center [513, 307] width 171 height 17
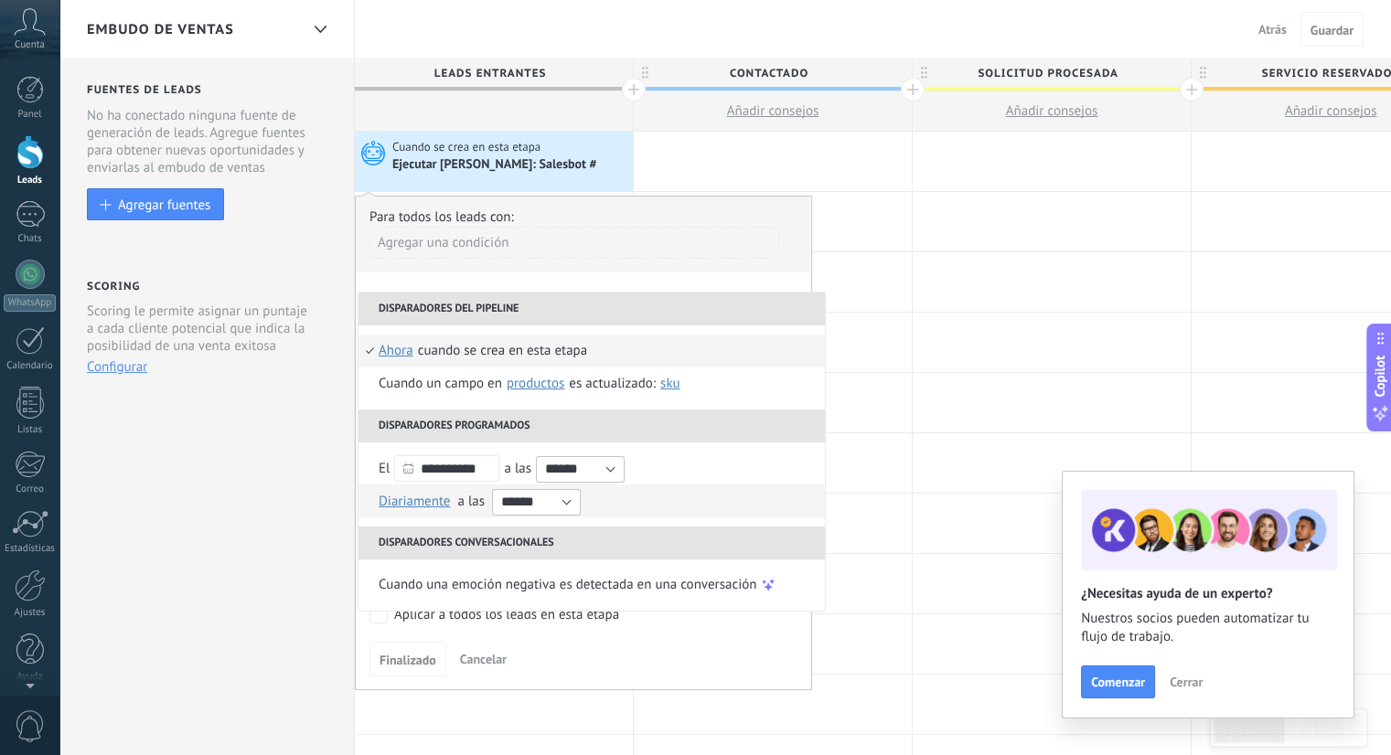
click at [423, 507] on span "Diariamente" at bounding box center [414, 501] width 71 height 17
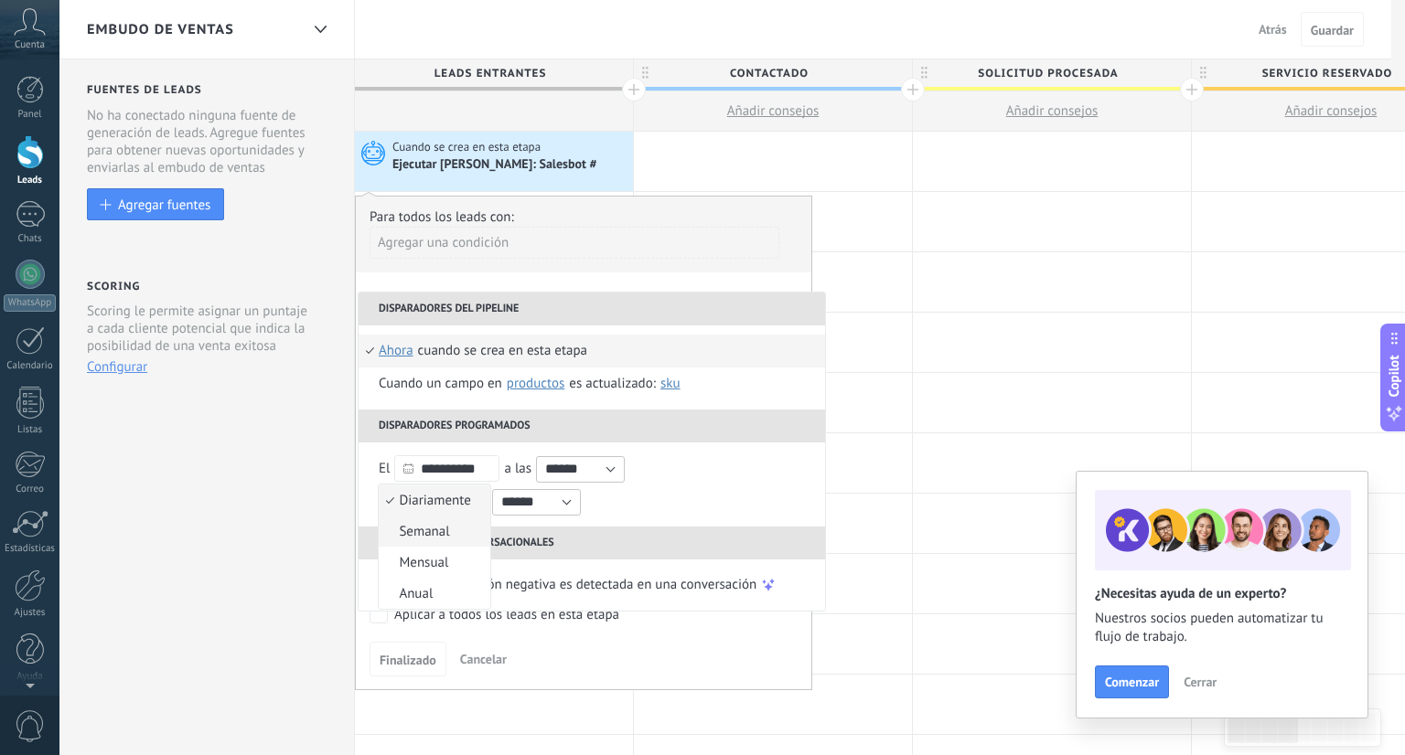
click at [419, 540] on span "Semanal" at bounding box center [424, 531] width 91 height 17
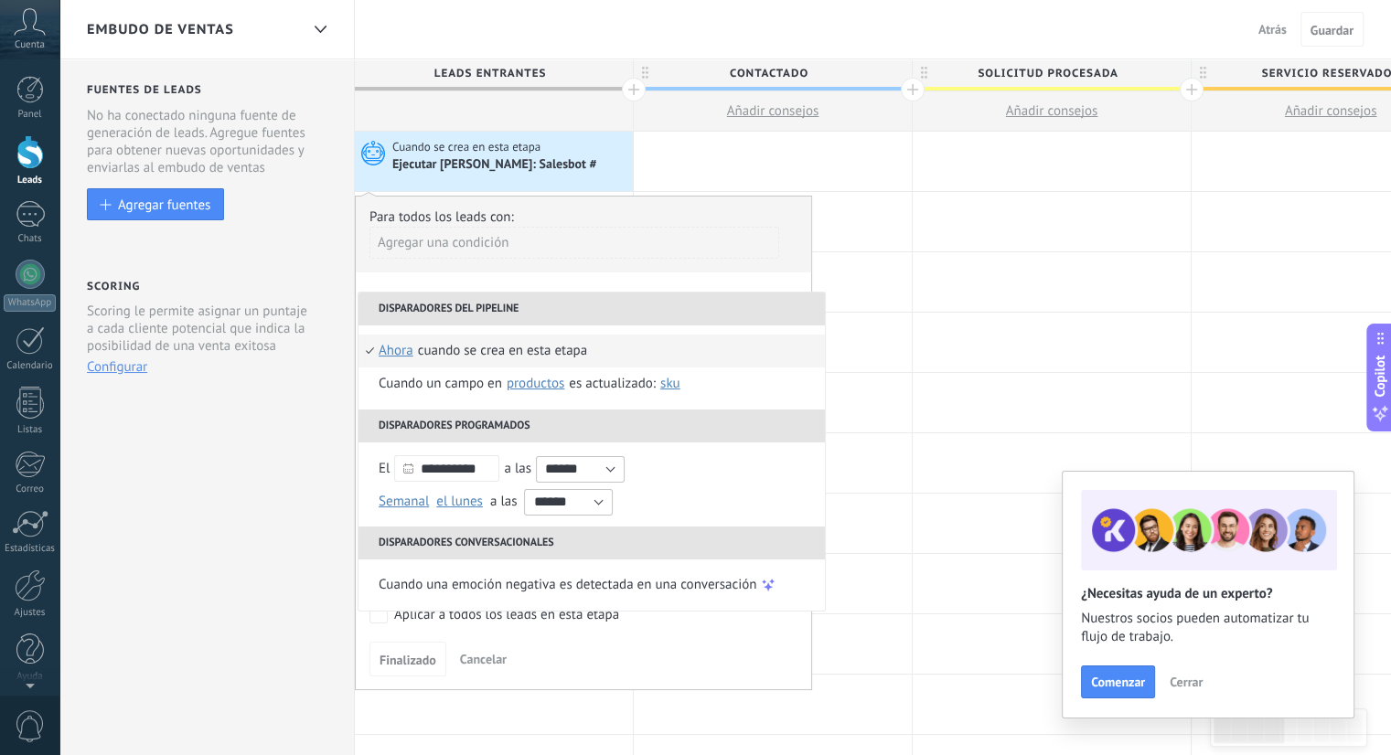
click at [443, 254] on div "Agregar una condición" at bounding box center [574, 243] width 410 height 32
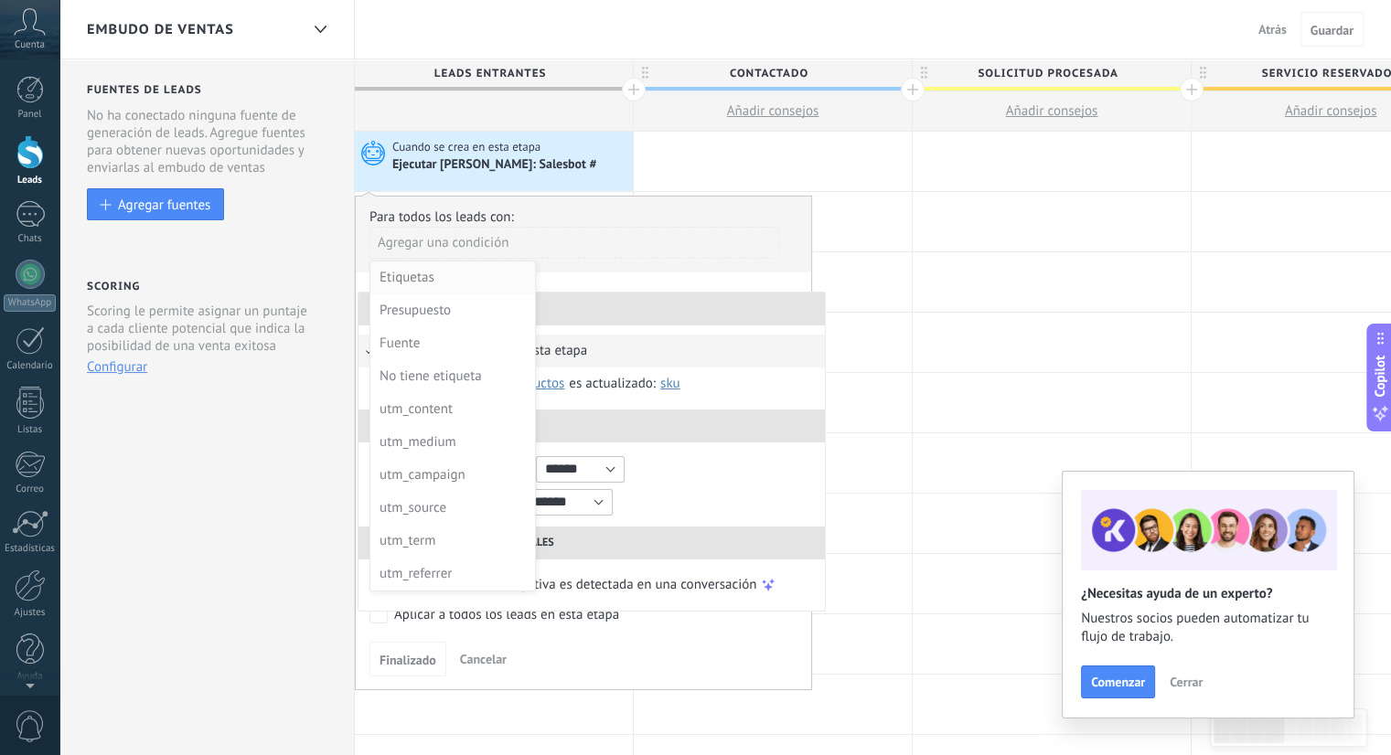
click at [441, 277] on div "Etiquetas" at bounding box center [451, 278] width 143 height 26
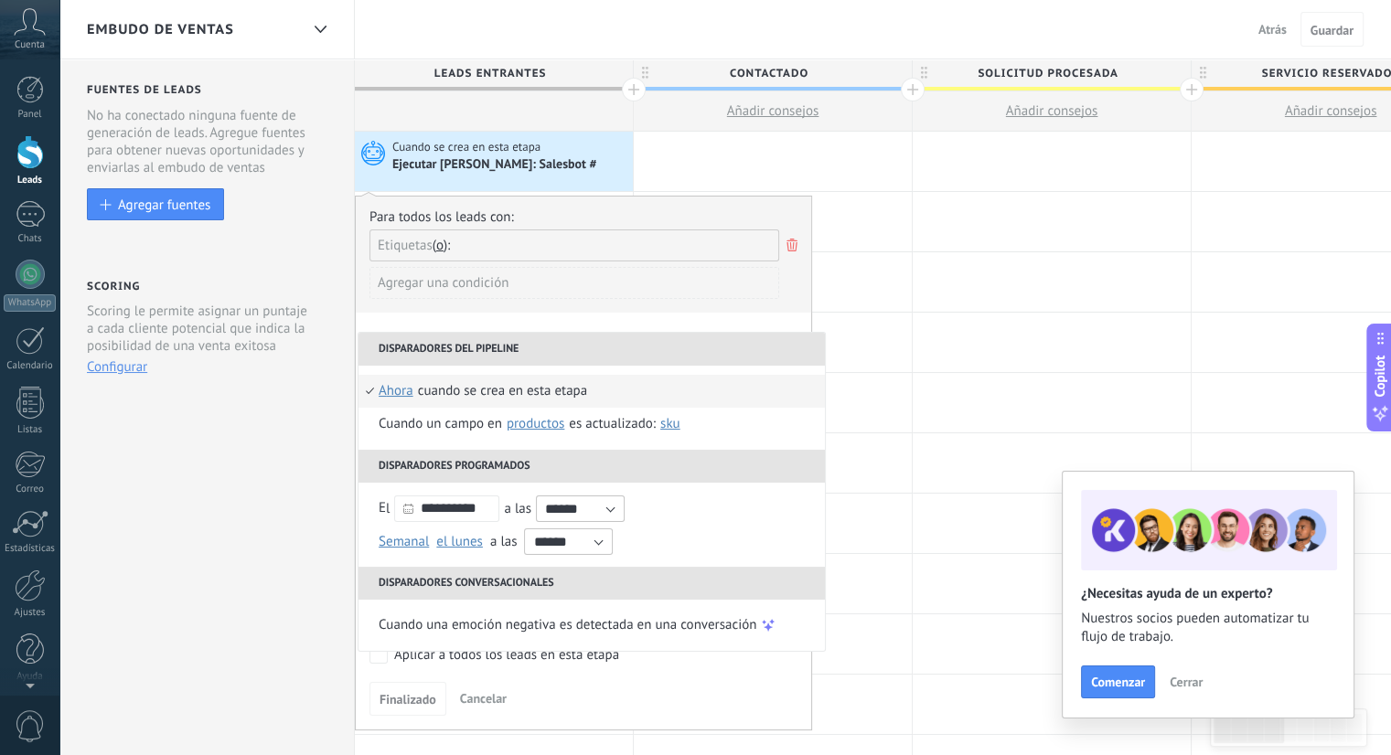
click at [449, 237] on button "o" at bounding box center [442, 245] width 18 height 17
click at [797, 243] on icon at bounding box center [792, 245] width 20 height 22
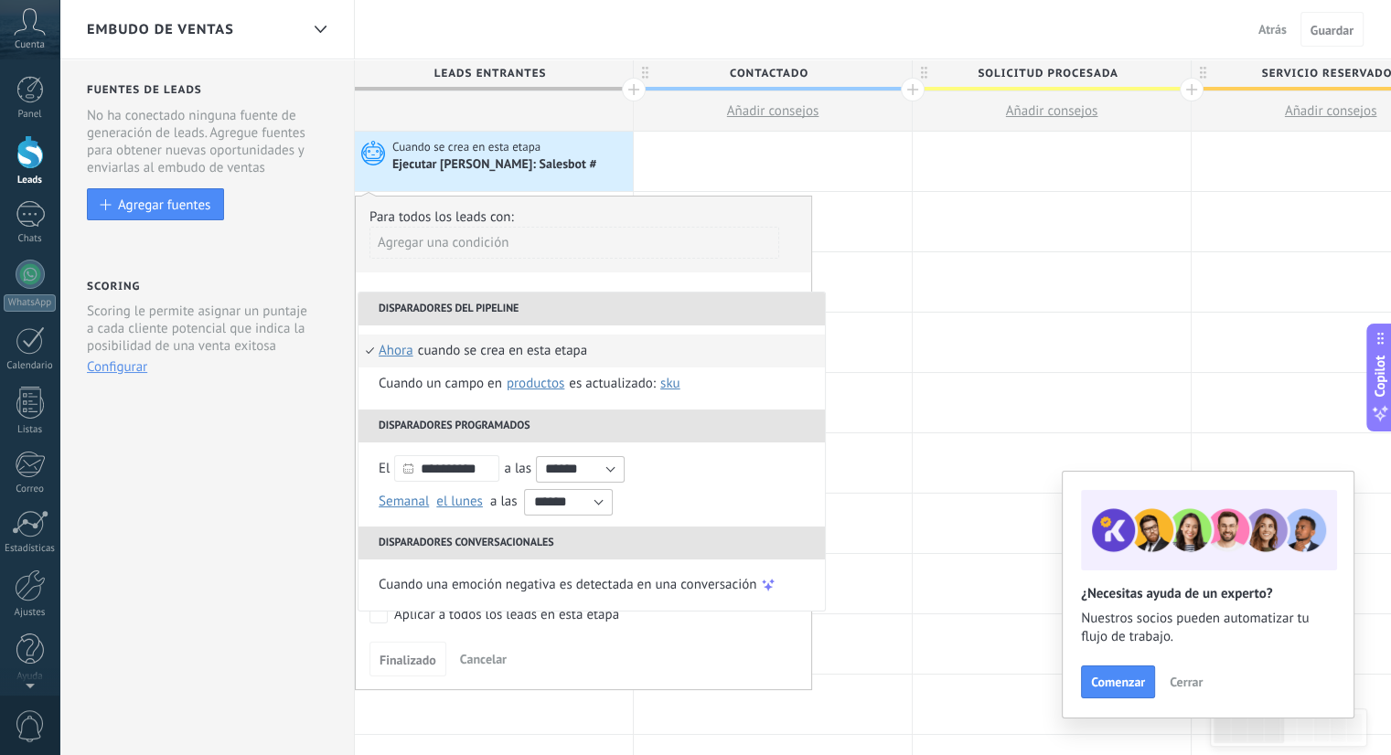
click at [666, 246] on div "Agregar una condición" at bounding box center [574, 243] width 410 height 32
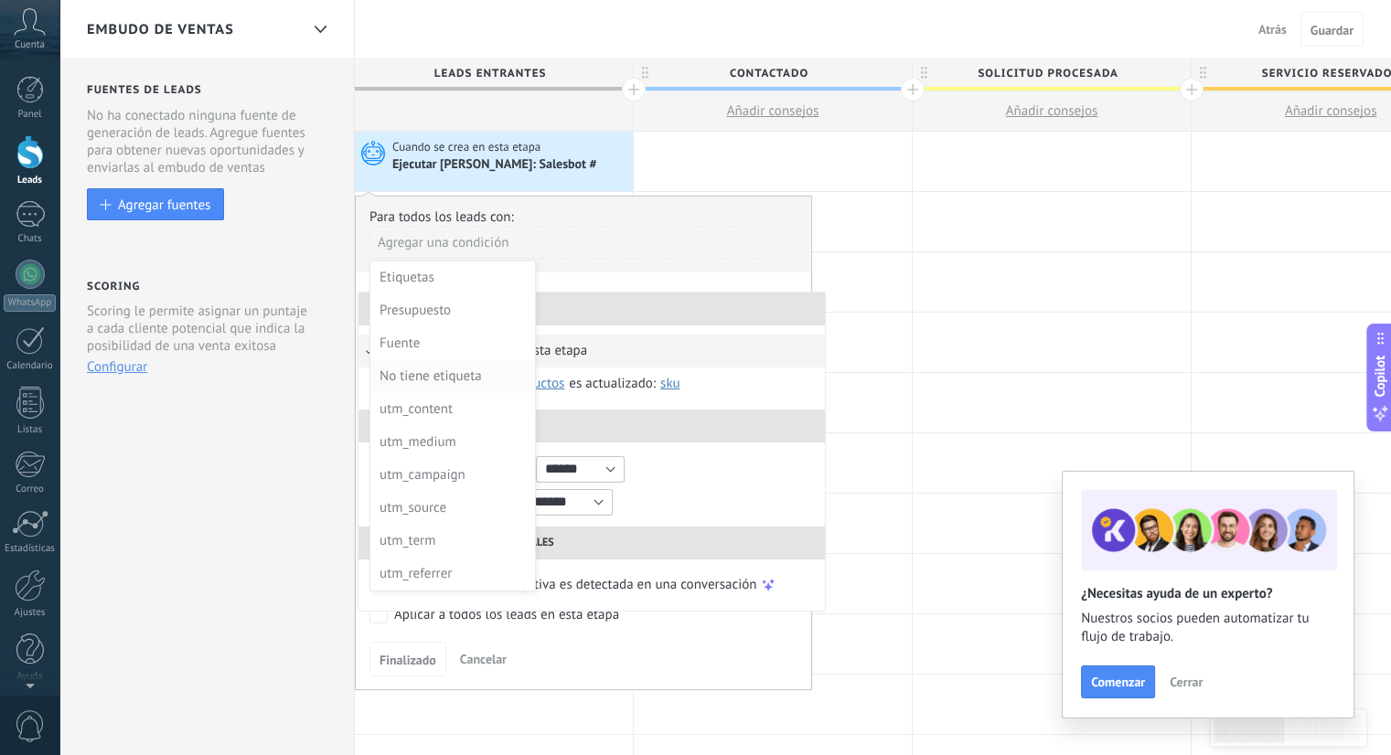
click at [486, 369] on div "No tiene etiqueta" at bounding box center [451, 377] width 143 height 26
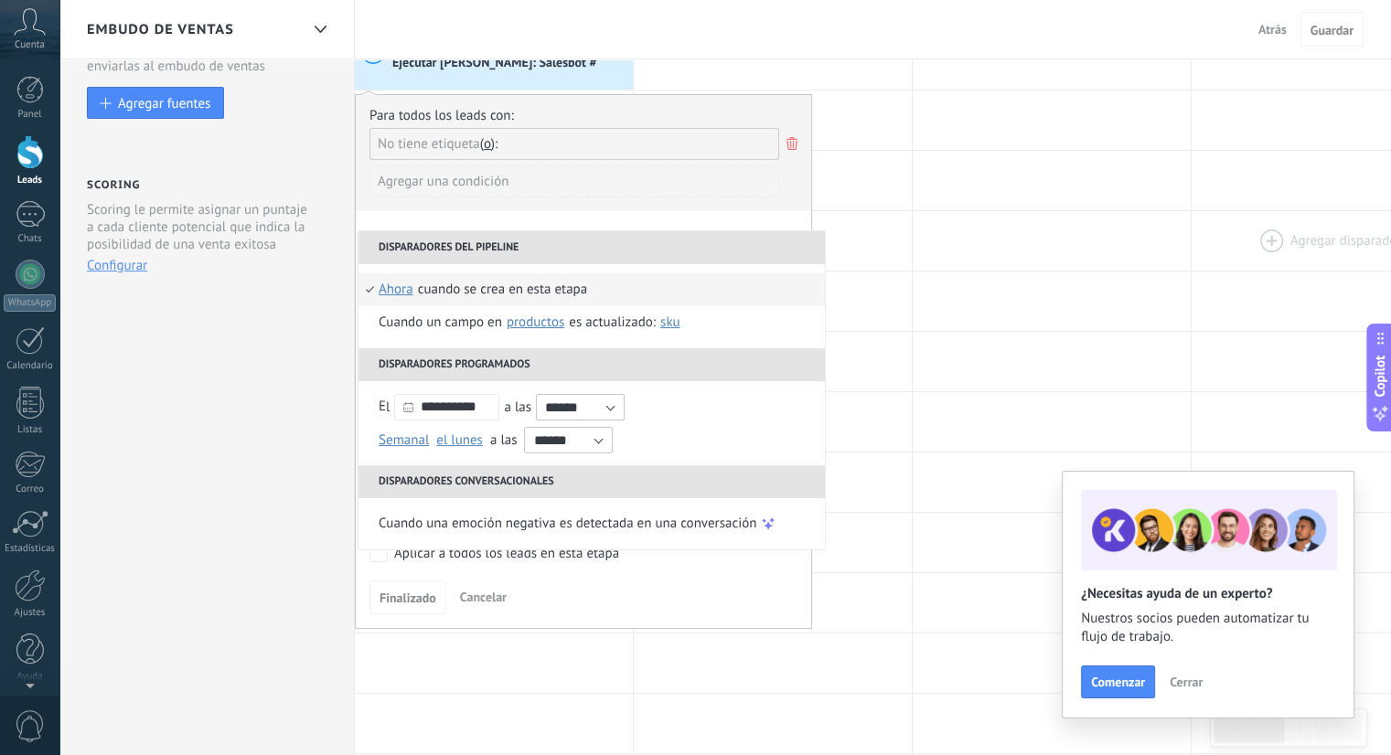
scroll to position [95, 0]
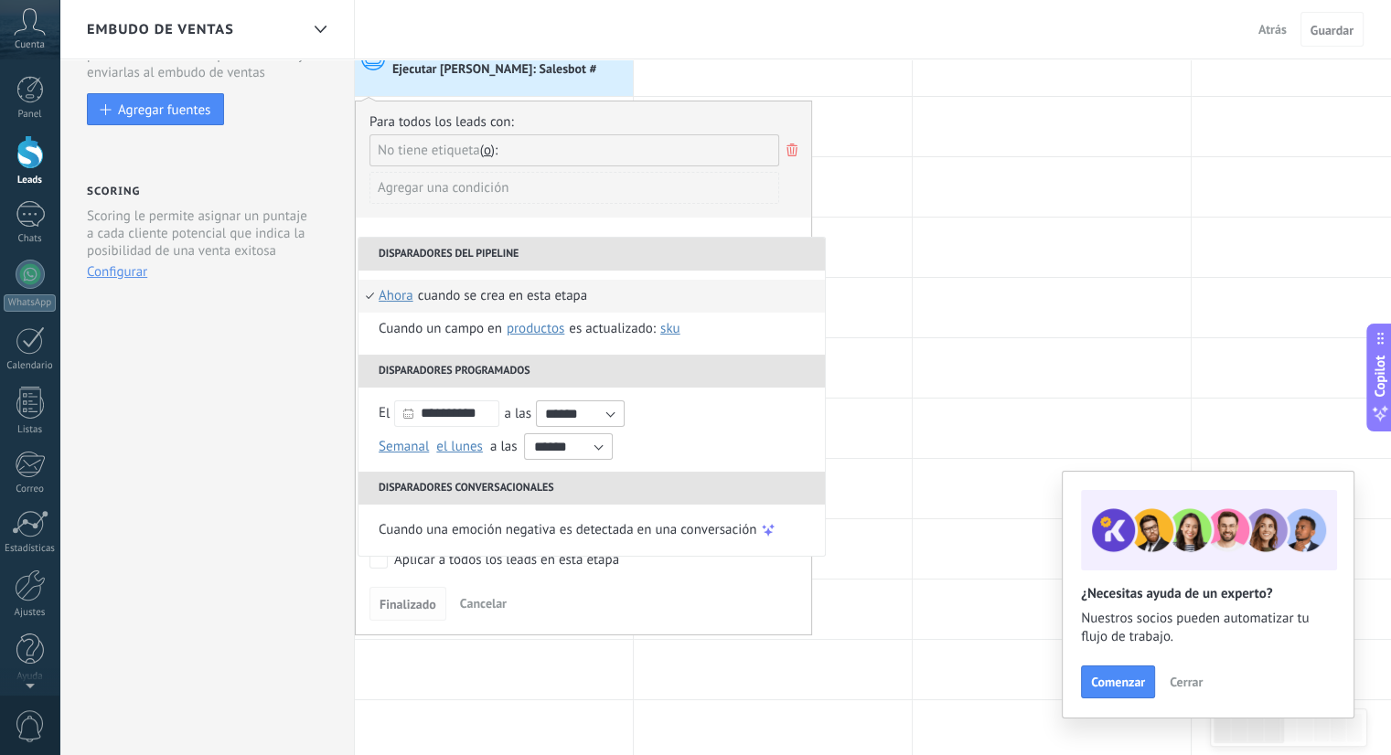
click at [432, 598] on span "Finalizado" at bounding box center [408, 604] width 57 height 13
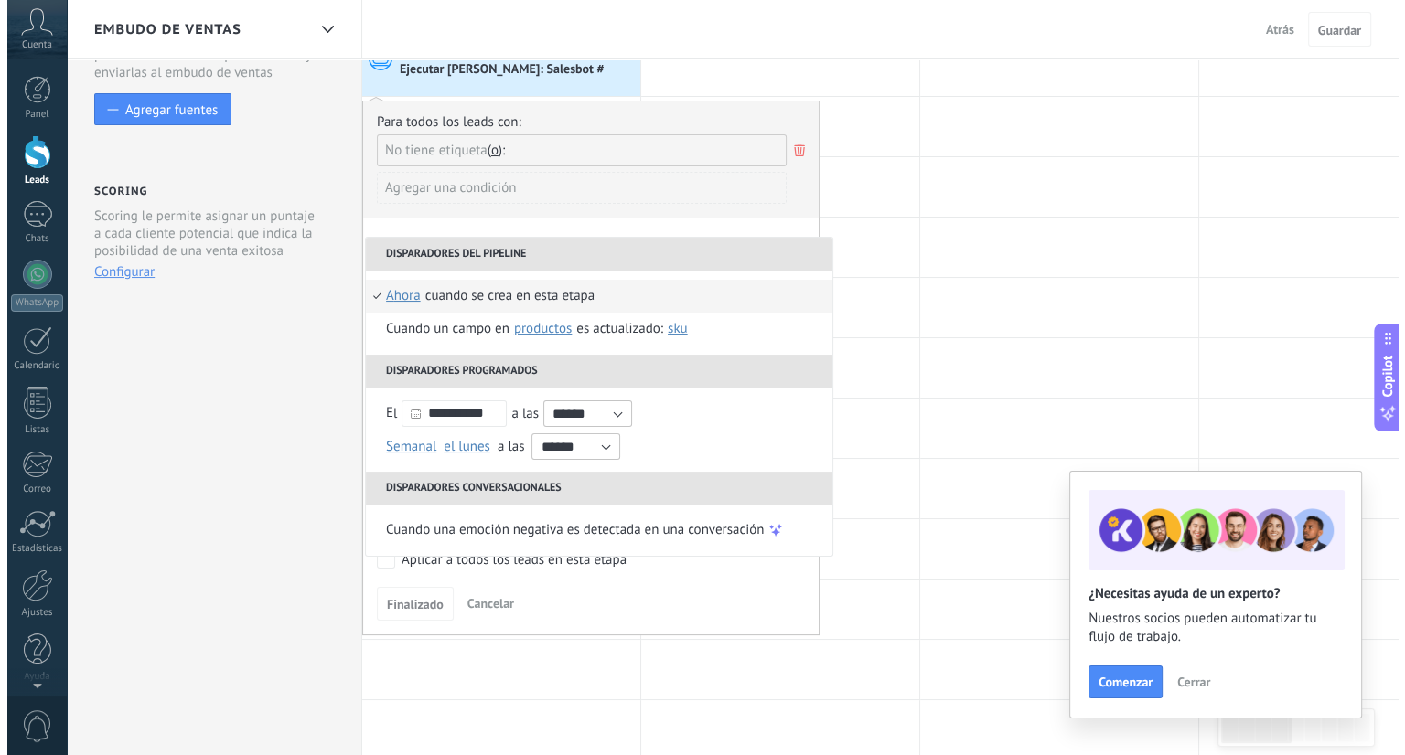
scroll to position [0, 0]
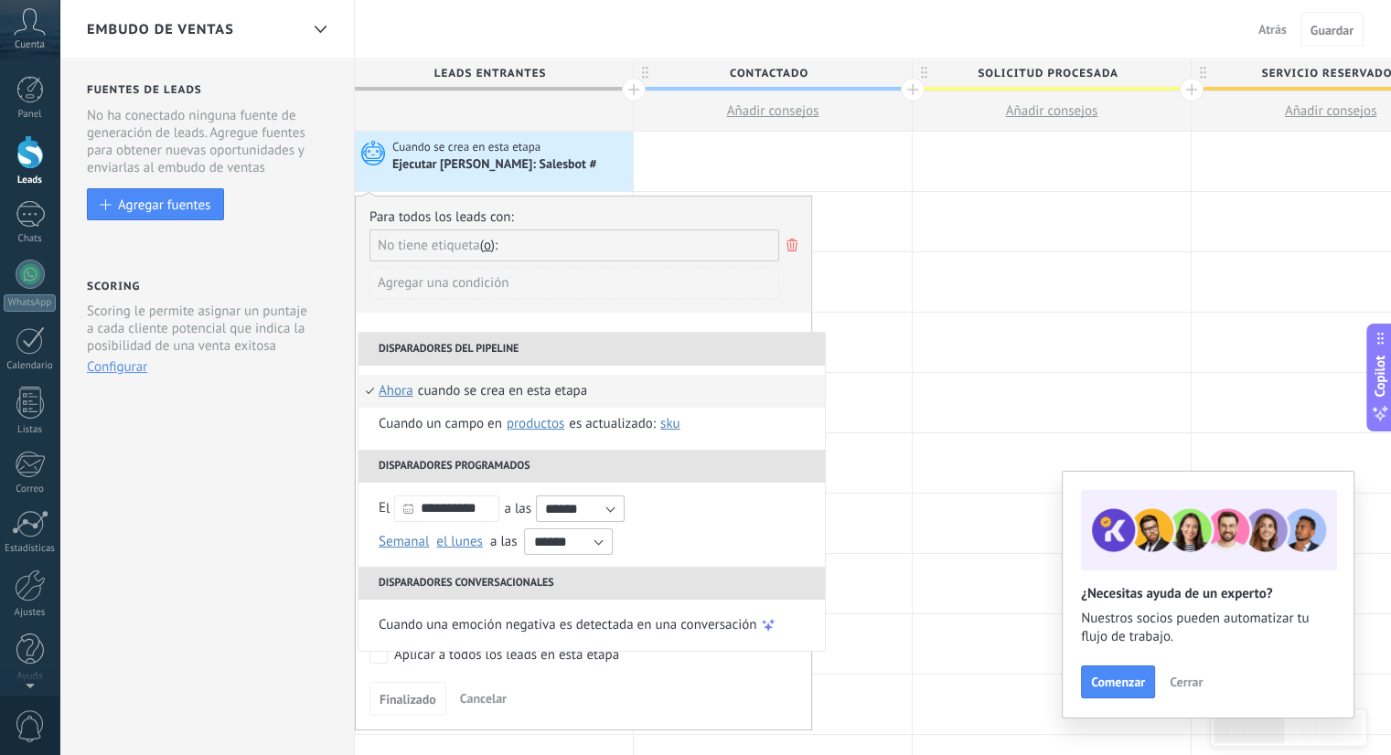
click at [1183, 681] on span "Cerrar" at bounding box center [1186, 682] width 33 height 13
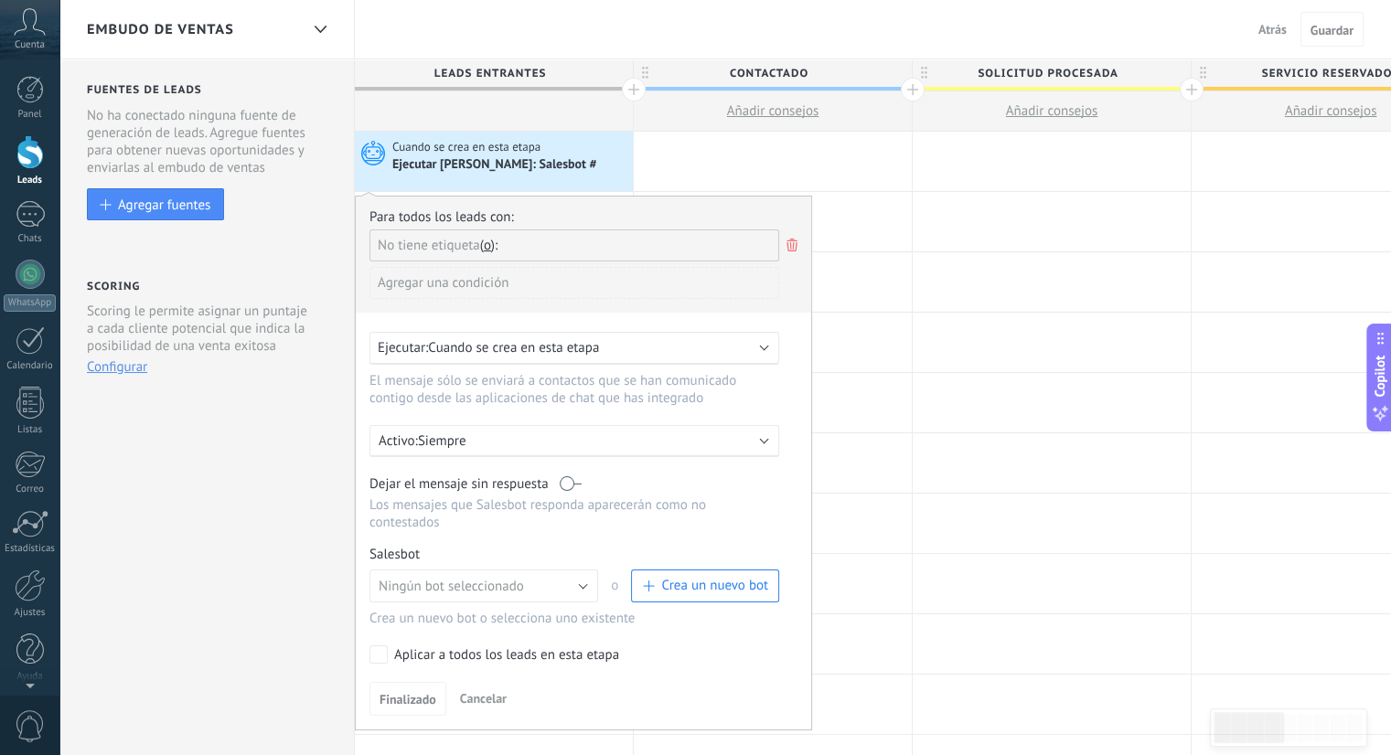
click at [739, 577] on span "Crea un nuevo bot" at bounding box center [714, 585] width 107 height 17
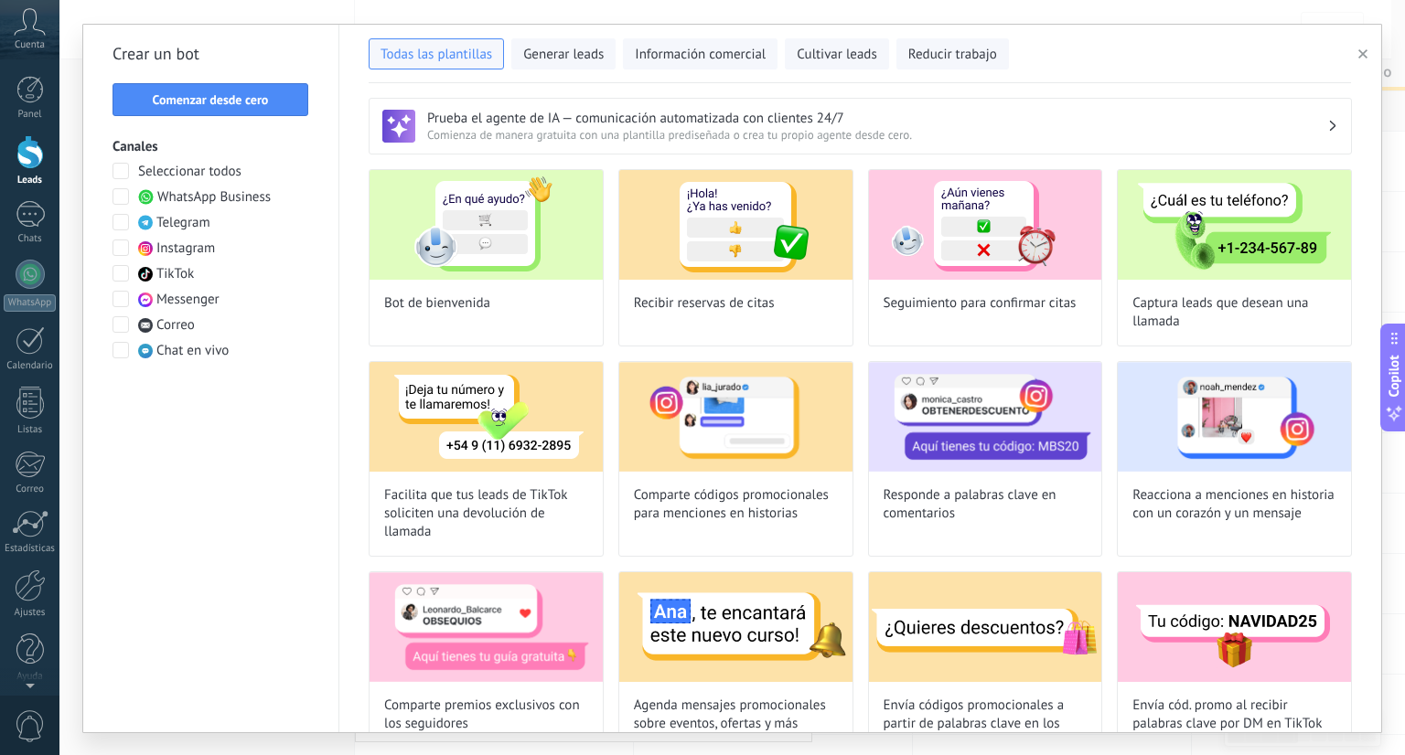
click at [122, 201] on span at bounding box center [120, 196] width 16 height 16
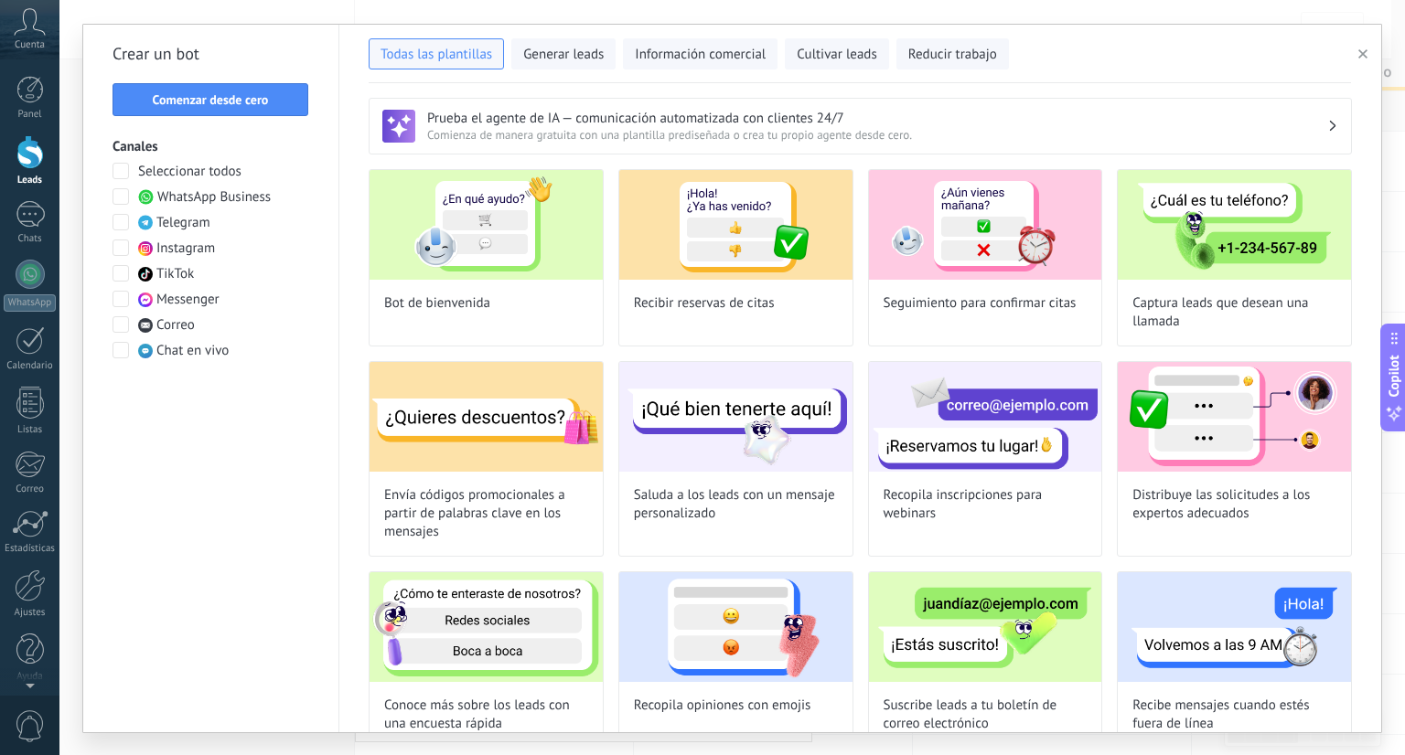
click at [122, 201] on span at bounding box center [120, 196] width 16 height 16
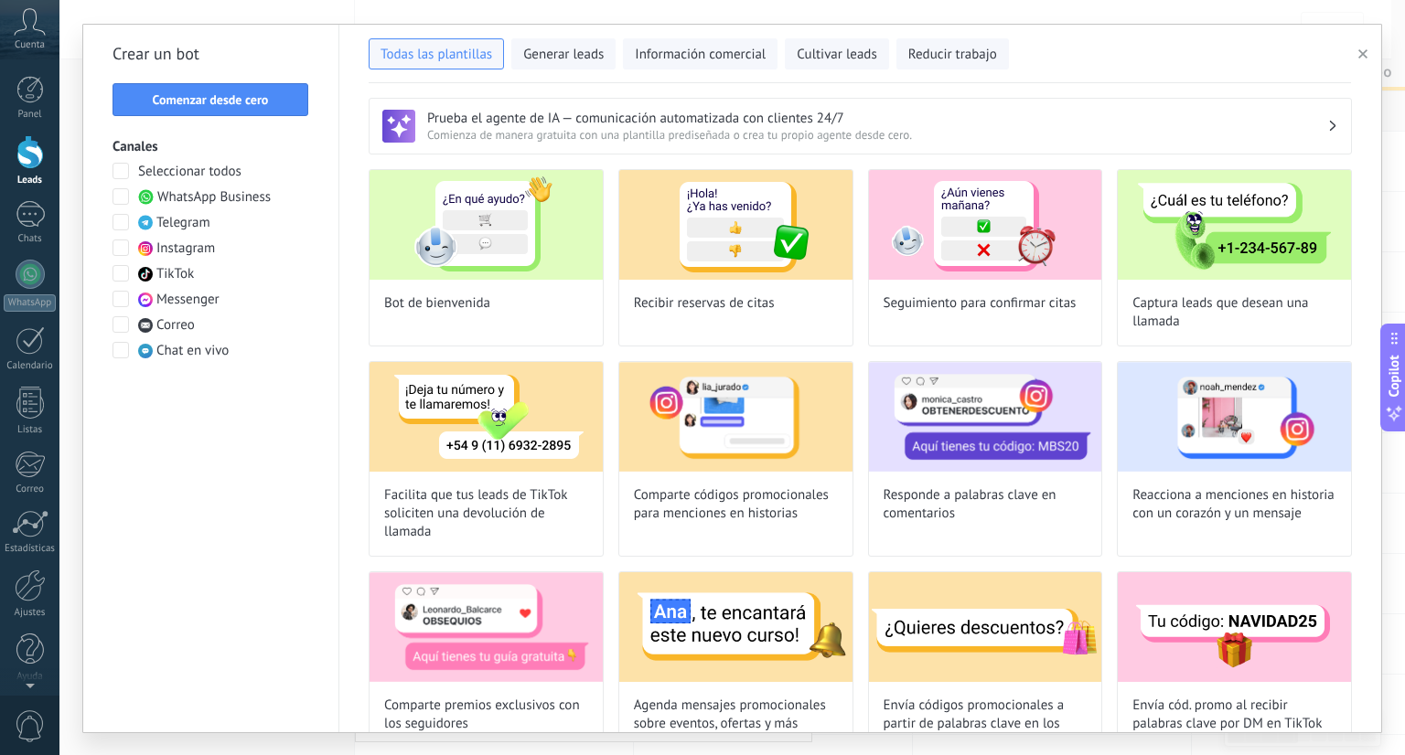
click at [122, 201] on span at bounding box center [120, 196] width 16 height 16
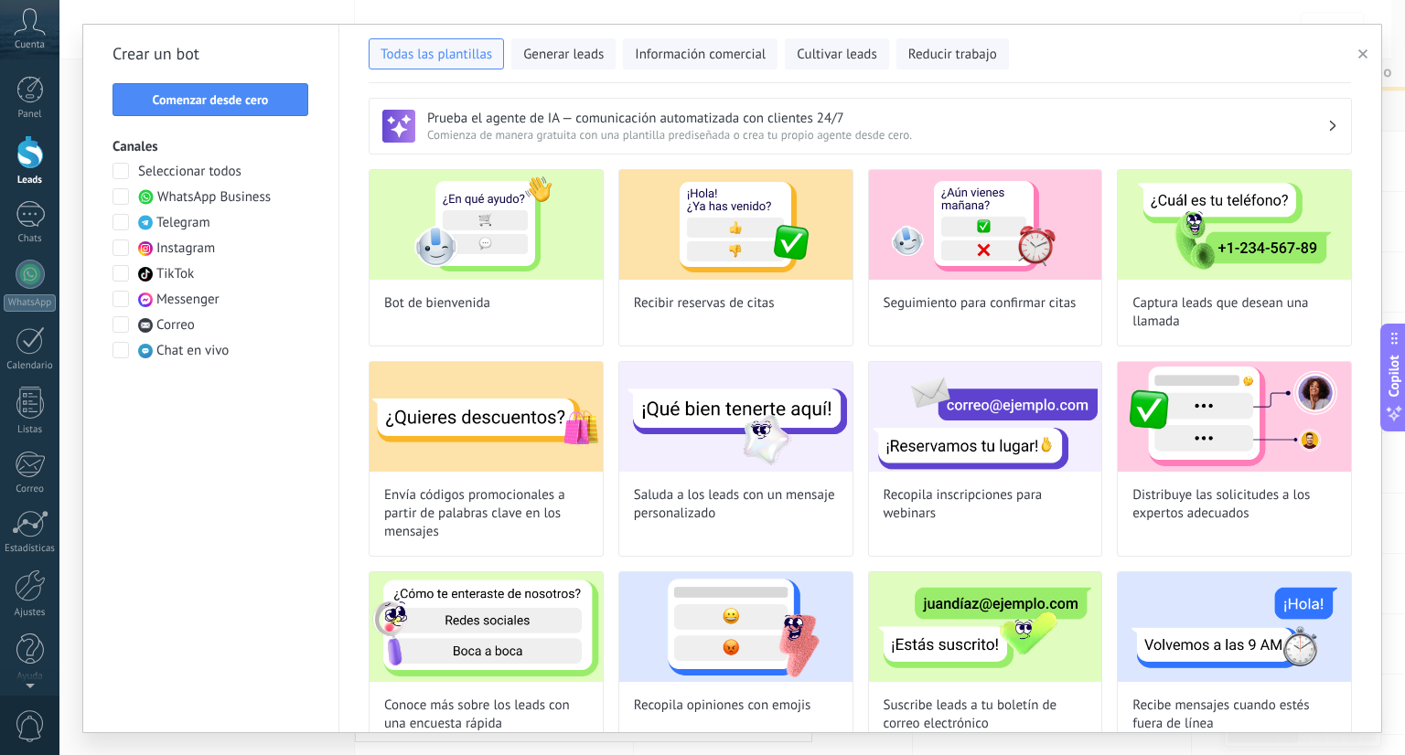
click at [122, 201] on span at bounding box center [120, 196] width 16 height 16
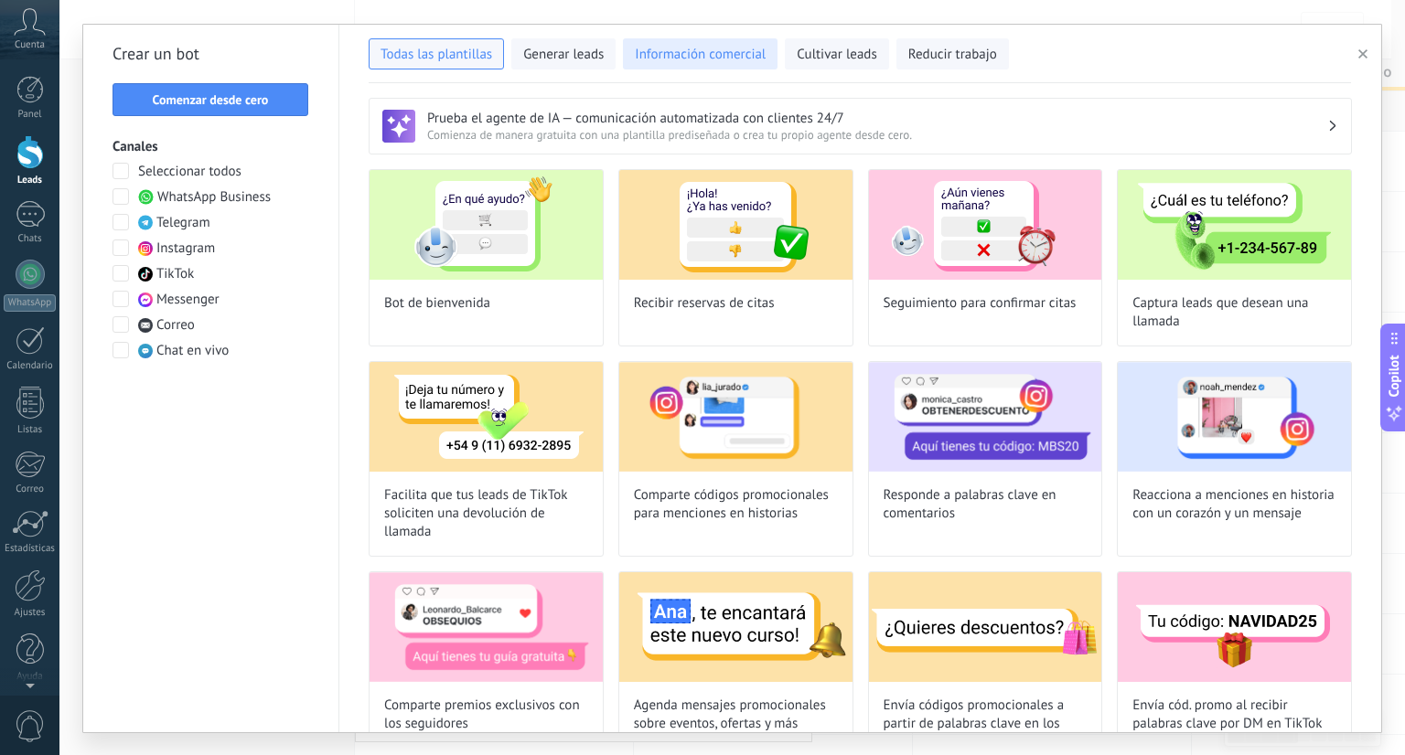
click at [656, 47] on span "Información comercial" at bounding box center [700, 55] width 131 height 18
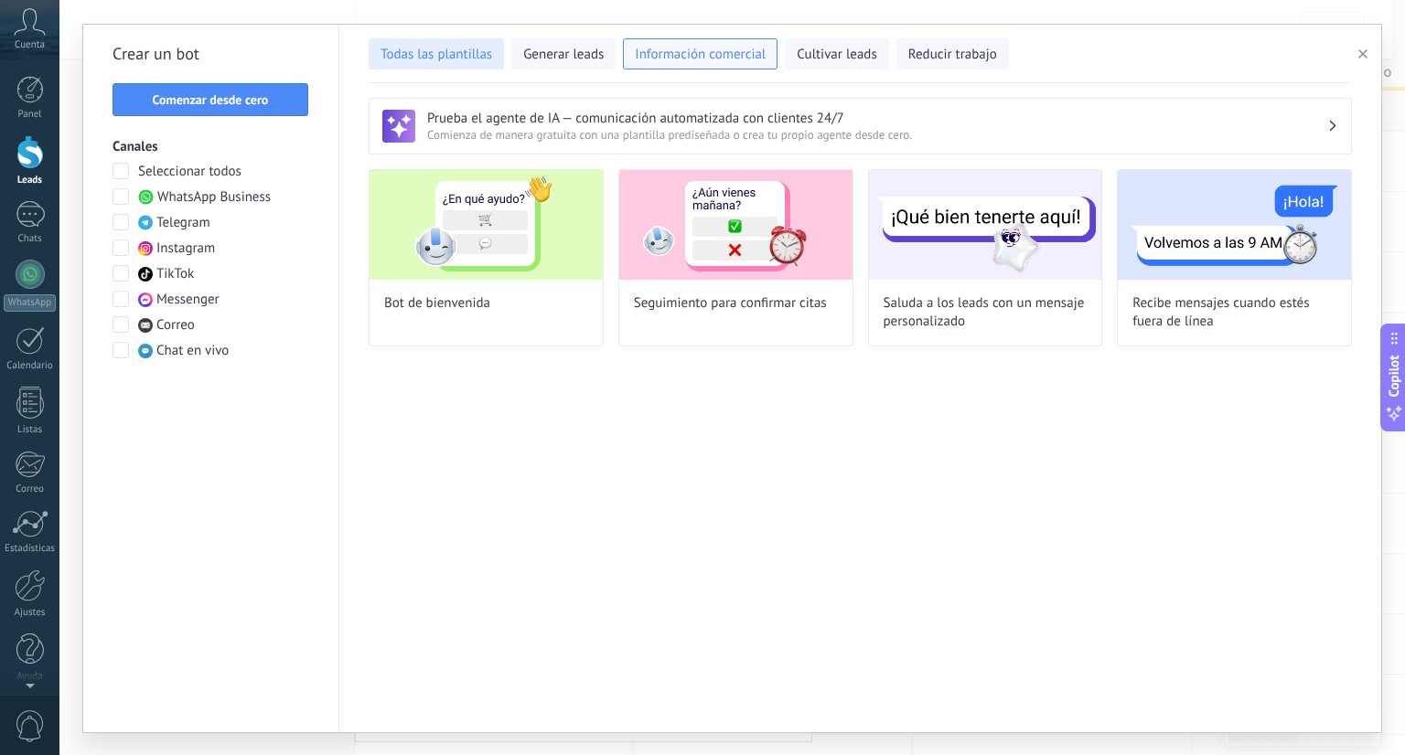
click at [424, 58] on span "Todas las plantillas" at bounding box center [436, 55] width 112 height 18
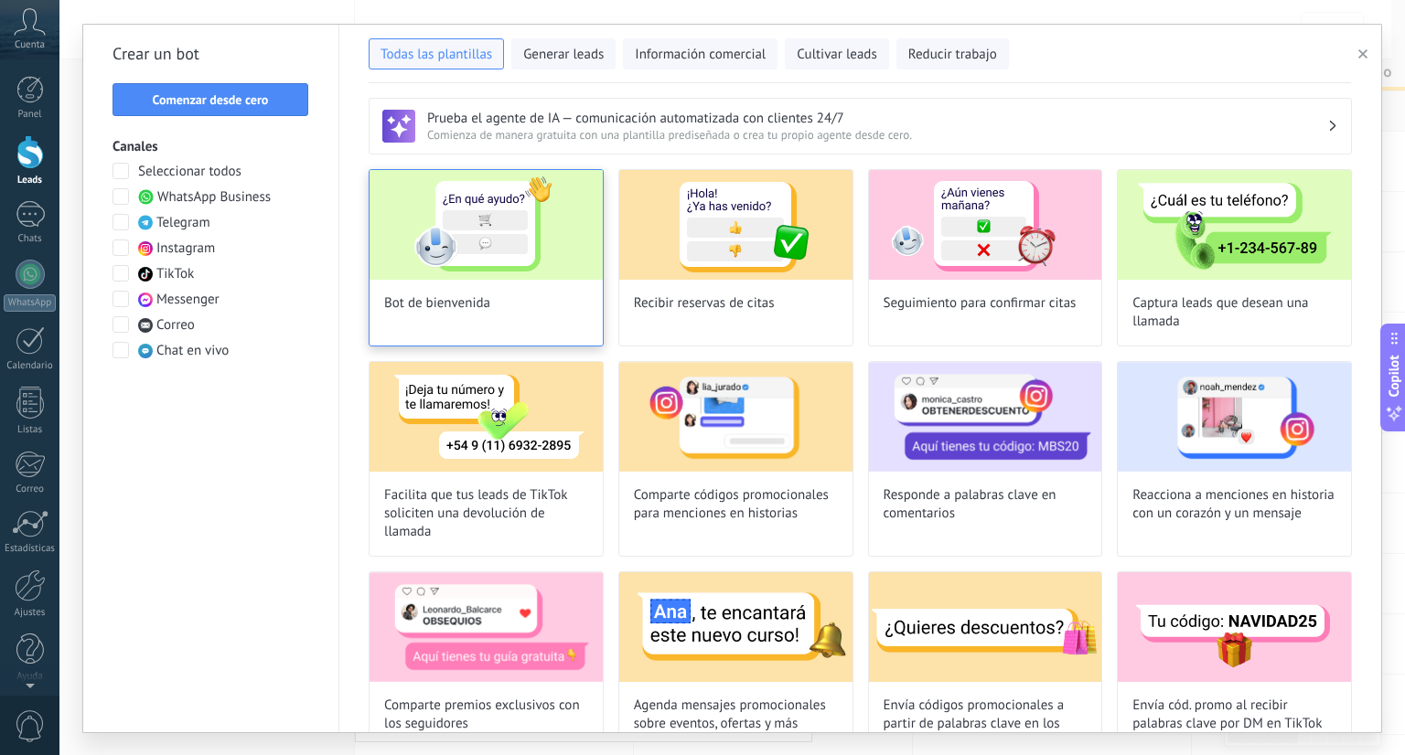
click at [465, 254] on img at bounding box center [485, 225] width 233 height 110
type input "**********"
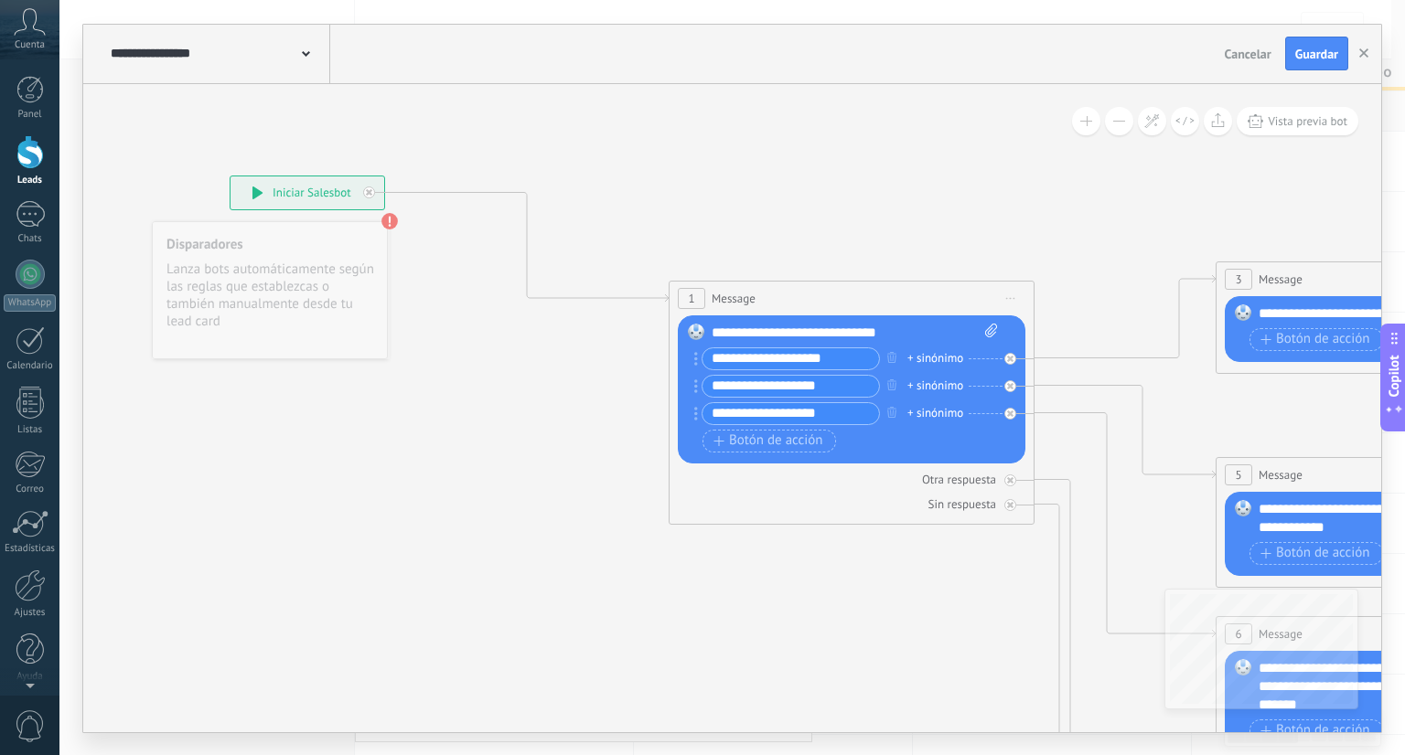
drag, startPoint x: 555, startPoint y: 242, endPoint x: 305, endPoint y: 195, distance: 254.2
click at [305, 195] on div "**********" at bounding box center [307, 193] width 154 height 33
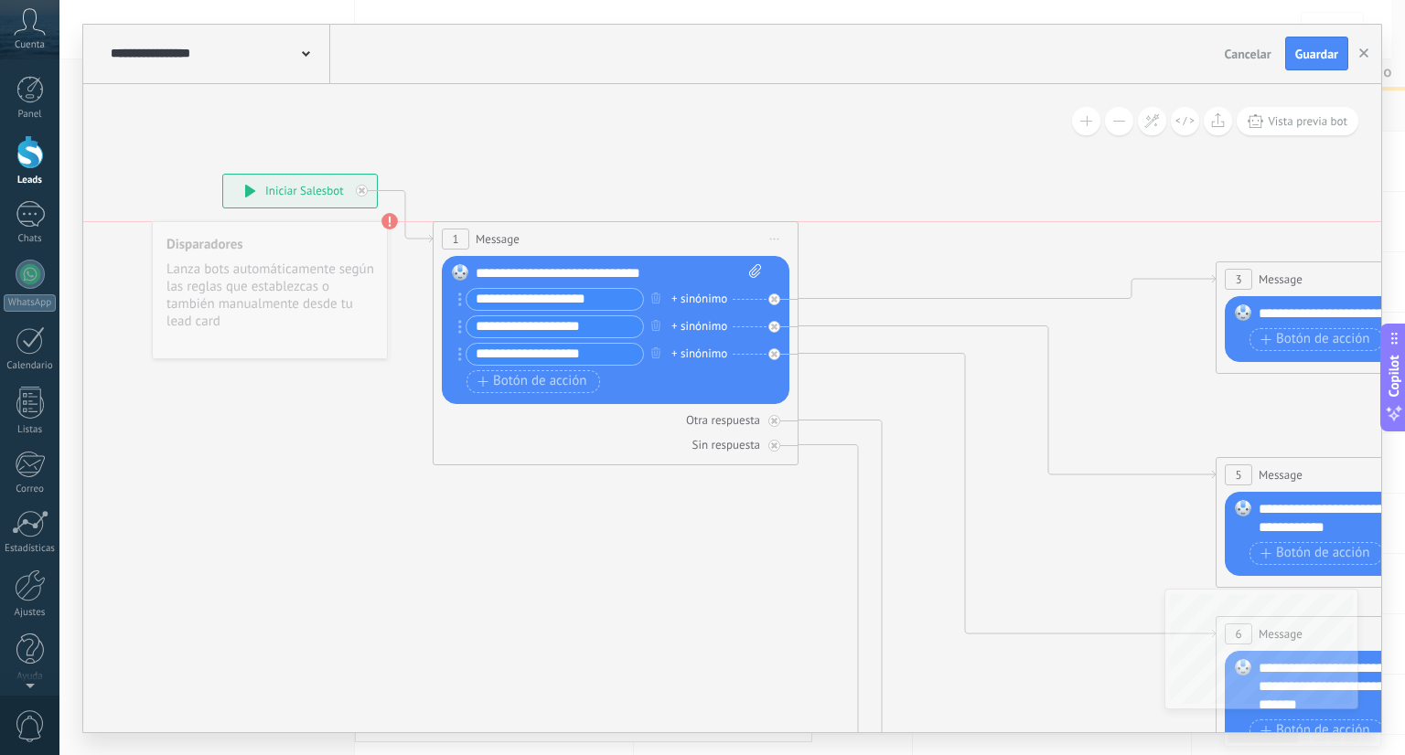
drag, startPoint x: 796, startPoint y: 289, endPoint x: 560, endPoint y: 221, distance: 245.5
click at [560, 222] on div "1 Message ******* (a): Todos los contactos - canales seleccionados Todos los co…" at bounding box center [615, 239] width 364 height 34
click at [593, 278] on div "**********" at bounding box center [619, 273] width 287 height 18
click at [761, 274] on icon at bounding box center [755, 271] width 12 height 14
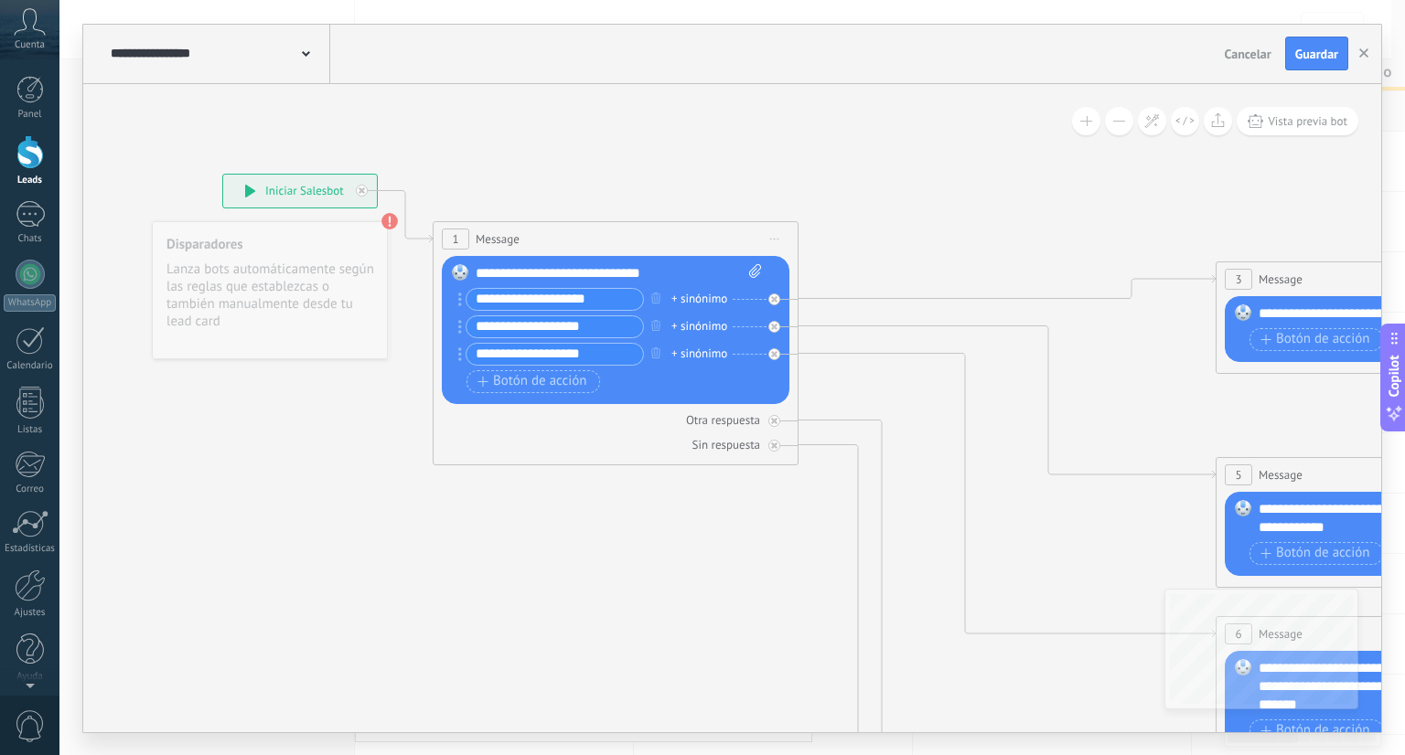
click input "Subir" at bounding box center [0, 0] width 0 height 0
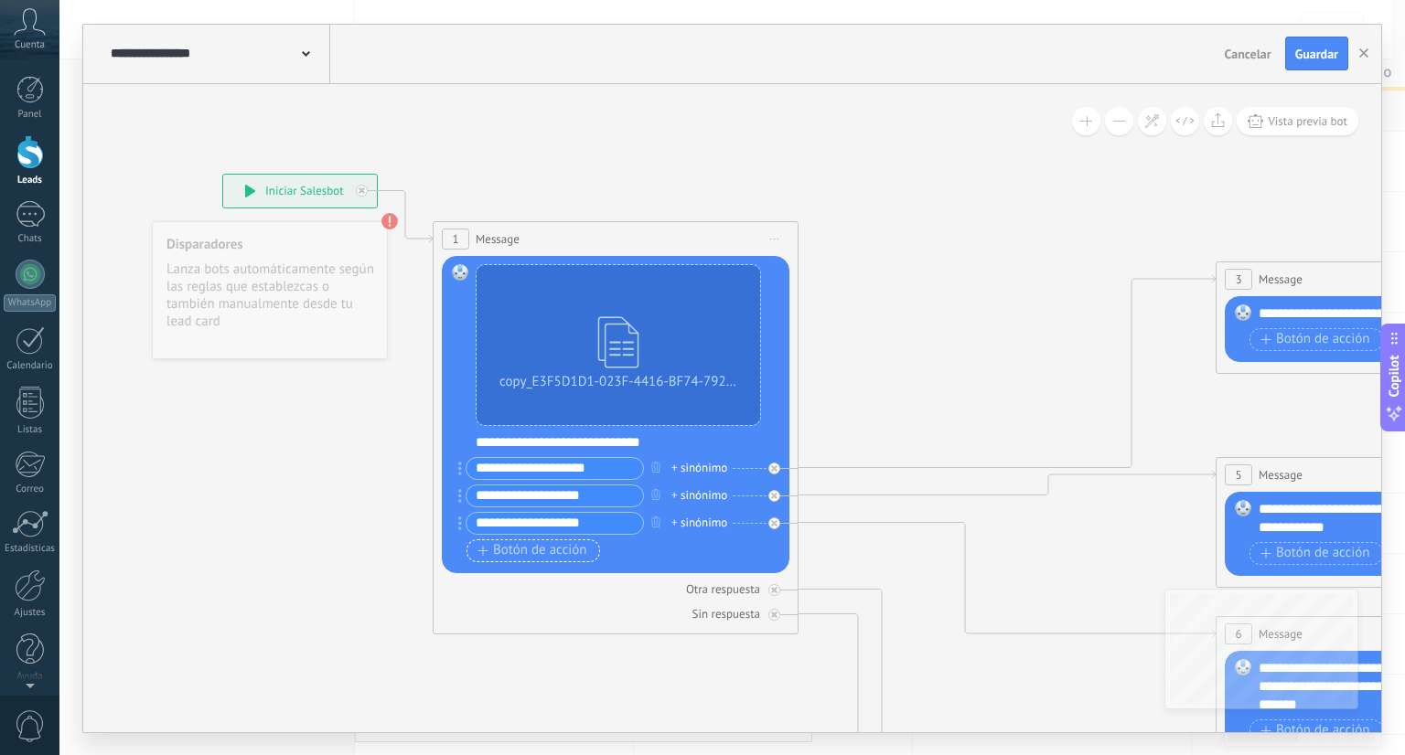
click at [540, 543] on span "Botón de acción" at bounding box center [532, 550] width 110 height 15
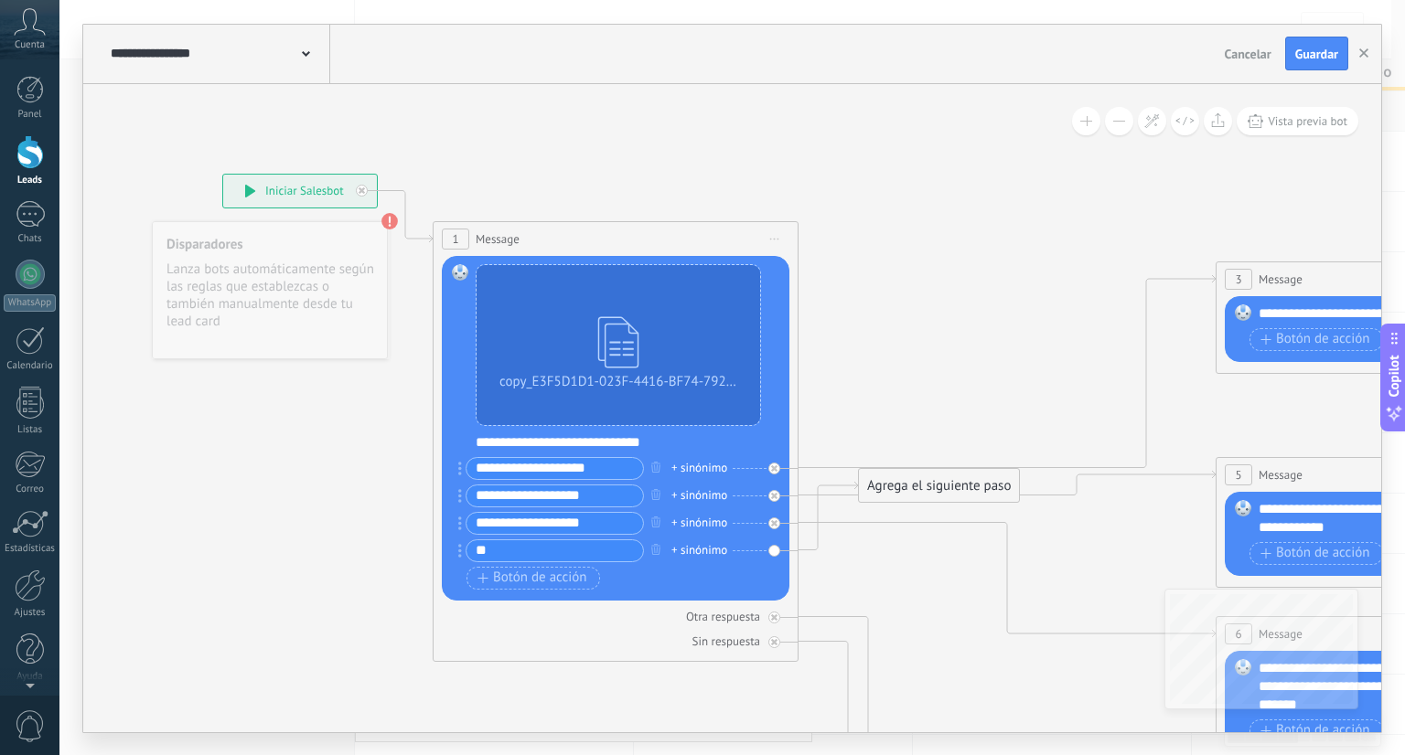
type input "*"
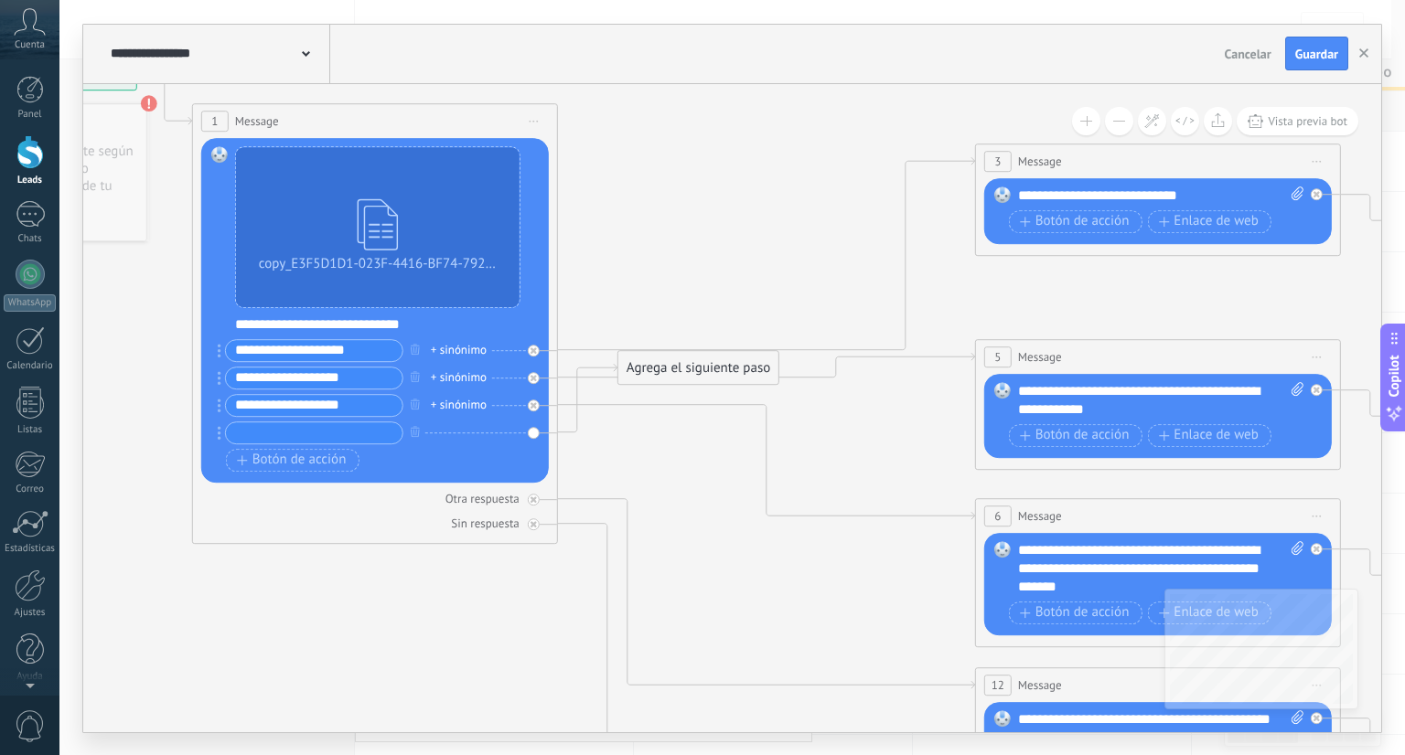
drag, startPoint x: 990, startPoint y: 348, endPoint x: 750, endPoint y: 230, distance: 267.5
click at [750, 230] on icon at bounding box center [1074, 536] width 3100 height 1875
click at [751, 366] on div "Agrega el siguiente paso" at bounding box center [699, 369] width 160 height 30
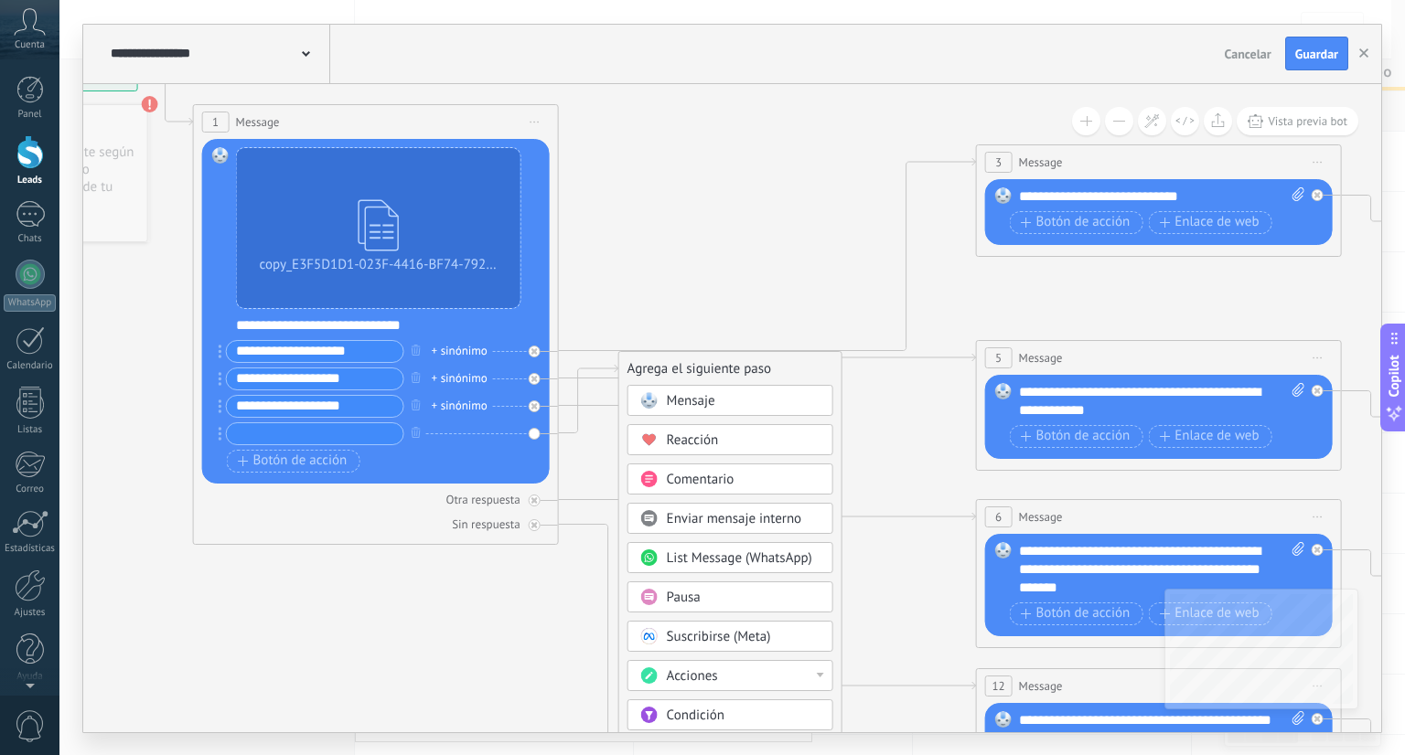
click at [732, 678] on div "Acciones" at bounding box center [744, 677] width 154 height 18
click at [753, 396] on div "Mensaje" at bounding box center [744, 401] width 154 height 18
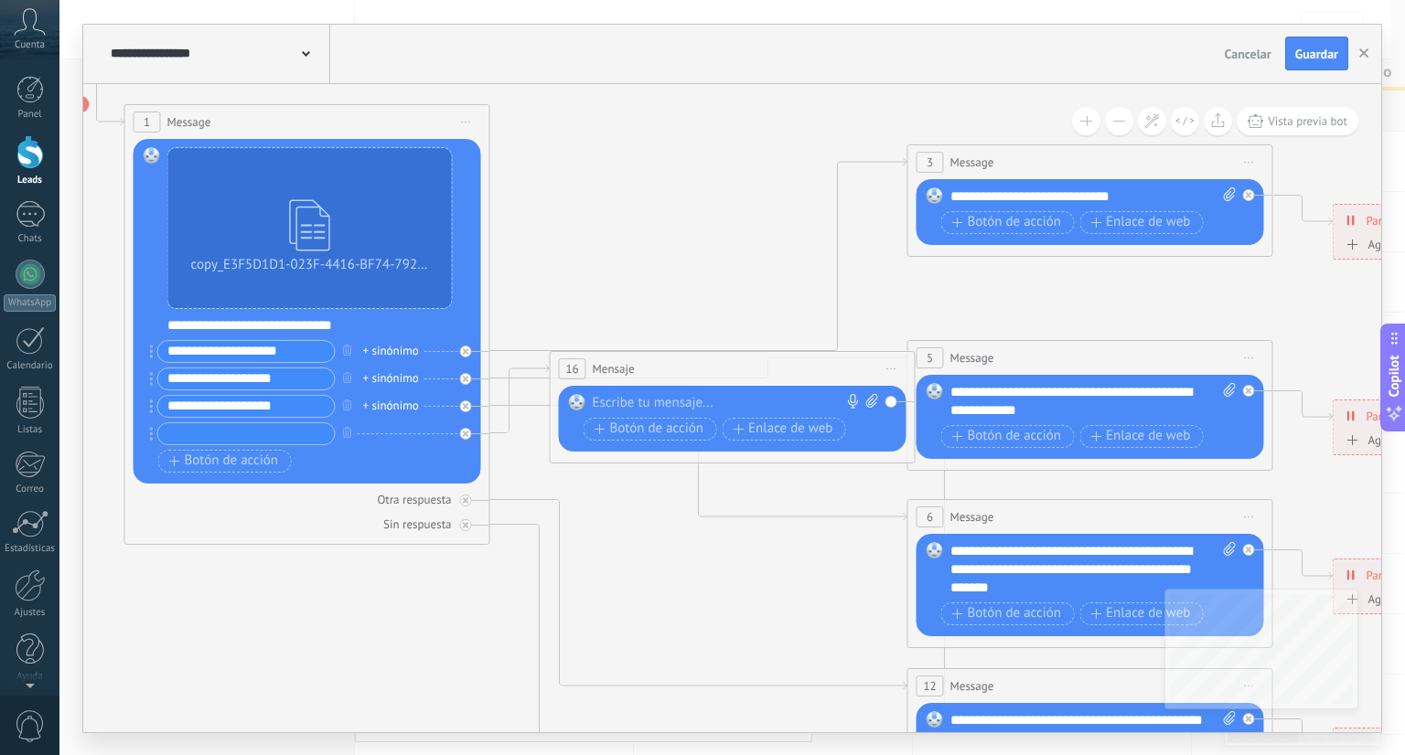
click at [725, 395] on div at bounding box center [729, 403] width 272 height 18
click at [717, 311] on icon at bounding box center [1007, 536] width 3100 height 1875
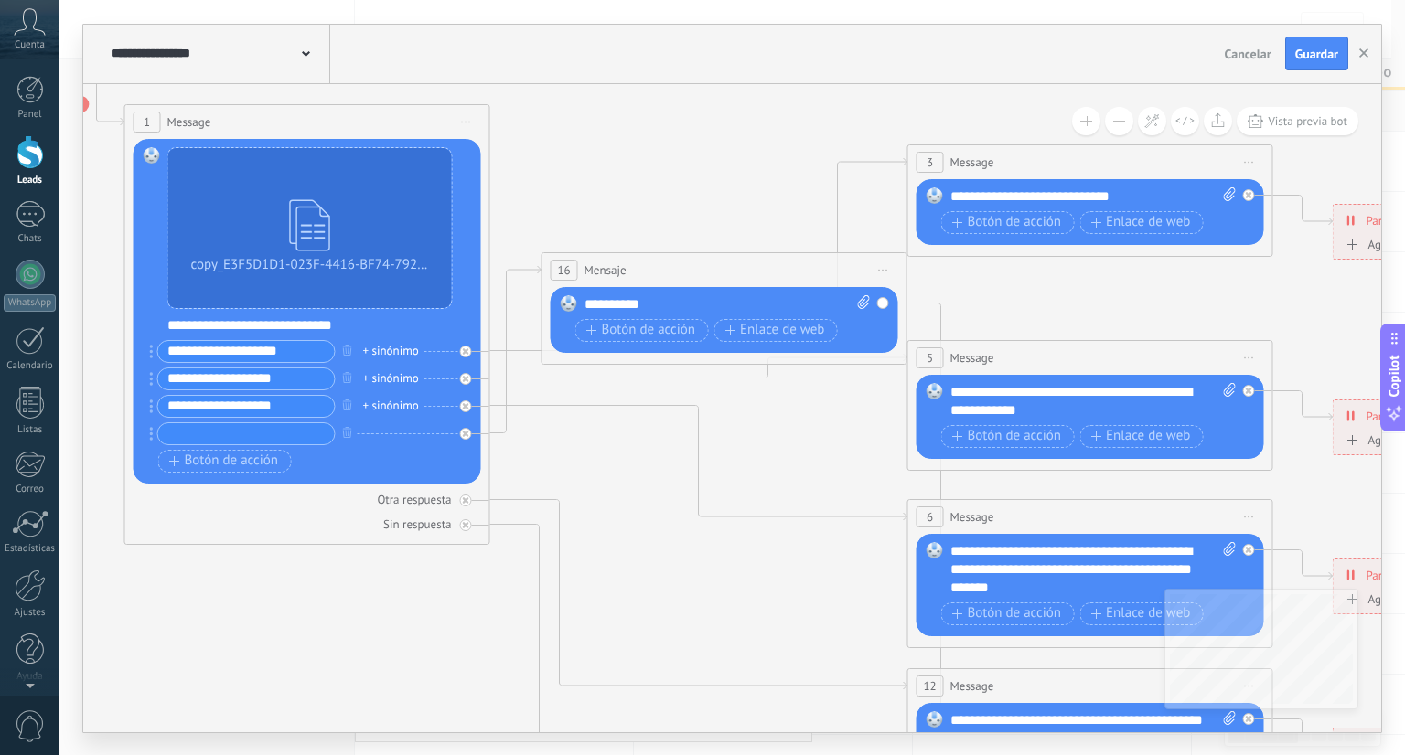
drag, startPoint x: 710, startPoint y: 381, endPoint x: 702, endPoint y: 283, distance: 99.0
click at [702, 283] on div "16 Mensaje ******* (a): Todos los contactos - canales seleccionados Todos los c…" at bounding box center [724, 270] width 364 height 34
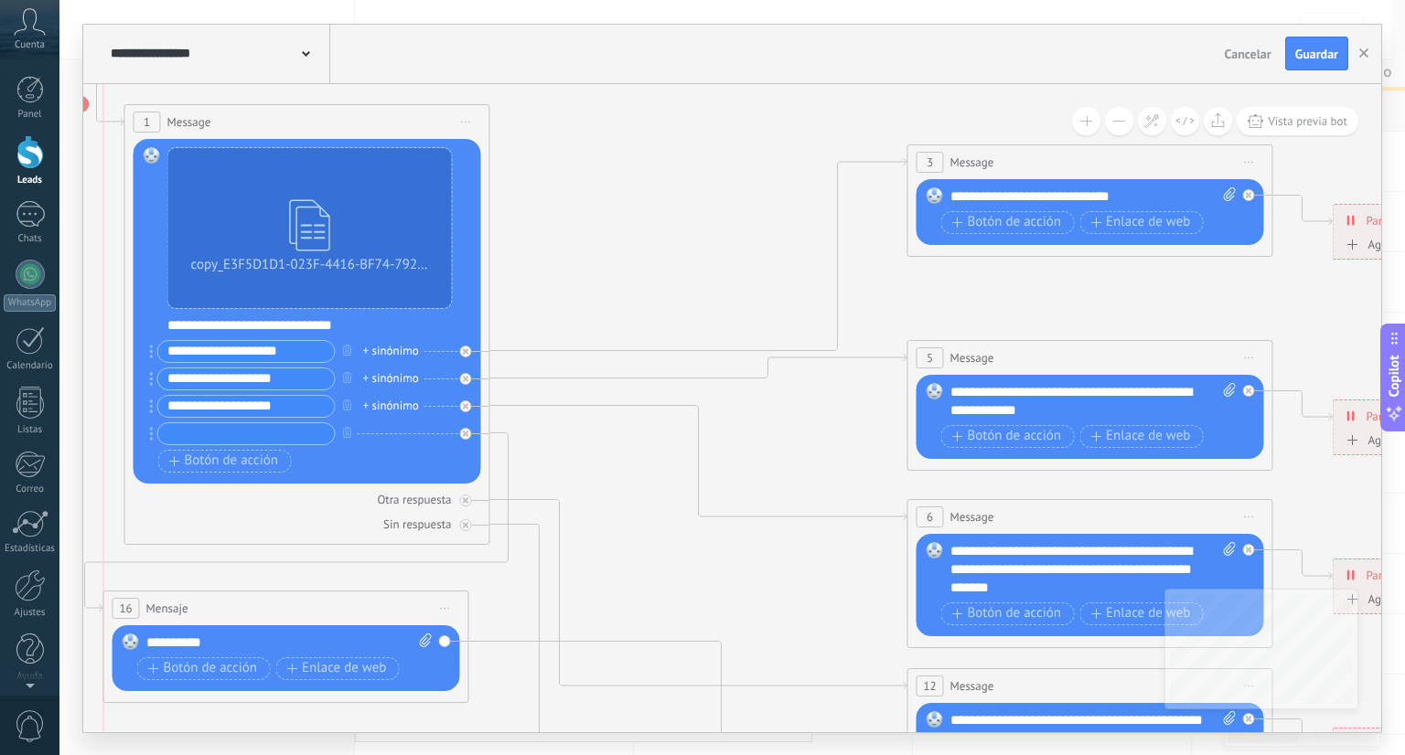
drag, startPoint x: 702, startPoint y: 283, endPoint x: 268, endPoint y: 622, distance: 551.2
click at [268, 622] on div "16 Mensaje ******* (a): Todos los contactos - canales seleccionados Todos los c…" at bounding box center [286, 609] width 364 height 34
click at [718, 220] on icon at bounding box center [1007, 536] width 3100 height 1875
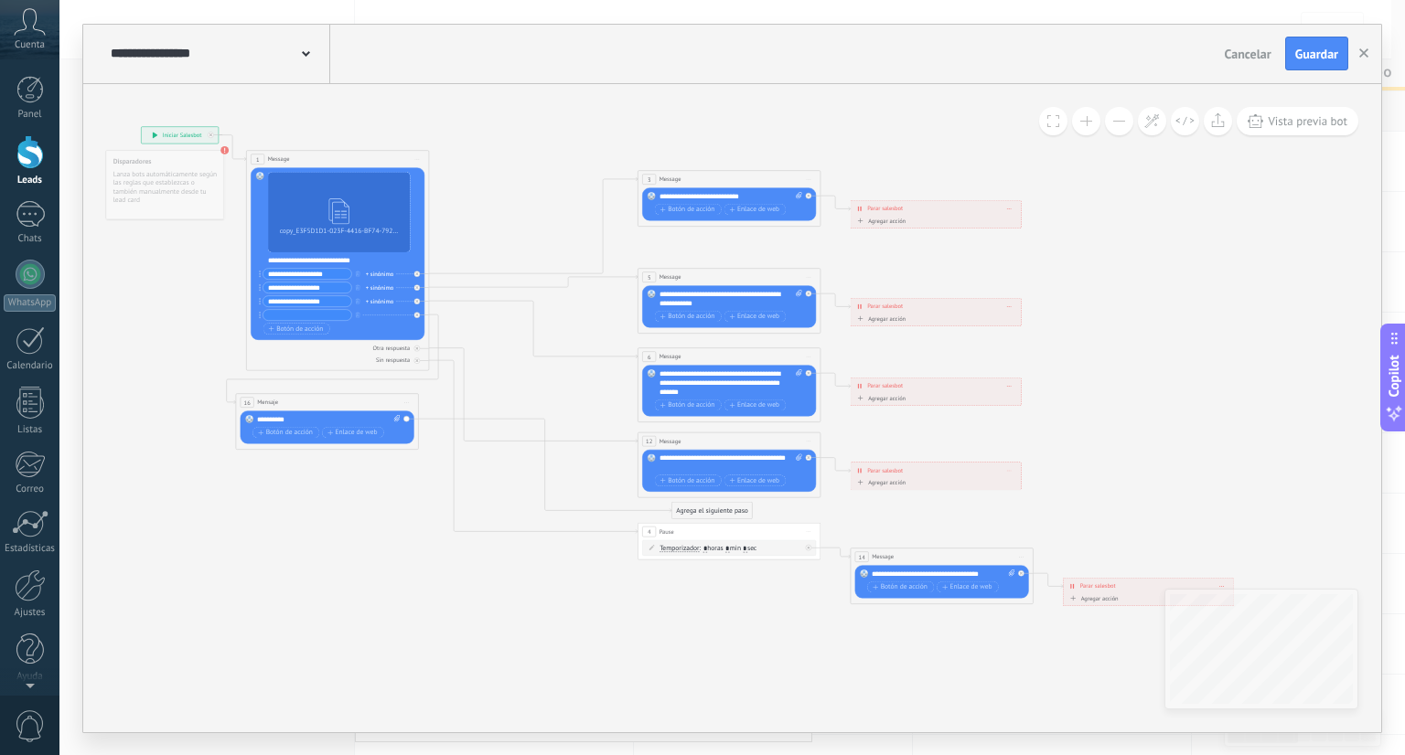
drag, startPoint x: 1257, startPoint y: 270, endPoint x: 940, endPoint y: 259, distance: 316.6
click at [940, 259] on icon at bounding box center [687, 366] width 1550 height 937
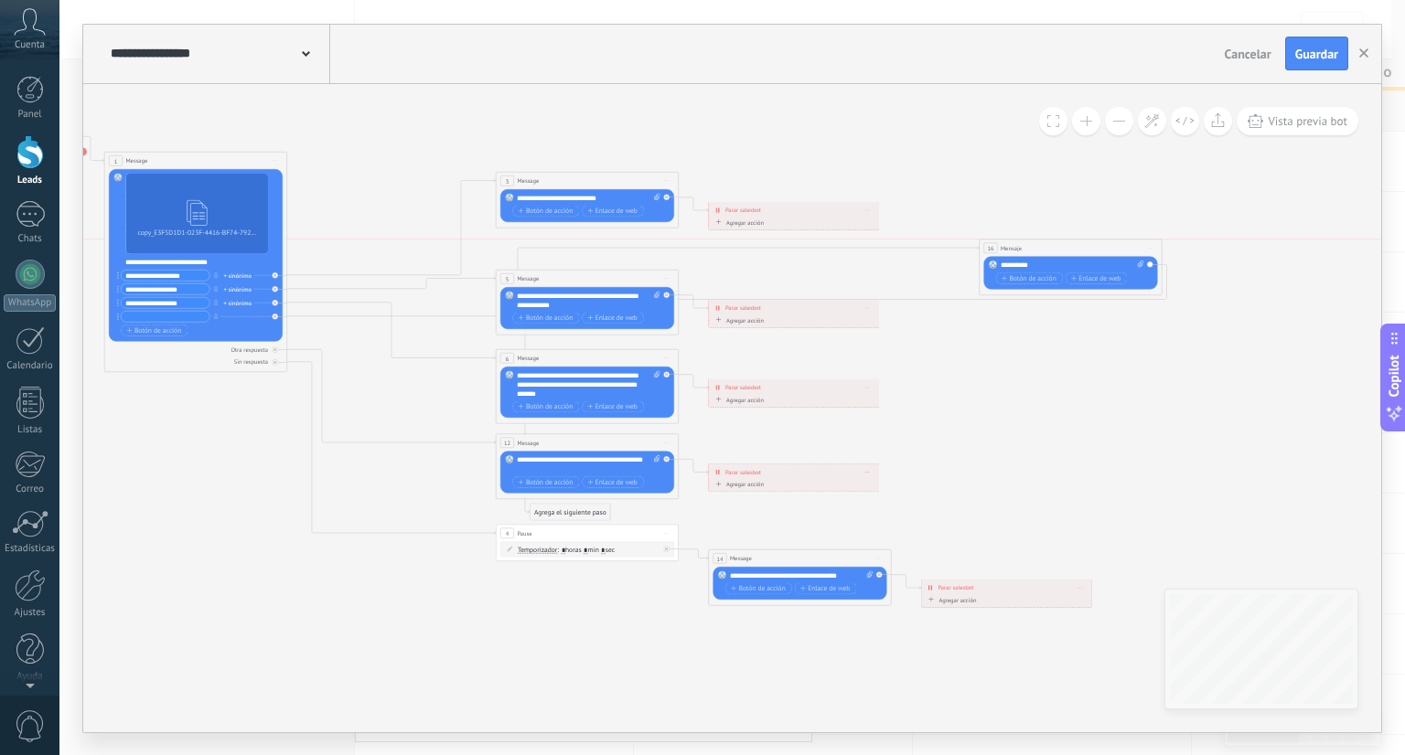
drag, startPoint x: 198, startPoint y: 403, endPoint x: 1080, endPoint y: 242, distance: 897.1
click at [1080, 242] on div "16 Mensaje ******* (a): Todos los contactos - canales seleccionados Todos los c…" at bounding box center [1070, 248] width 182 height 17
click at [1271, 118] on span "Vista previa bot" at bounding box center [1308, 121] width 80 height 16
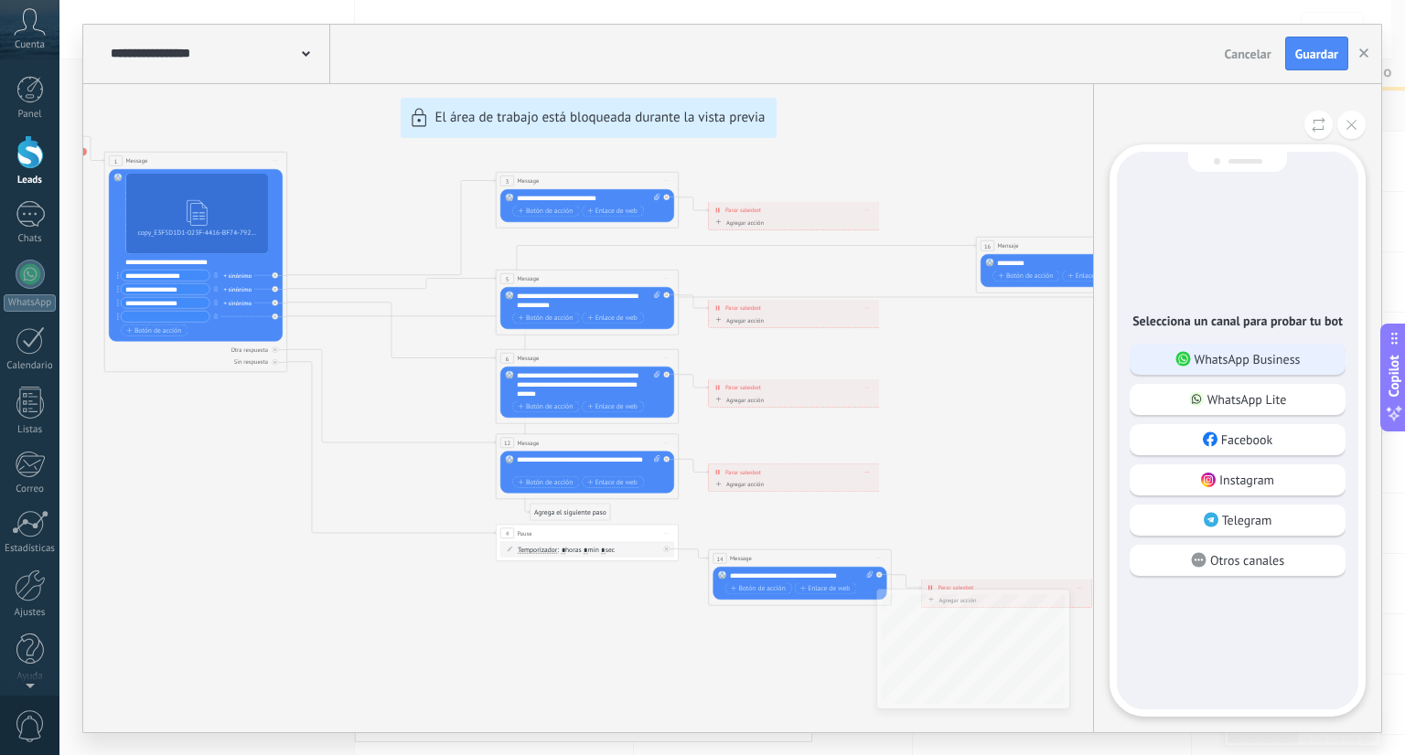
click at [1240, 366] on p "WhatsApp Business" at bounding box center [1247, 359] width 106 height 16
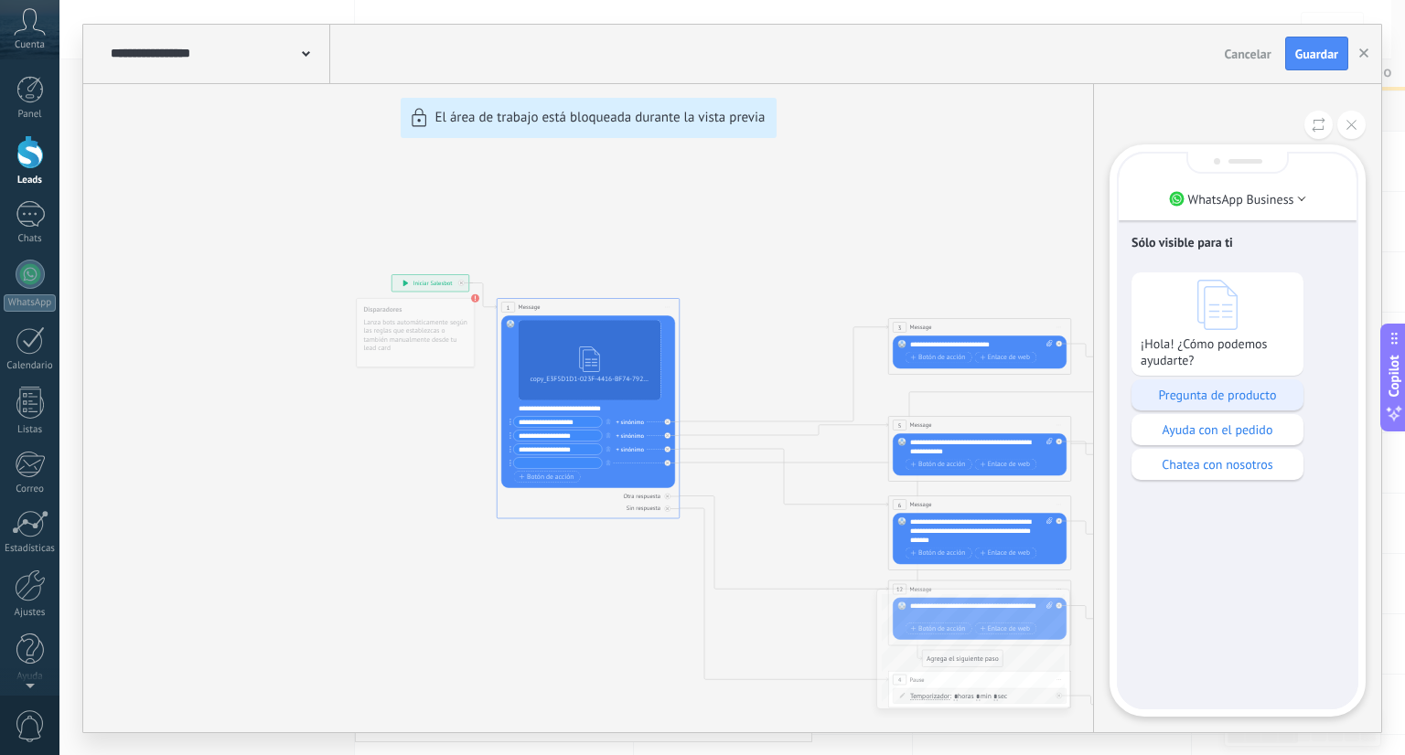
click at [1229, 395] on p "Pregunta de producto" at bounding box center [1217, 395] width 154 height 16
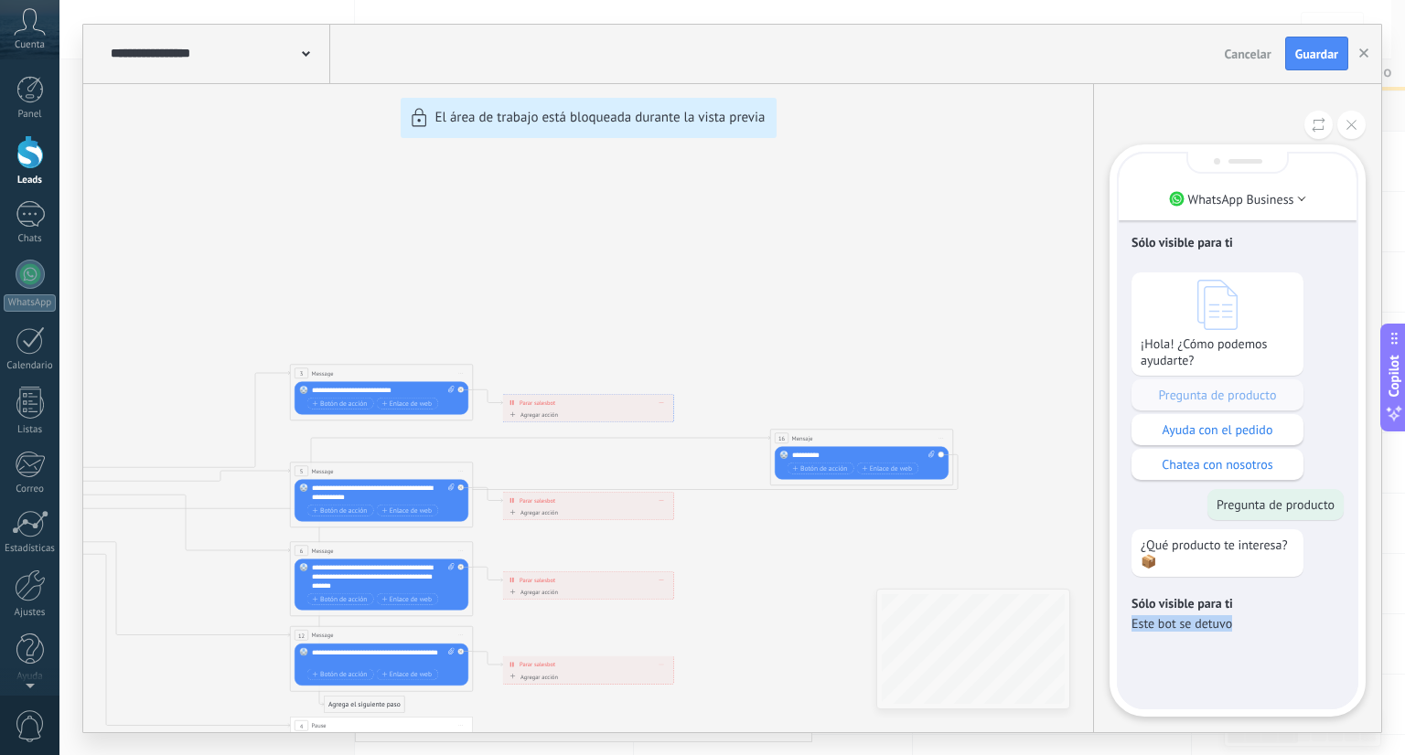
drag, startPoint x: 1236, startPoint y: 629, endPoint x: 1235, endPoint y: 591, distance: 38.4
click at [1235, 591] on div "Sólo visible para ti Este bot se detuvo" at bounding box center [1237, 613] width 212 height 55
click at [1194, 297] on div "¡Hola! ¿Cómo podemos ayudarte?" at bounding box center [1217, 324] width 172 height 103
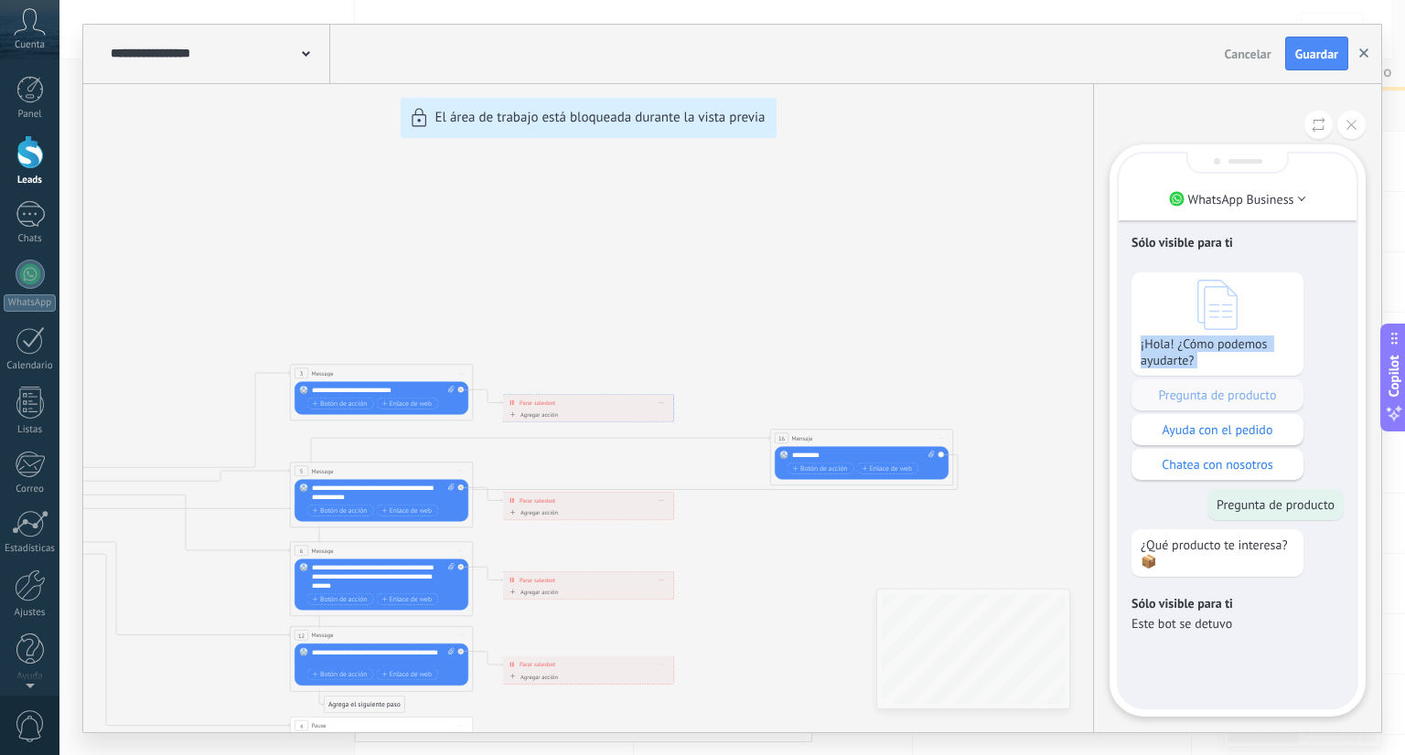
click at [1366, 48] on button "button" at bounding box center [1363, 54] width 27 height 35
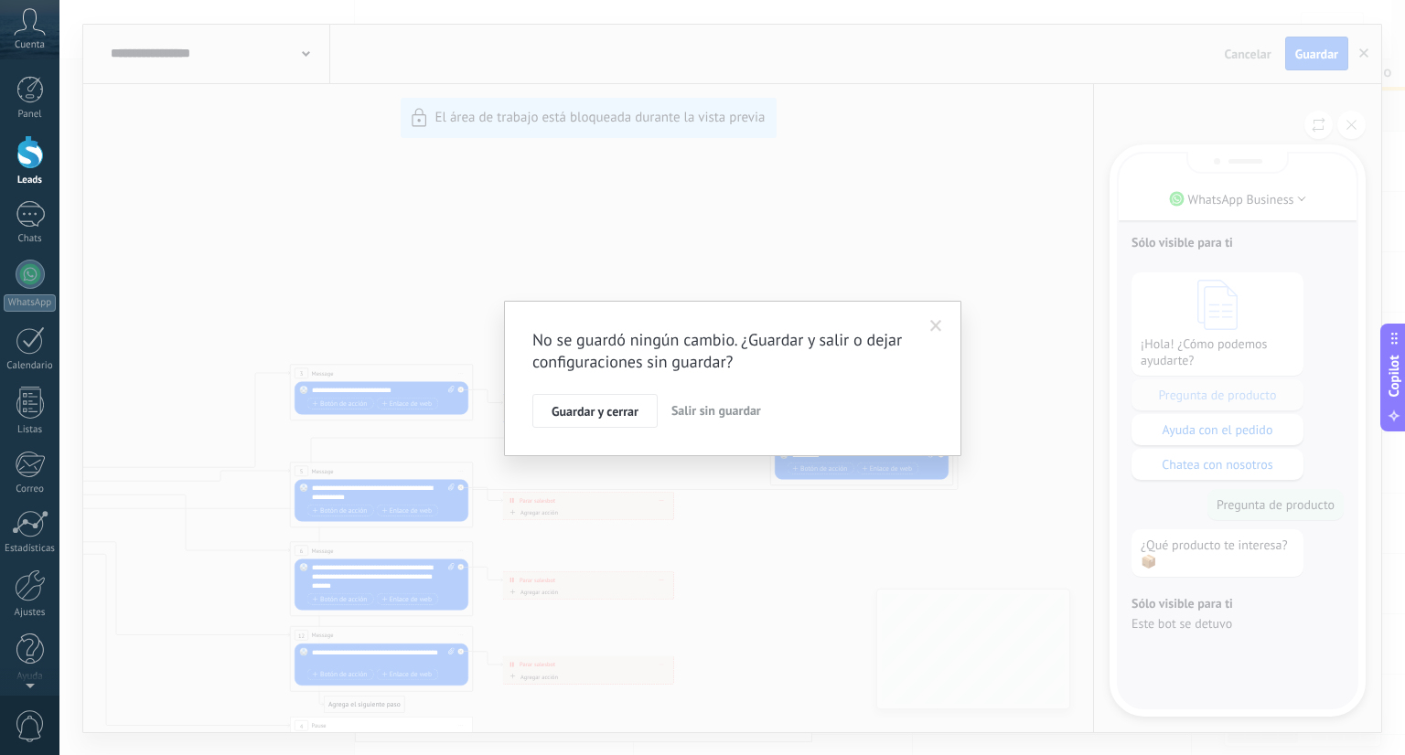
click at [931, 326] on span at bounding box center [936, 326] width 12 height 13
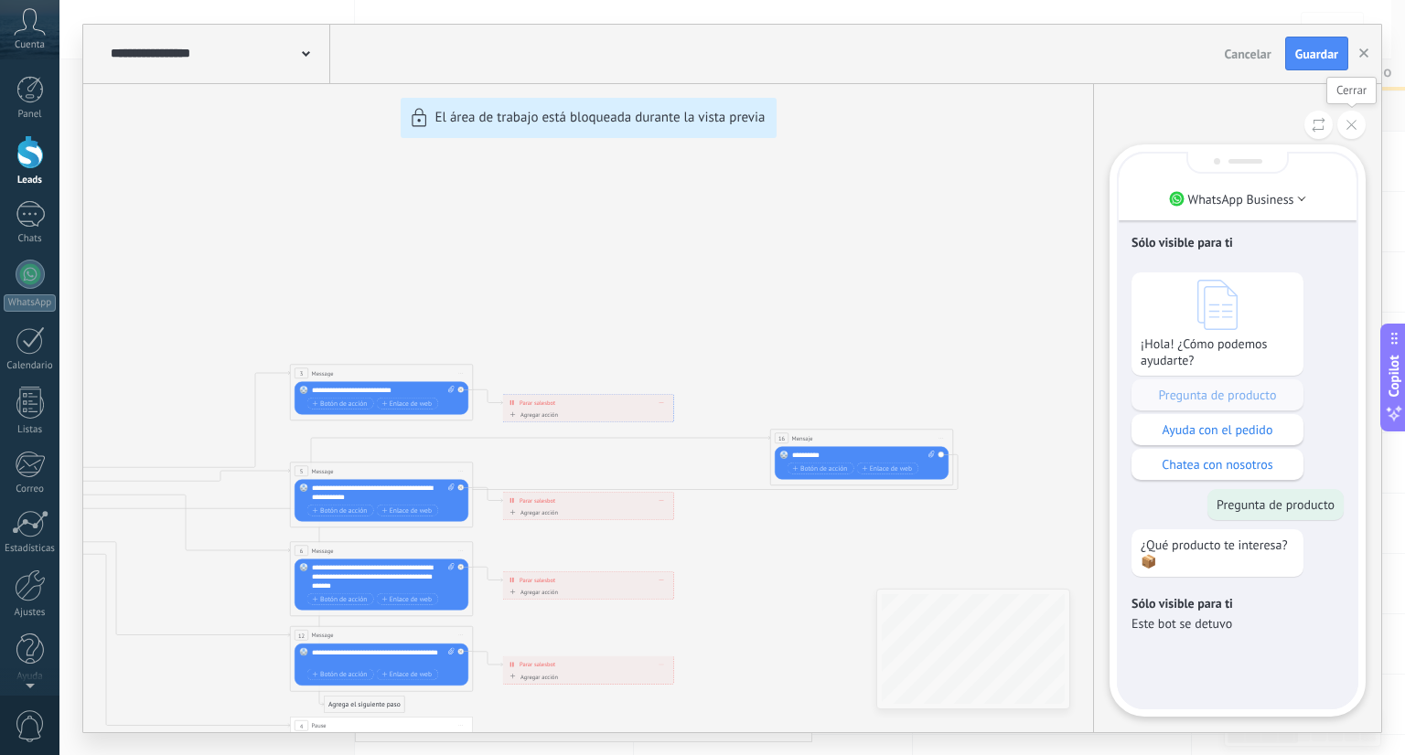
click at [1339, 118] on button at bounding box center [1351, 125] width 28 height 28
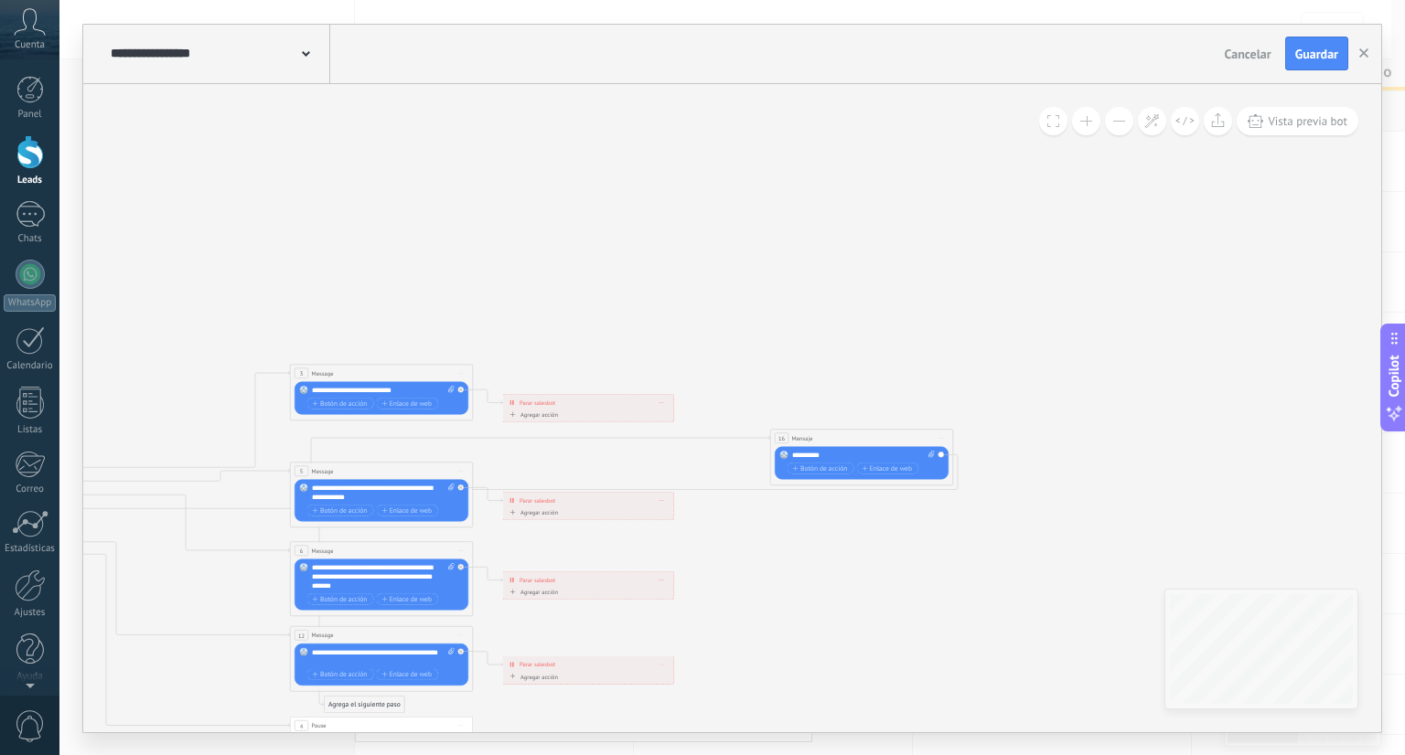
click at [303, 52] on use at bounding box center [306, 53] width 8 height 5
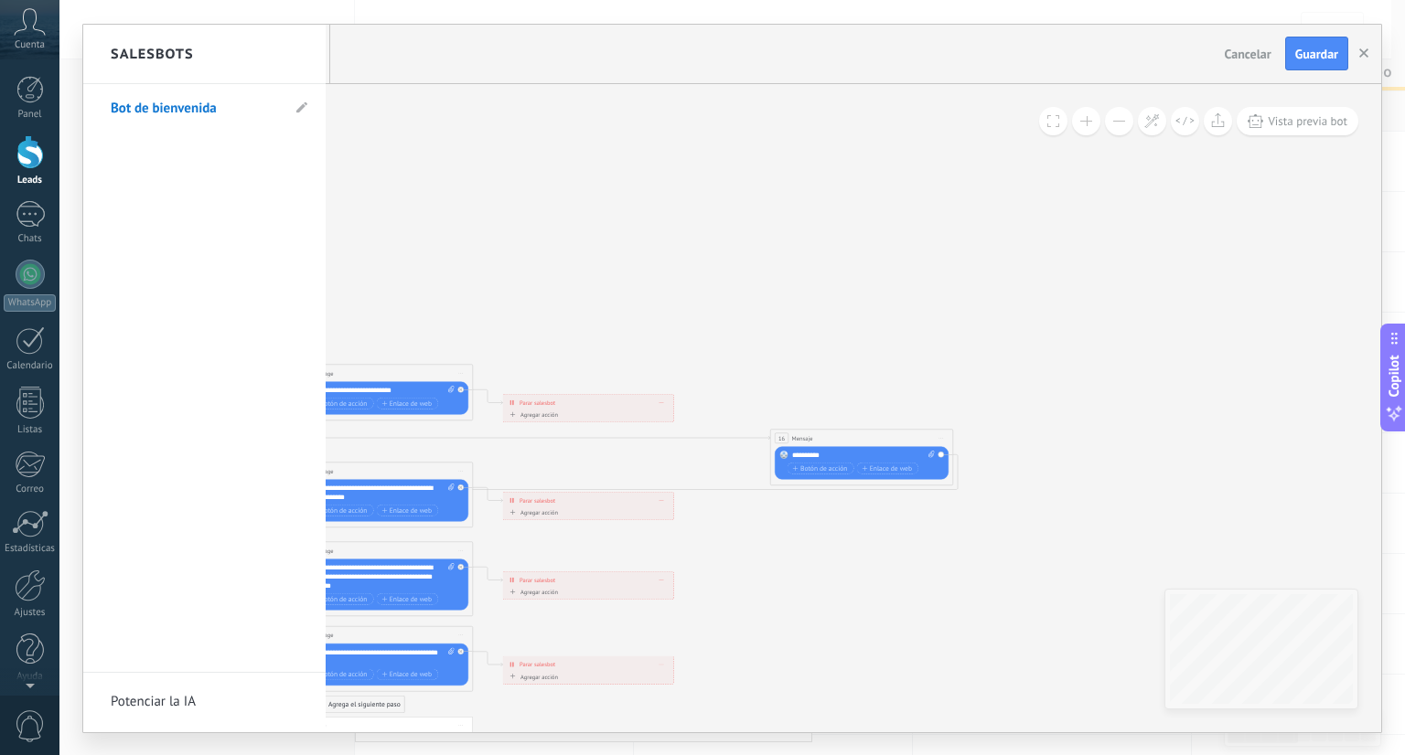
click at [448, 133] on div at bounding box center [732, 379] width 1298 height 708
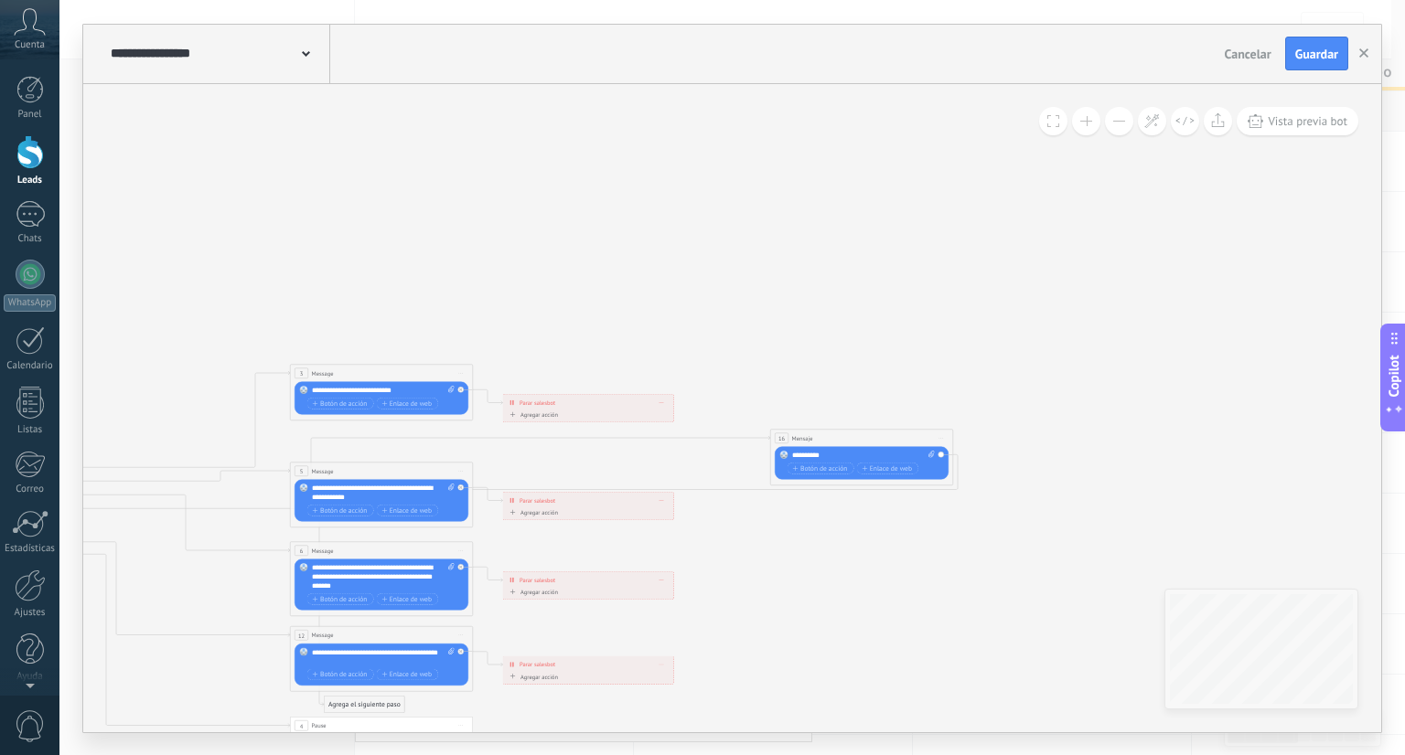
click at [1042, 132] on div "Vista previa bot" at bounding box center [1198, 121] width 319 height 28
click at [1054, 123] on span at bounding box center [1053, 121] width 12 height 12
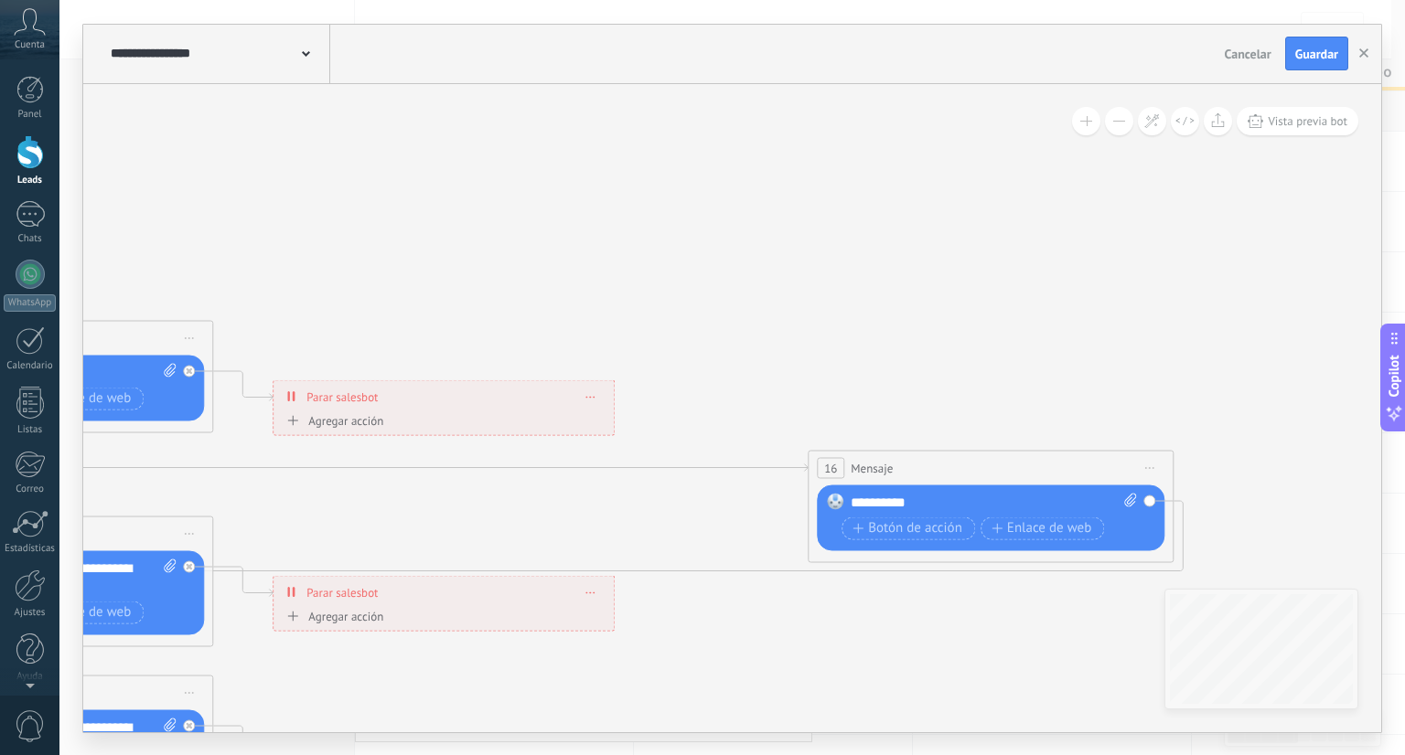
click at [1054, 123] on icon at bounding box center [15, 712] width 3237 height 1874
click at [1182, 125] on button at bounding box center [1185, 121] width 28 height 28
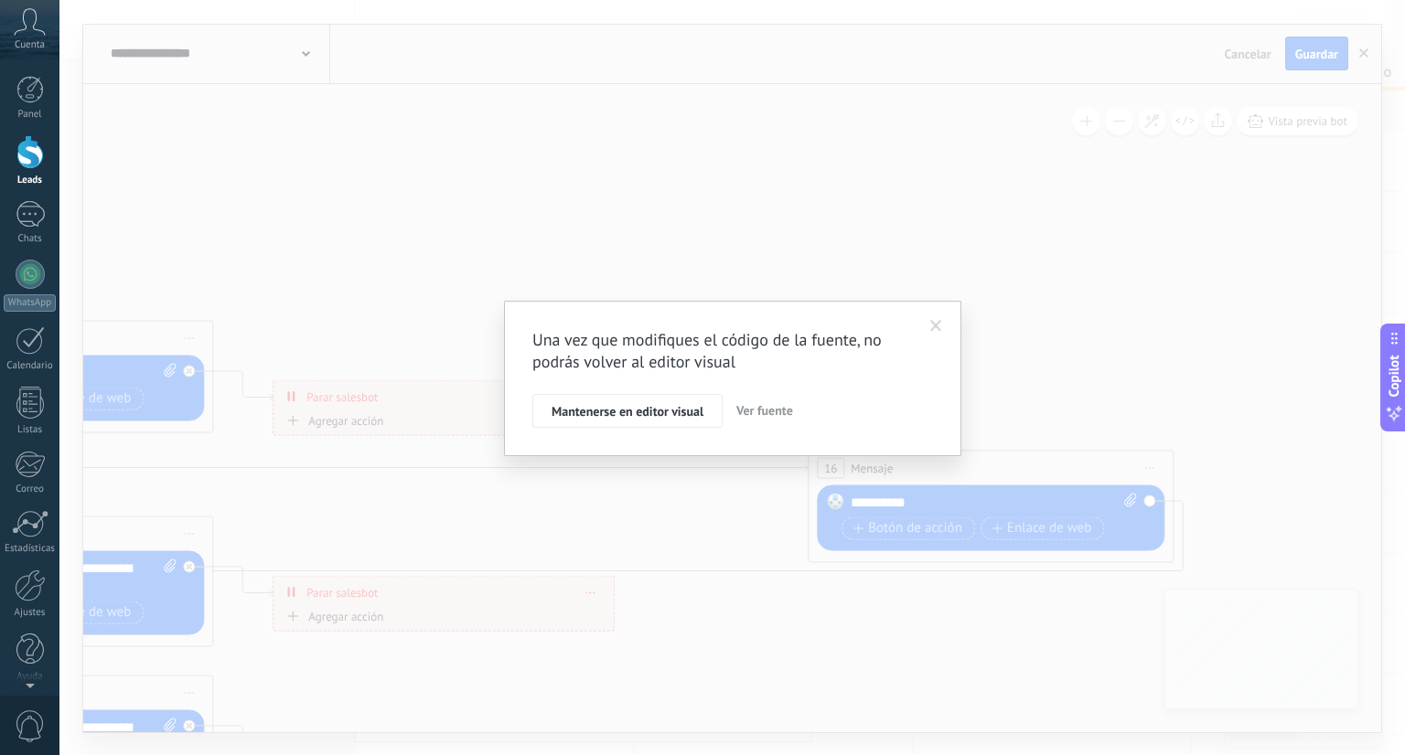
click at [942, 326] on span at bounding box center [936, 326] width 30 height 31
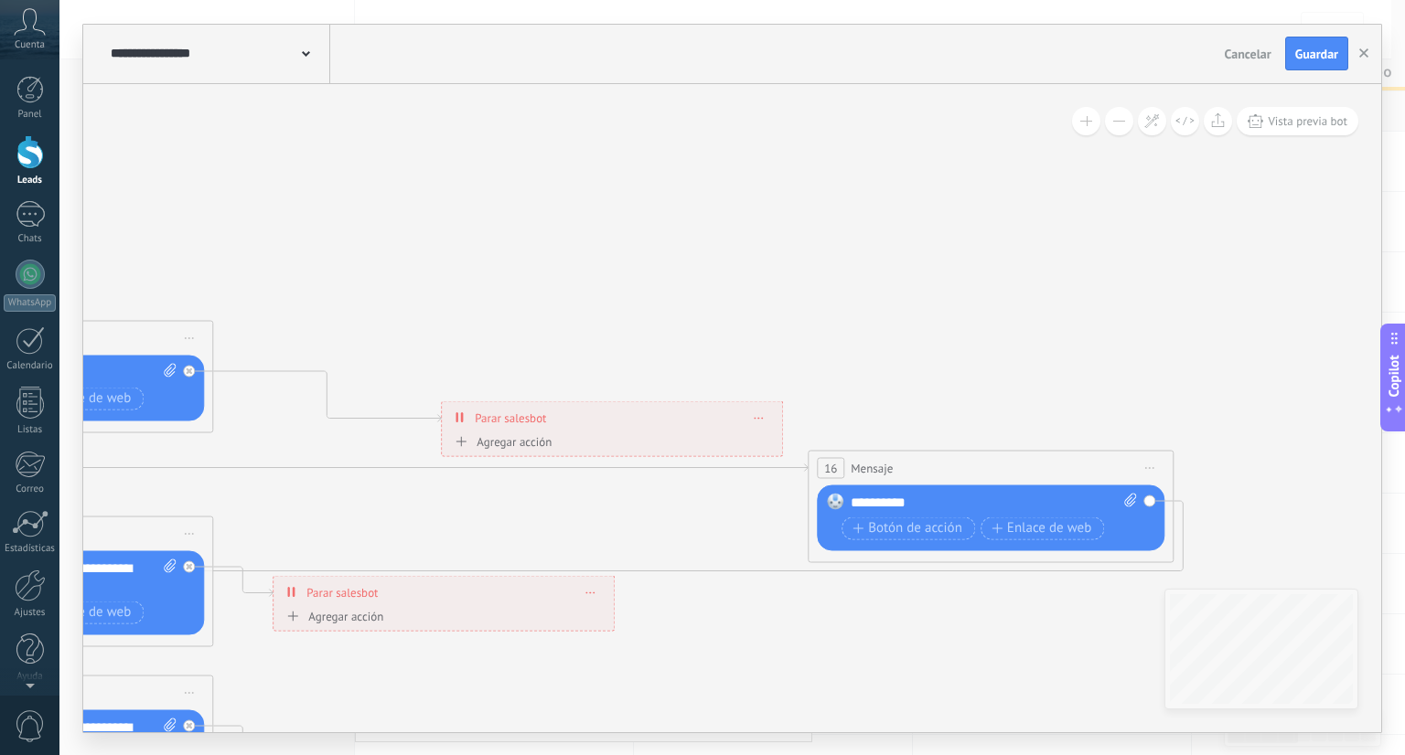
drag, startPoint x: 490, startPoint y: 394, endPoint x: 659, endPoint y: 384, distance: 169.5
click at [659, 401] on div "**********" at bounding box center [612, 417] width 340 height 32
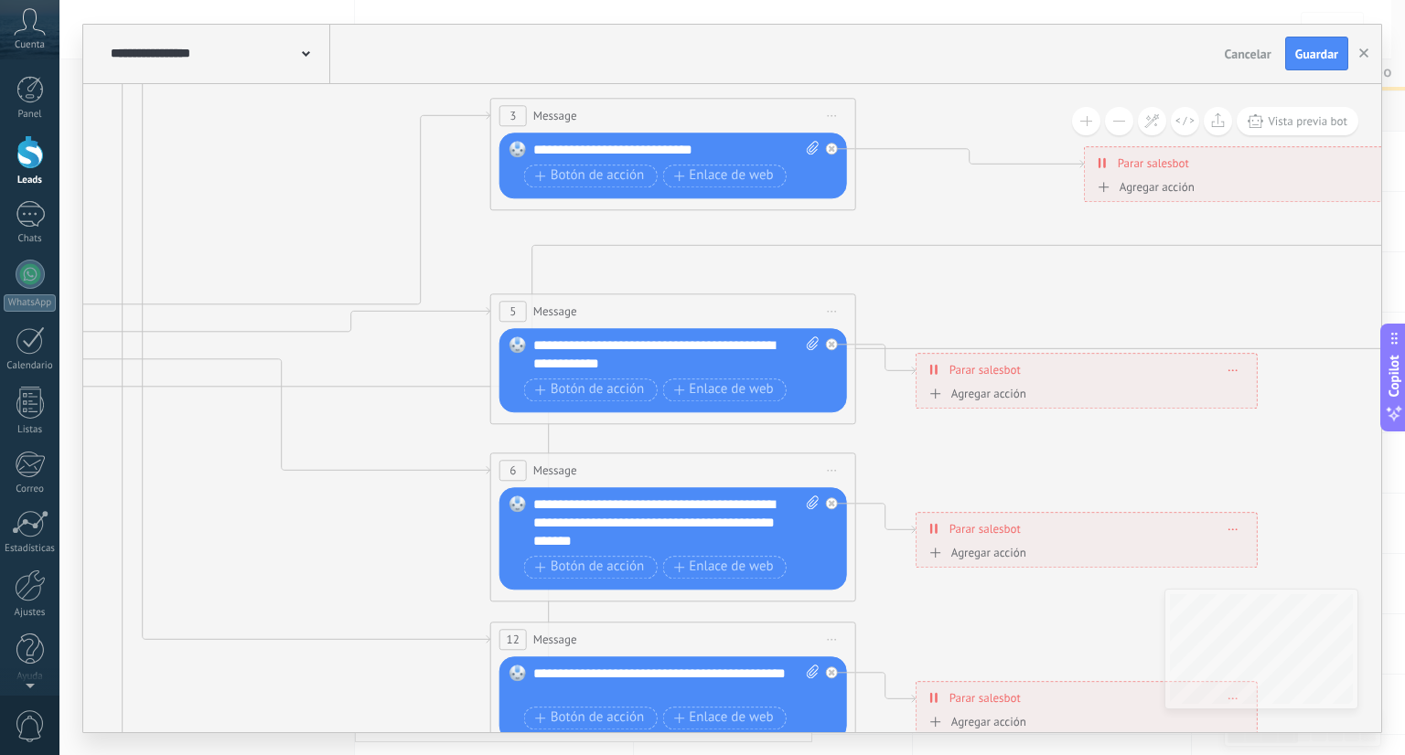
drag, startPoint x: 637, startPoint y: 221, endPoint x: 1280, endPoint y: -2, distance: 681.4
click at [1280, 0] on html ".abccls-1,.abccls-2{fill-rule:evenodd}.abccls-2{fill:#fff} .abfcls-1{fill:none}…" at bounding box center [702, 377] width 1405 height 755
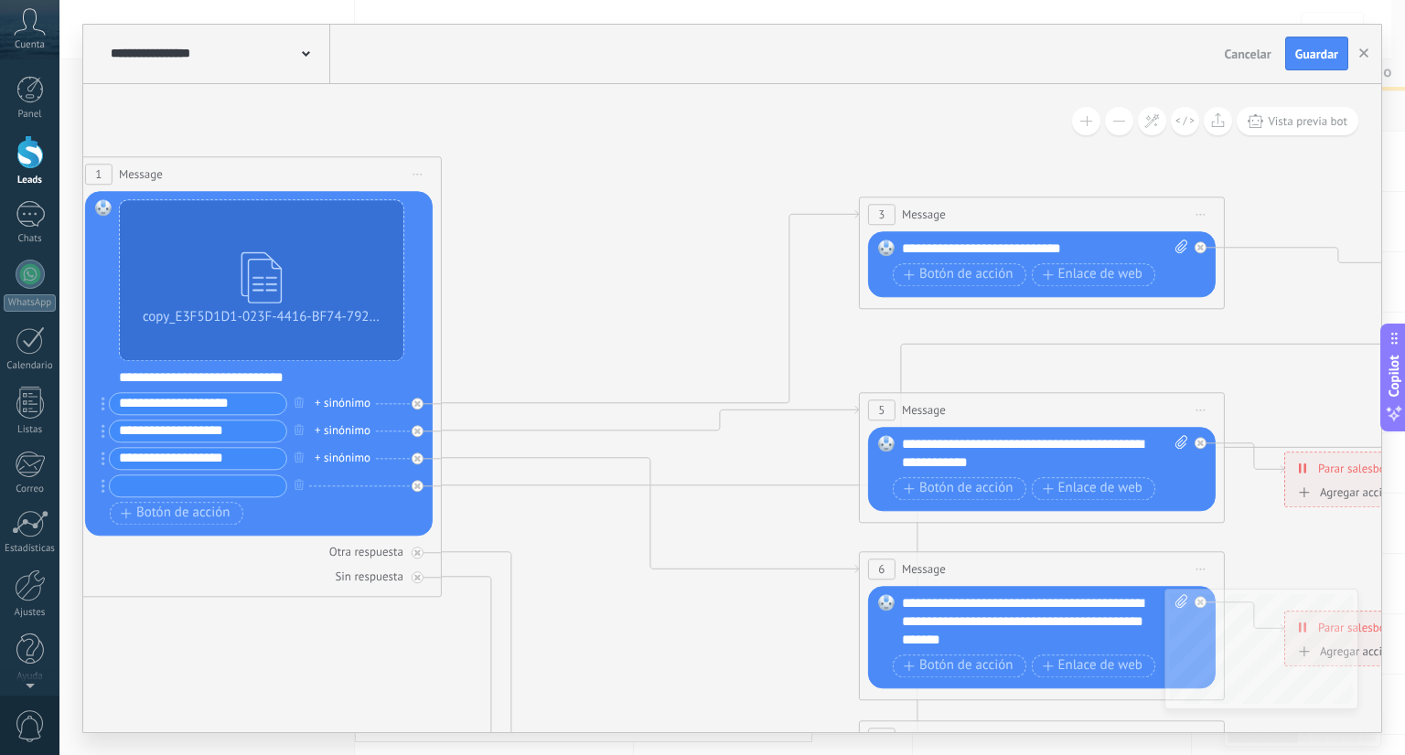
drag, startPoint x: 347, startPoint y: 187, endPoint x: 713, endPoint y: 286, distance: 379.8
click at [713, 286] on icon at bounding box center [1025, 589] width 3234 height 1874
click at [1005, 251] on div "**********" at bounding box center [1045, 249] width 287 height 18
click at [1051, 247] on div "**********" at bounding box center [1045, 249] width 287 height 18
click at [1179, 246] on icon at bounding box center [1181, 247] width 12 height 14
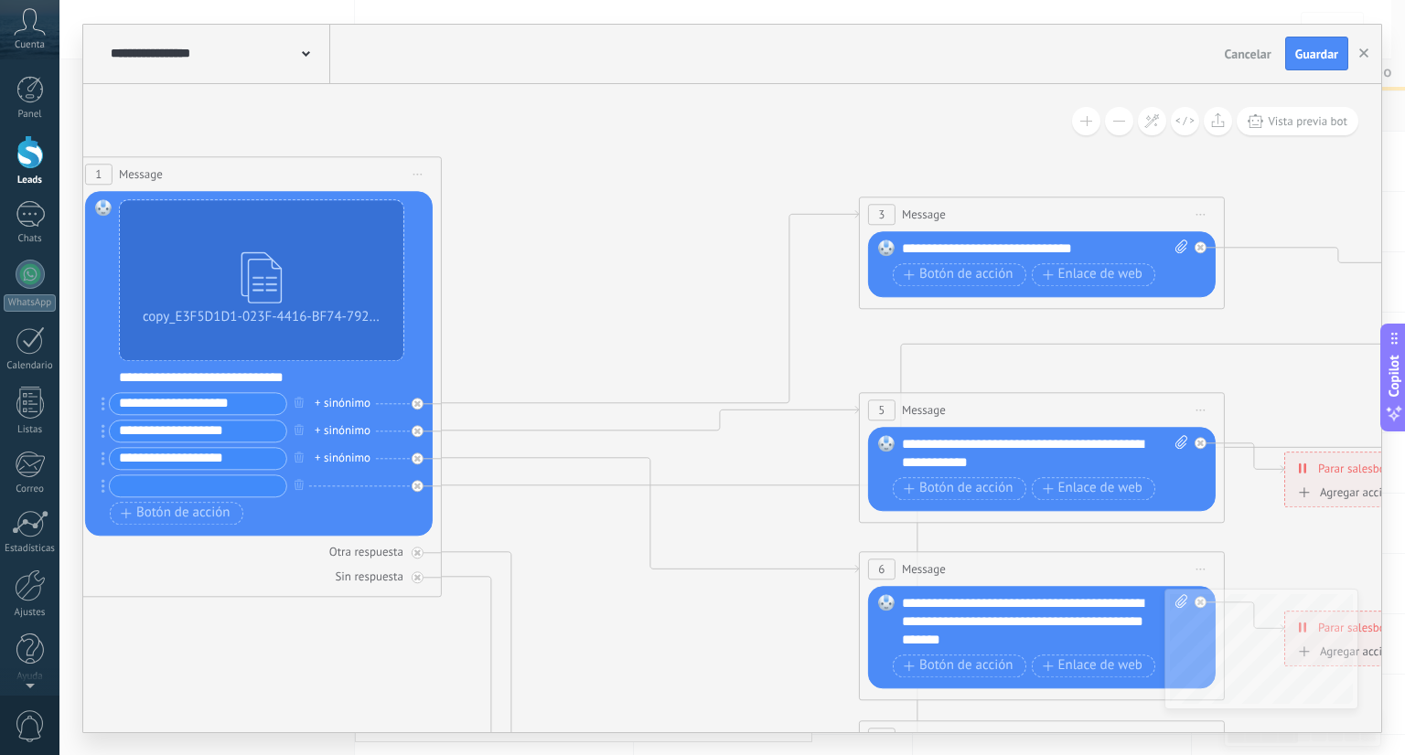
click input "Subir" at bounding box center [0, 0] width 0 height 0
click at [1053, 248] on div "**********" at bounding box center [1045, 249] width 287 height 18
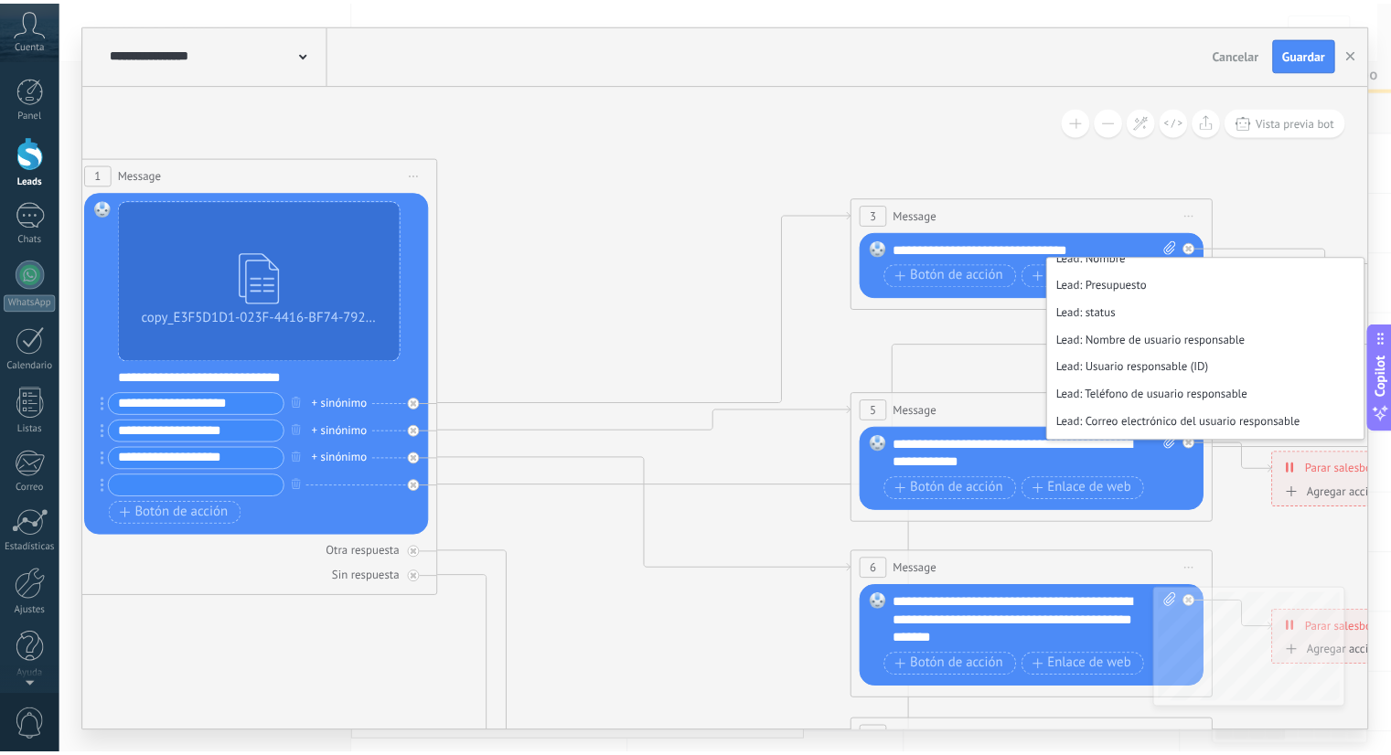
scroll to position [299, 0]
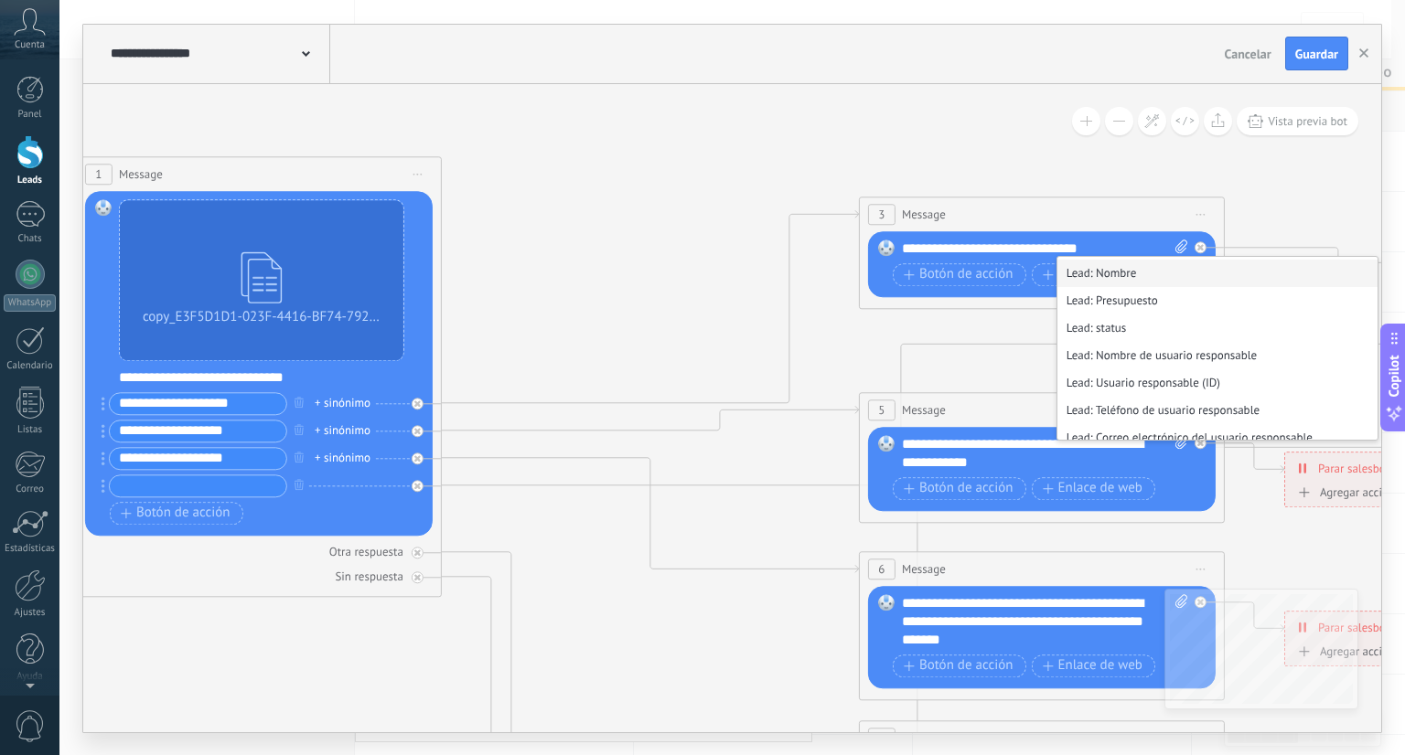
click at [1267, 264] on li "Lead: Nombre" at bounding box center [1217, 273] width 320 height 27
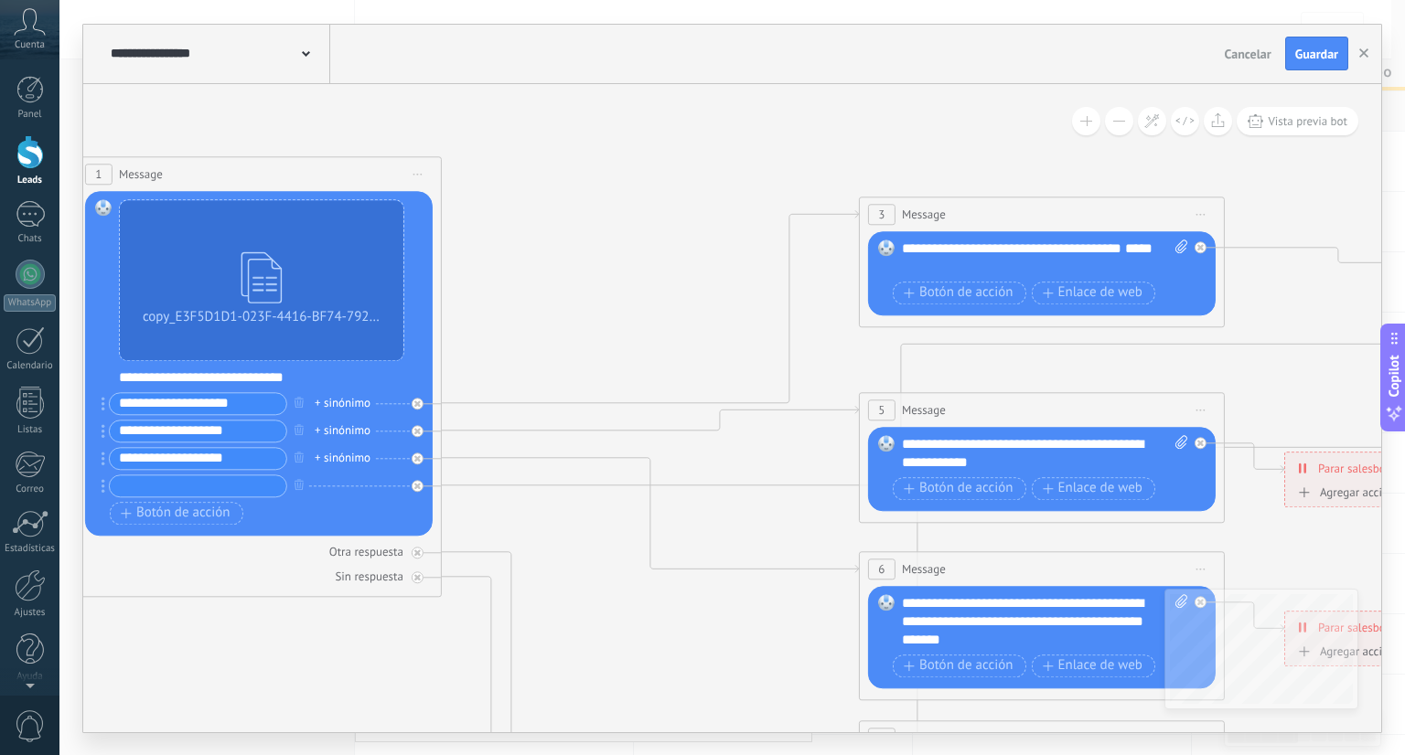
click at [1253, 59] on span "Cancelar" at bounding box center [1248, 54] width 47 height 16
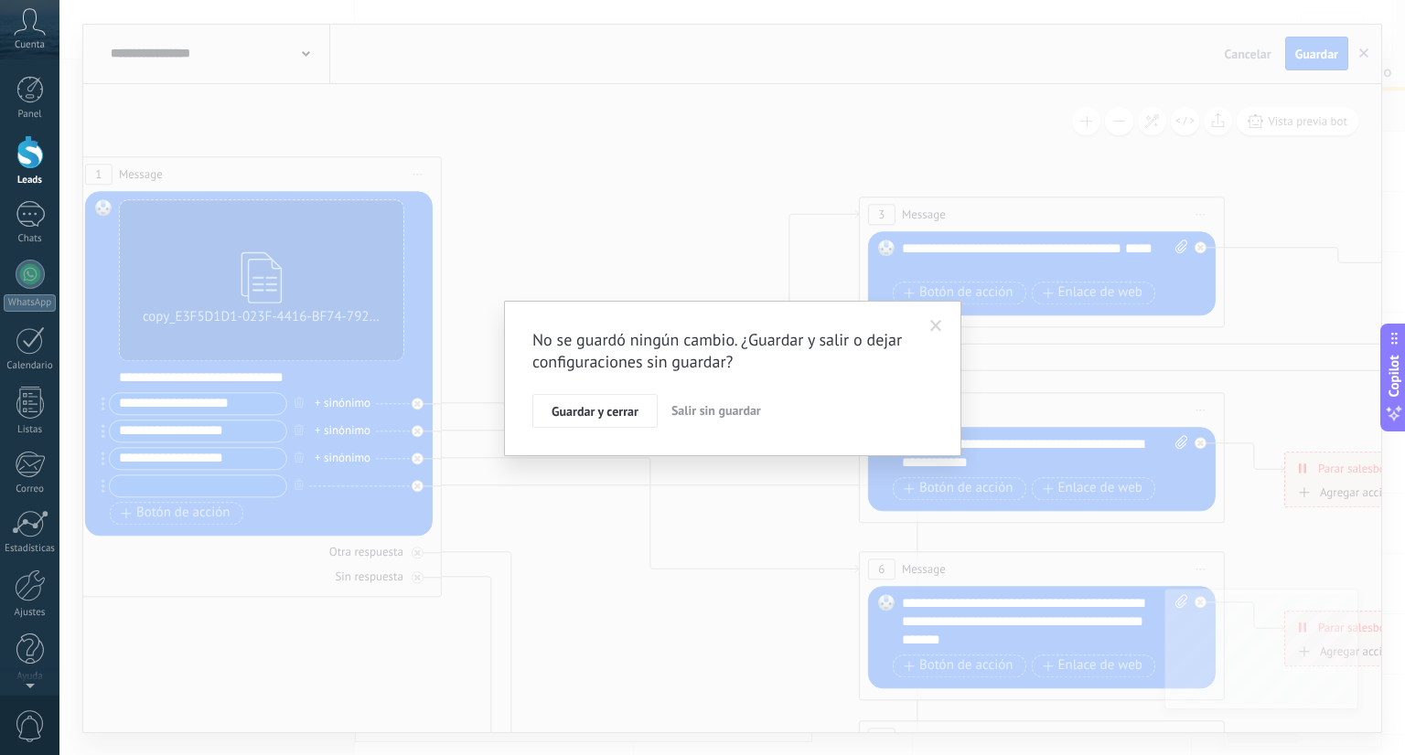
click at [742, 400] on button "Salir sin guardar" at bounding box center [716, 411] width 104 height 35
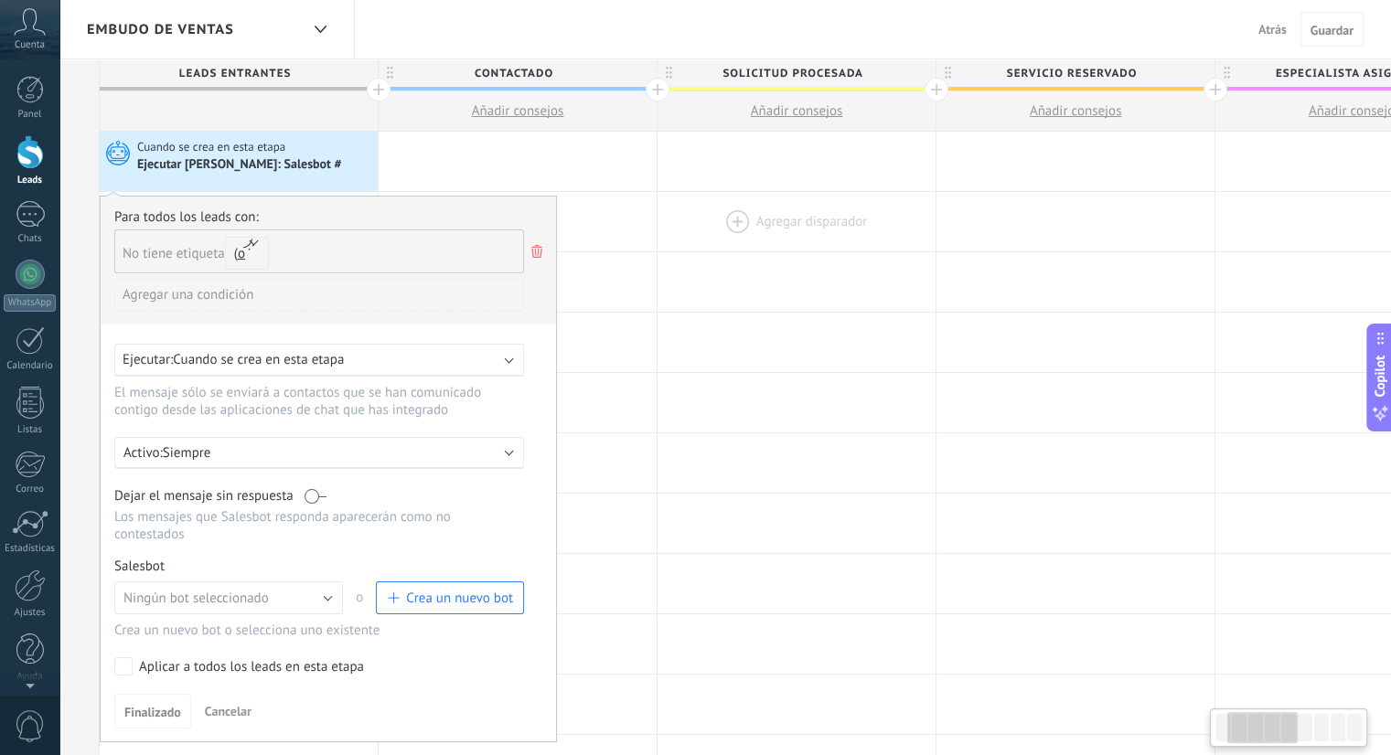
scroll to position [0, 168]
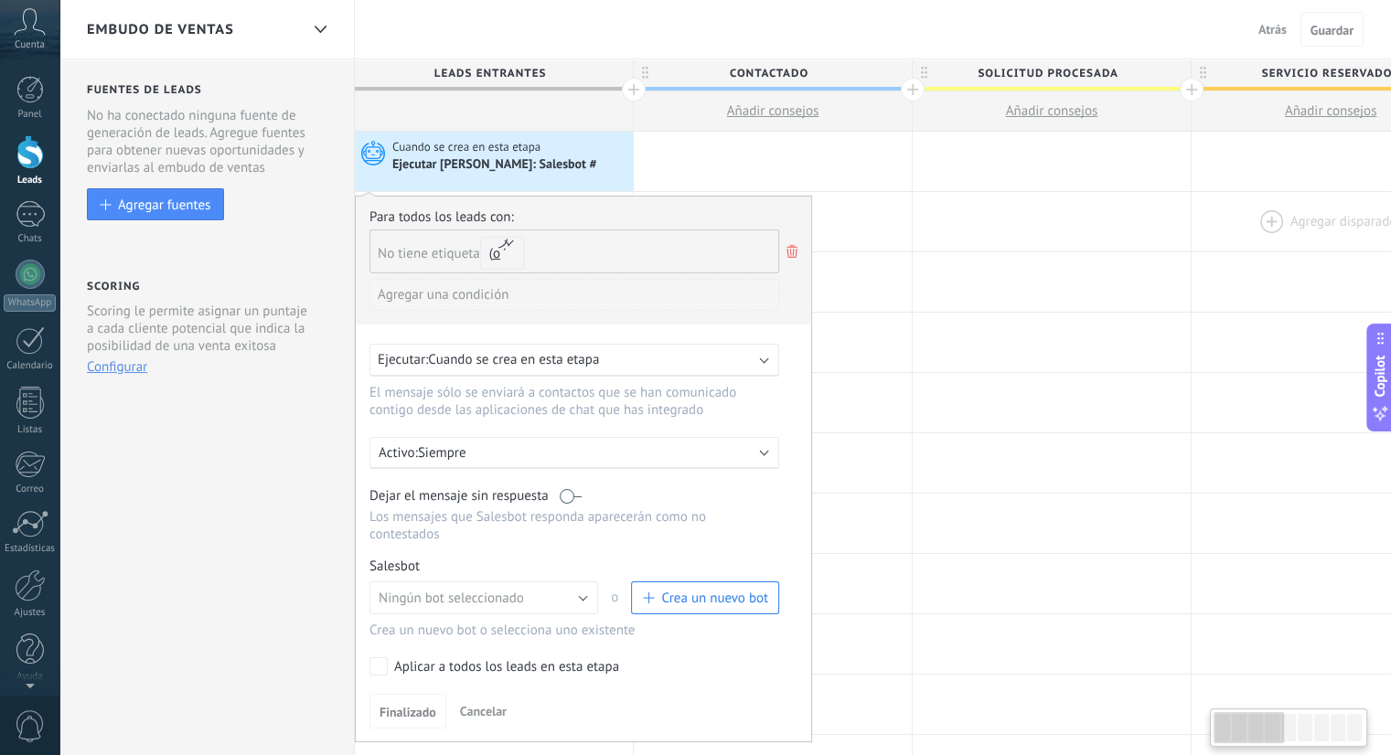
drag, startPoint x: 1035, startPoint y: 188, endPoint x: 1215, endPoint y: 213, distance: 180.9
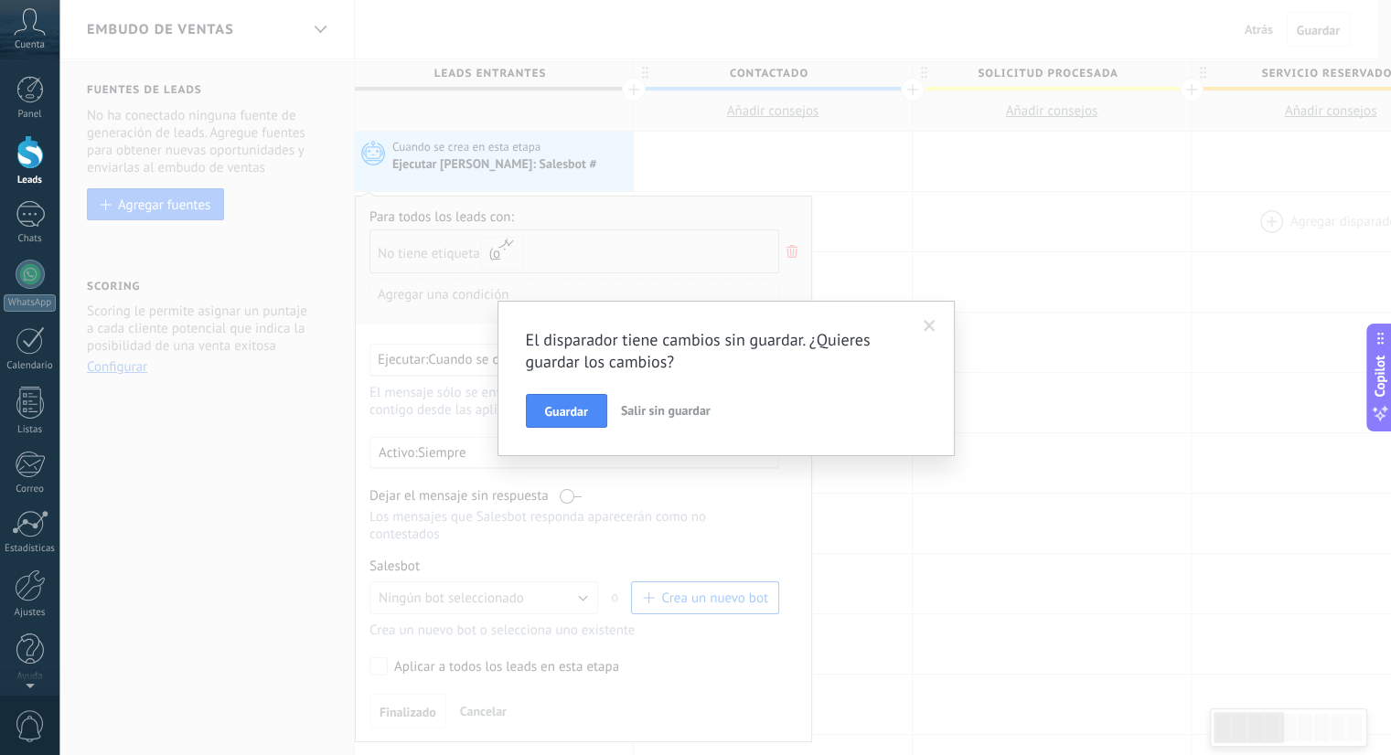
scroll to position [0, 0]
click at [935, 311] on span at bounding box center [936, 326] width 30 height 31
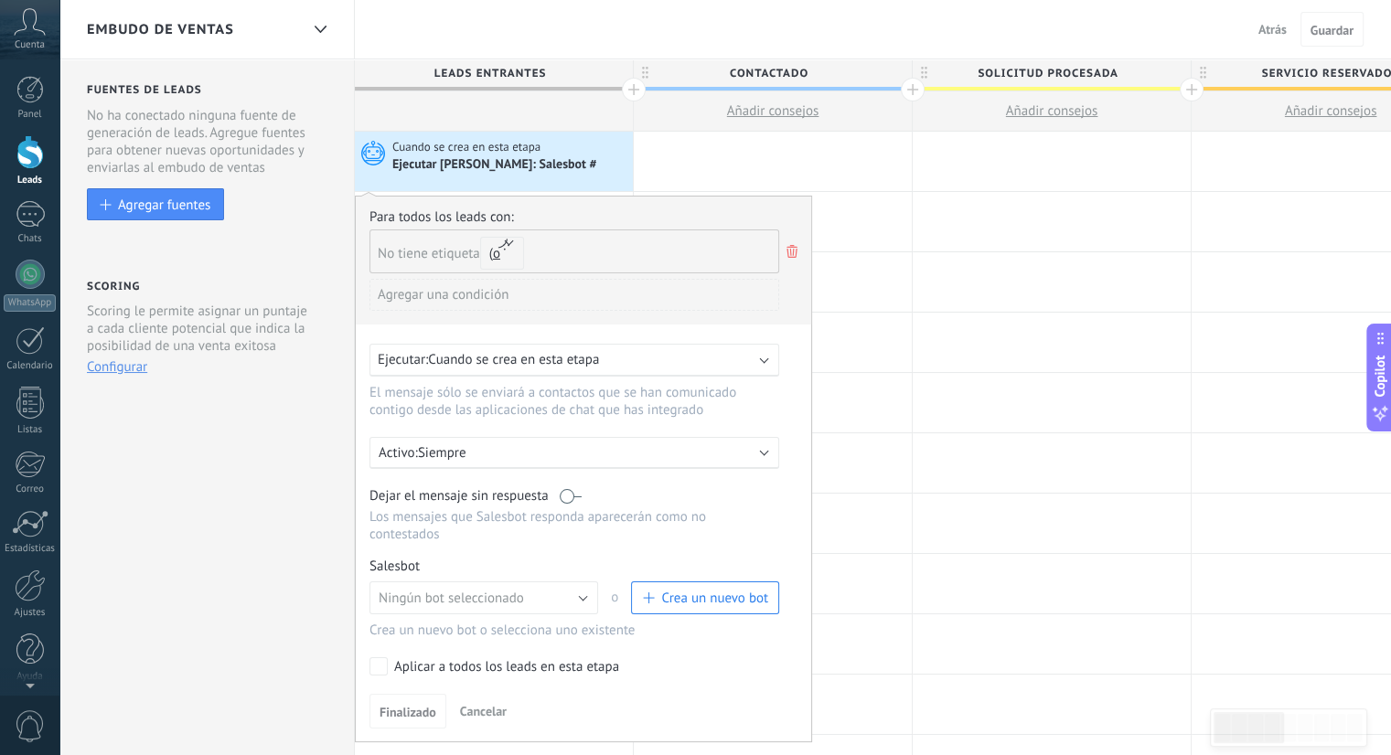
click at [228, 24] on span "Embudo de ventas" at bounding box center [160, 29] width 147 height 17
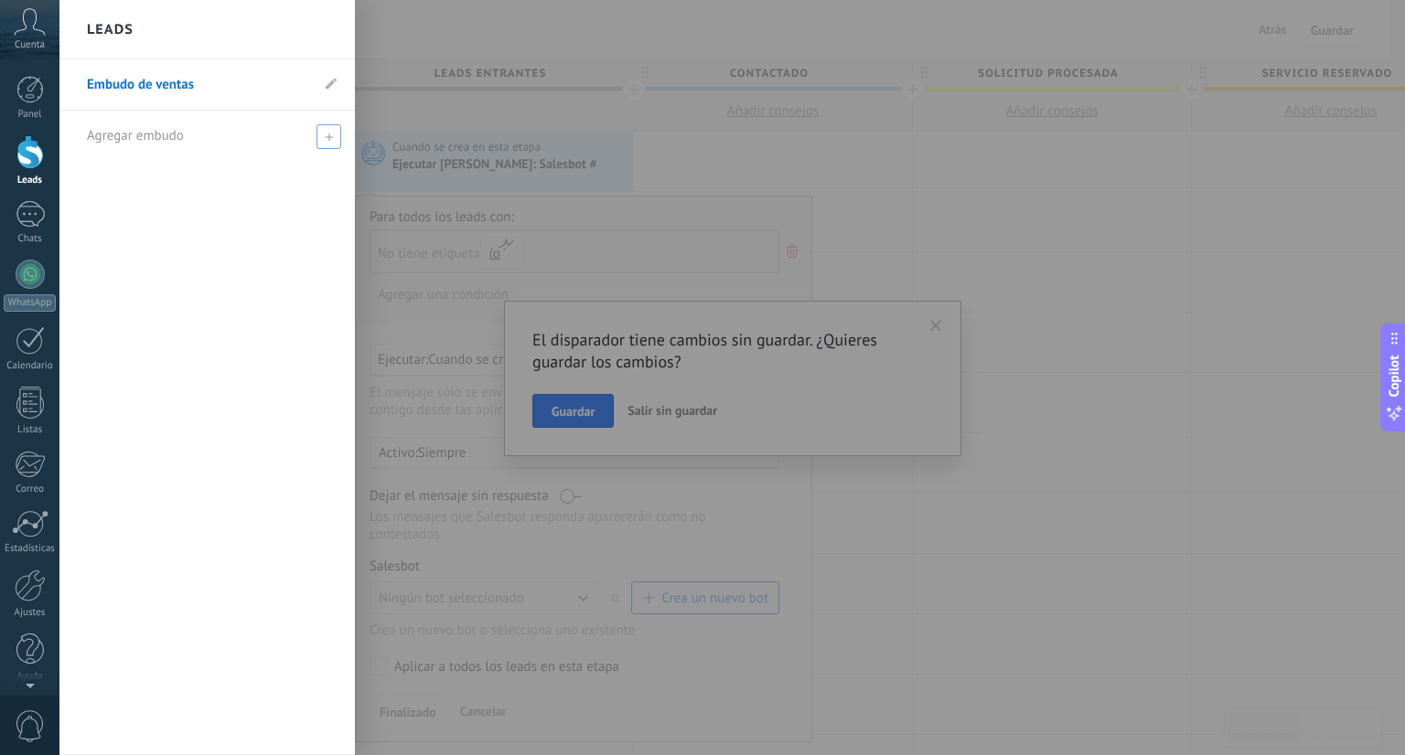
click at [315, 136] on div "Agregar embudo" at bounding box center [212, 136] width 250 height 50
click at [284, 157] on div at bounding box center [212, 136] width 250 height 50
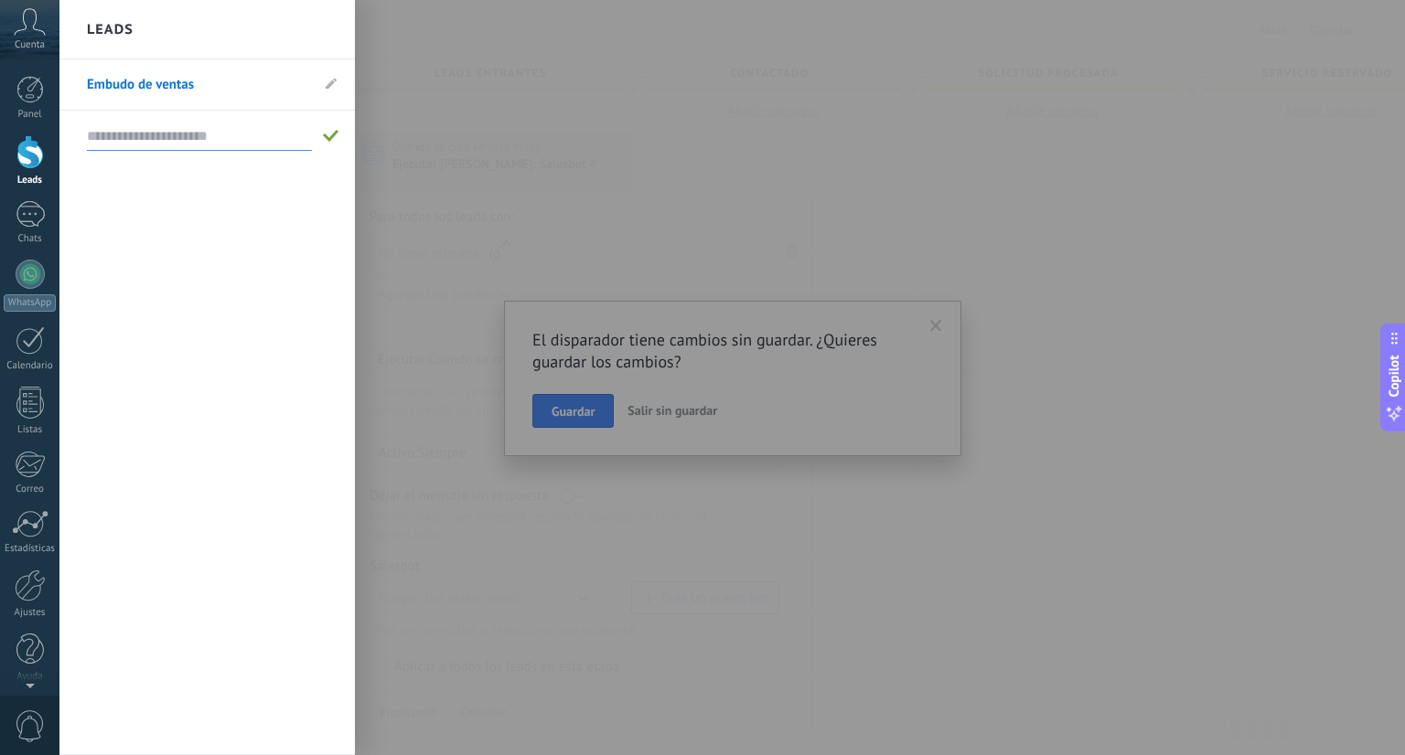
click at [284, 150] on input "text" at bounding box center [199, 136] width 225 height 29
type input "***"
click at [423, 101] on div at bounding box center [761, 377] width 1405 height 755
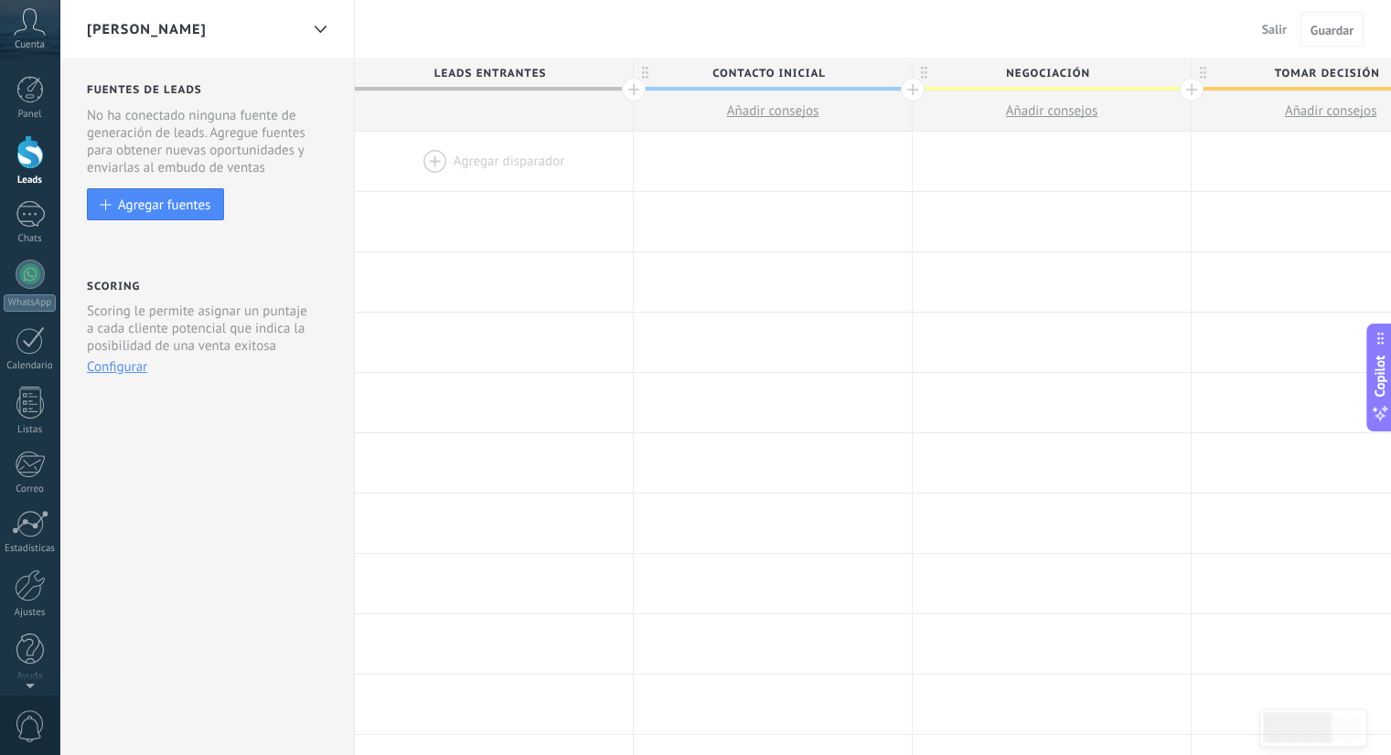
drag, startPoint x: 530, startPoint y: 51, endPoint x: 748, endPoint y: 69, distance: 218.4
click at [748, 69] on div "[PERSON_NAME] Salir Cancelar Guardar Fuentes de leads Leads Entrantes Esta func…" at bounding box center [725, 699] width 1332 height 1399
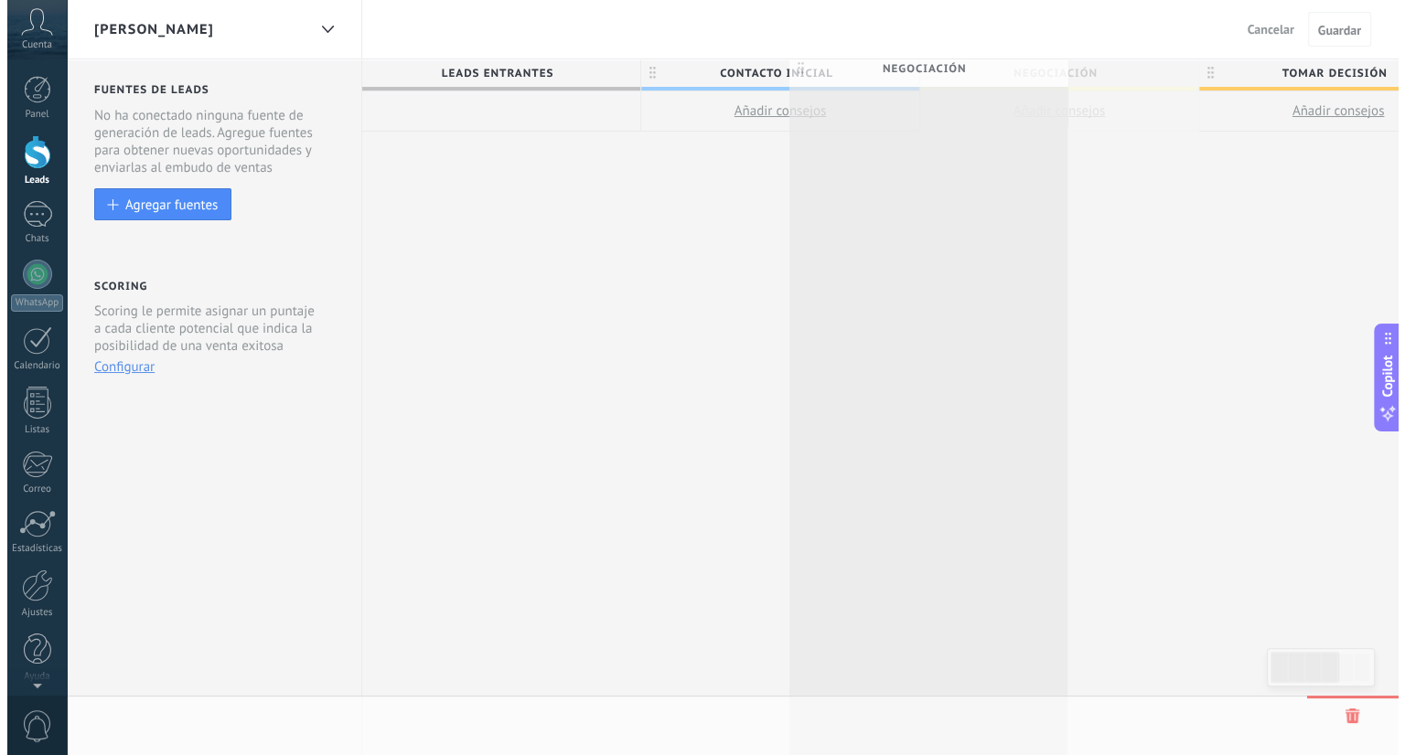
scroll to position [0, 11]
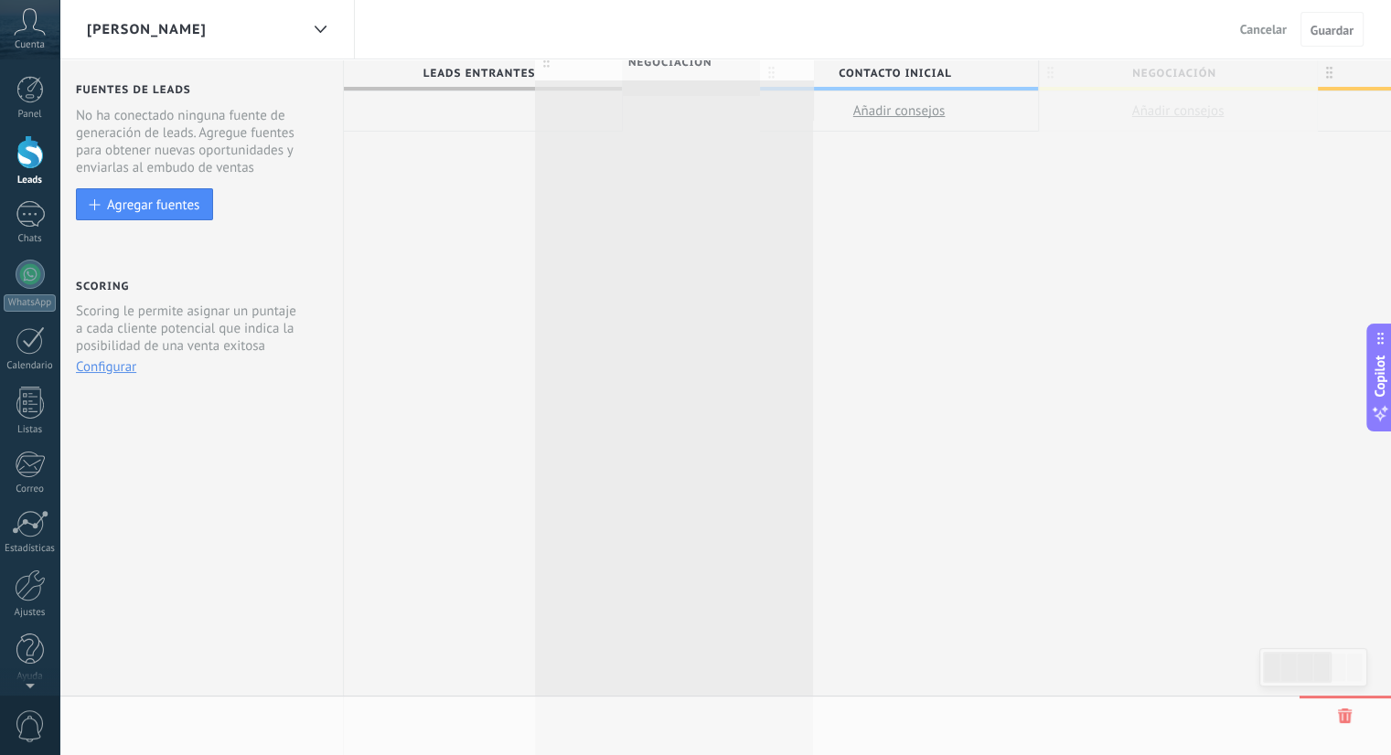
drag, startPoint x: 1082, startPoint y: 82, endPoint x: 722, endPoint y: 73, distance: 360.4
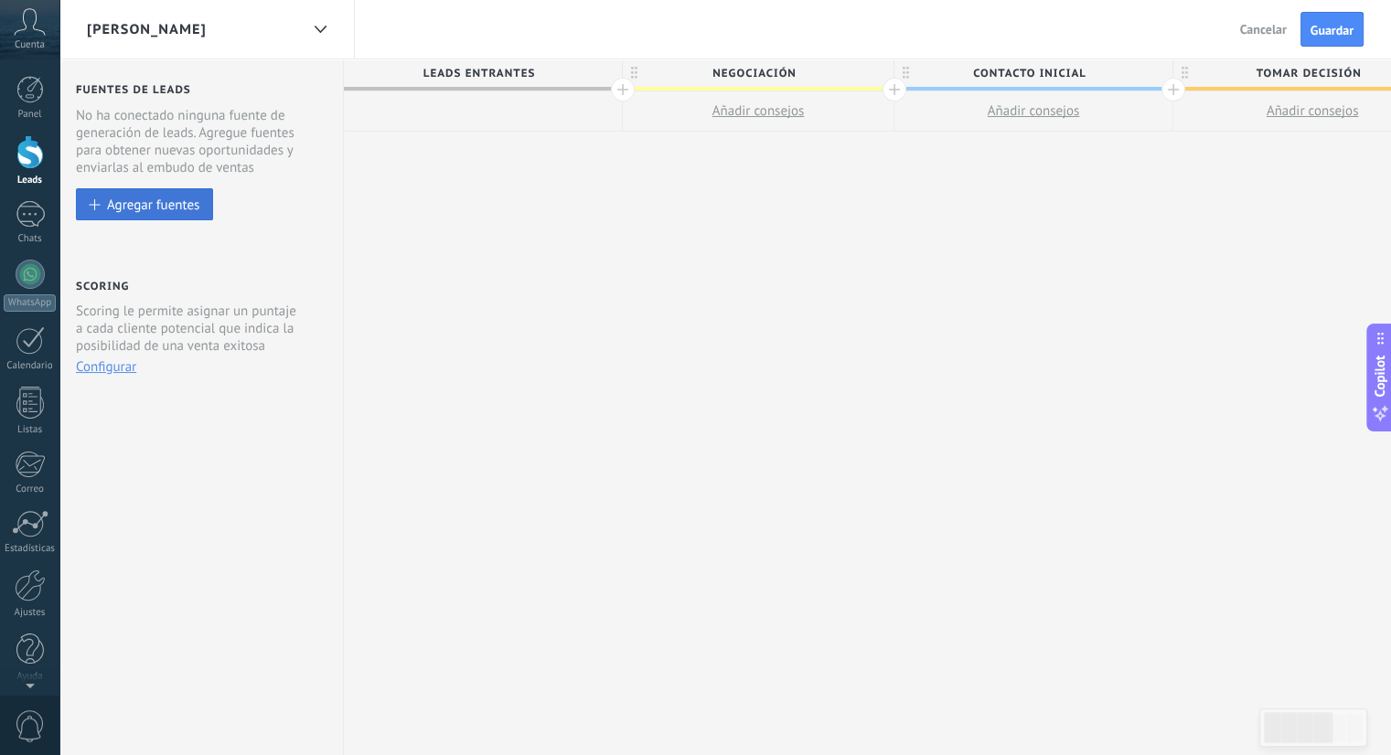
click at [153, 216] on button "Agregar fuentes" at bounding box center [144, 204] width 137 height 32
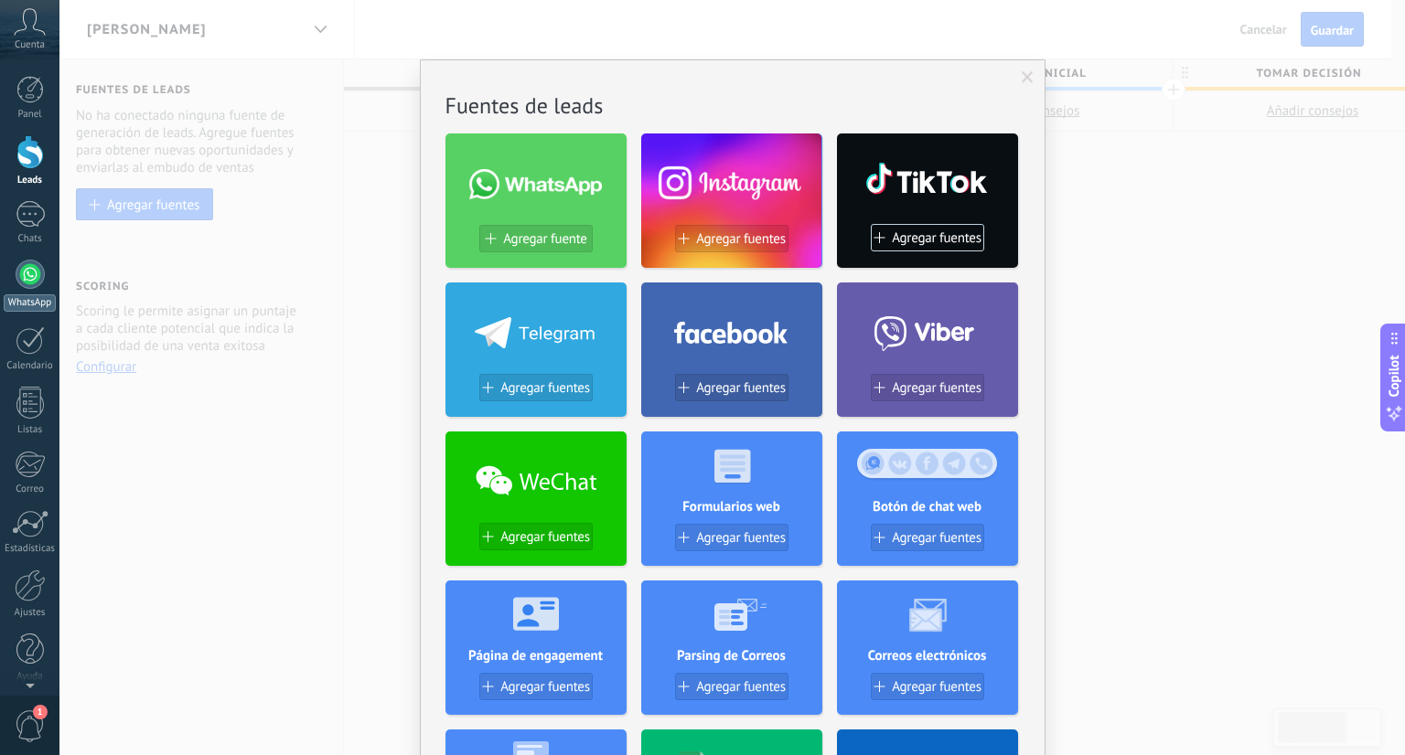
click at [31, 276] on div at bounding box center [30, 274] width 29 height 29
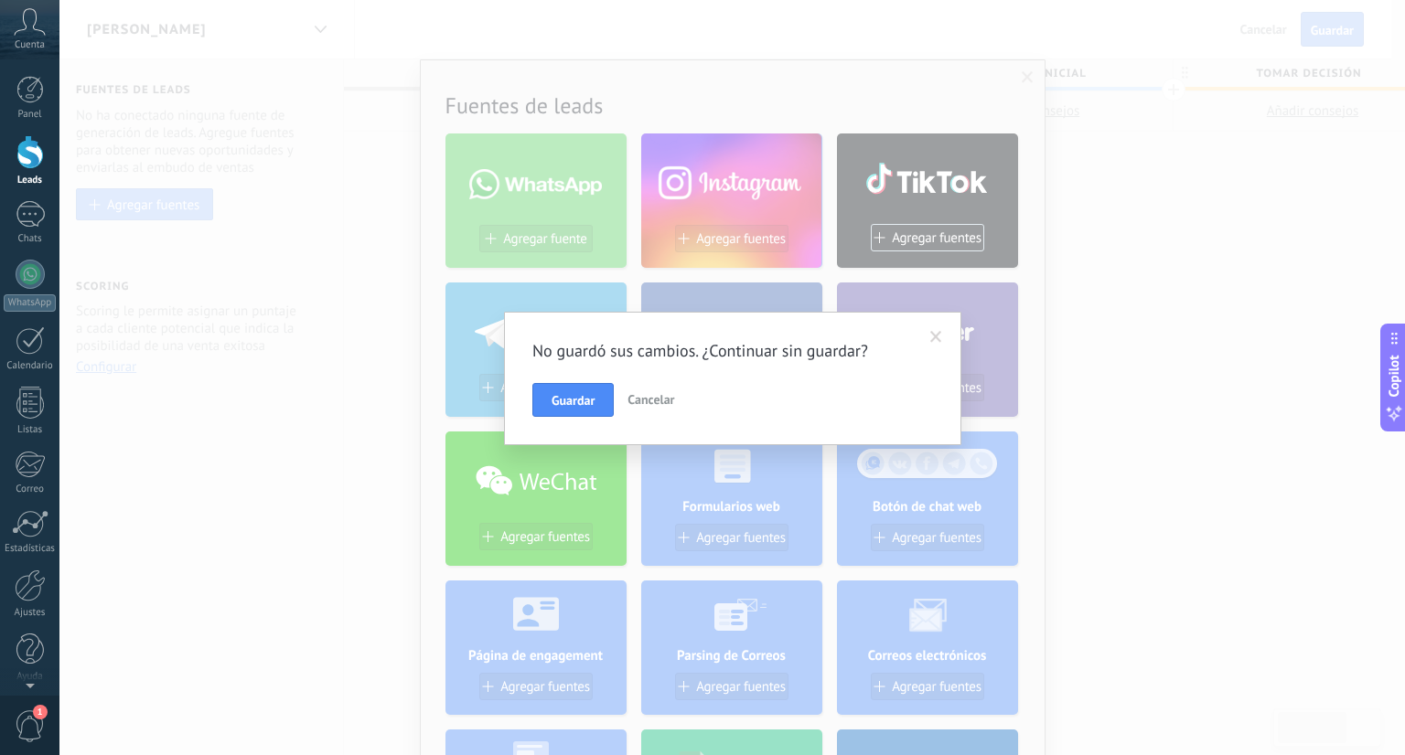
click at [651, 403] on span "Cancelar" at bounding box center [650, 399] width 47 height 16
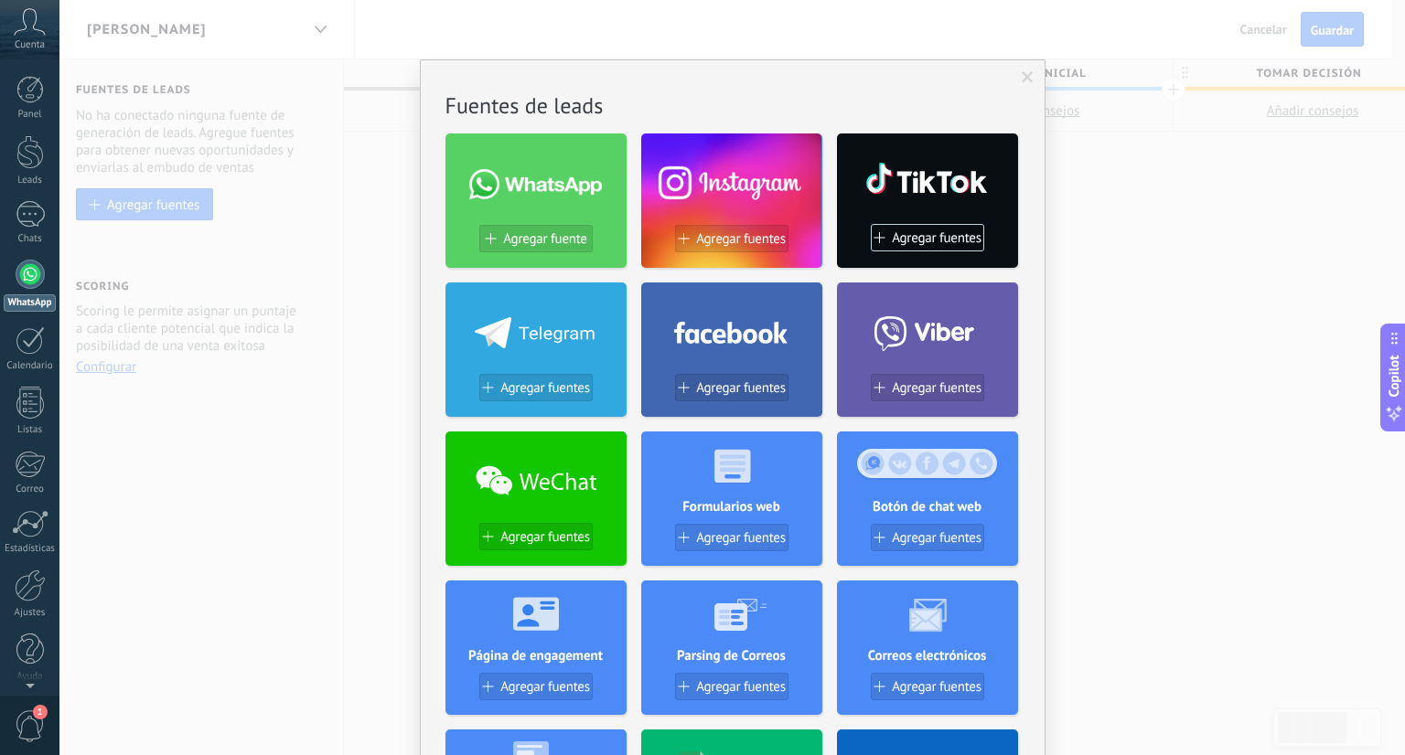
click at [20, 283] on div at bounding box center [30, 274] width 29 height 29
click at [27, 268] on div at bounding box center [30, 274] width 29 height 29
click at [564, 237] on span "Agregar fuente" at bounding box center [544, 239] width 83 height 16
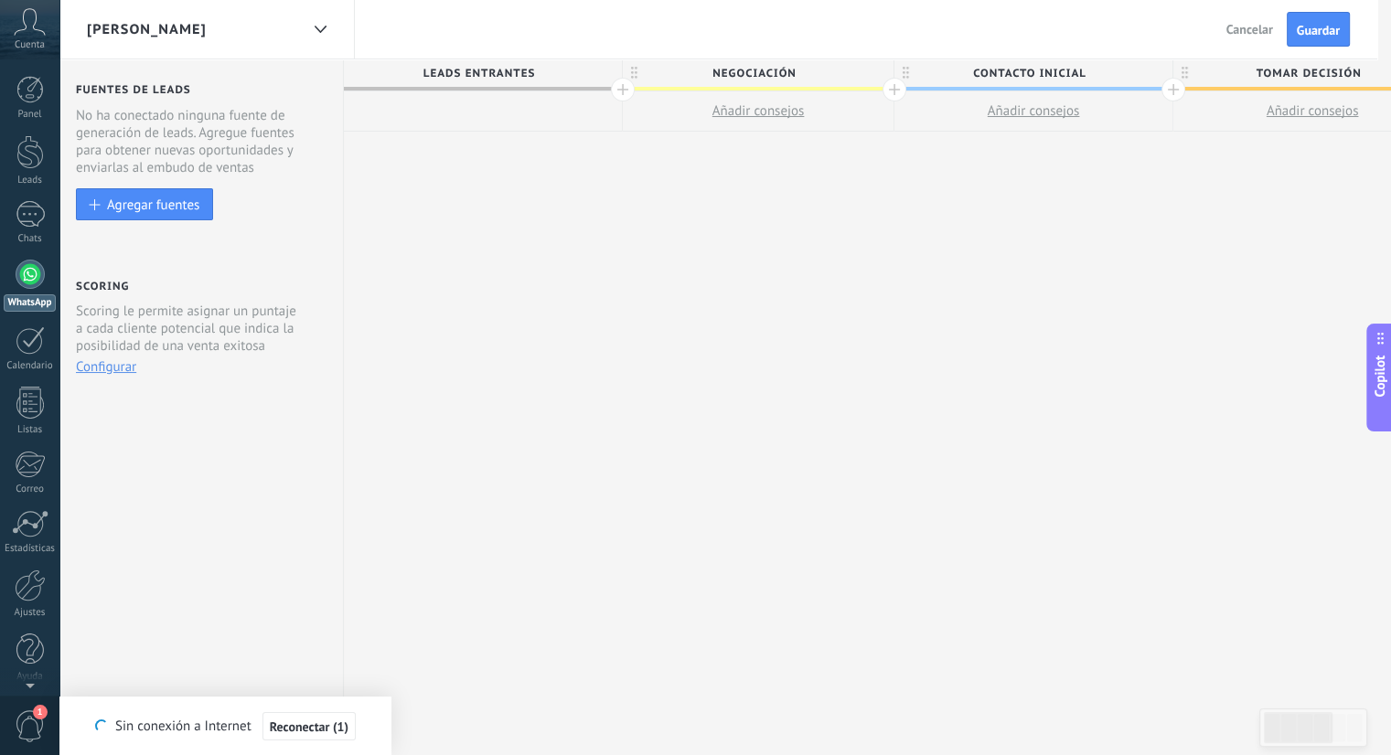
click at [28, 279] on div at bounding box center [30, 274] width 29 height 29
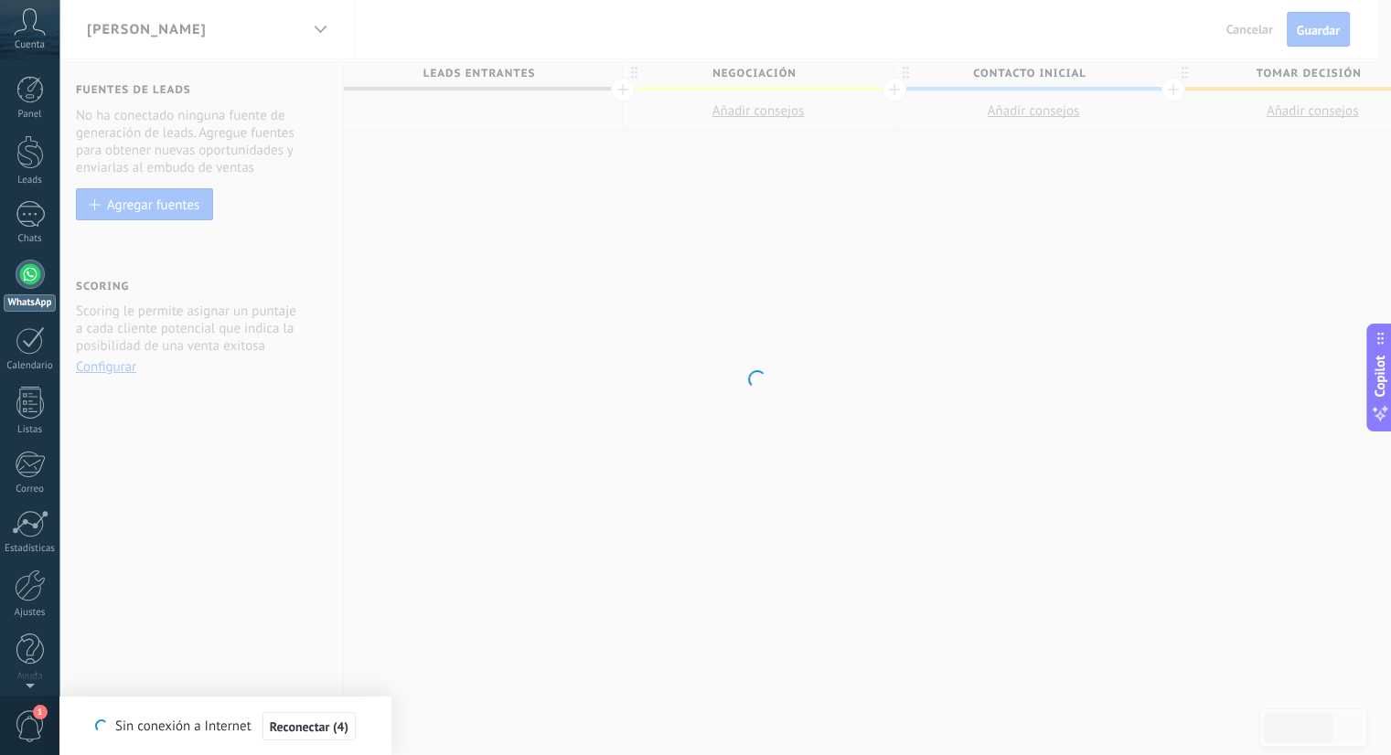
click at [28, 279] on div at bounding box center [30, 274] width 29 height 29
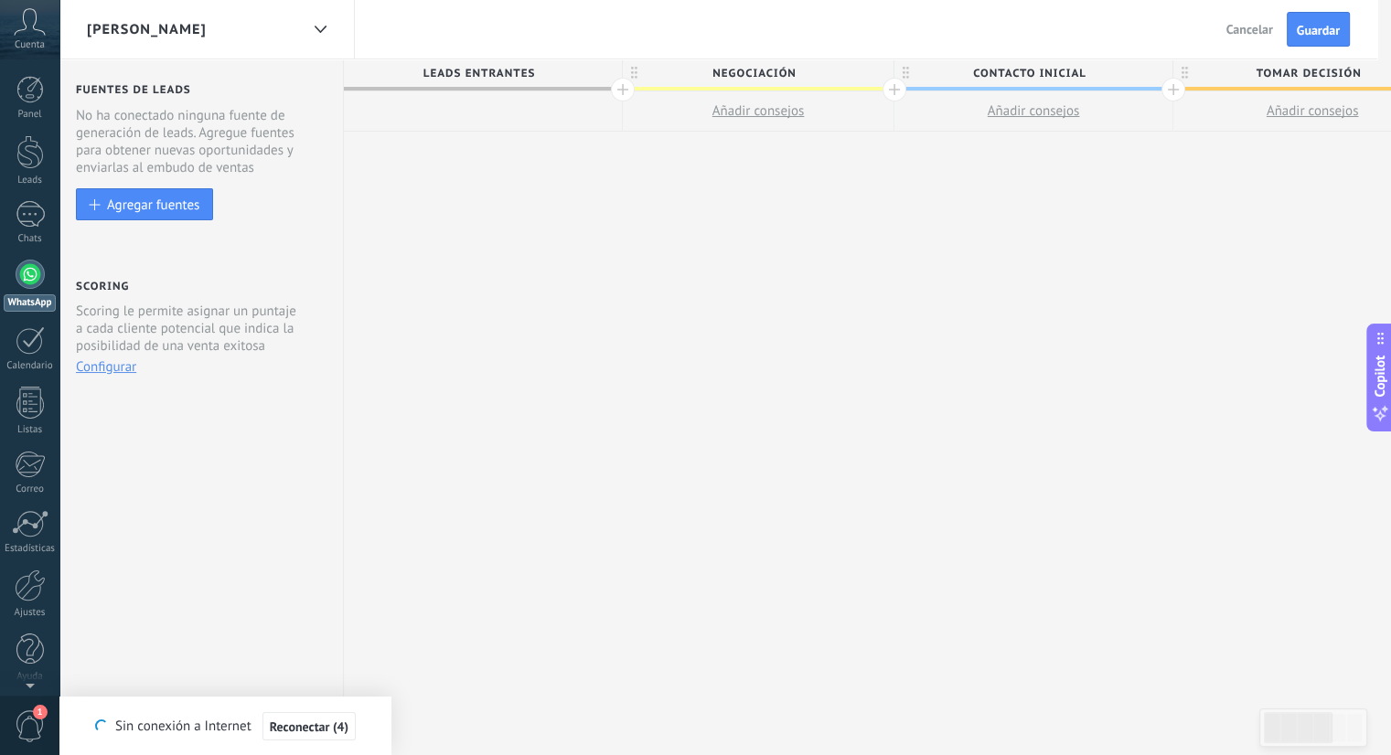
click at [28, 279] on div at bounding box center [30, 274] width 29 height 29
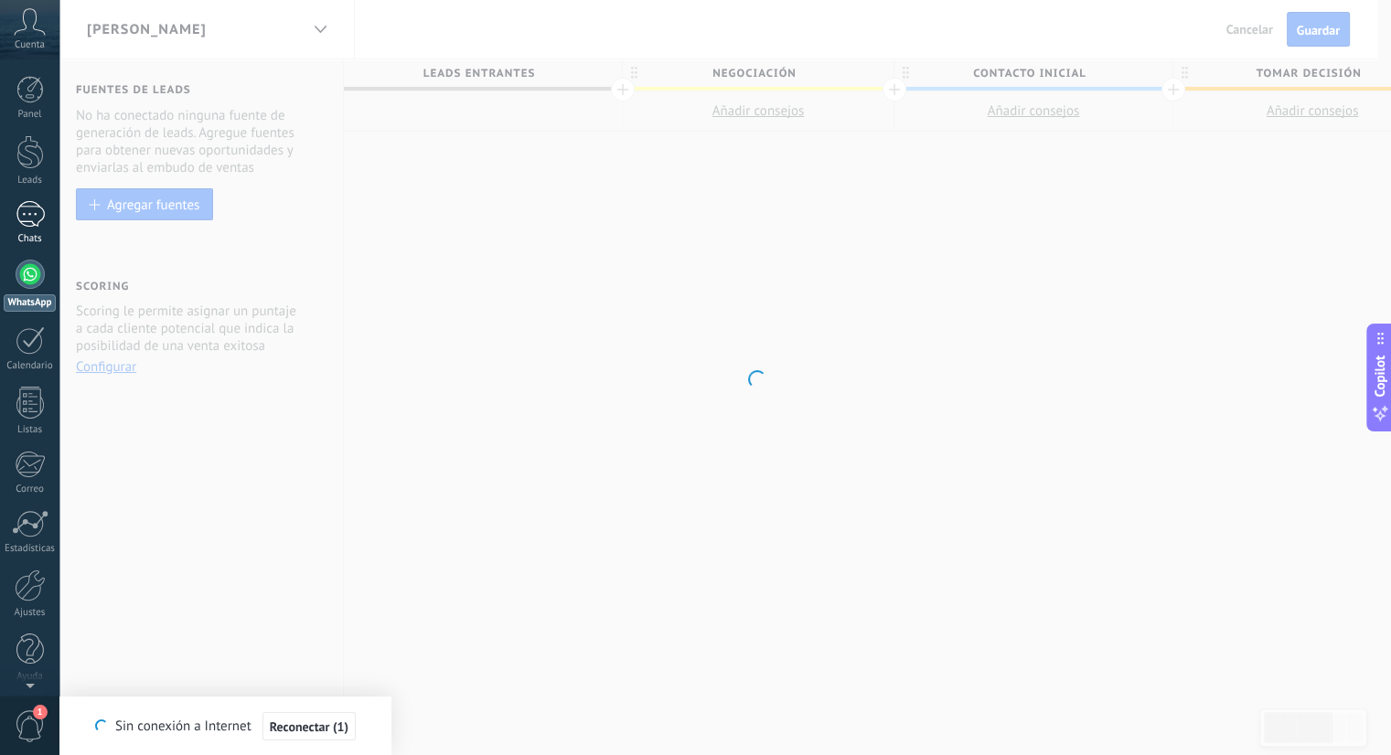
click at [46, 235] on div "Chats" at bounding box center [30, 239] width 53 height 12
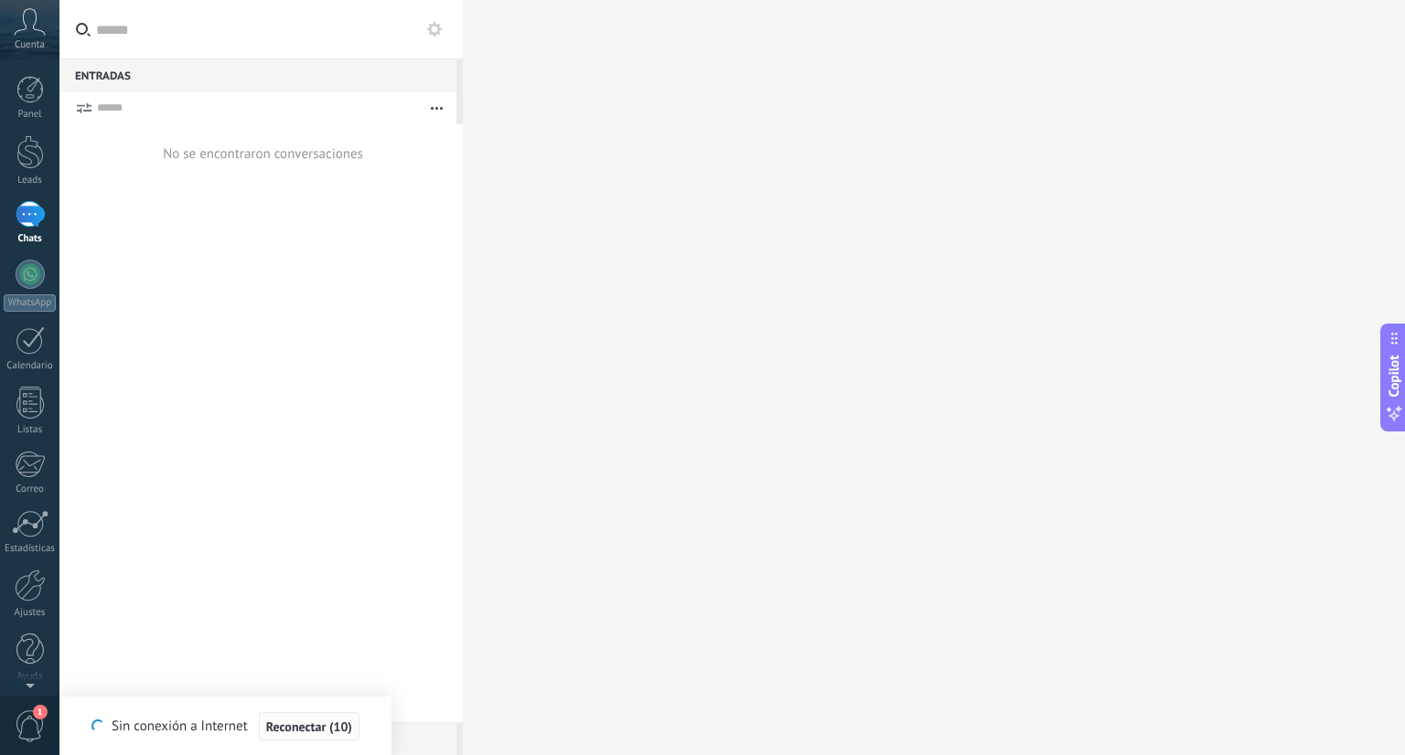
click at [338, 723] on span "Reconectar (10)" at bounding box center [309, 727] width 86 height 13
click at [39, 271] on div at bounding box center [30, 274] width 29 height 29
